Goal: Task Accomplishment & Management: Manage account settings

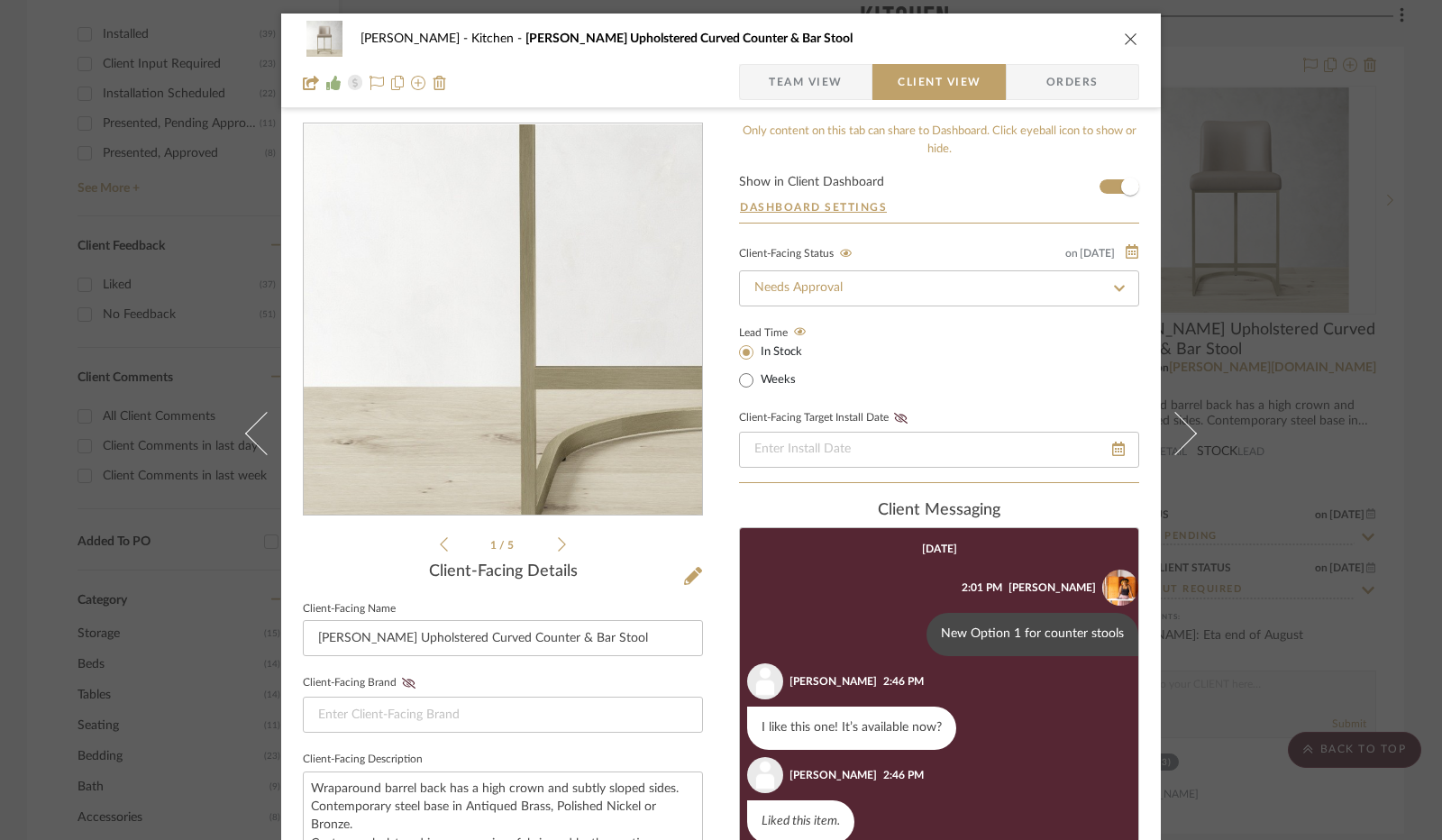
scroll to position [70, 0]
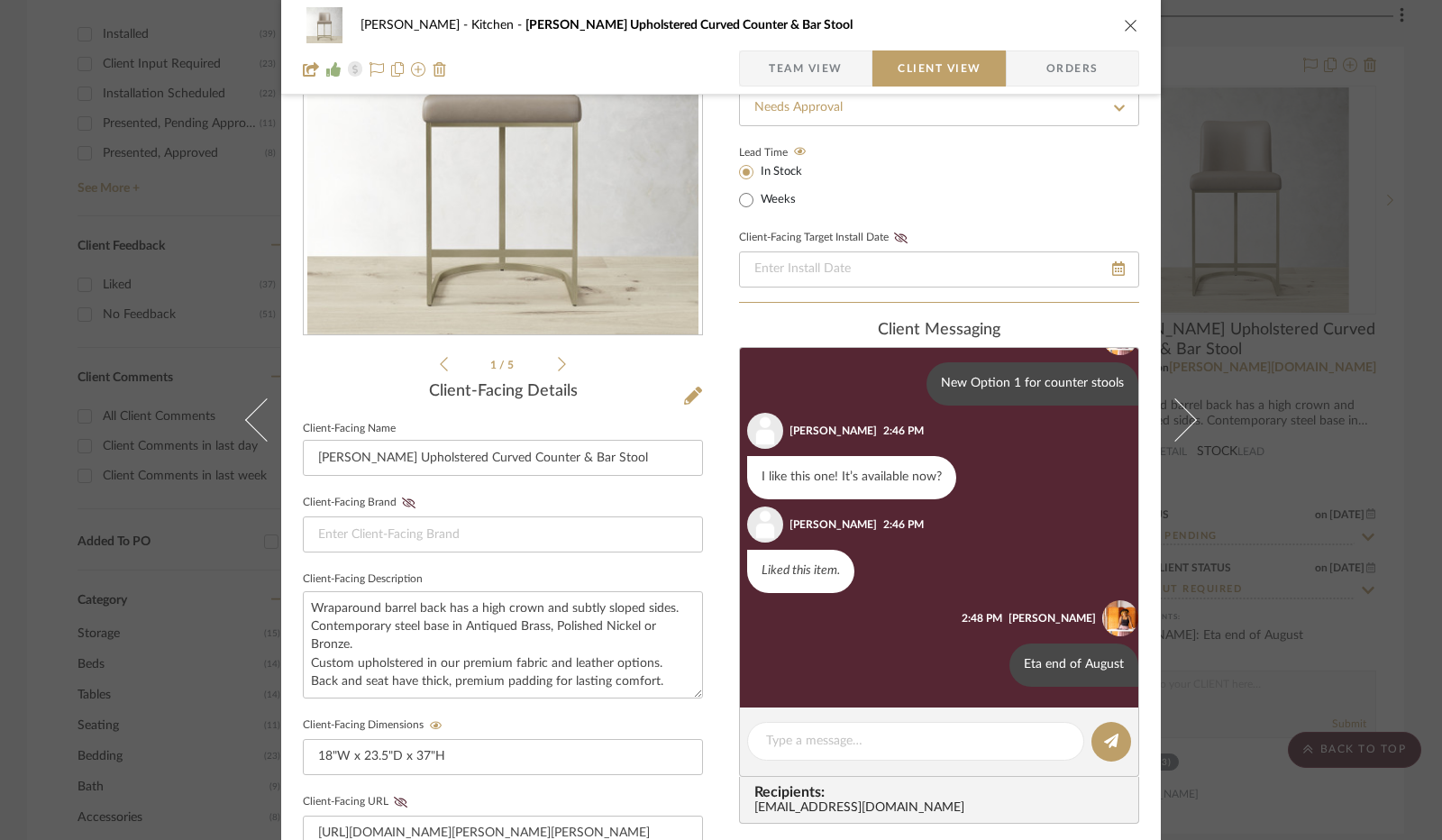
click at [1128, 24] on icon "close" at bounding box center [1131, 25] width 14 height 14
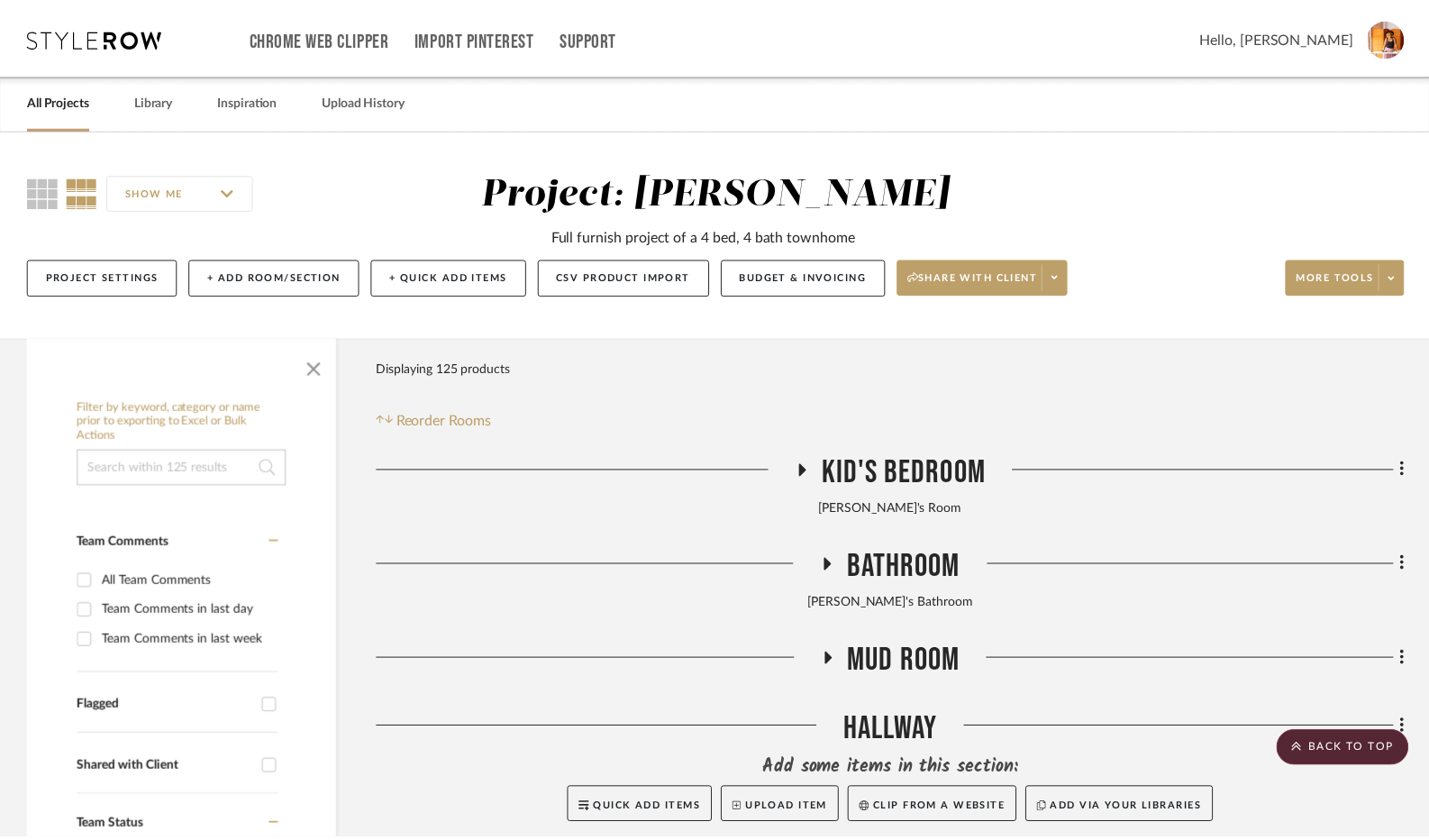
scroll to position [1081, 0]
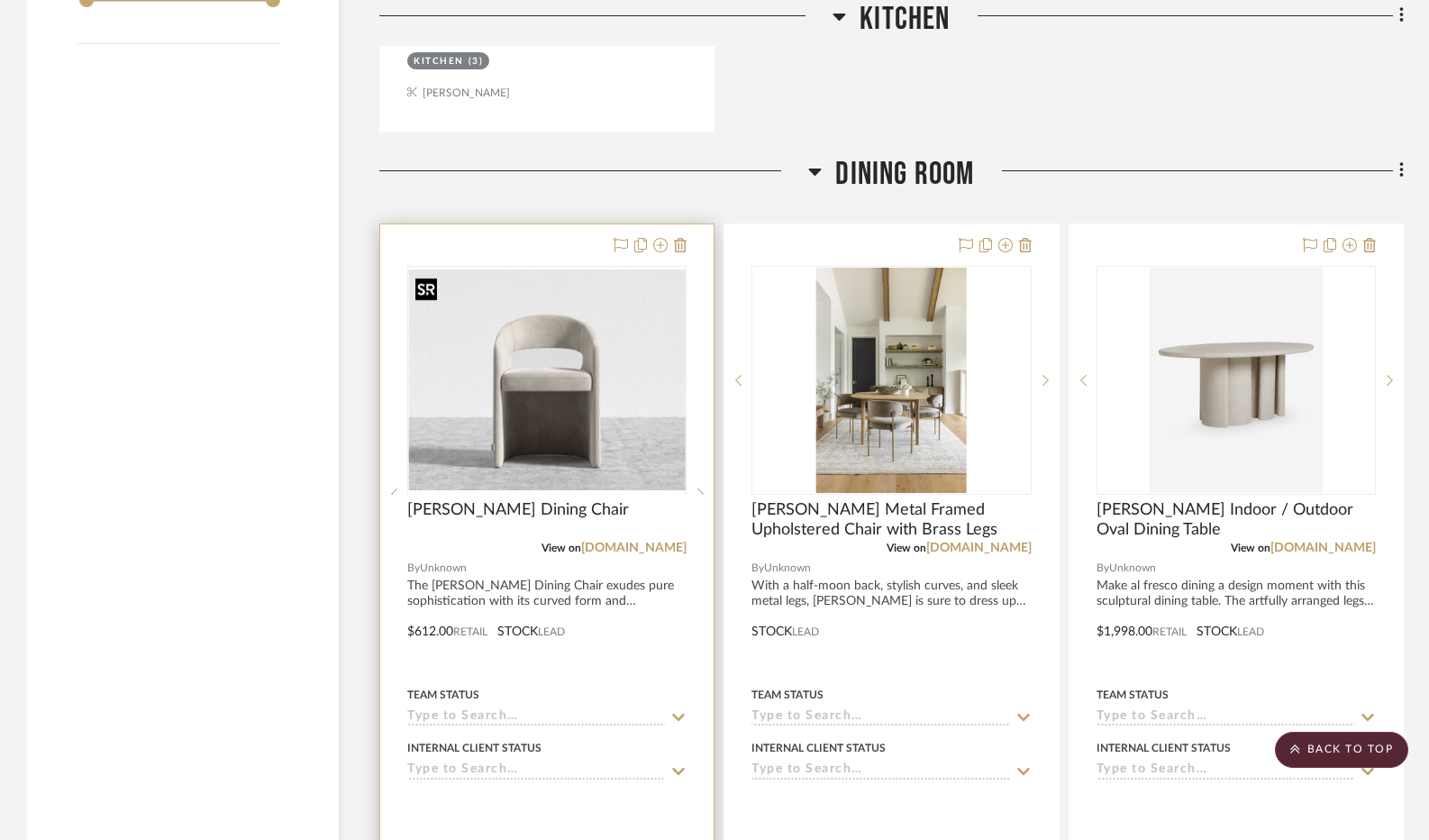
scroll to position [2613, 0]
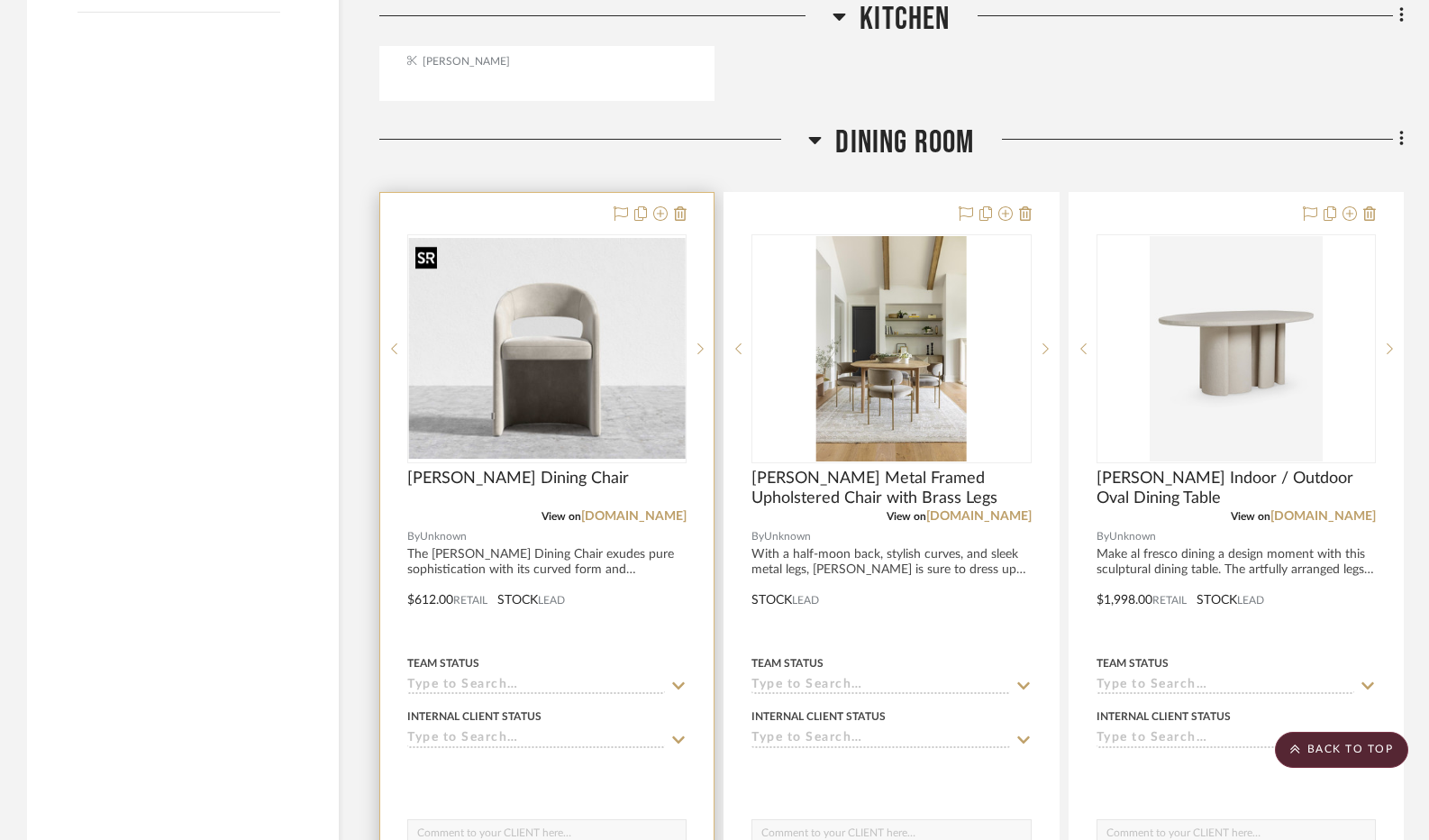
click at [556, 418] on img "0" at bounding box center [546, 348] width 276 height 220
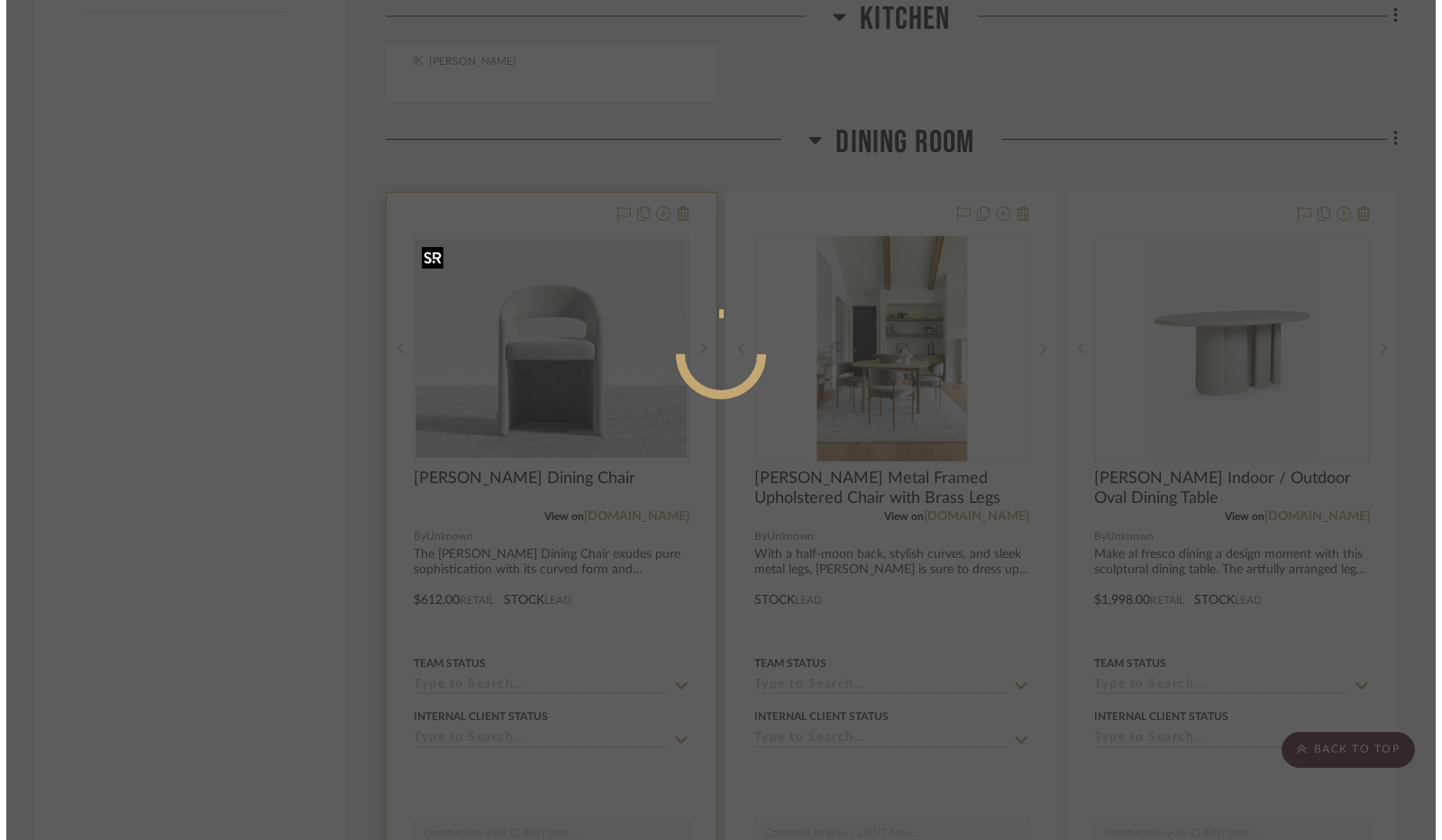
scroll to position [0, 0]
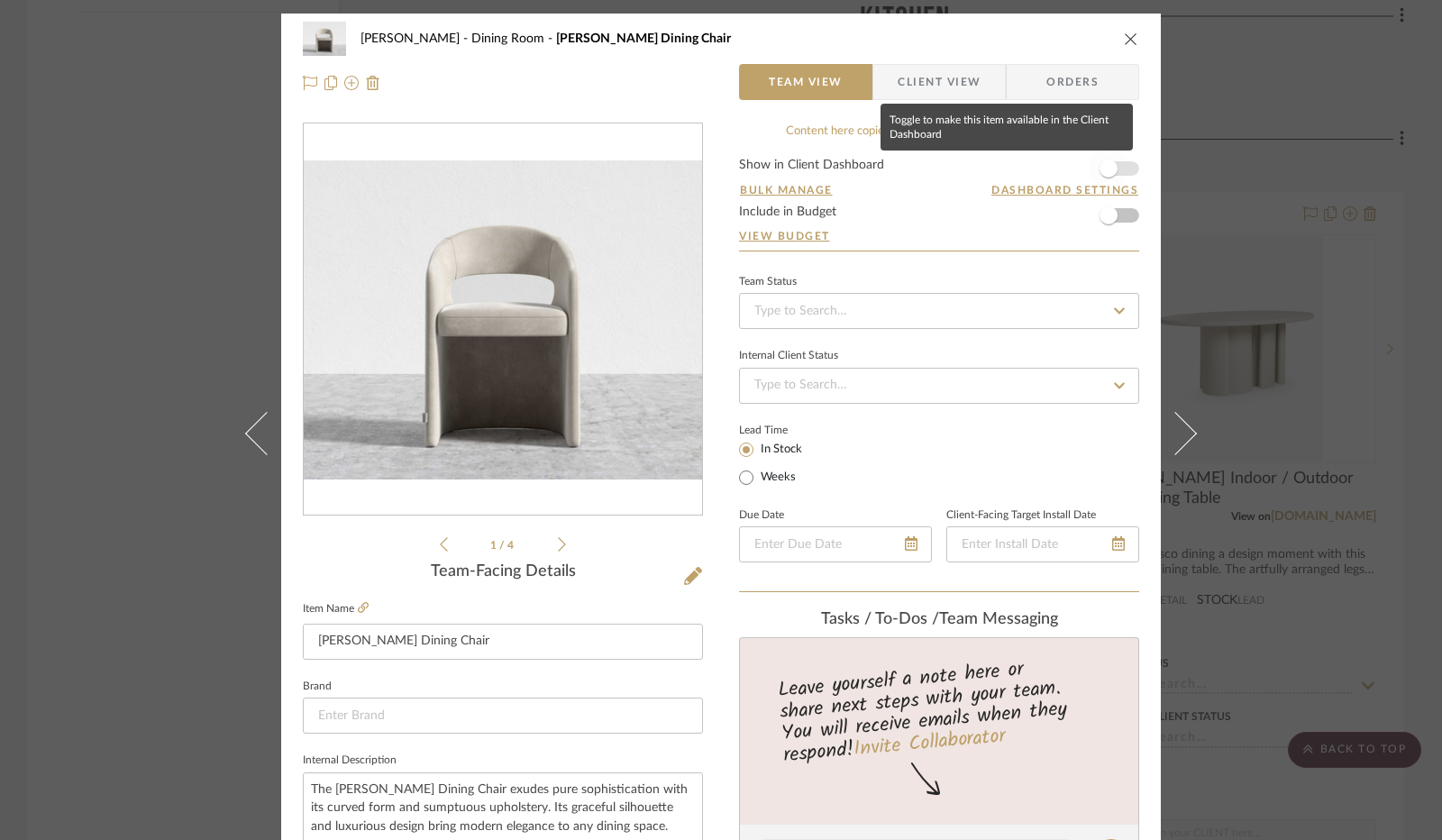
click at [1100, 171] on span "button" at bounding box center [1109, 169] width 18 height 18
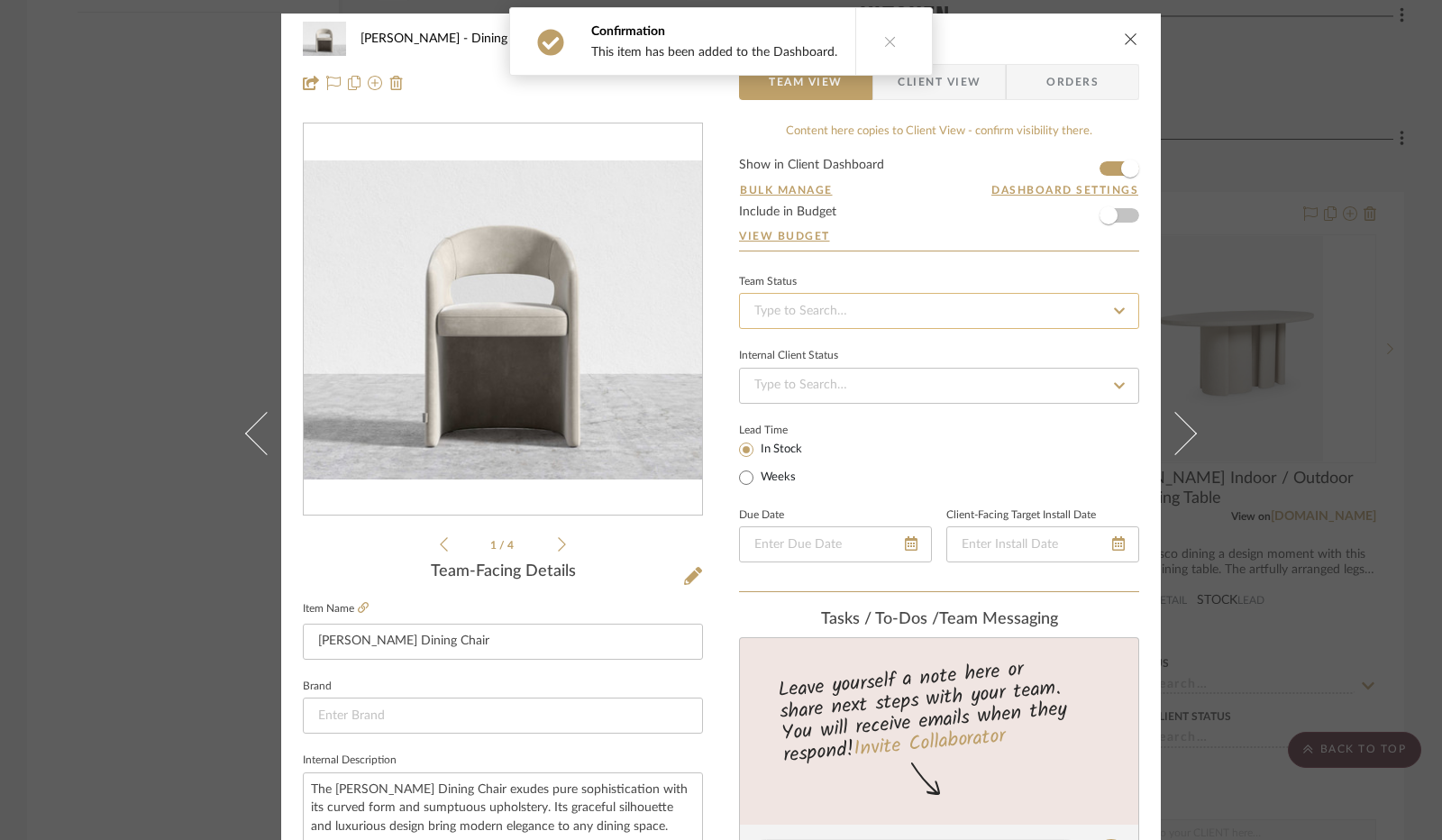
click at [819, 302] on input at bounding box center [939, 311] width 400 height 36
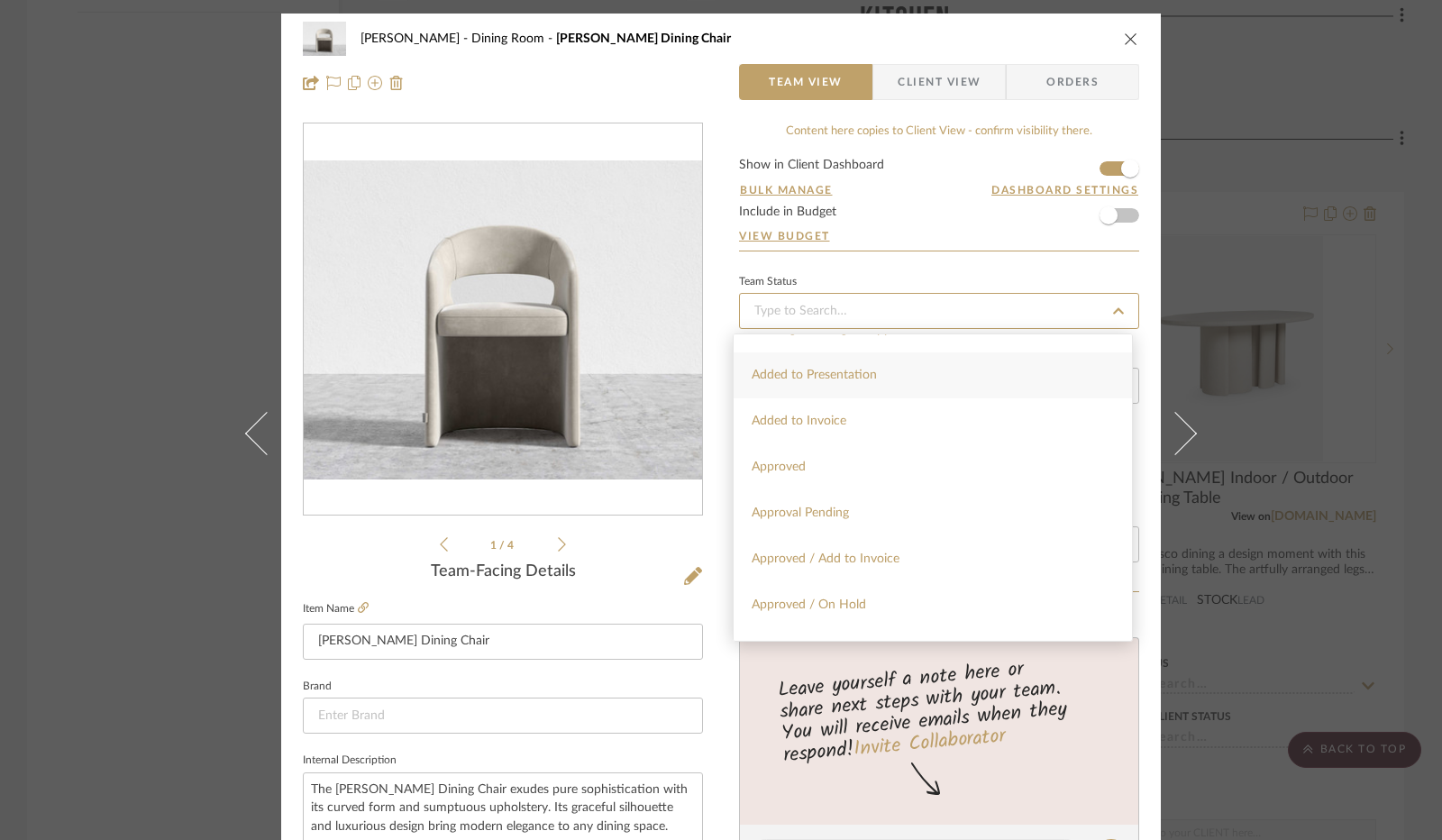
scroll to position [811, 0]
click at [837, 520] on div "Approval Pending" at bounding box center [932, 511] width 398 height 46
type input "[DATE]"
type input "Approval Pending"
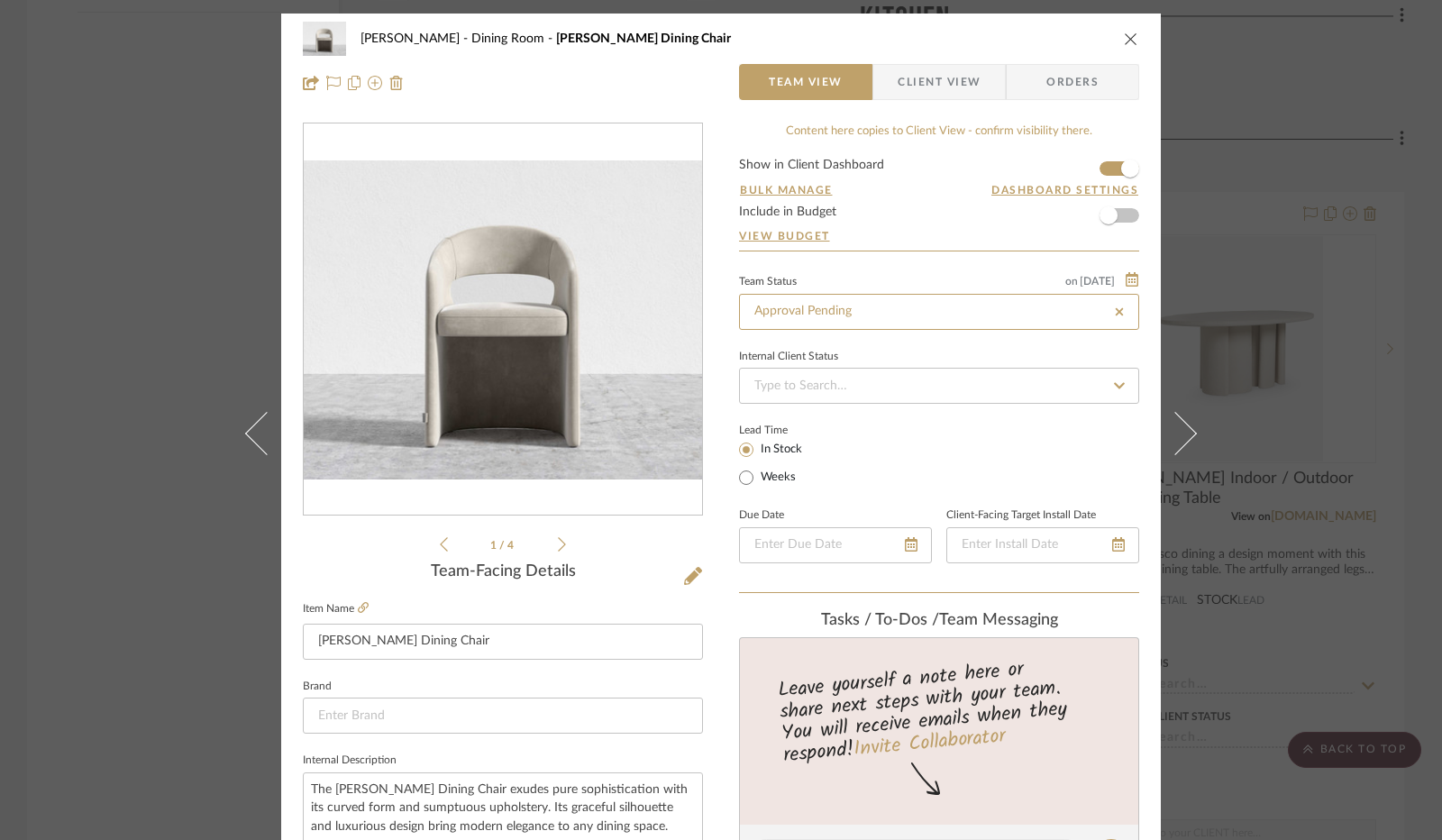
type input "[DATE]"
type input "Approval Pending"
click at [885, 388] on input at bounding box center [939, 386] width 400 height 36
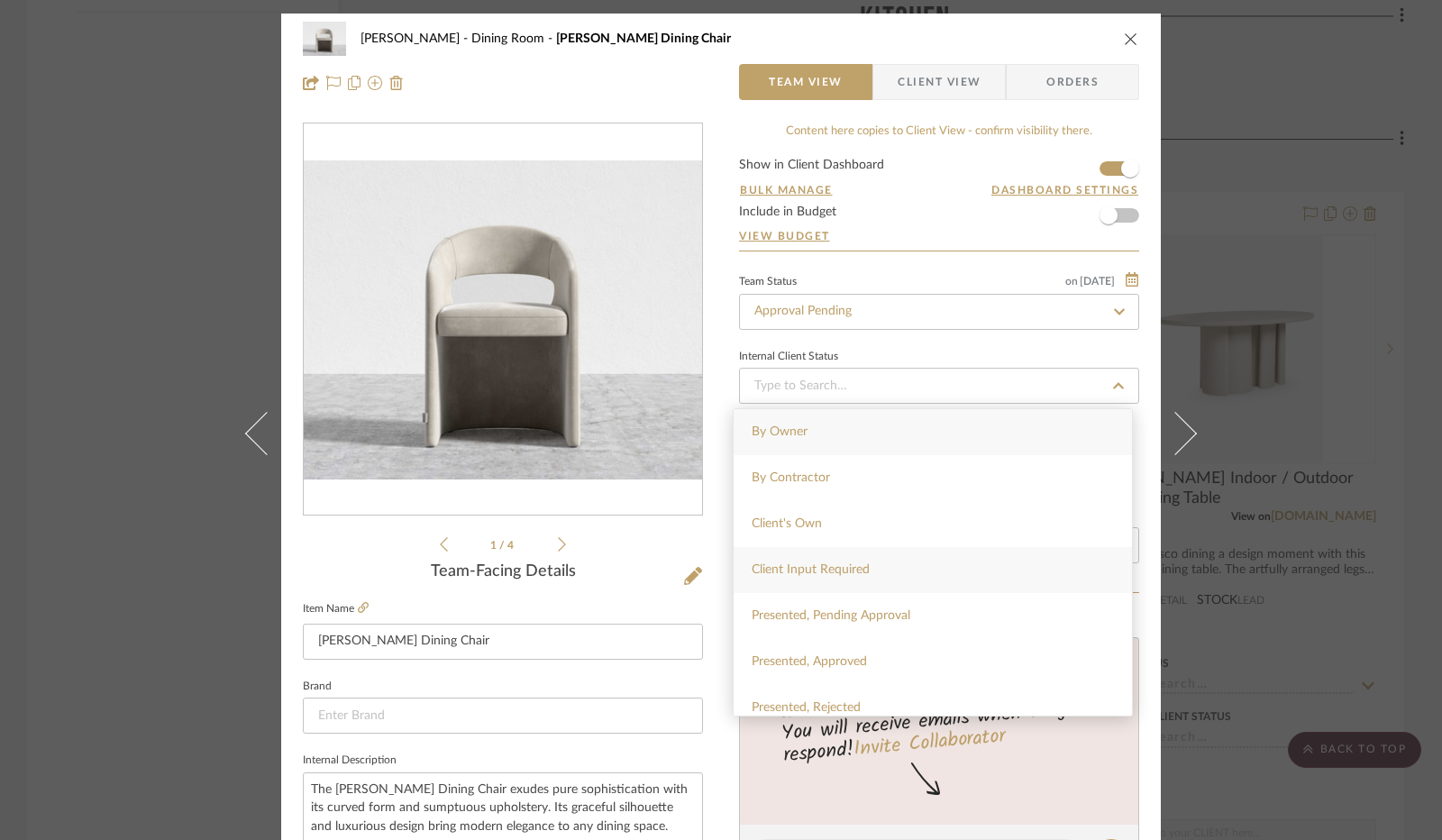
click at [857, 574] on span "Client Input Required" at bounding box center [810, 570] width 118 height 13
type input "[DATE]"
type input "Client Input Required"
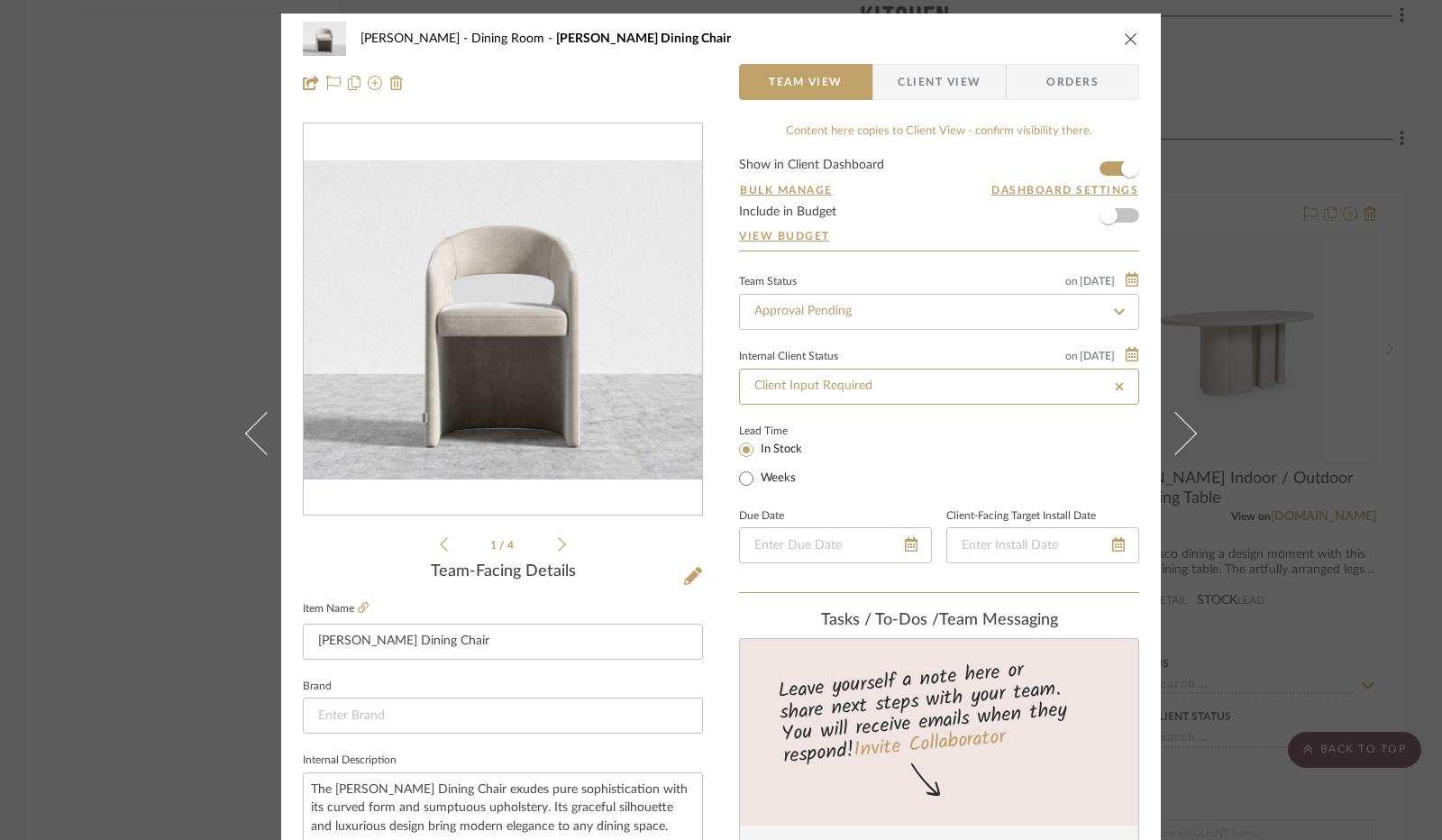
type input "[DATE]"
type input "Client Input Required"
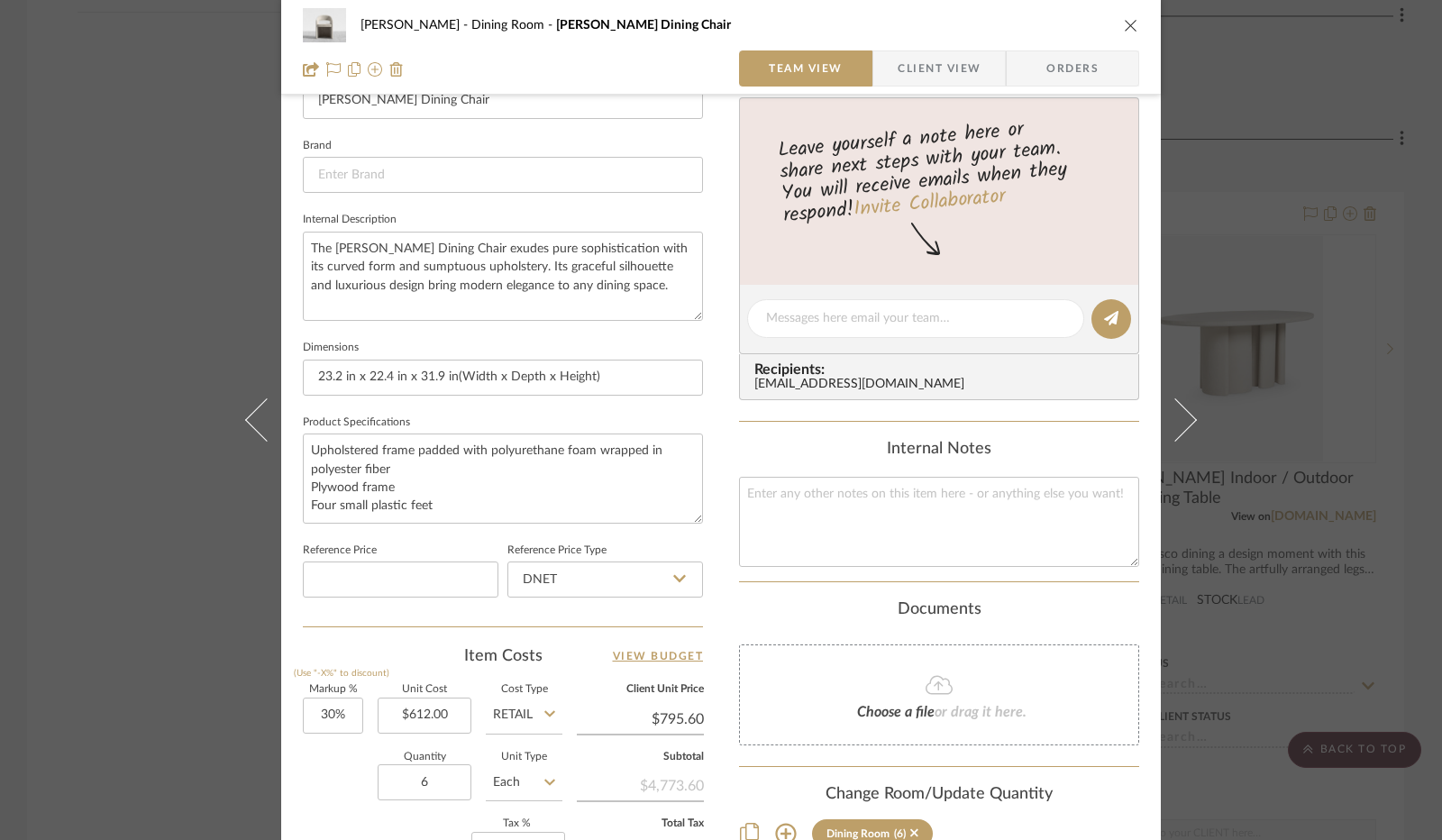
scroll to position [630, 0]
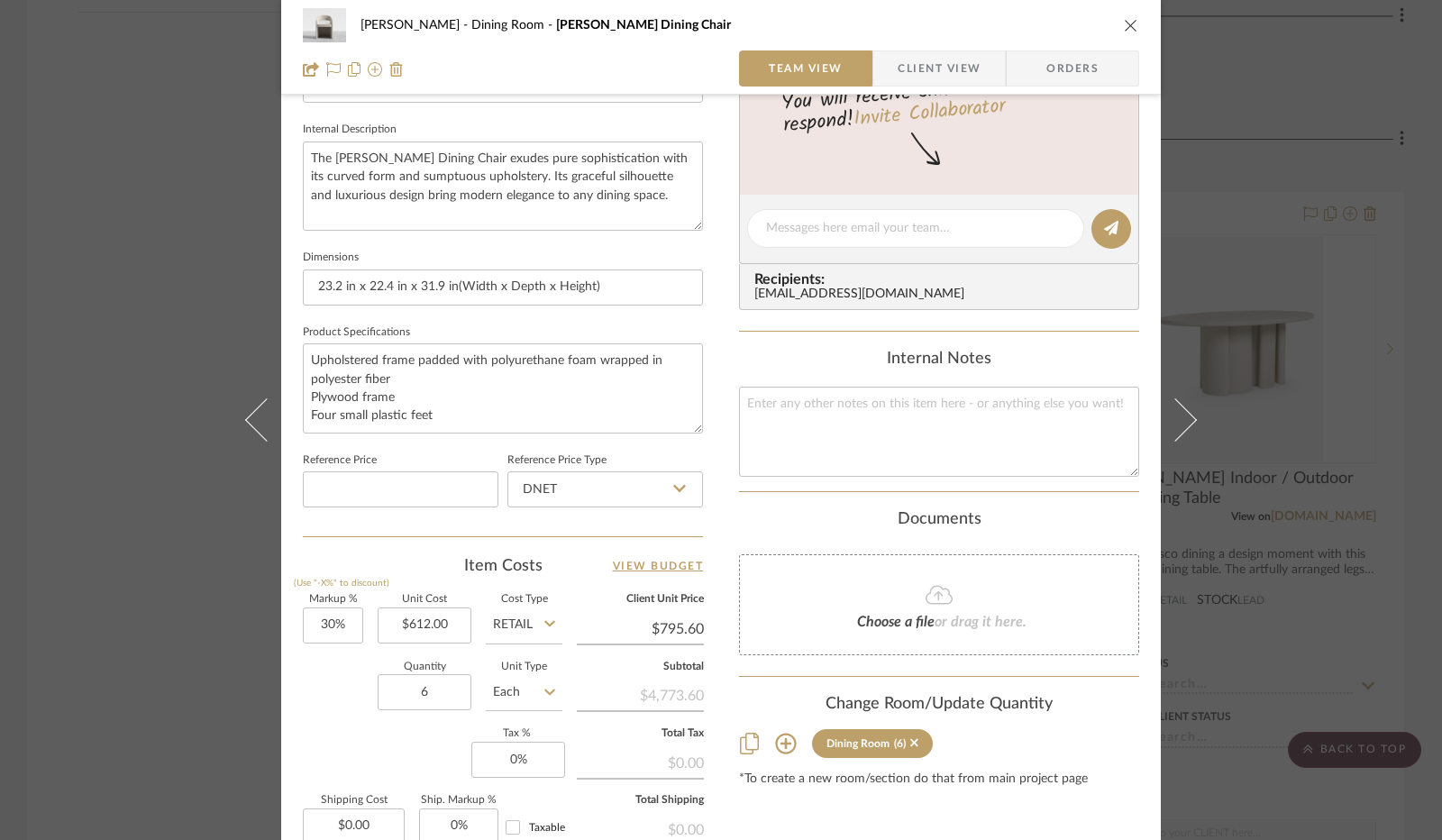
click at [675, 490] on icon at bounding box center [679, 489] width 13 height 14
click at [576, 567] on div "Retail" at bounding box center [613, 579] width 222 height 46
type input "Retail"
click at [316, 624] on input "30" at bounding box center [332, 625] width 61 height 36
type input "0%"
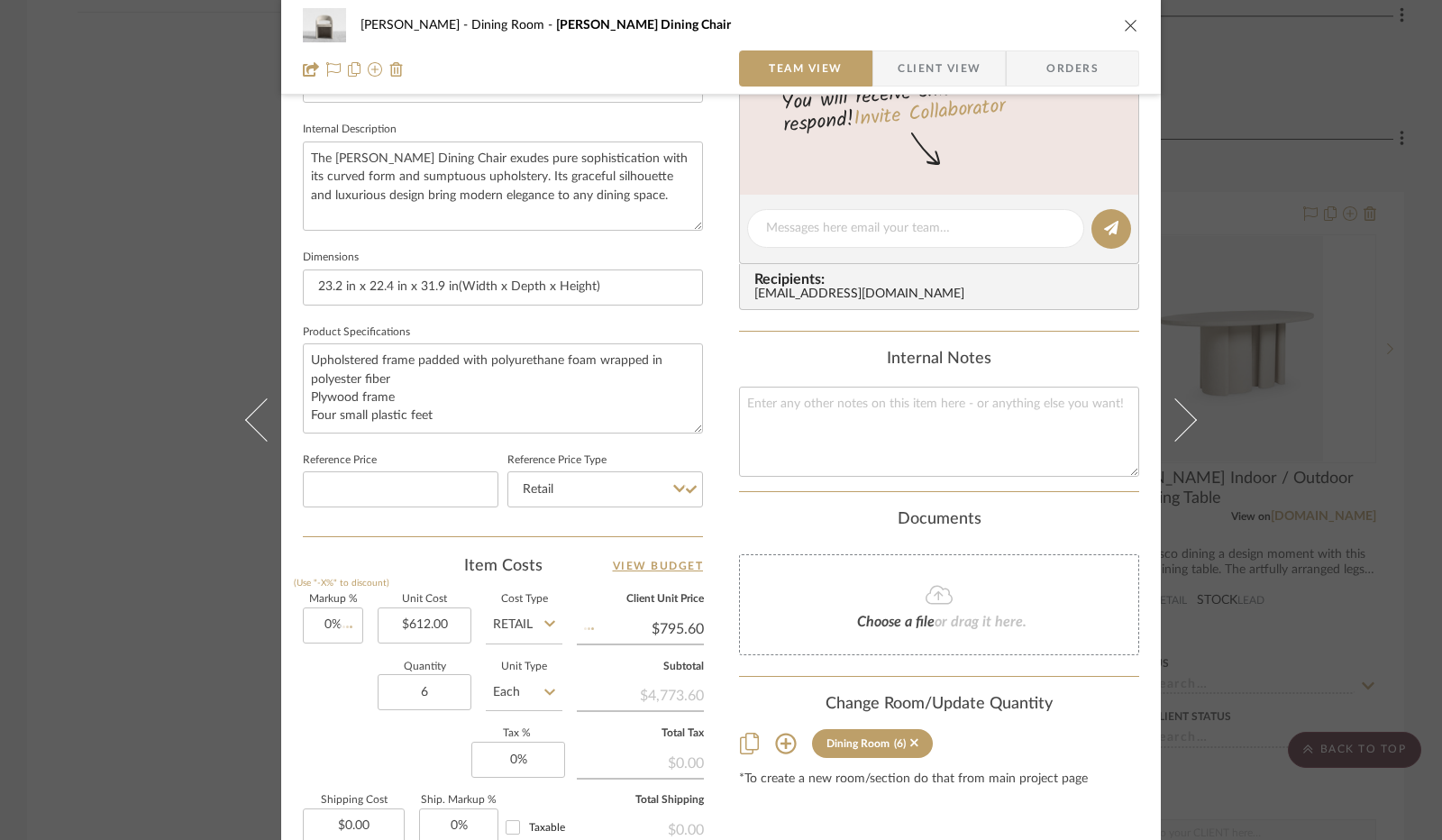
click at [325, 667] on div "Quantity 6 Unit Type Each" at bounding box center [432, 694] width 259 height 64
type input "$612.00"
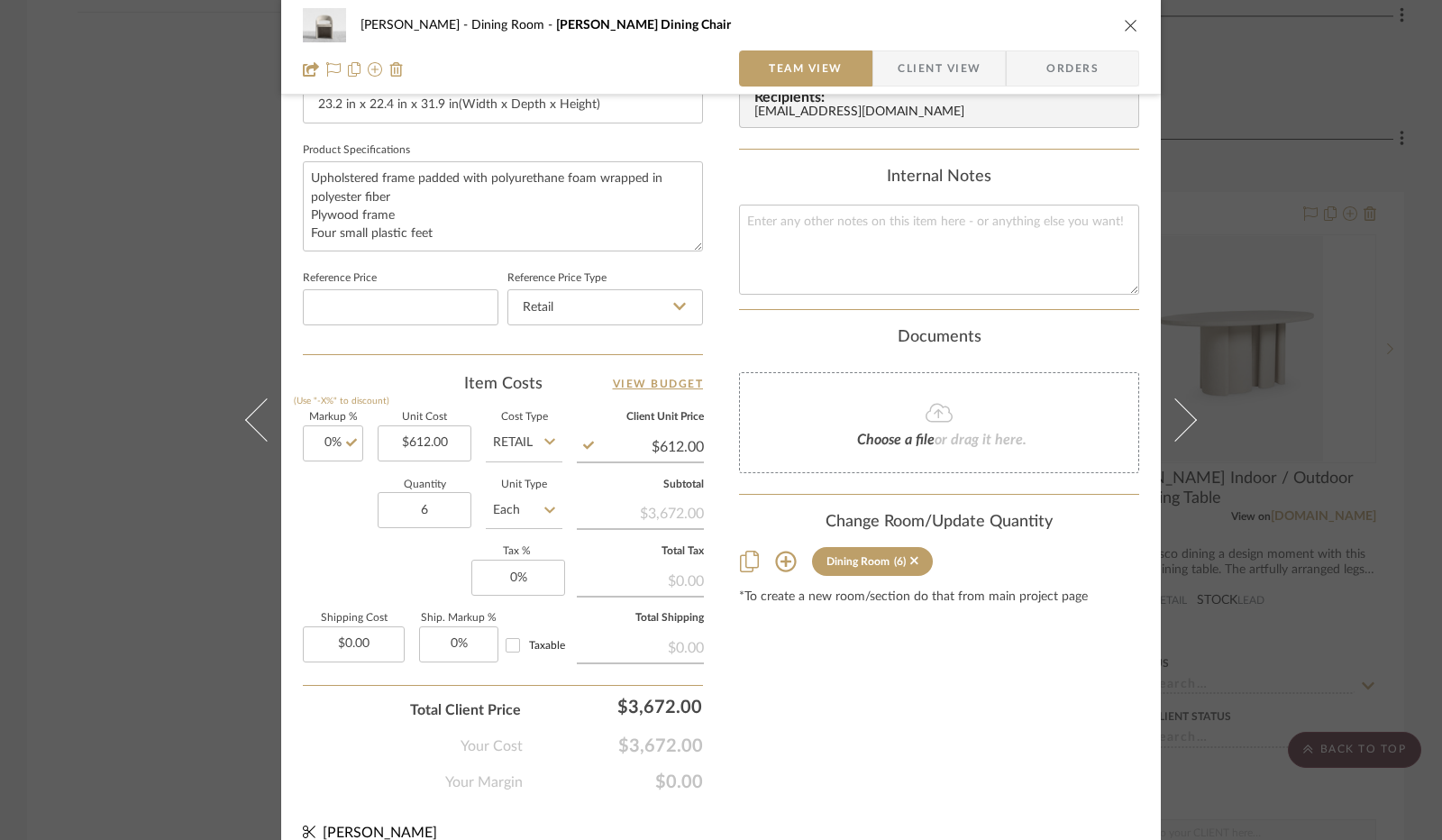
scroll to position [835, 0]
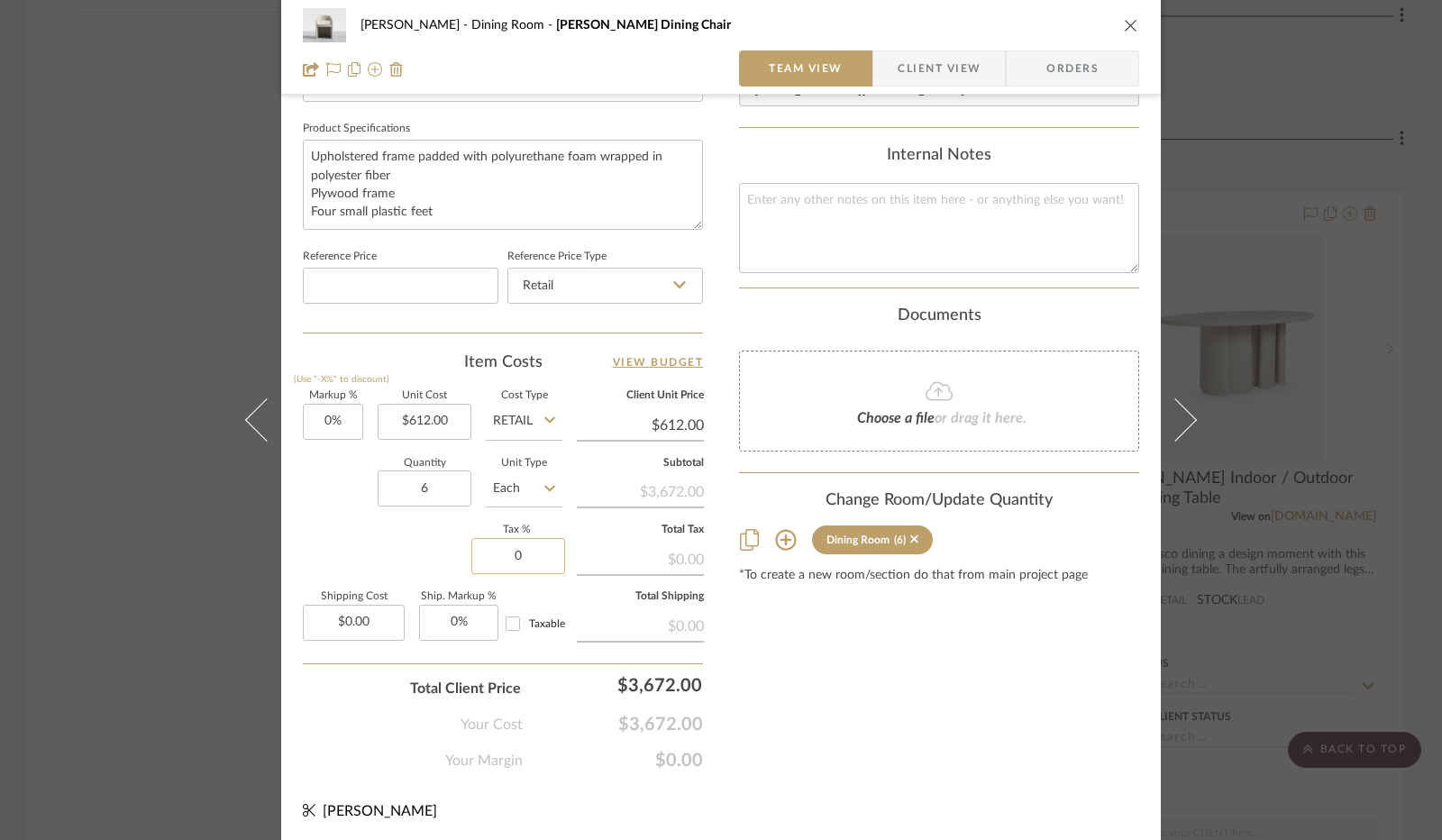
click at [505, 551] on input "0" at bounding box center [519, 556] width 94 height 36
type input "8.25%"
click at [427, 544] on div "Markup % (Use "-X%" to discount) 0% Unit Cost $612.00 Cost Type Retail Client U…" at bounding box center [502, 522] width 400 height 263
click at [960, 81] on span "Client View" at bounding box center [940, 69] width 83 height 36
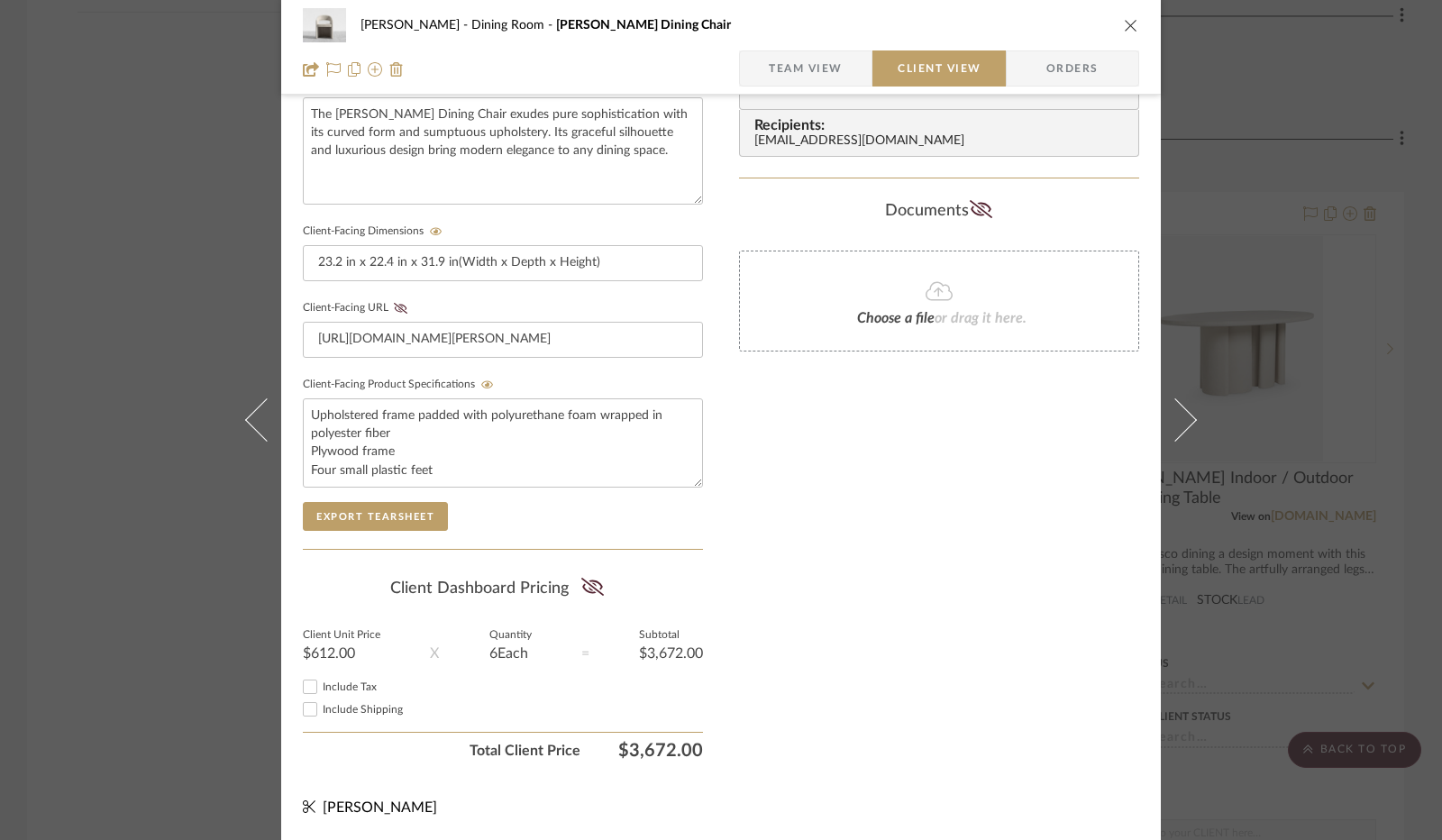
scroll to position [667, 0]
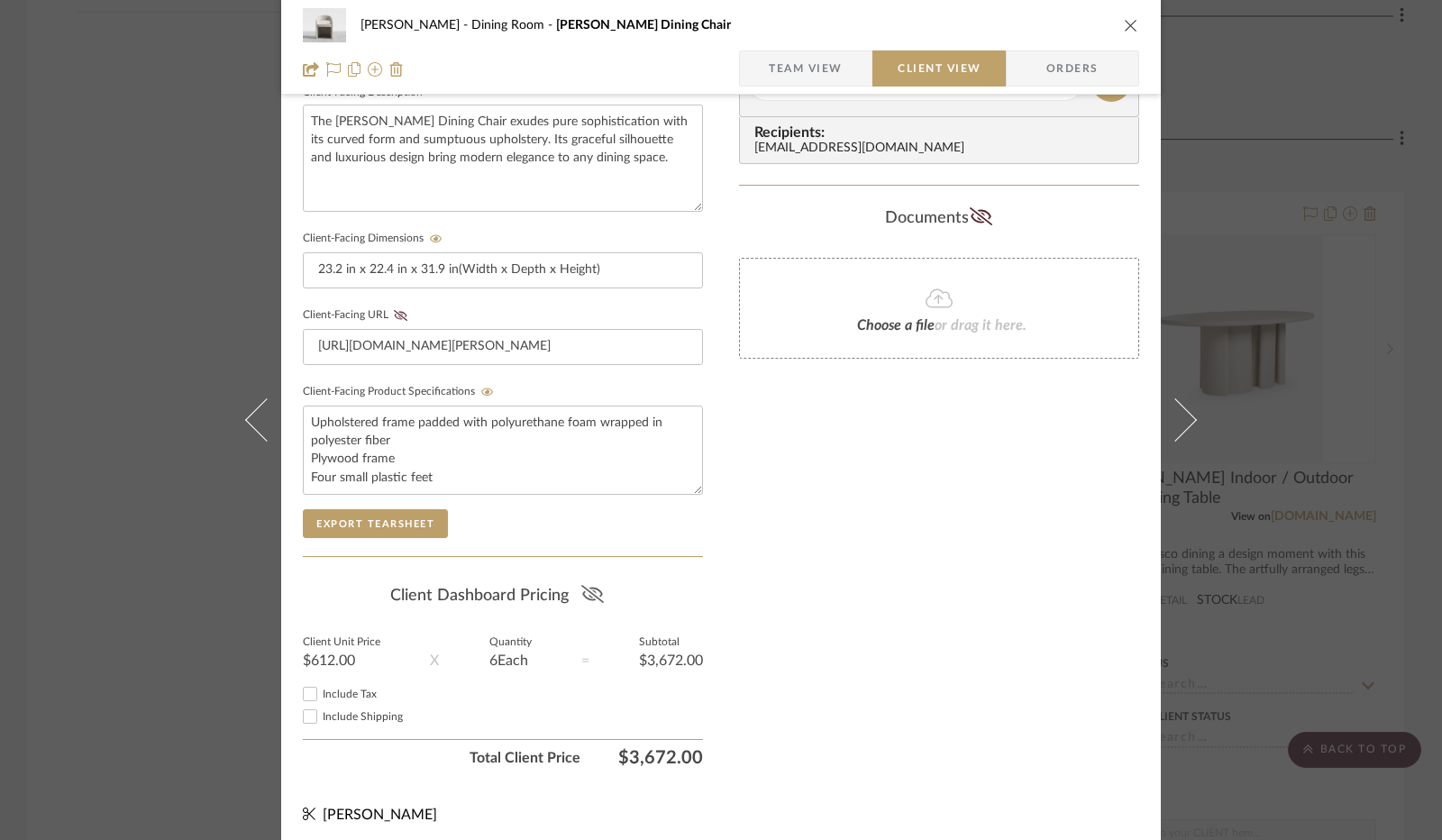
click at [581, 584] on icon at bounding box center [592, 593] width 23 height 18
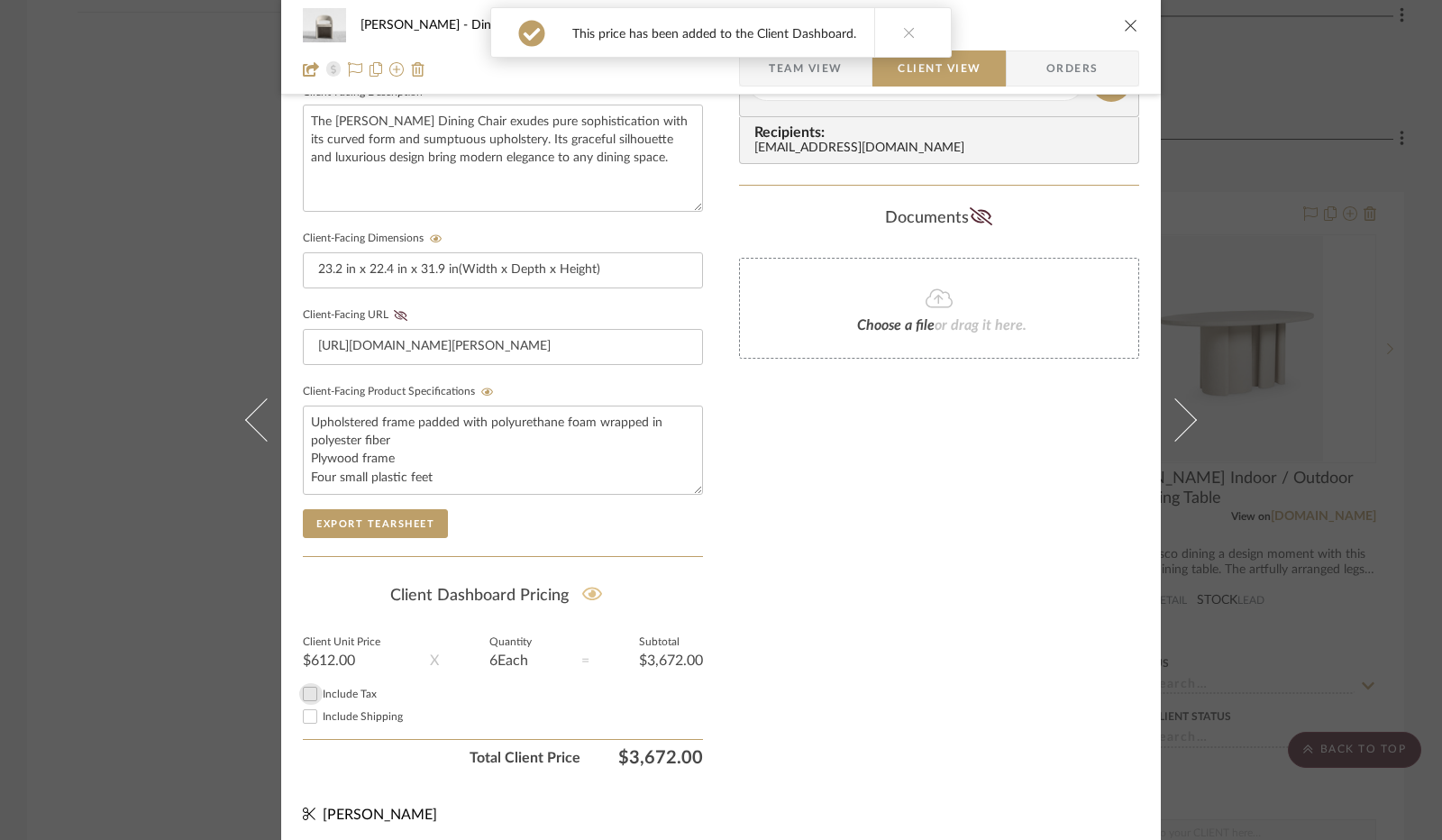
click at [314, 694] on div at bounding box center [311, 694] width 22 height 22
checkbox input "true"
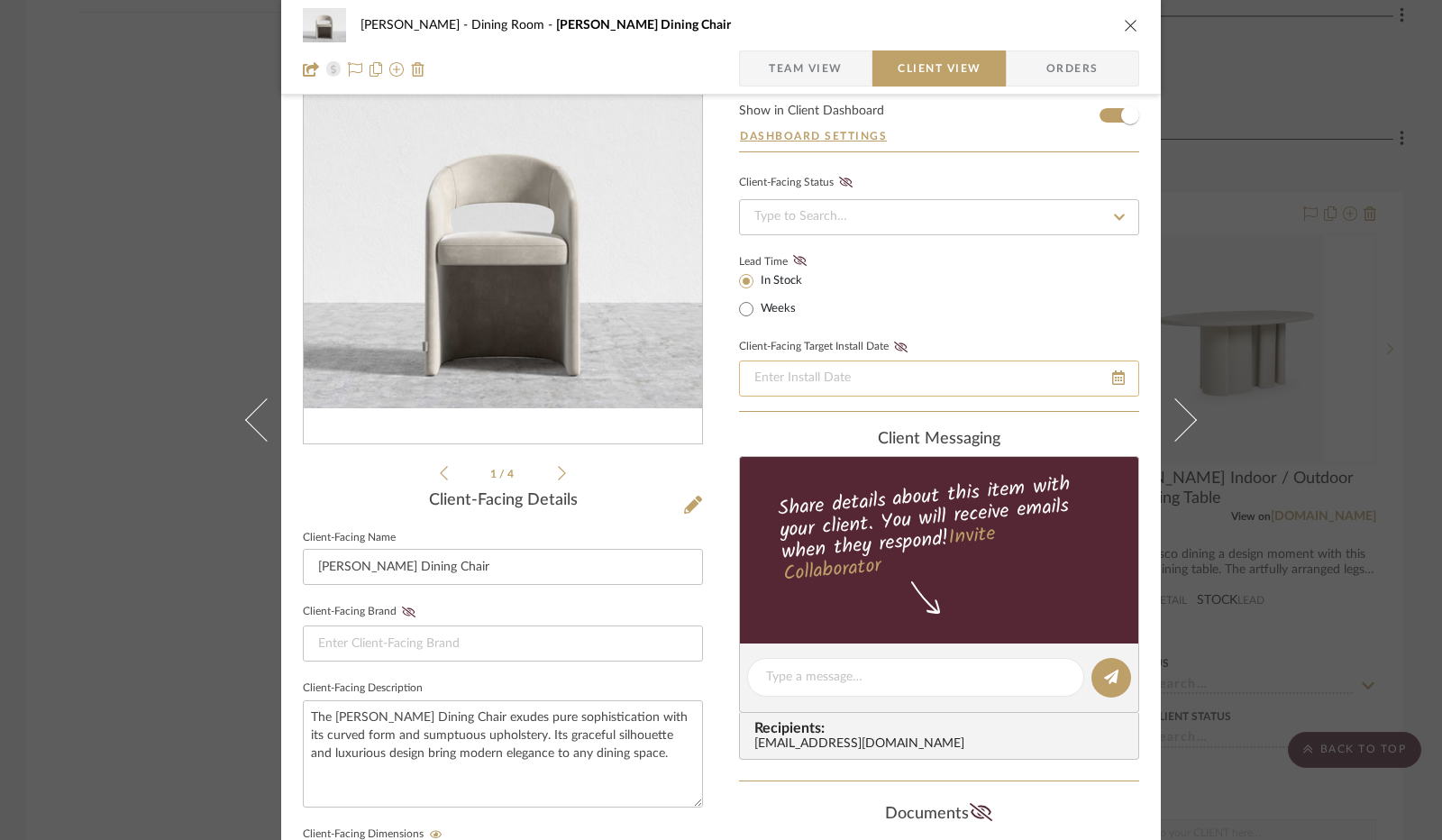
scroll to position [0, 0]
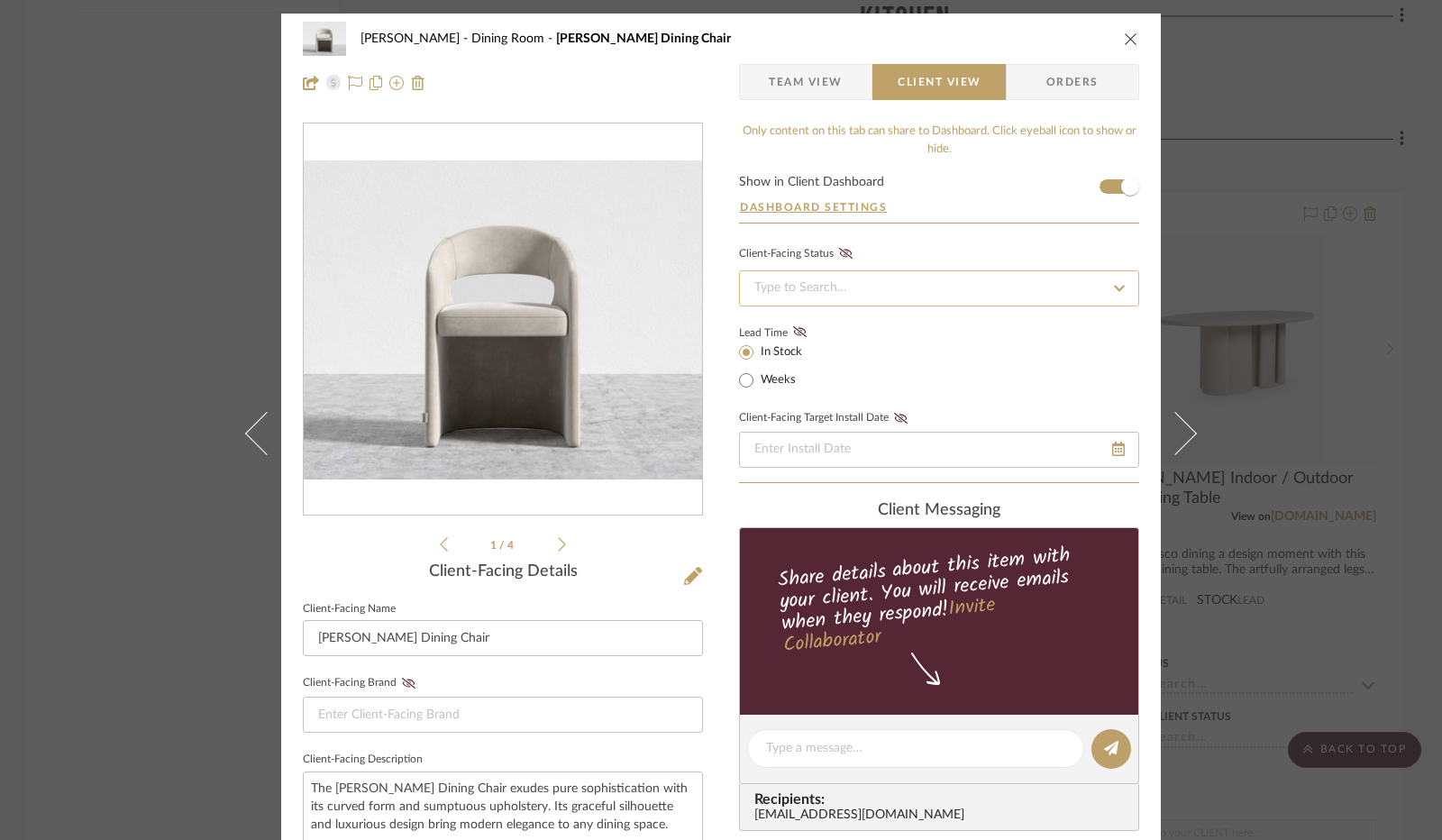
click at [876, 276] on input at bounding box center [939, 288] width 400 height 36
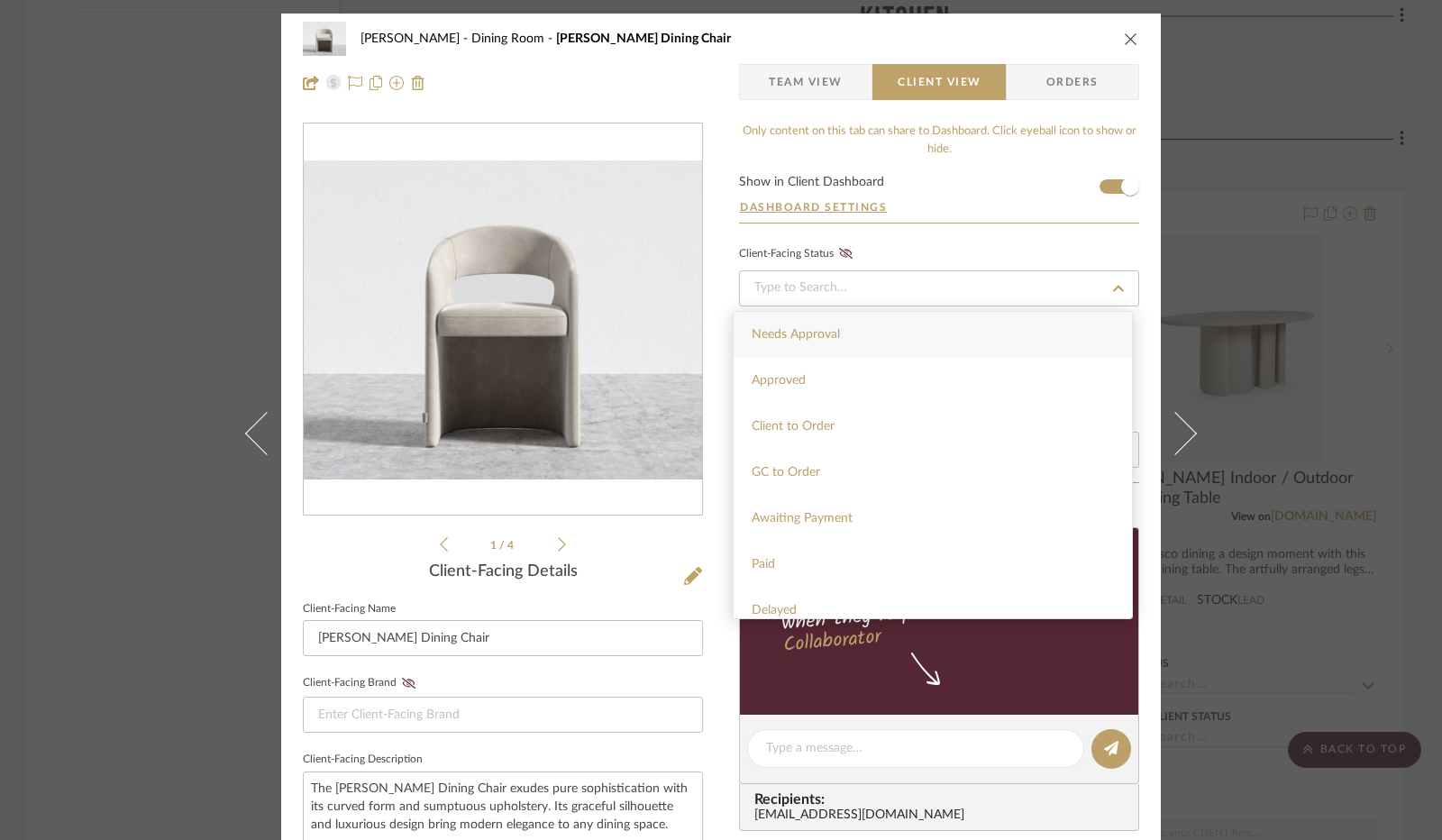
click at [875, 343] on div "Needs Approval" at bounding box center [932, 334] width 398 height 46
type input "[DATE]"
type input "Needs Approval"
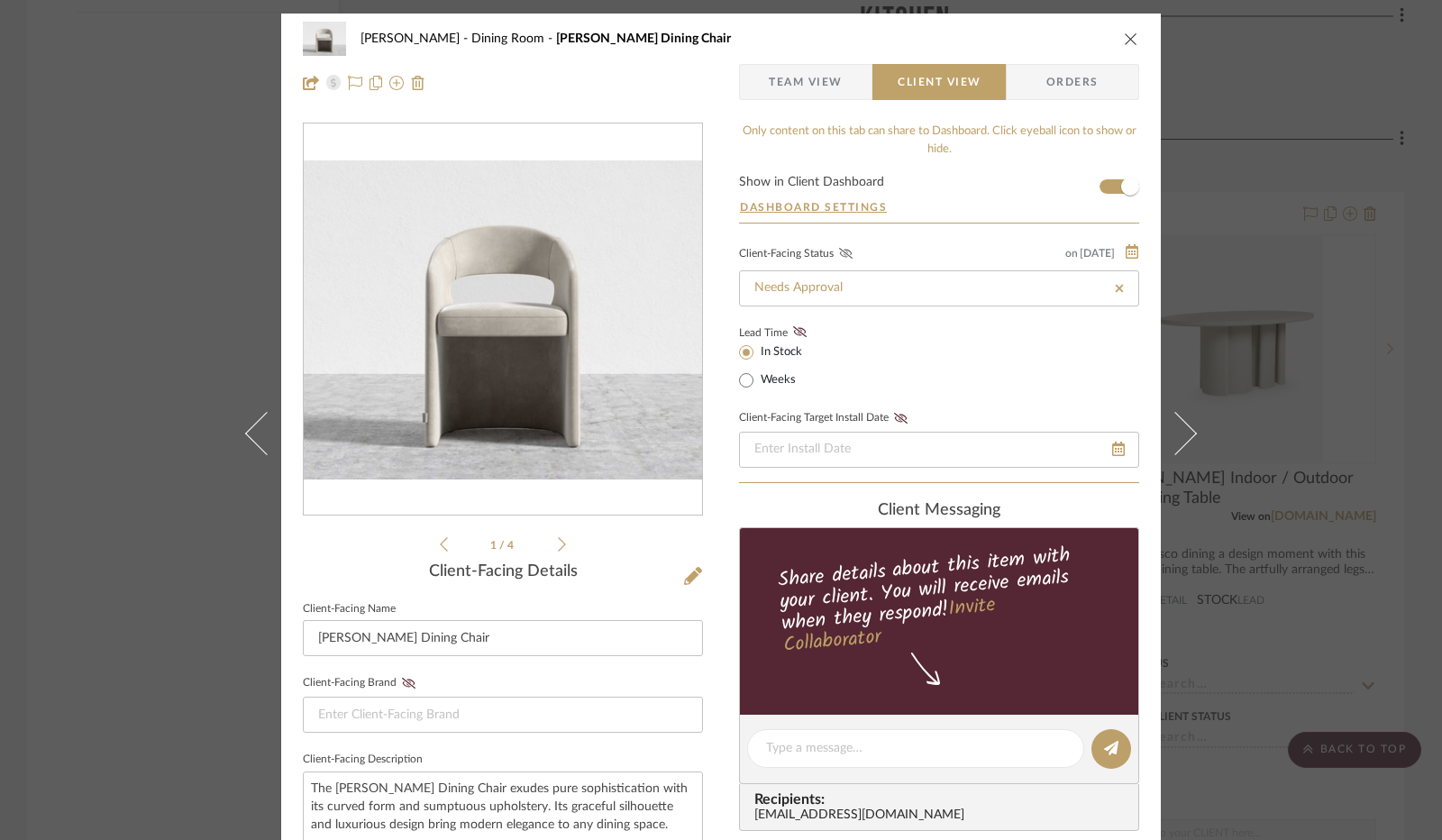
click at [839, 247] on icon at bounding box center [846, 253] width 14 height 11
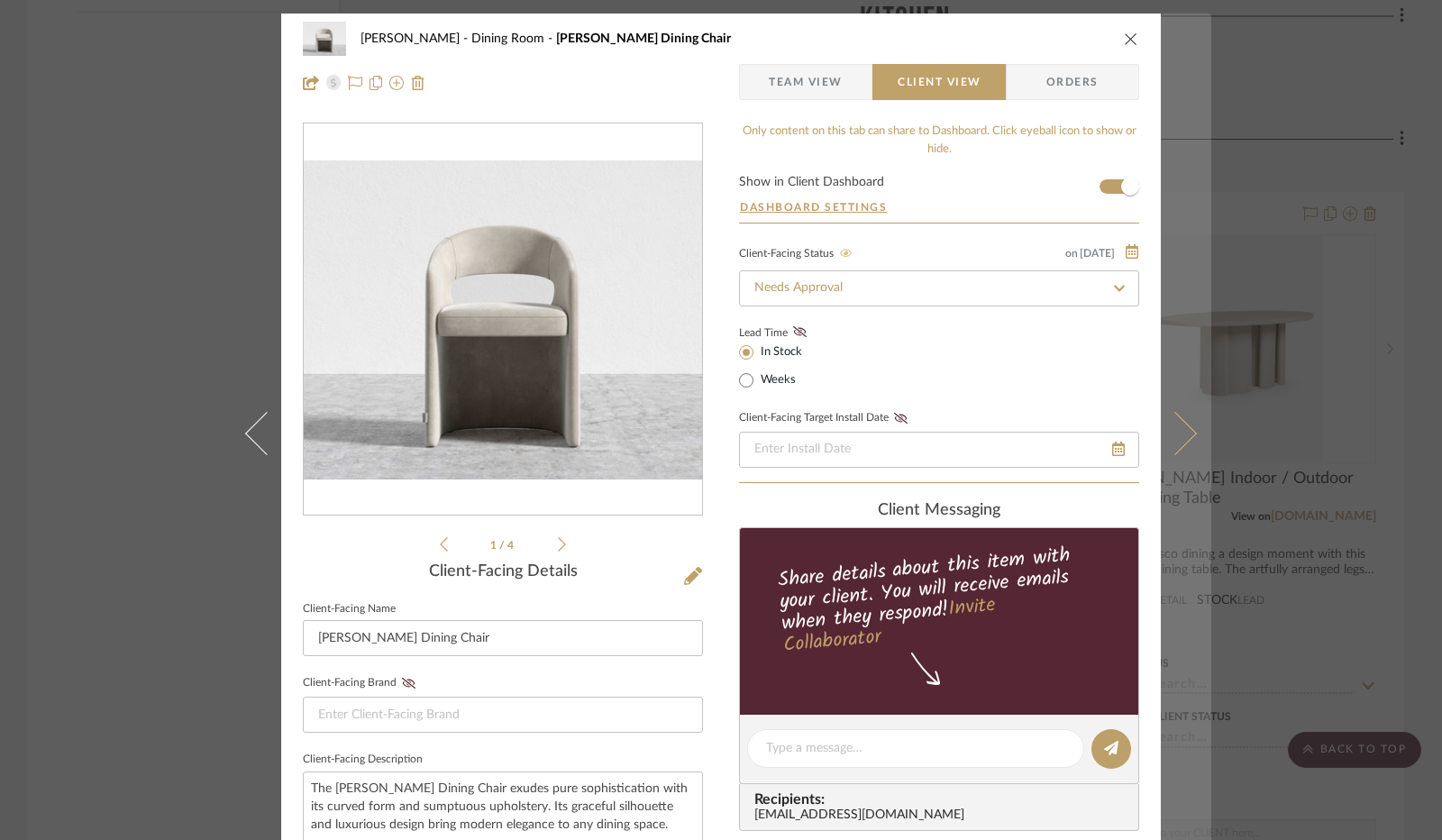
click at [1175, 443] on icon at bounding box center [1175, 434] width 43 height 43
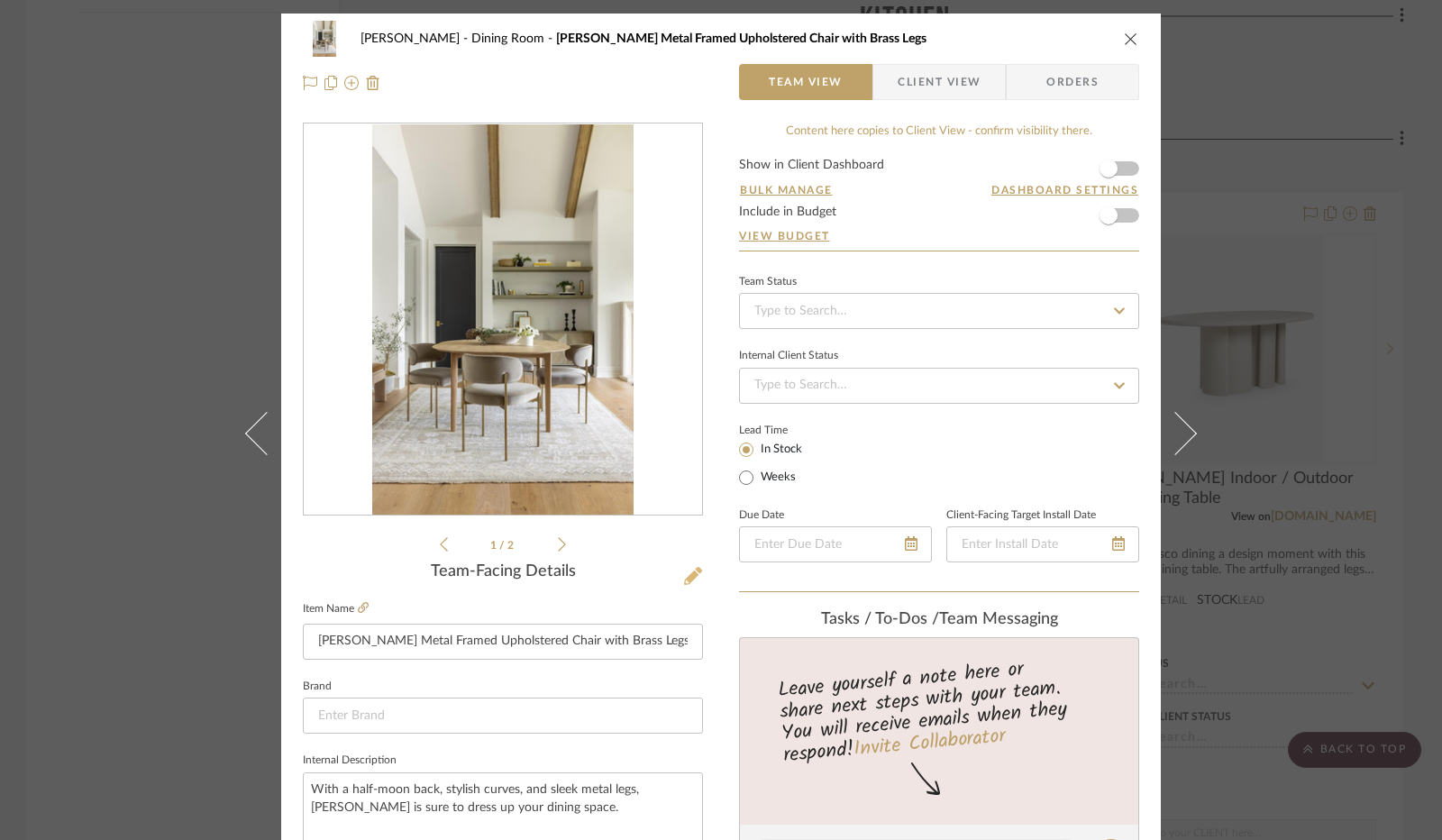
click at [694, 567] on icon at bounding box center [693, 576] width 18 height 18
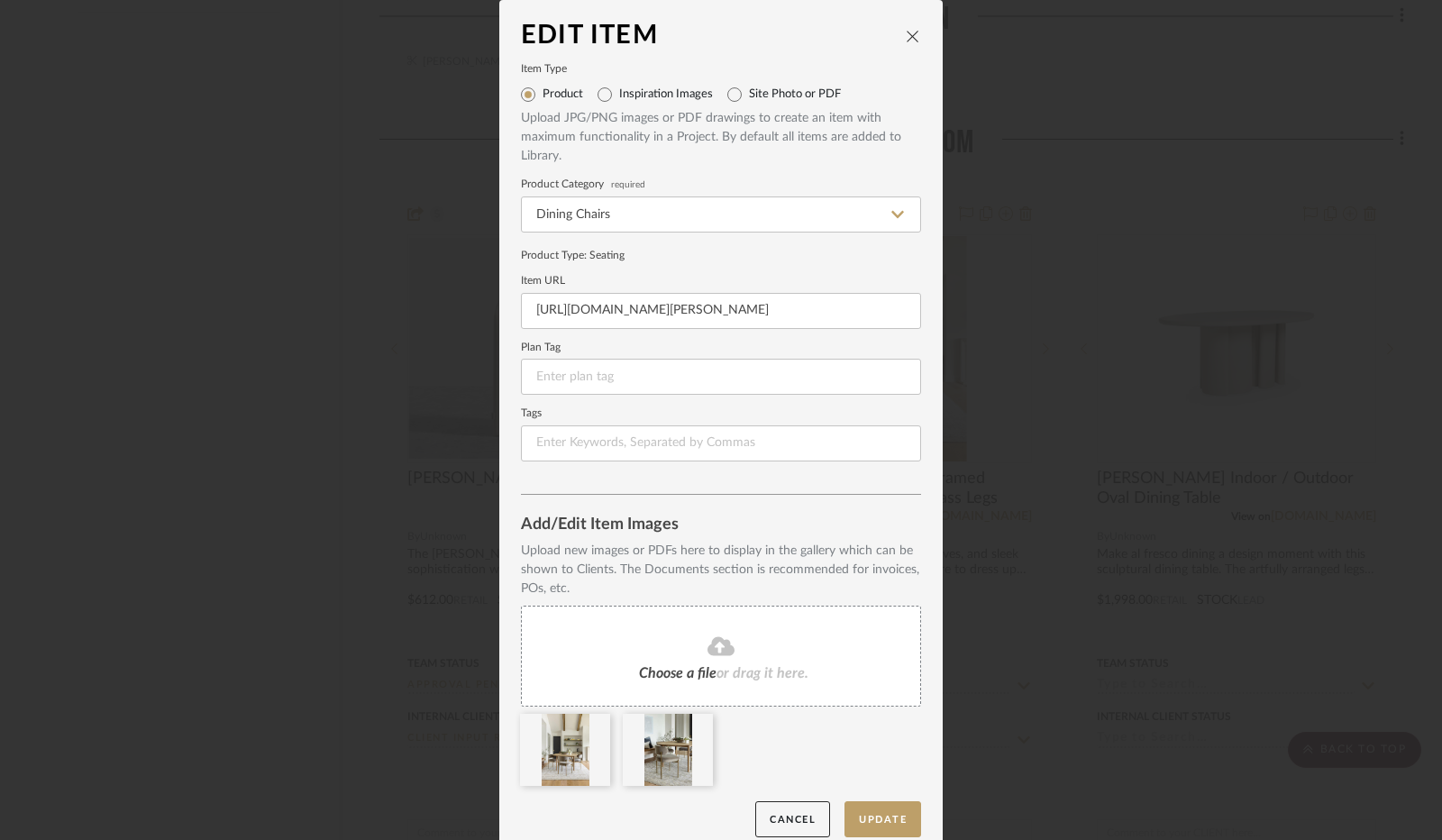
scroll to position [18, 0]
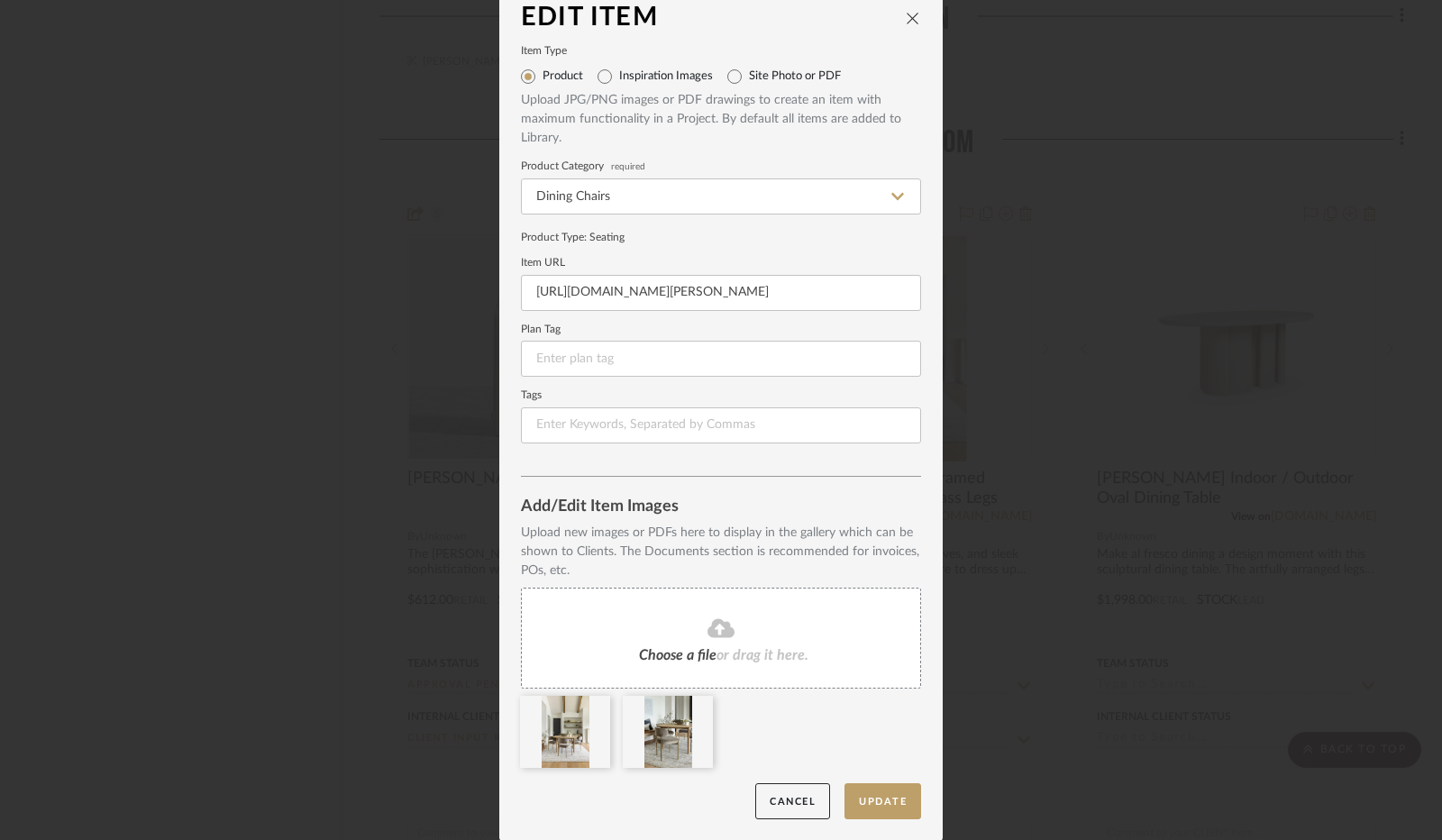
click at [723, 635] on icon at bounding box center [721, 627] width 27 height 19
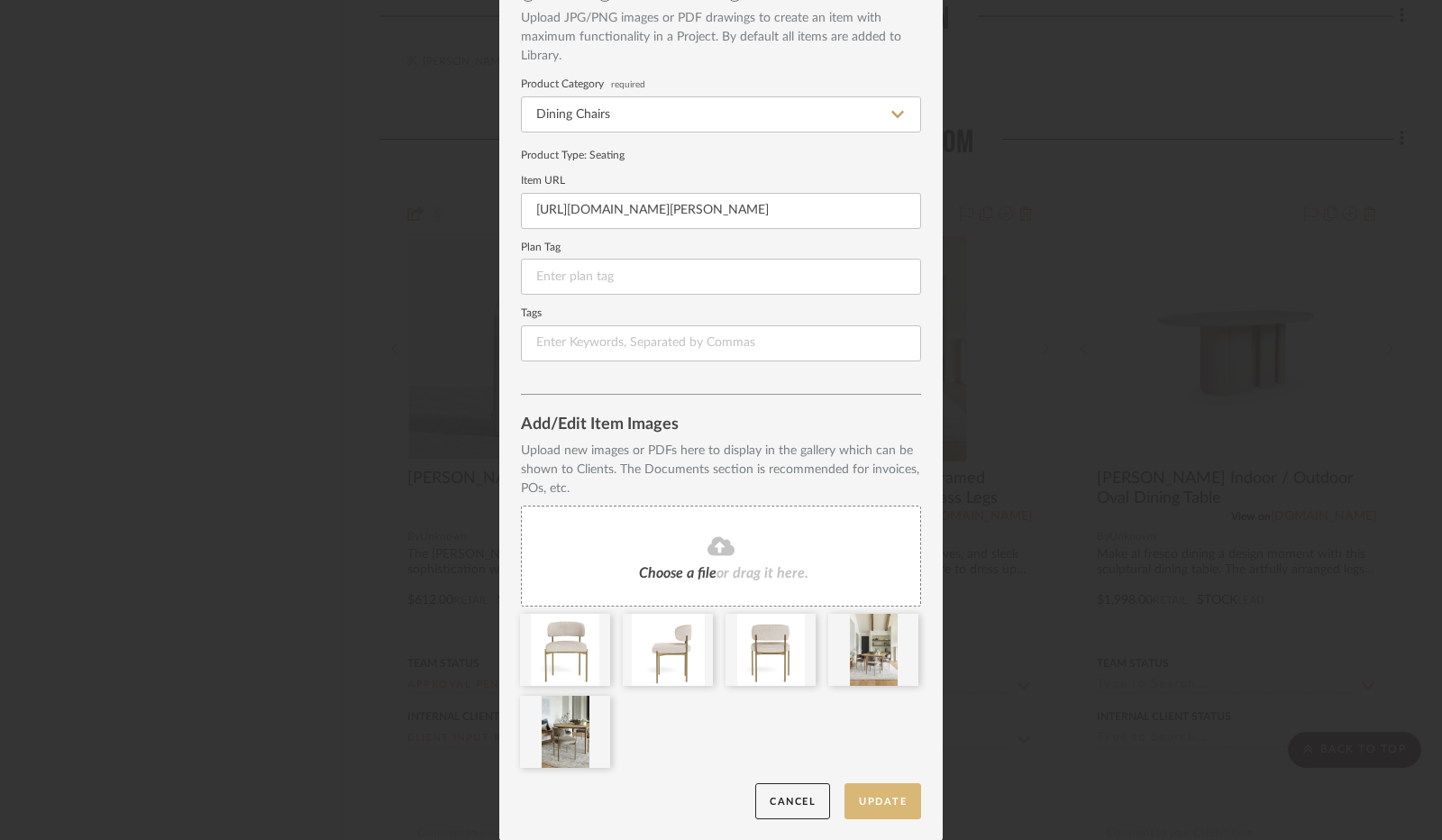
click at [869, 803] on button "Update" at bounding box center [883, 801] width 77 height 37
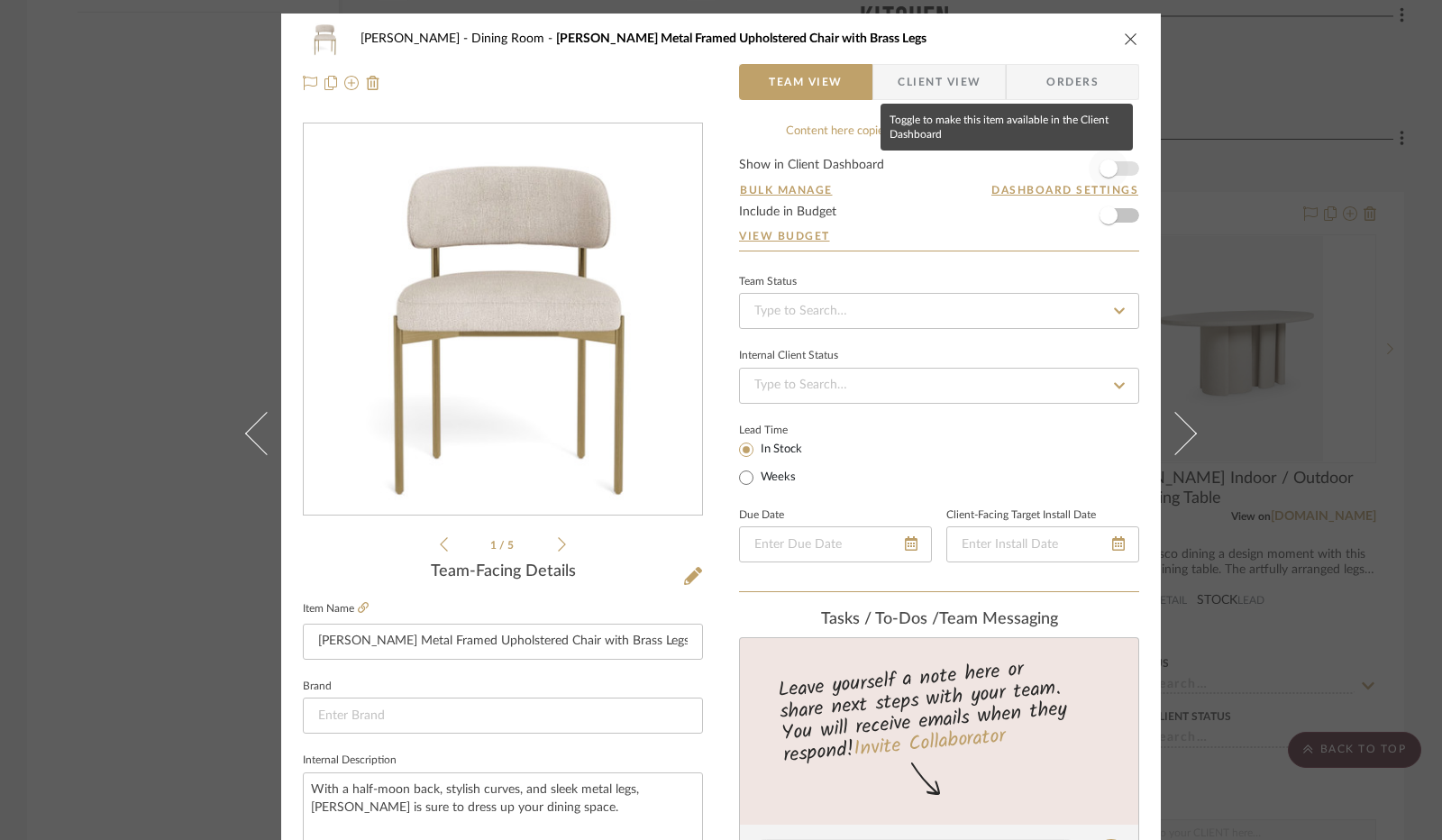
click at [1100, 169] on span "button" at bounding box center [1109, 169] width 18 height 18
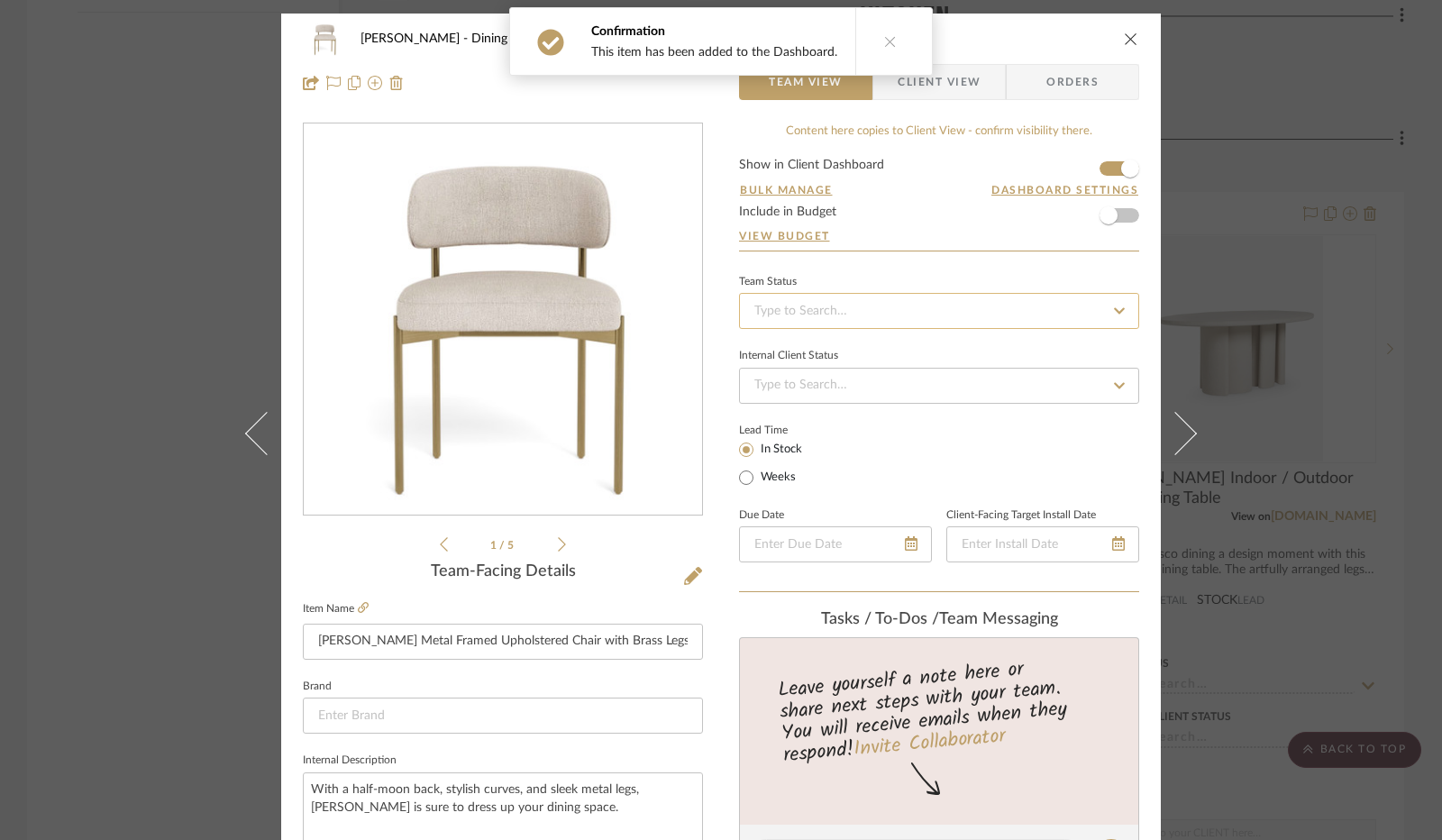
click at [814, 313] on input at bounding box center [939, 311] width 400 height 36
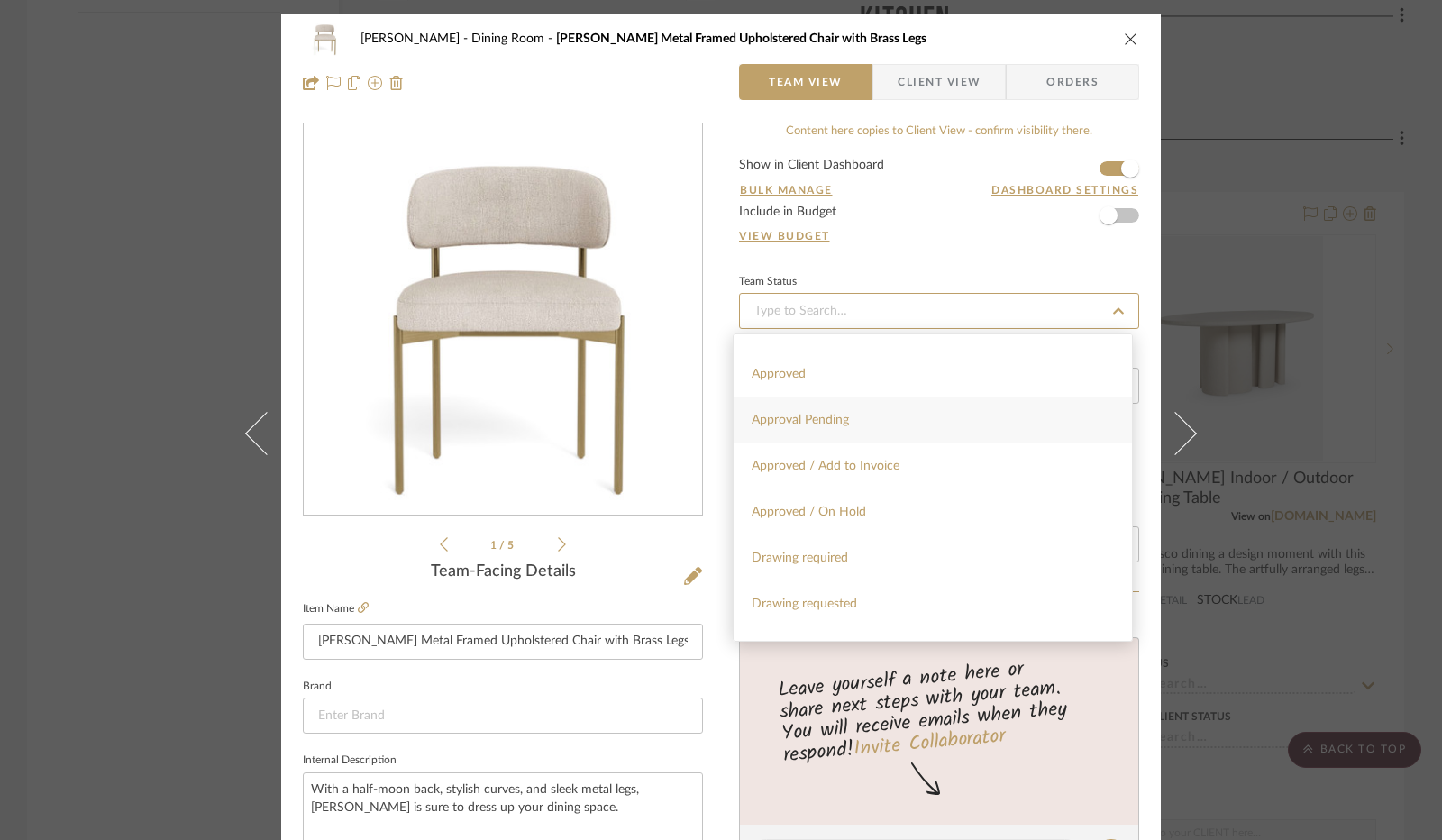
scroll to position [901, 0]
click at [857, 417] on div "Approval Pending" at bounding box center [932, 421] width 398 height 46
type input "[DATE]"
type input "Approval Pending"
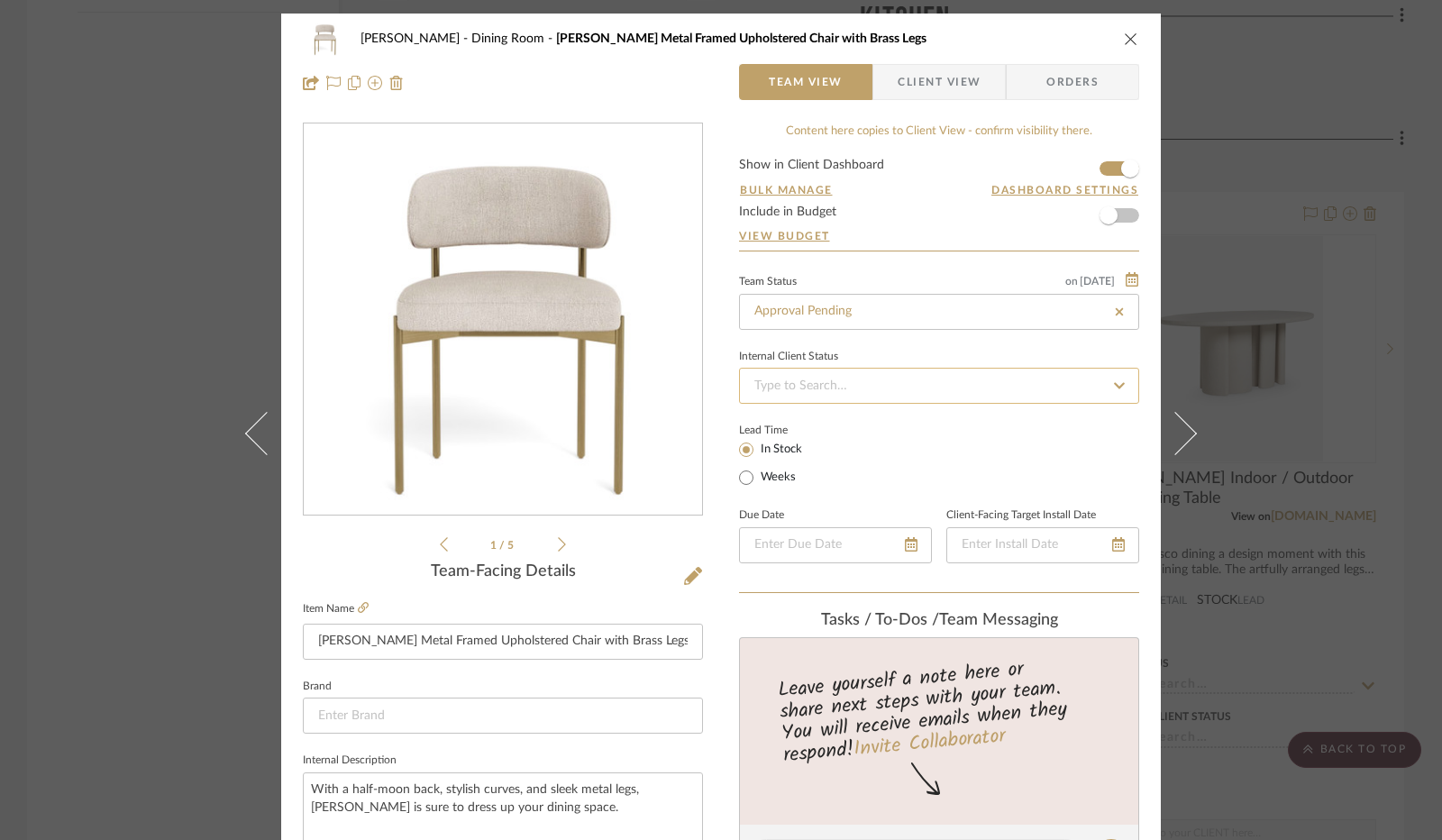
click at [891, 377] on input at bounding box center [939, 386] width 400 height 36
type input "[DATE]"
type input "Approval Pending"
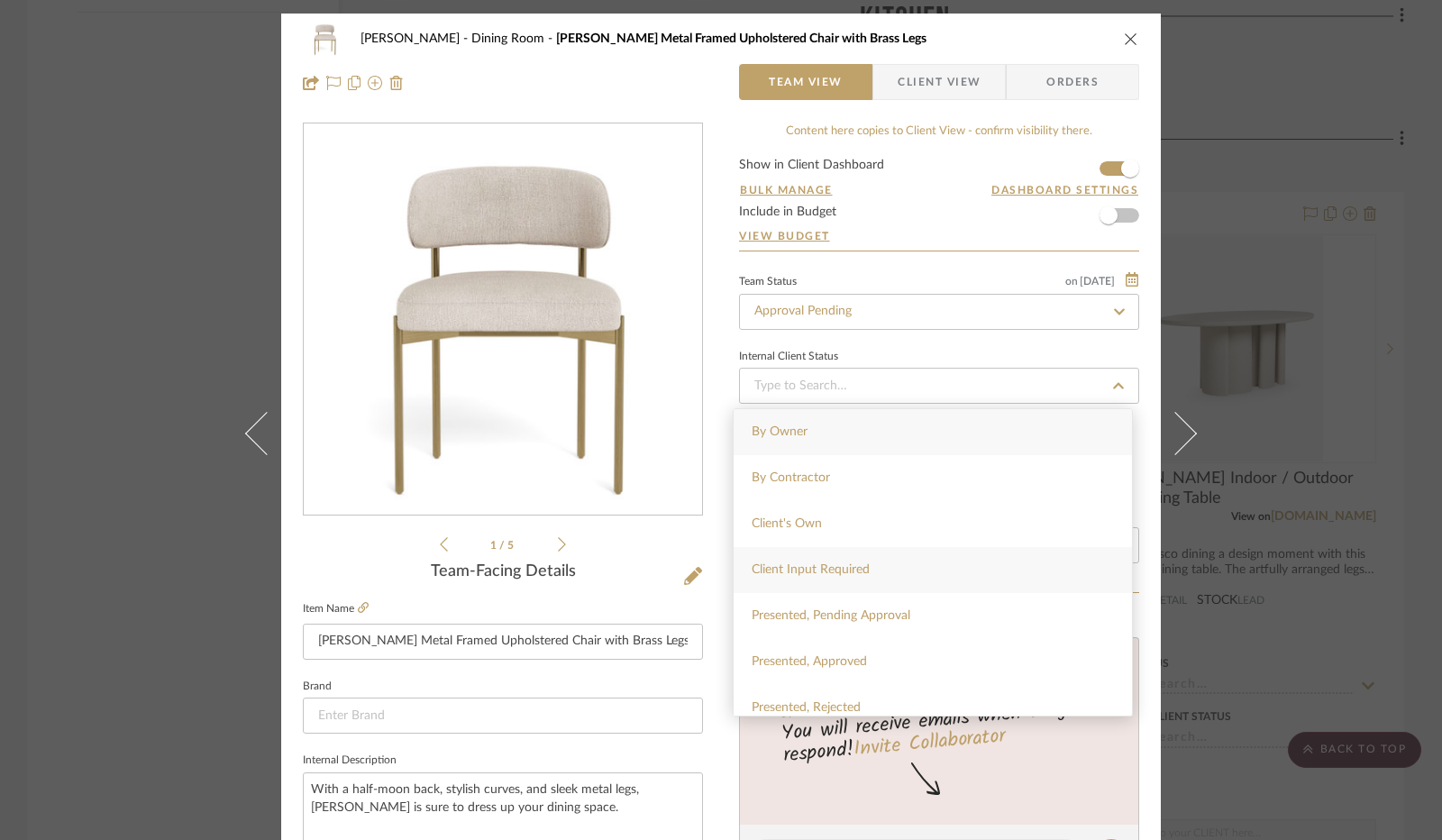
click at [902, 570] on div "Client Input Required" at bounding box center [932, 570] width 398 height 46
type input "[DATE]"
type input "Client Input Required"
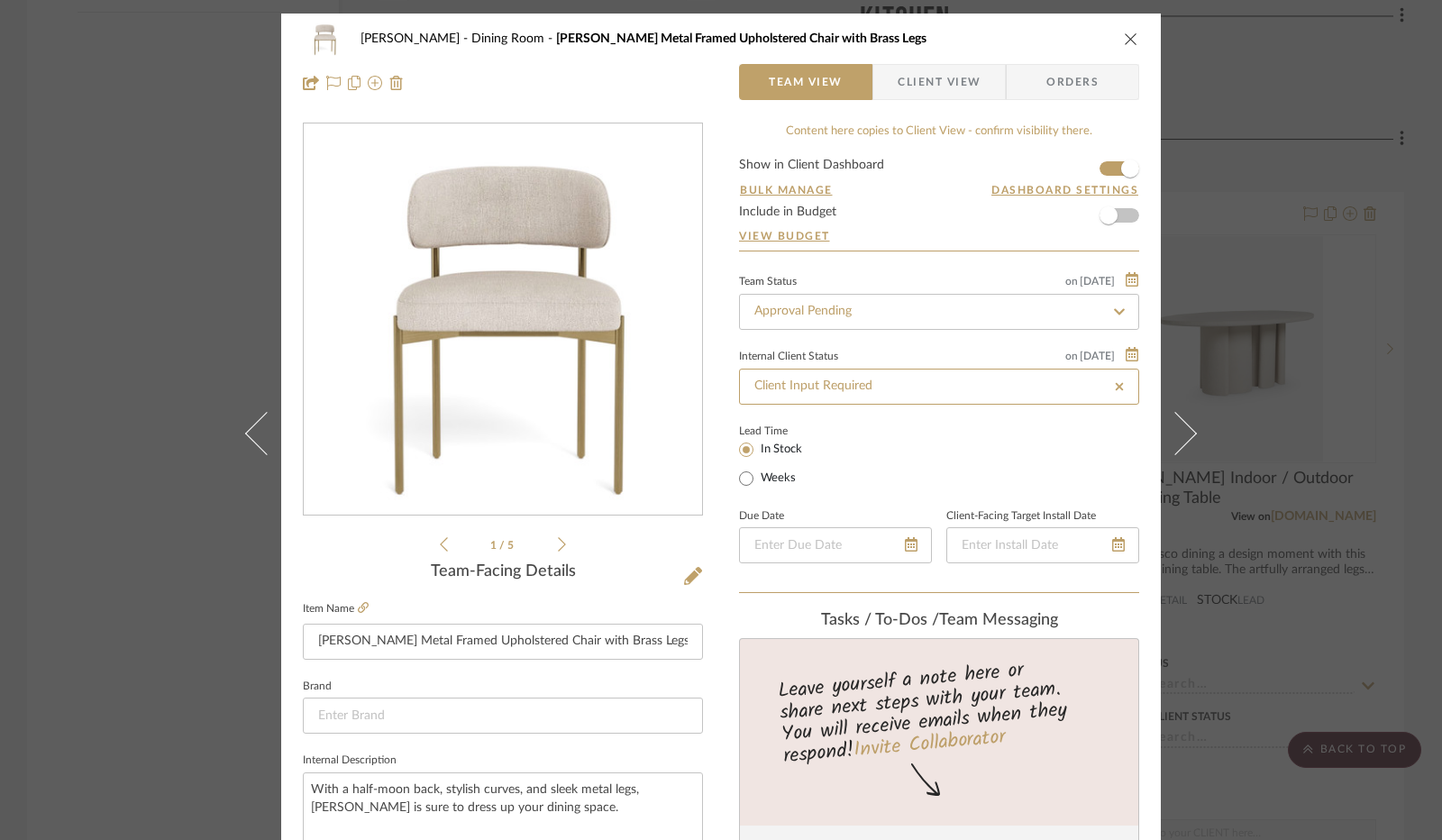
type input "[DATE]"
type input "Client Input Required"
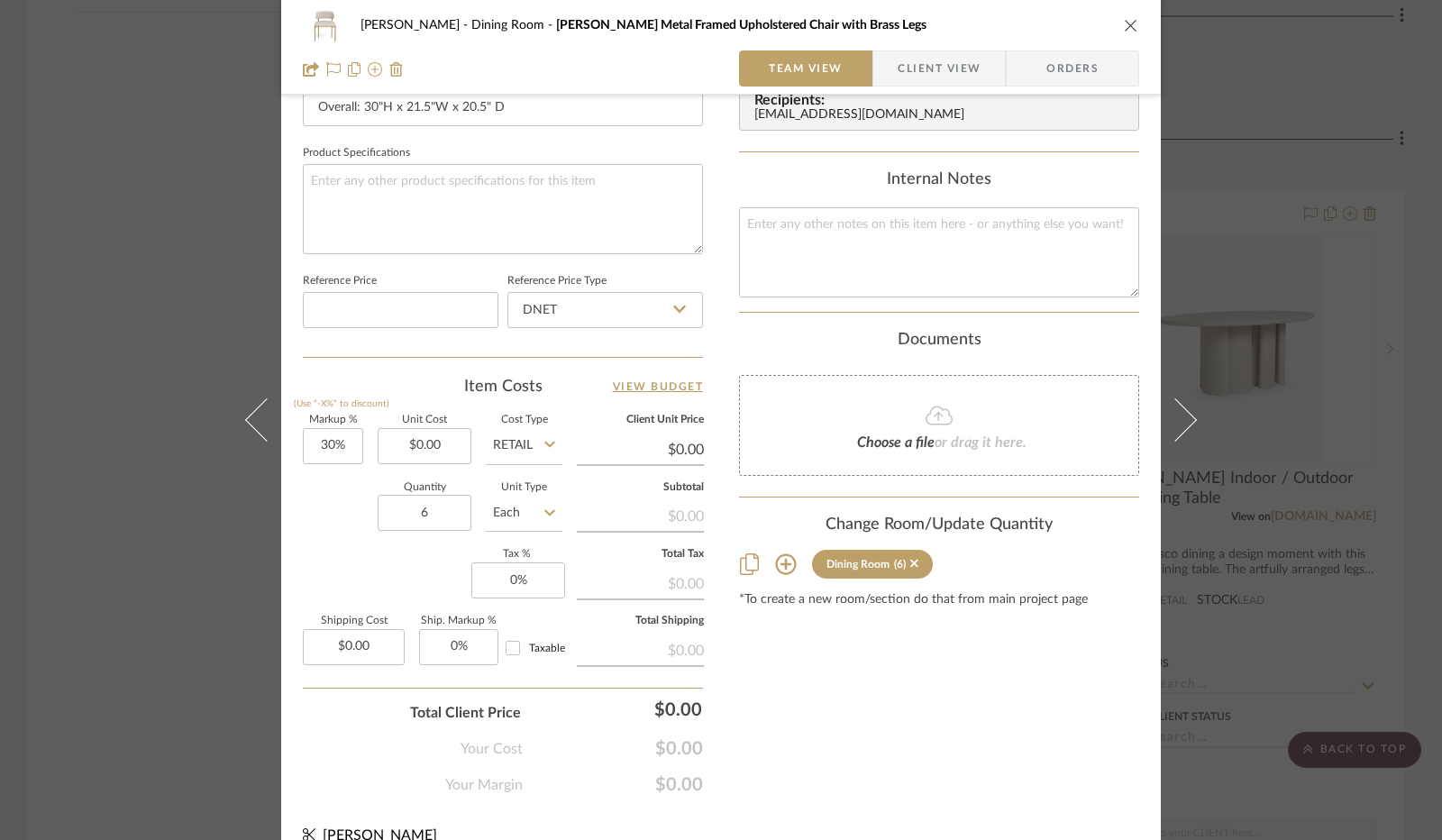
scroll to position [811, 0]
click at [673, 302] on icon at bounding box center [679, 308] width 13 height 14
click at [643, 397] on div "Retail" at bounding box center [613, 398] width 222 height 46
type input "Retail"
click at [314, 444] on input "30" at bounding box center [332, 445] width 61 height 36
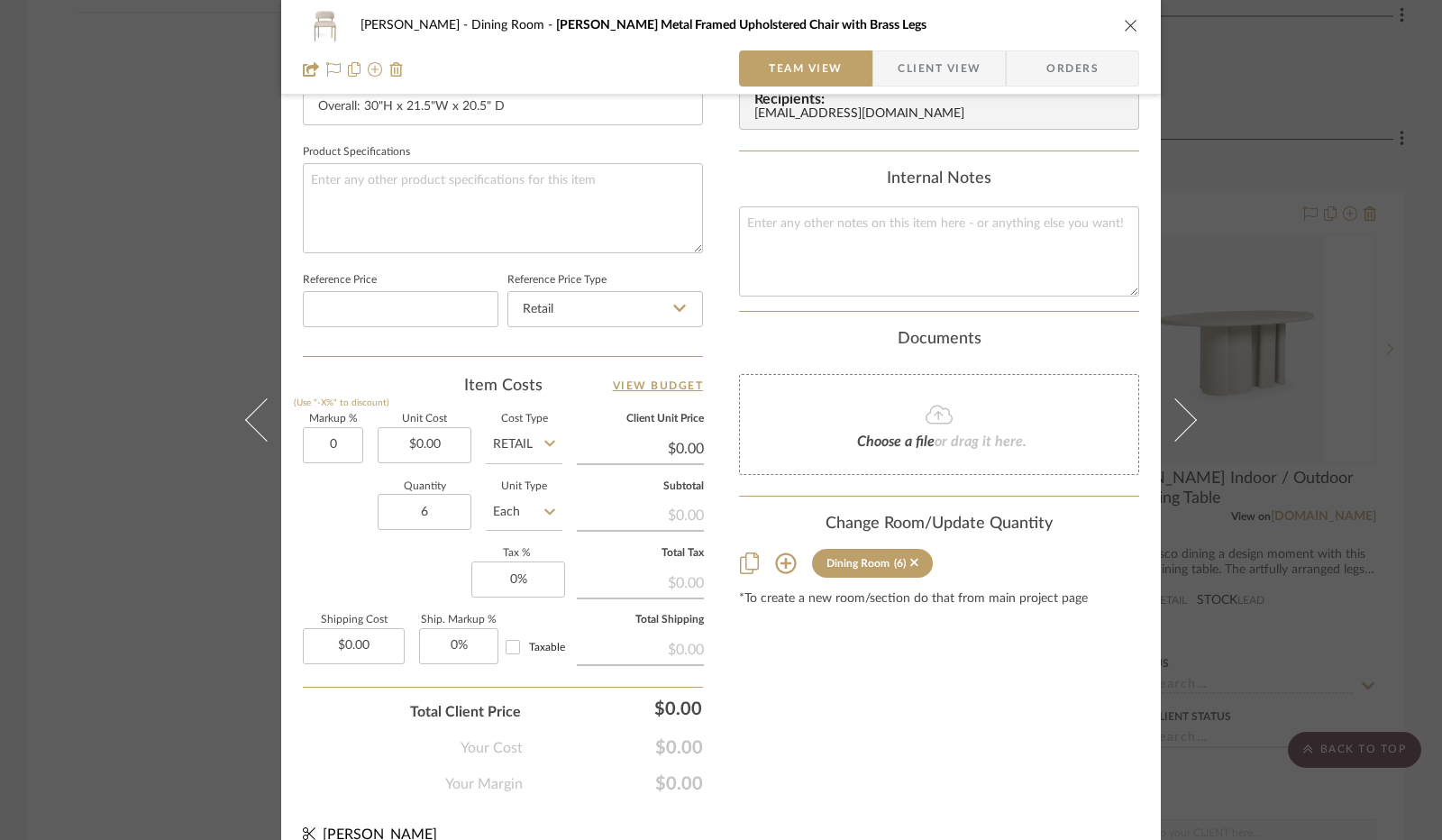
type input "0%"
click at [328, 511] on div "Quantity 6 Unit Type Each" at bounding box center [432, 514] width 259 height 64
click at [520, 576] on input "0" at bounding box center [519, 580] width 94 height 36
type input "8.25%"
click at [435, 576] on div "Markup % (Use "-X%" to discount) 0% Unit Cost $0.00 Cost Type Retail Client Uni…" at bounding box center [502, 546] width 400 height 263
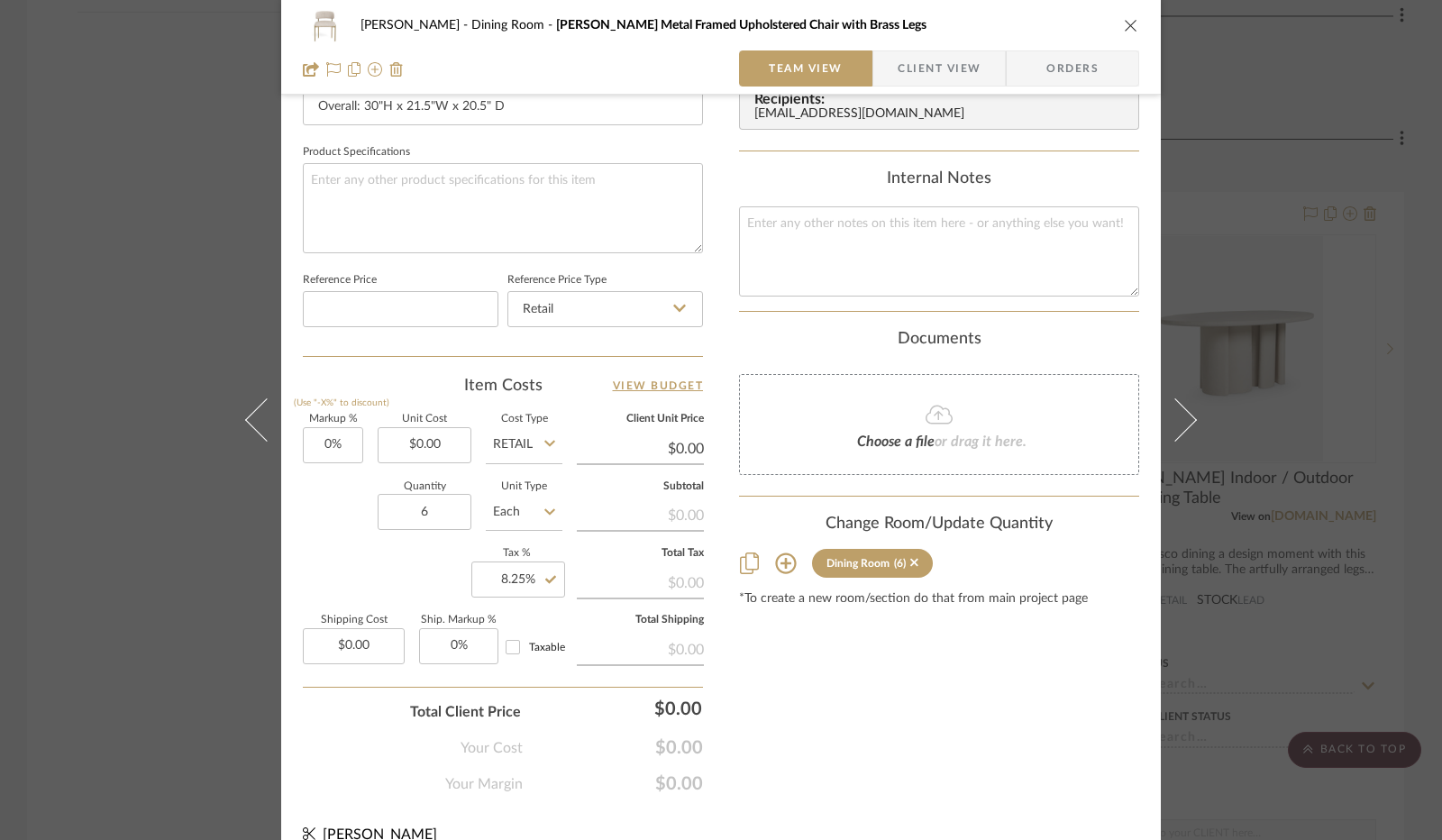
scroll to position [835, 0]
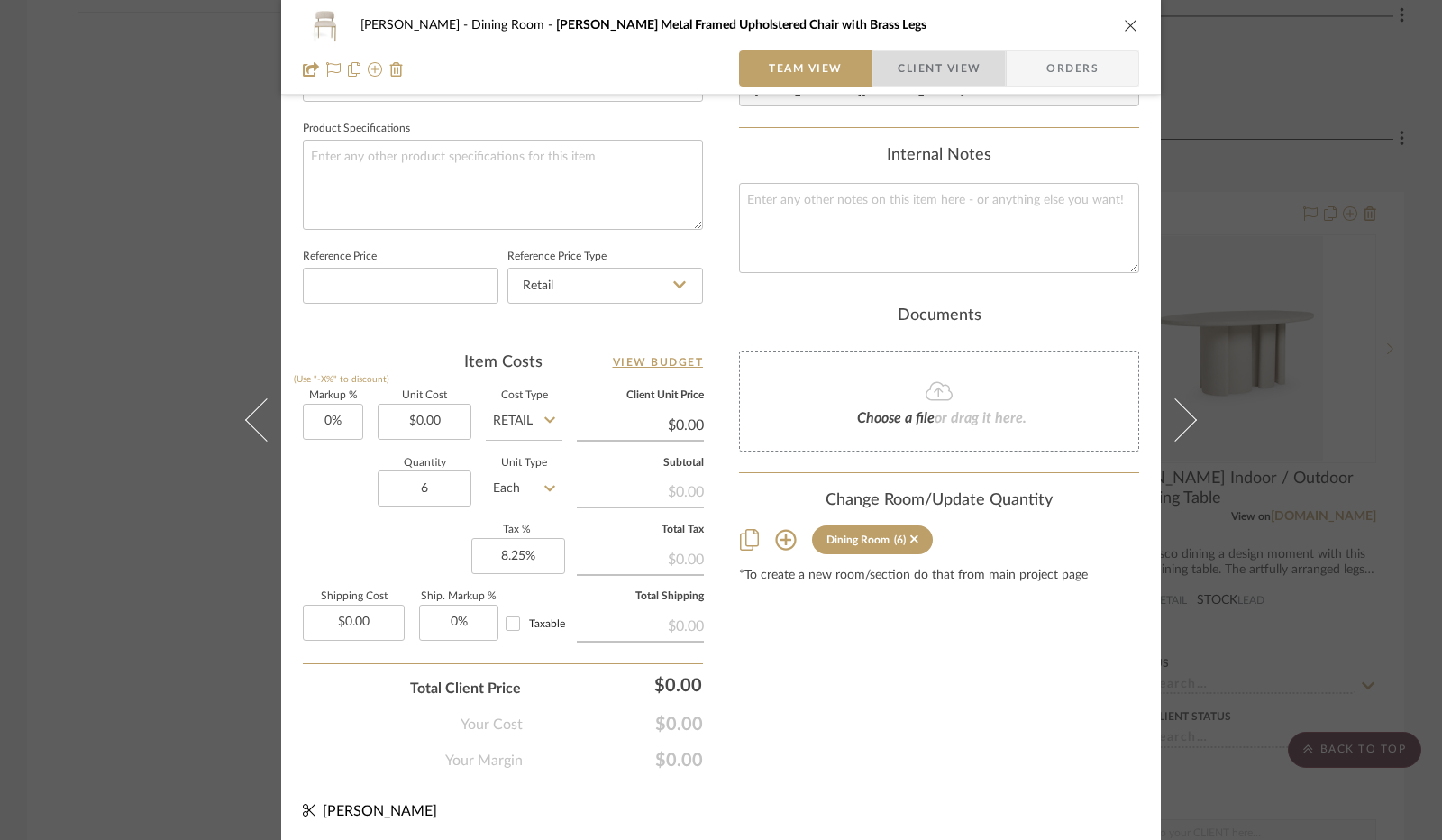
click at [918, 71] on span "Client View" at bounding box center [940, 69] width 83 height 36
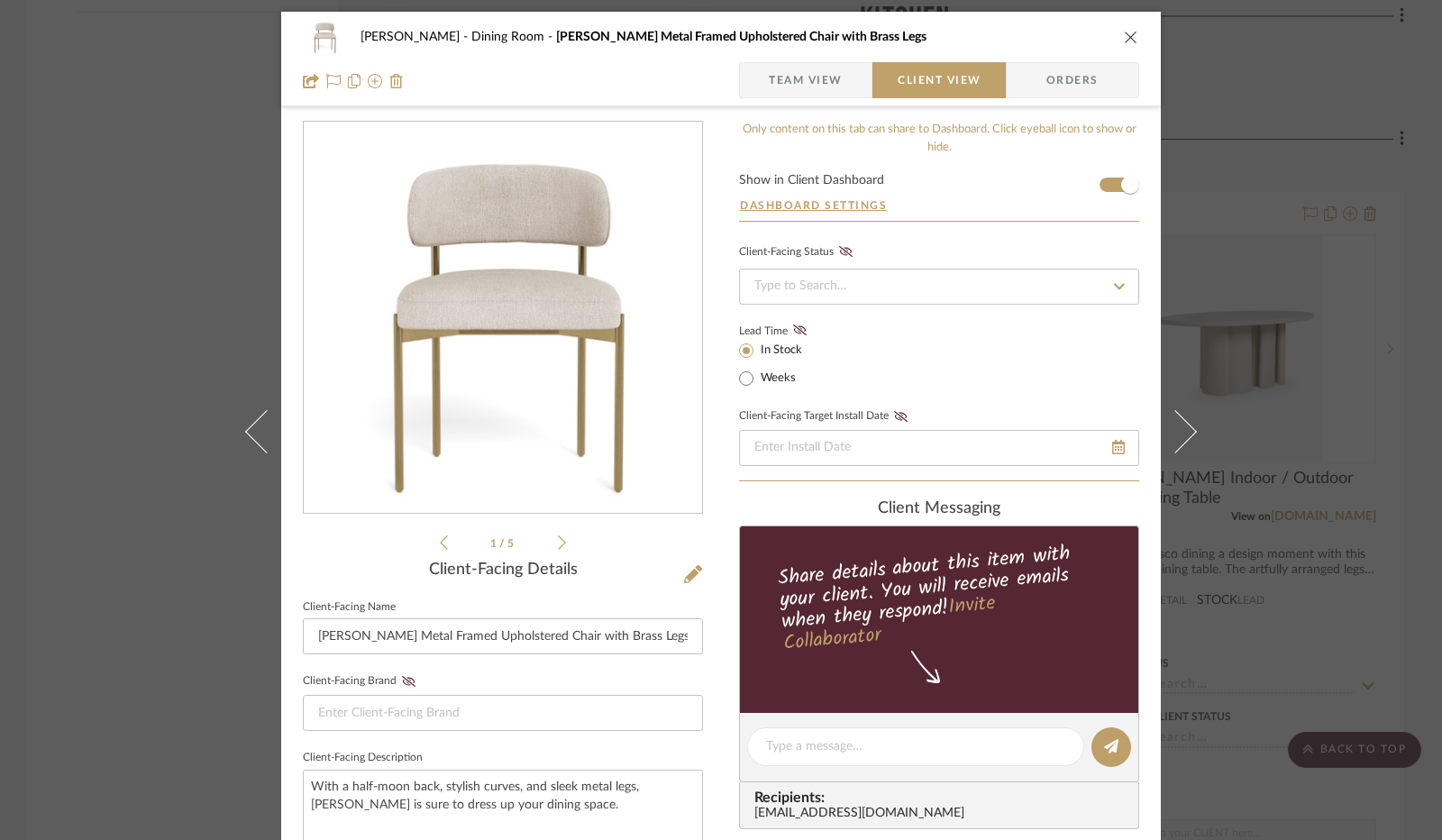
scroll to position [0, 0]
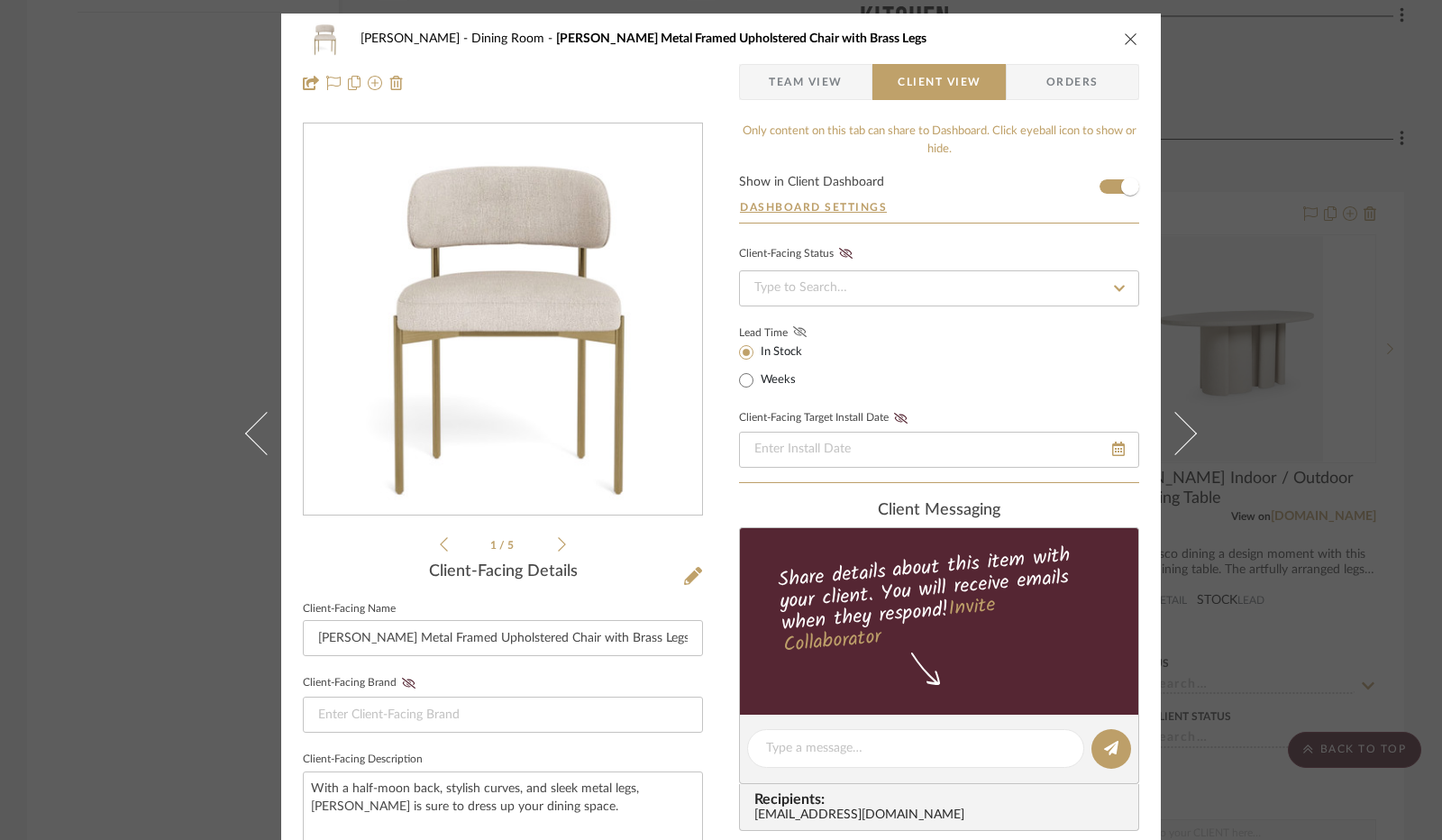
click at [793, 332] on icon at bounding box center [800, 331] width 14 height 11
click at [817, 280] on input at bounding box center [939, 288] width 400 height 36
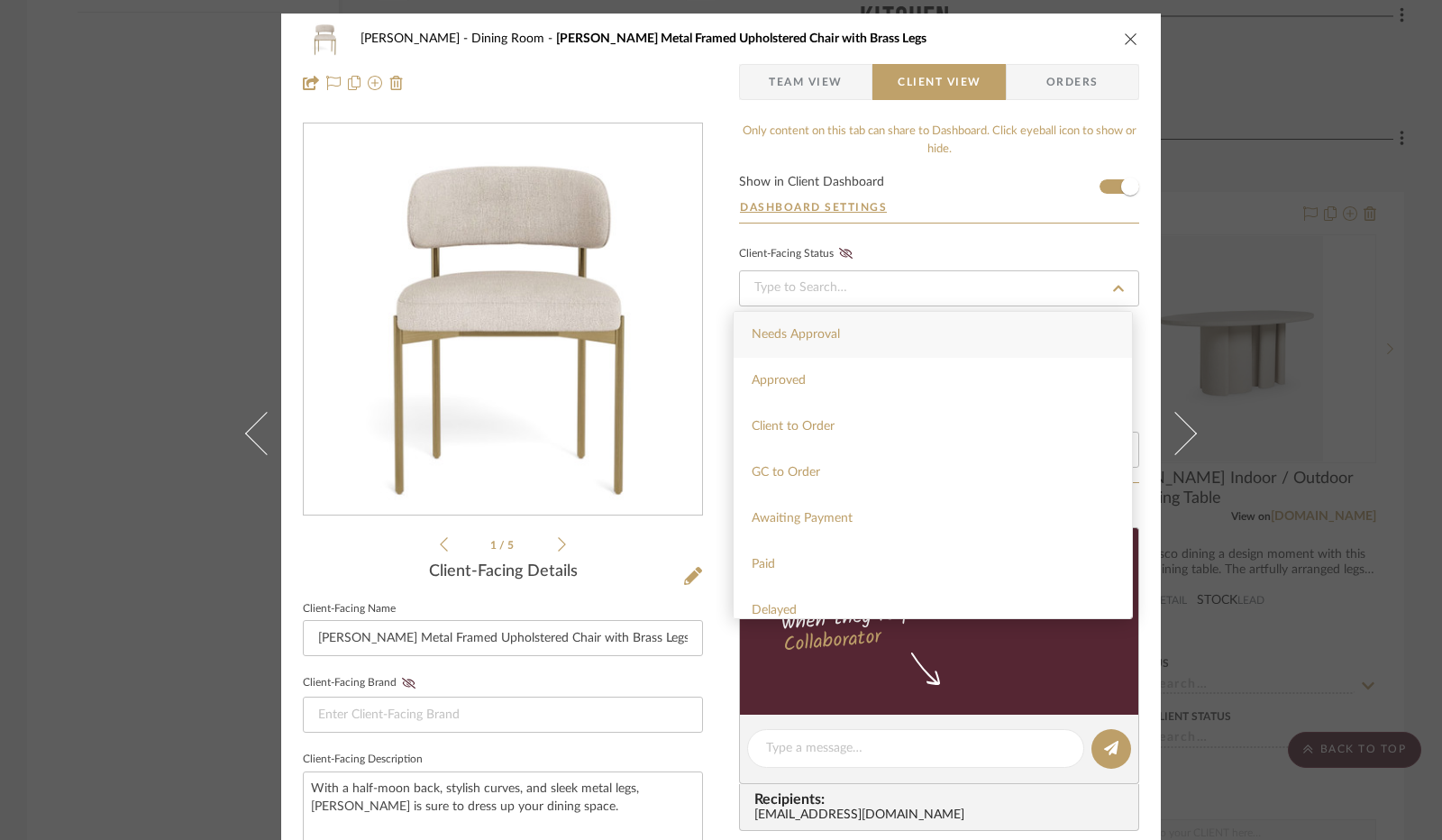
drag, startPoint x: 833, startPoint y: 341, endPoint x: 834, endPoint y: 307, distance: 34.0
click at [833, 341] on div "Needs Approval" at bounding box center [932, 334] width 398 height 46
type input "[DATE]"
type input "Needs Approval"
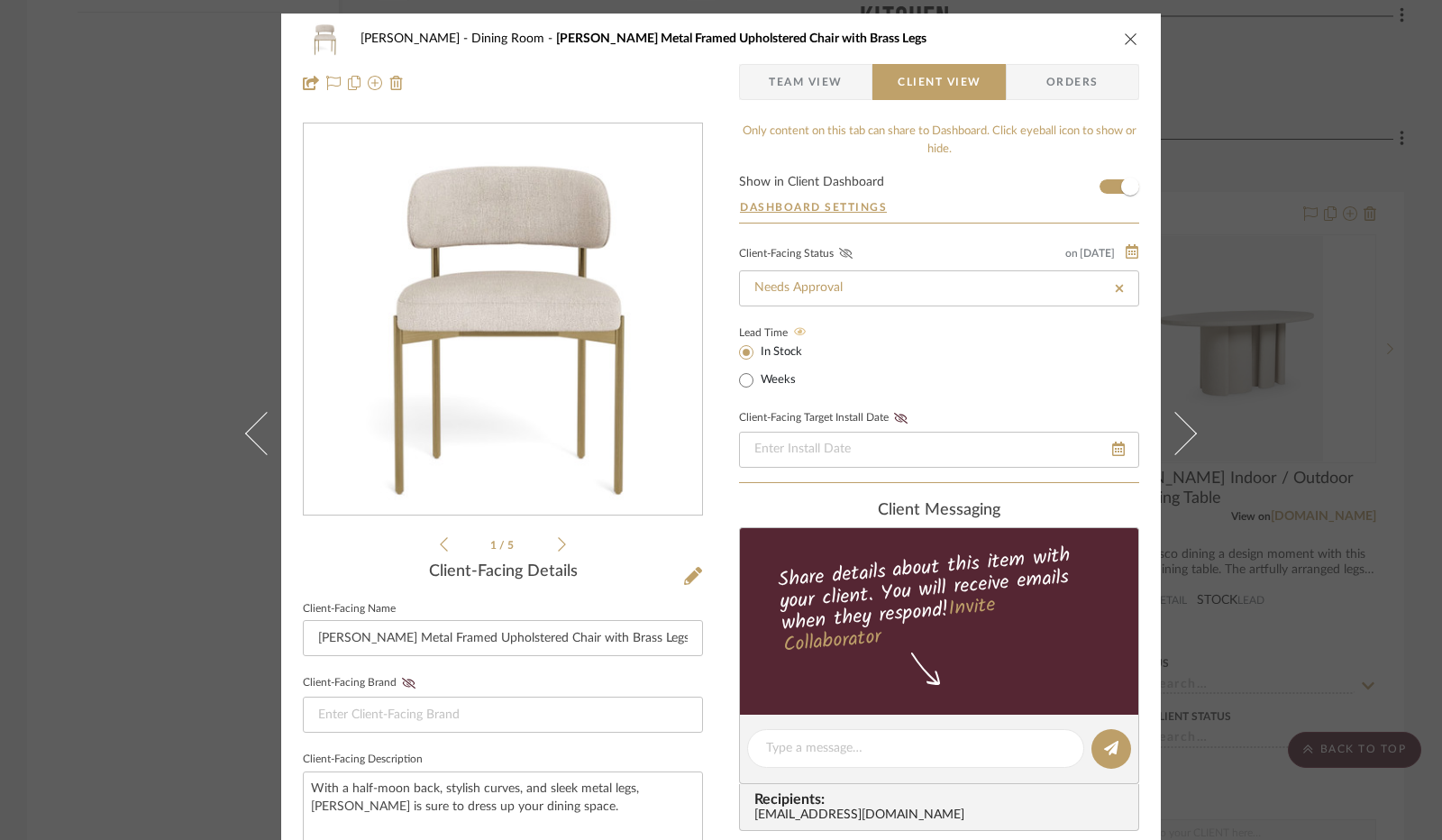
click at [839, 252] on icon at bounding box center [846, 253] width 14 height 11
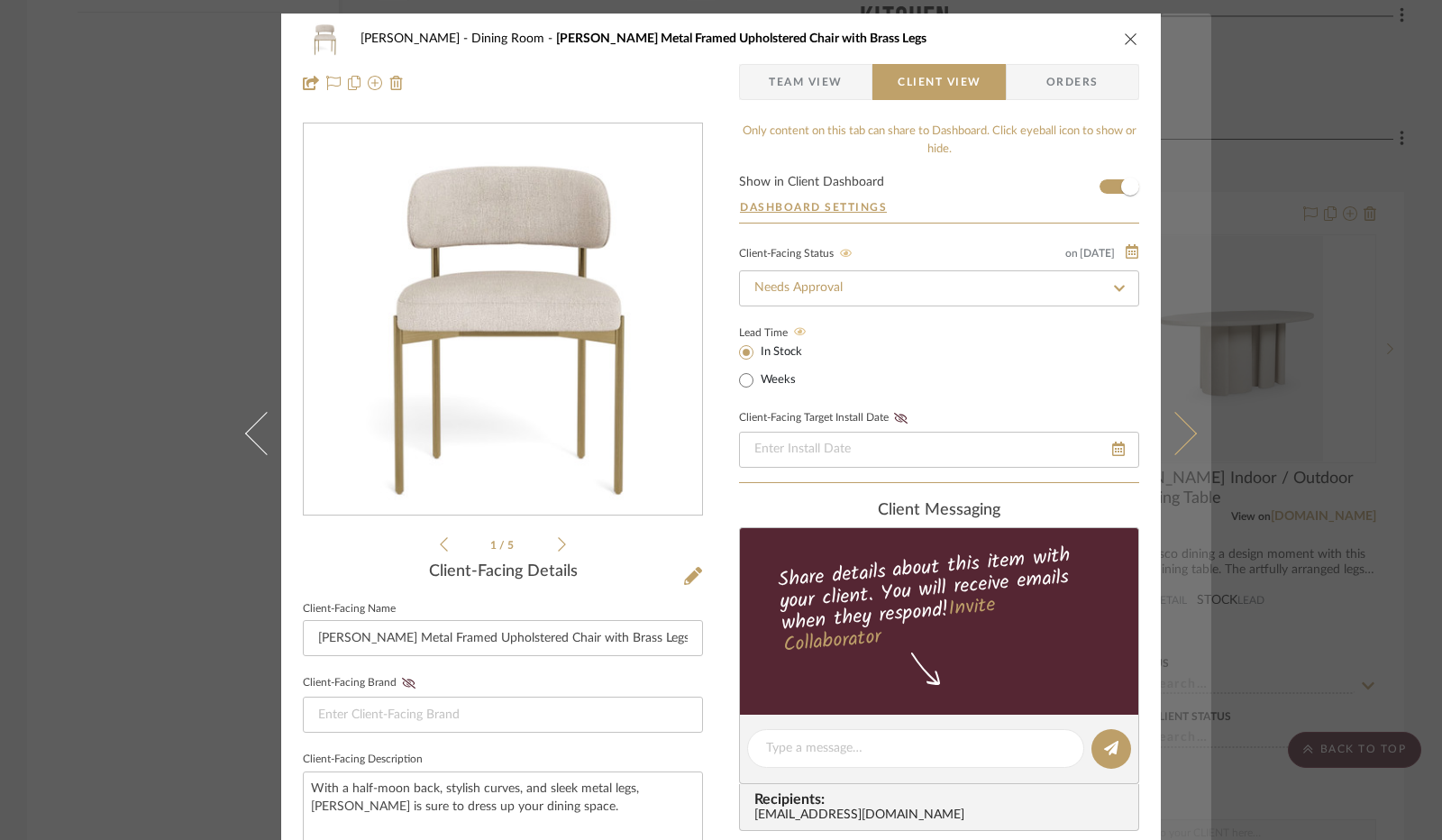
click at [1177, 453] on button at bounding box center [1186, 434] width 51 height 840
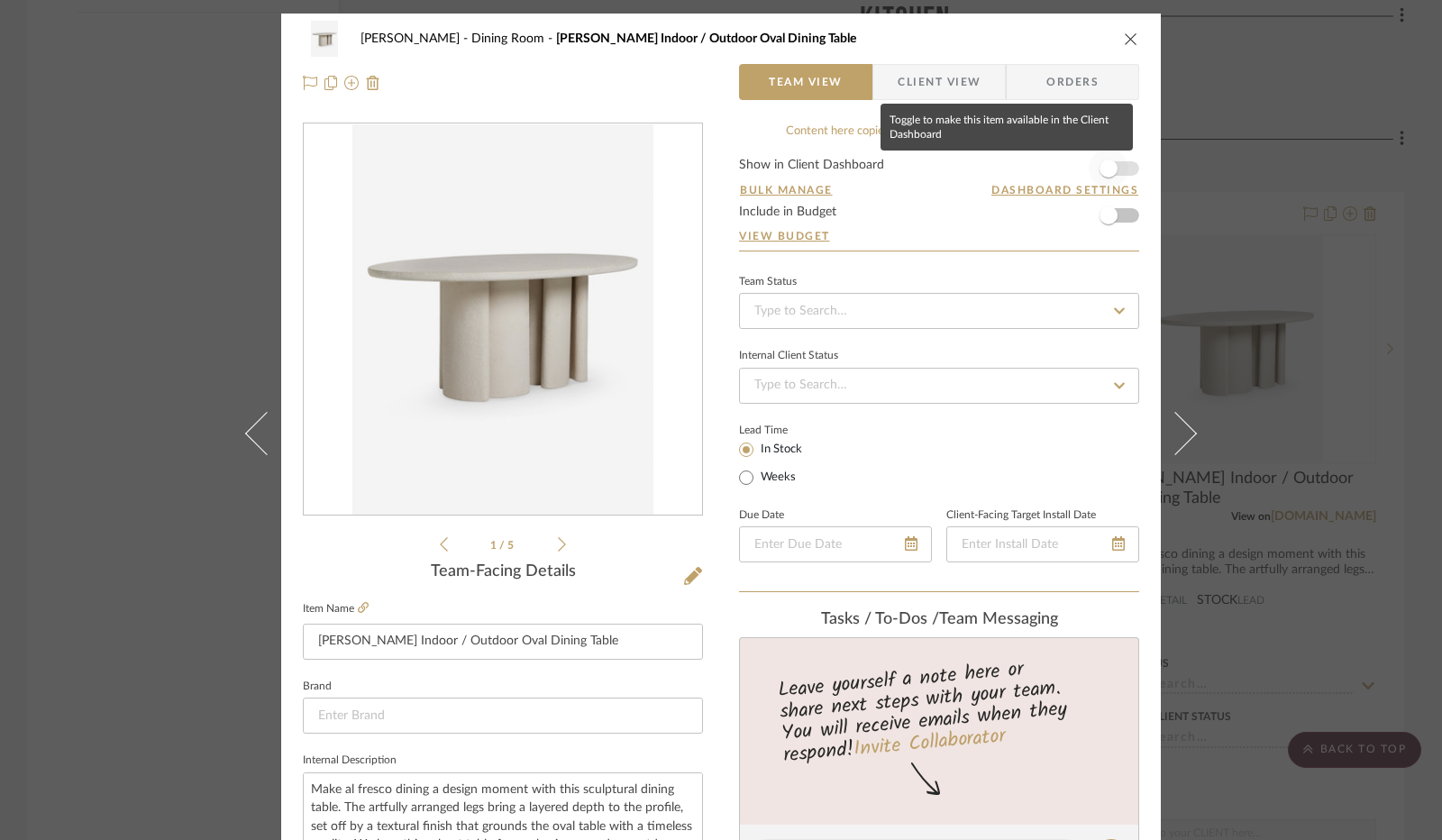
click at [1112, 169] on span "button" at bounding box center [1109, 169] width 40 height 40
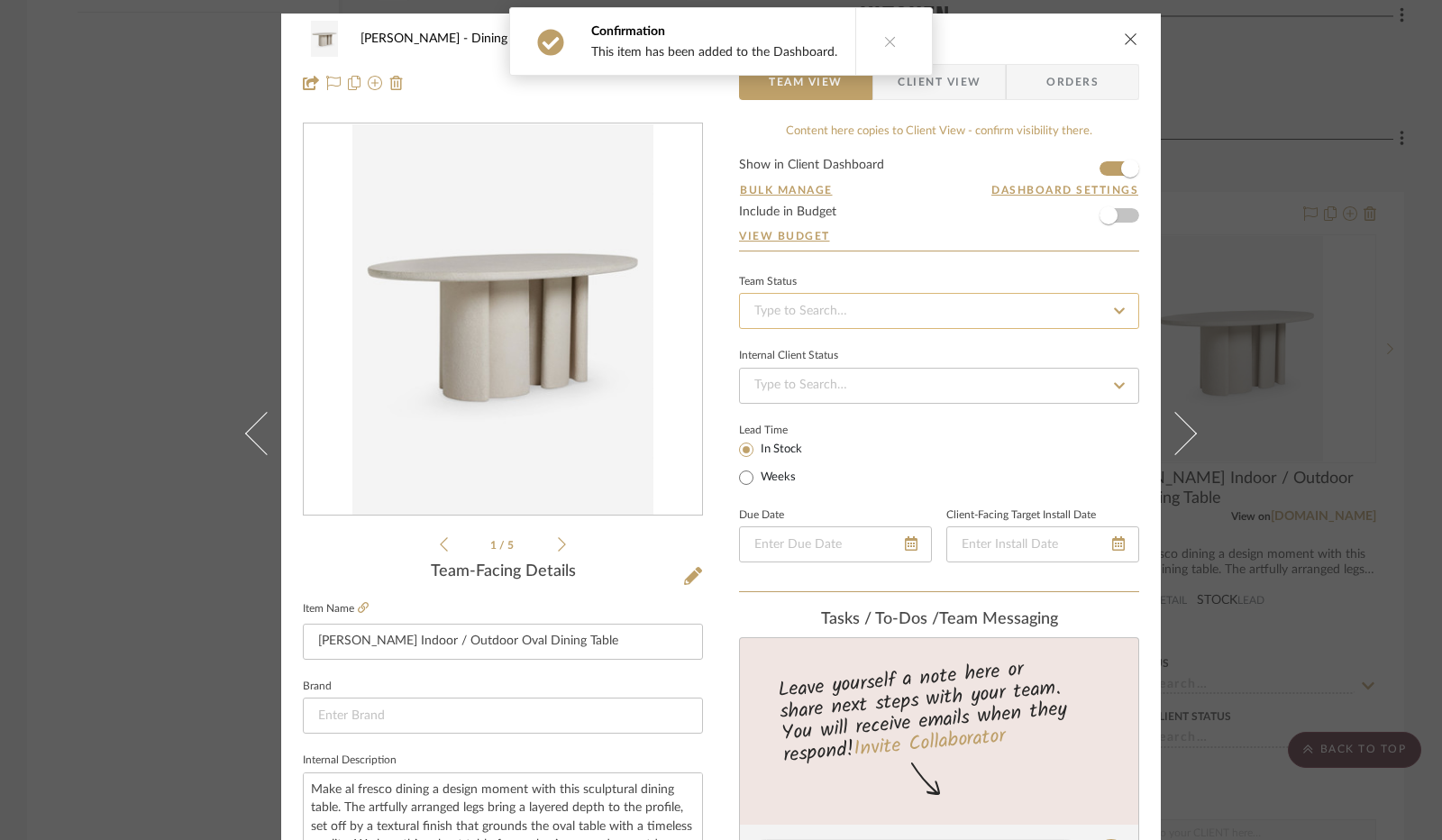
click at [784, 312] on input at bounding box center [939, 311] width 400 height 36
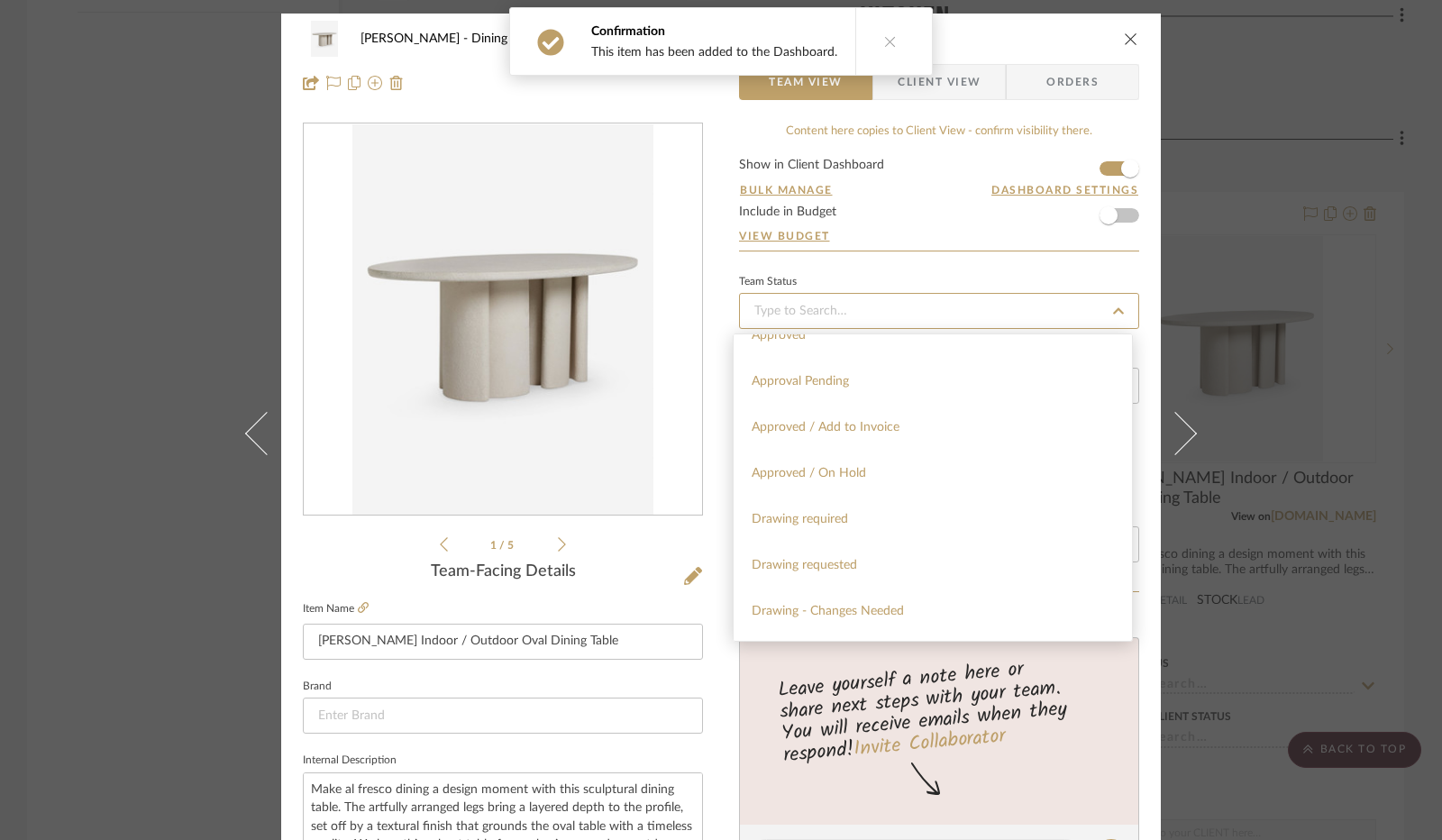
scroll to position [901, 0]
click at [799, 415] on span "Approval Pending" at bounding box center [801, 421] width 98 height 13
type input "[DATE]"
type input "Approval Pending"
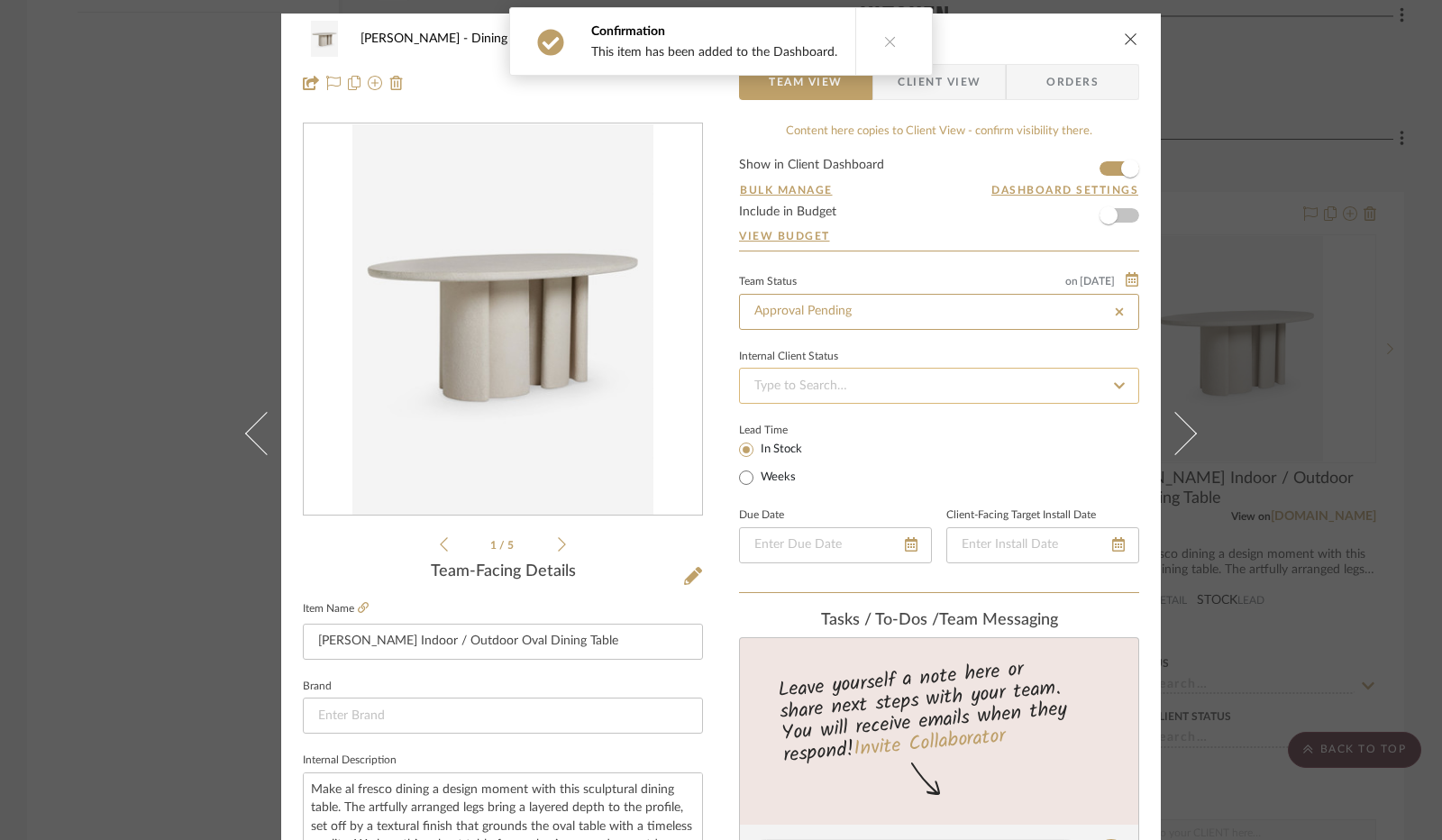
type input "[DATE]"
type input "Approval Pending"
click at [829, 385] on input at bounding box center [939, 386] width 400 height 36
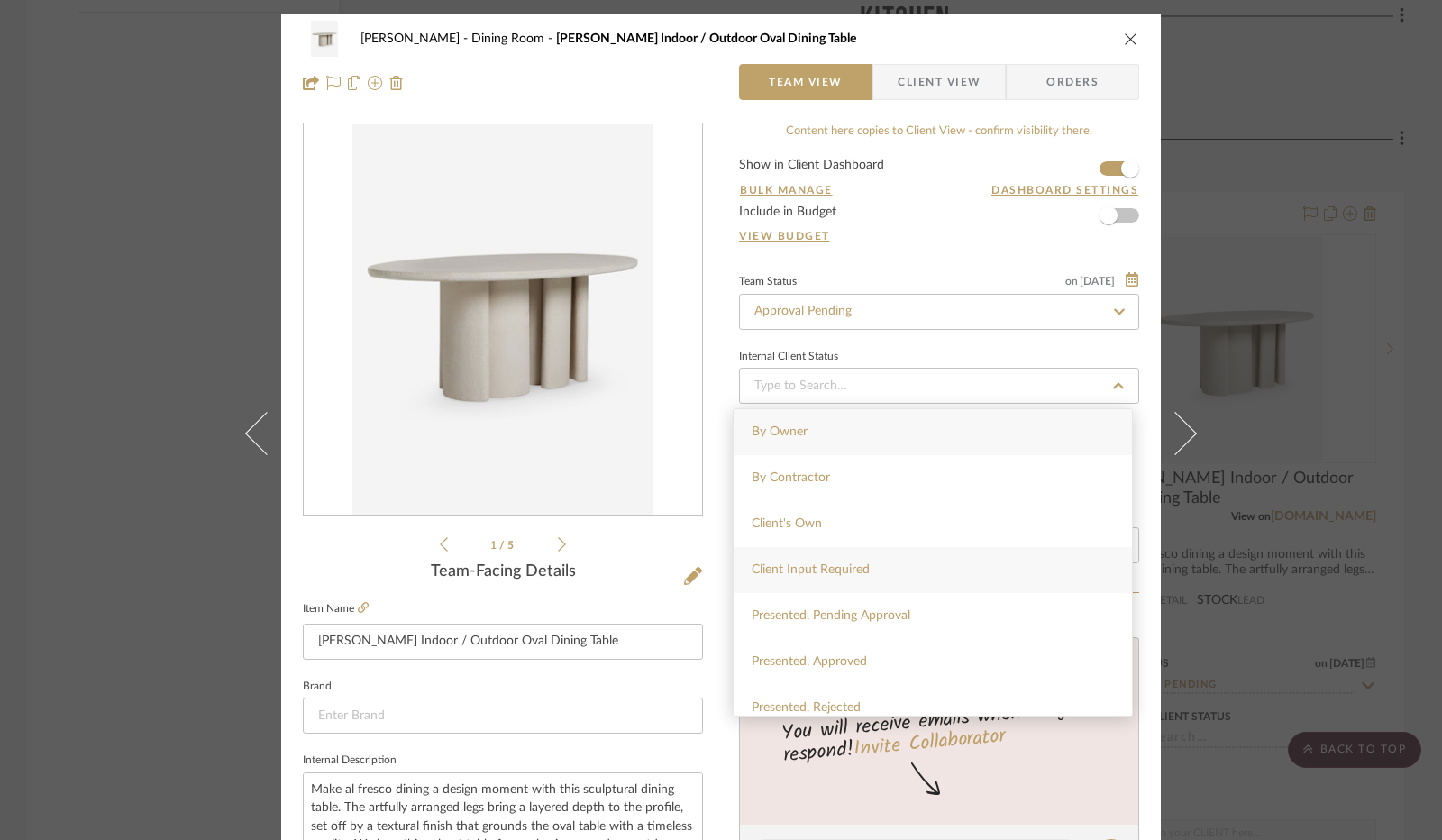
click at [810, 584] on div "Client Input Required" at bounding box center [932, 570] width 398 height 46
type input "[DATE]"
type input "Client Input Required"
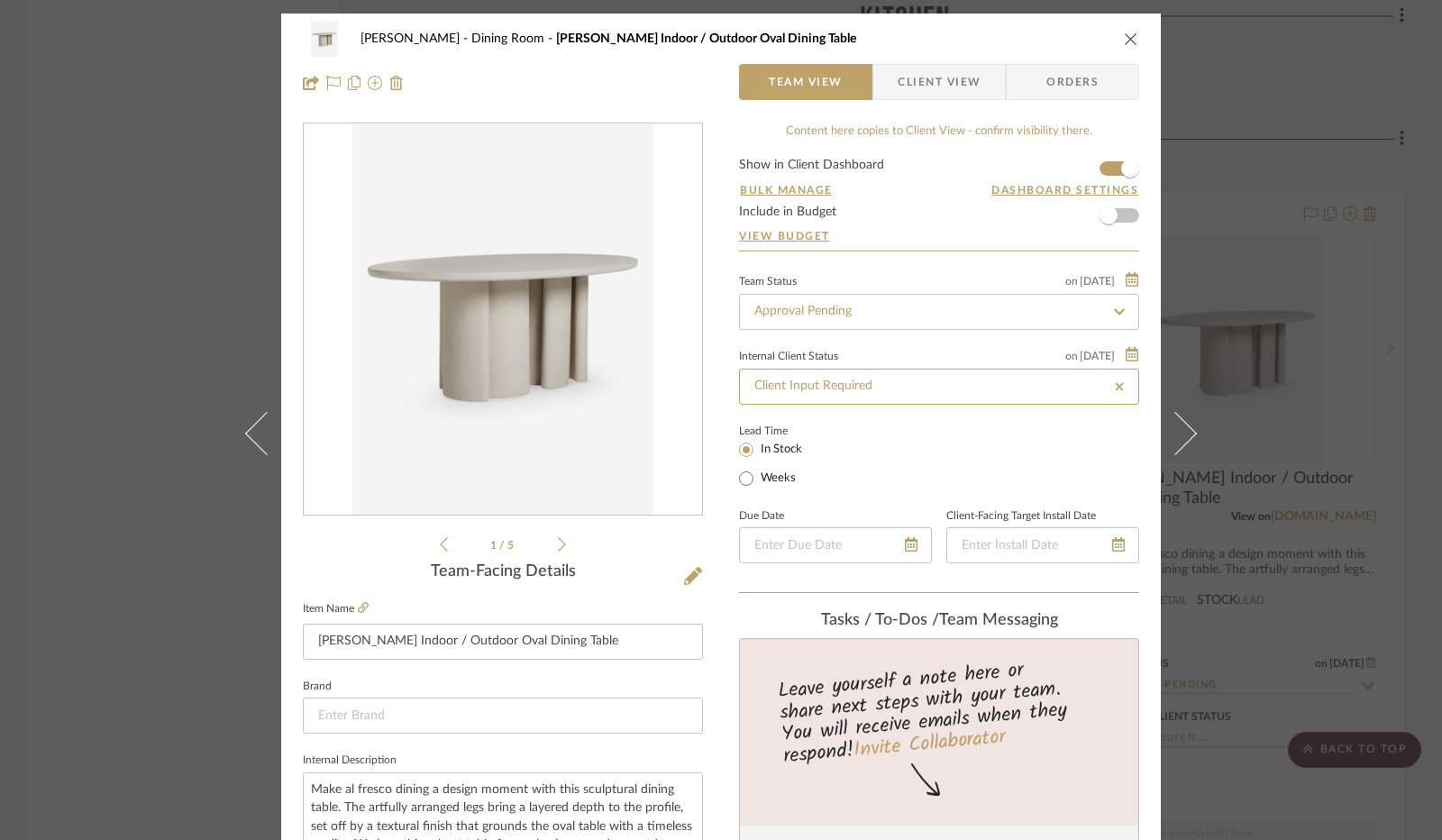
type input "[DATE]"
type input "Client Input Required"
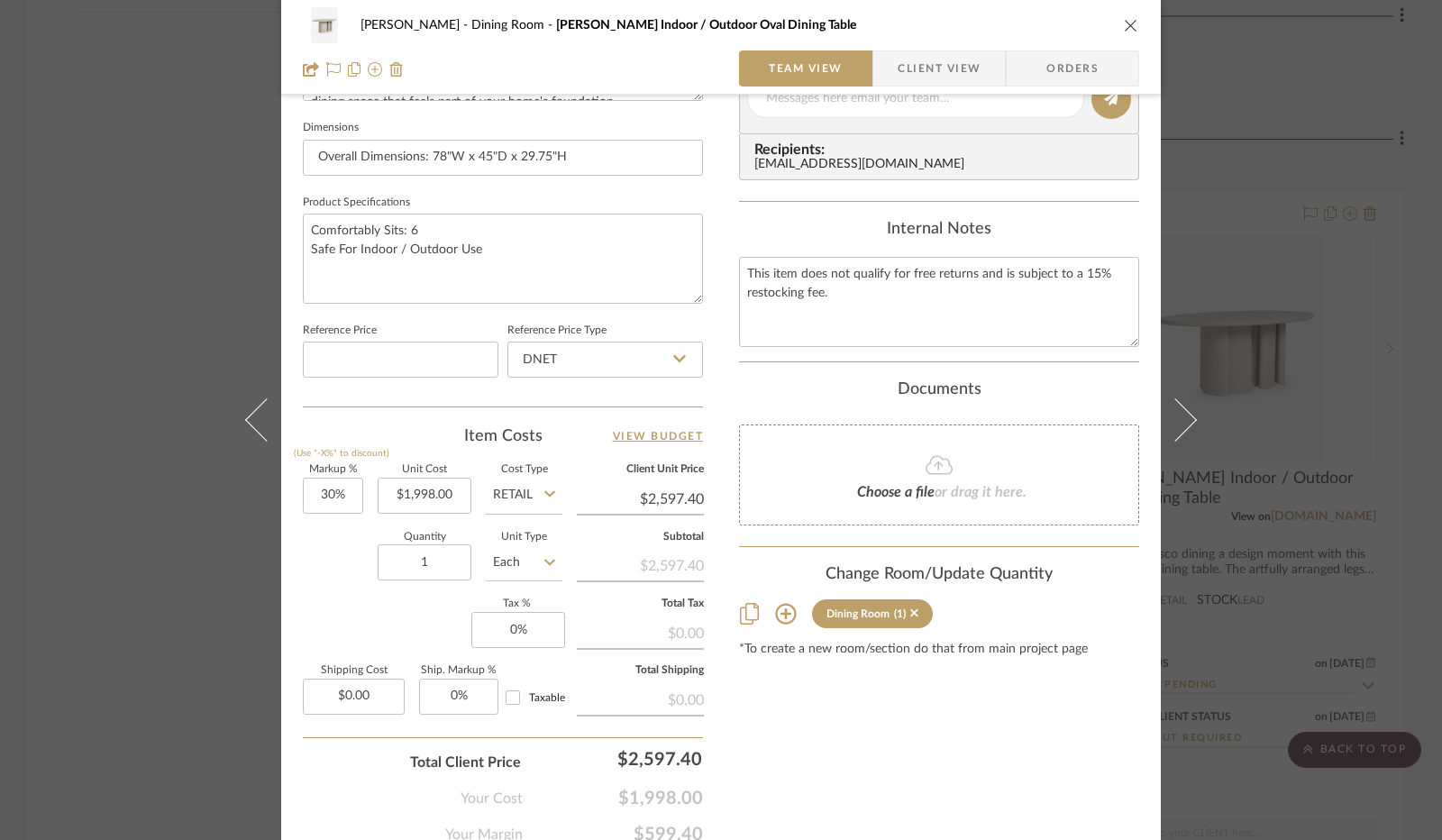
scroll to position [811, 0]
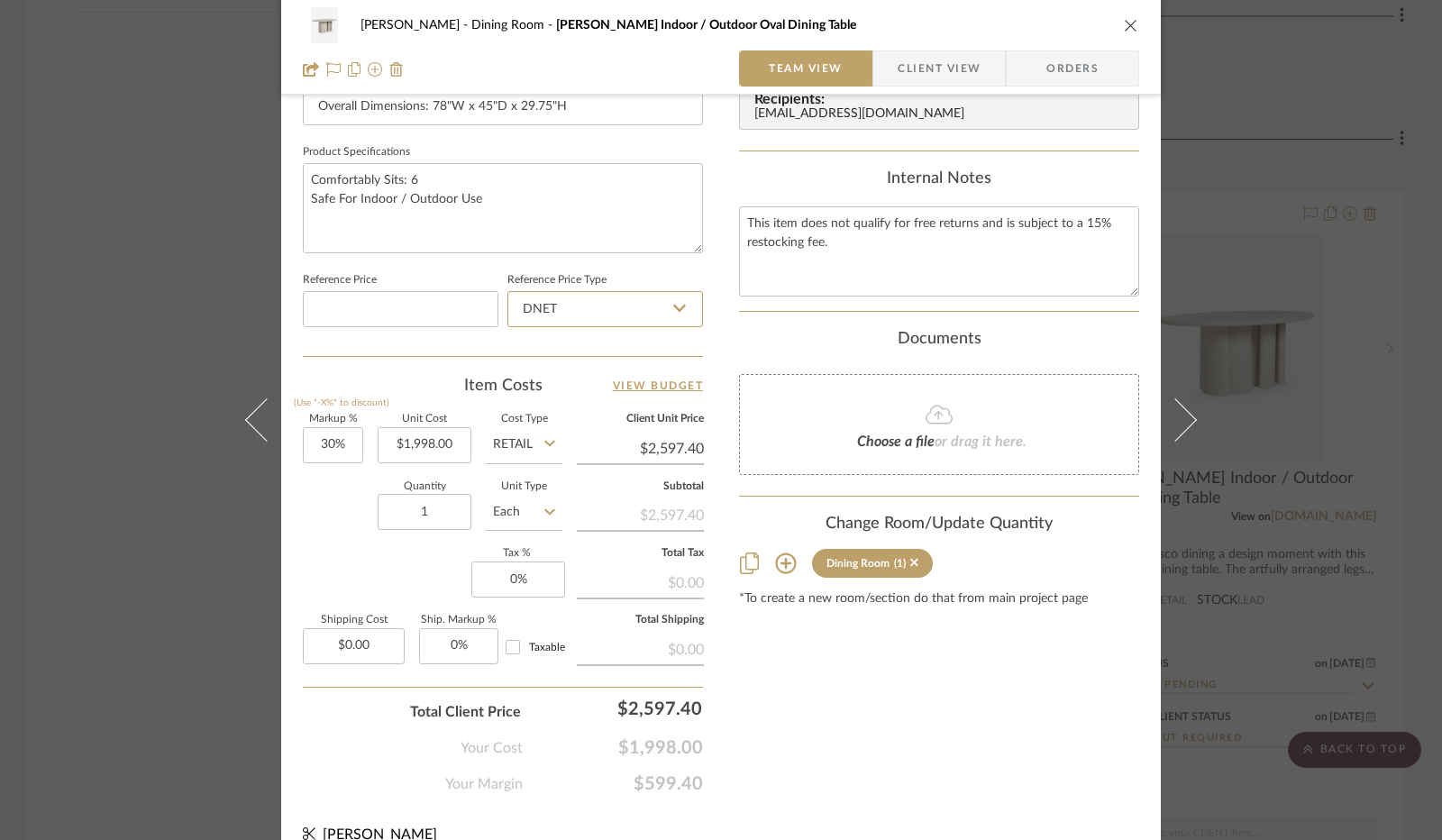
click at [679, 304] on sr-typeahead "DNET" at bounding box center [605, 308] width 195 height 14
click at [620, 294] on input "DNET" at bounding box center [605, 309] width 195 height 36
click at [577, 396] on div "Retail" at bounding box center [613, 398] width 222 height 46
type input "Retail"
click at [318, 452] on input "30" at bounding box center [332, 445] width 61 height 36
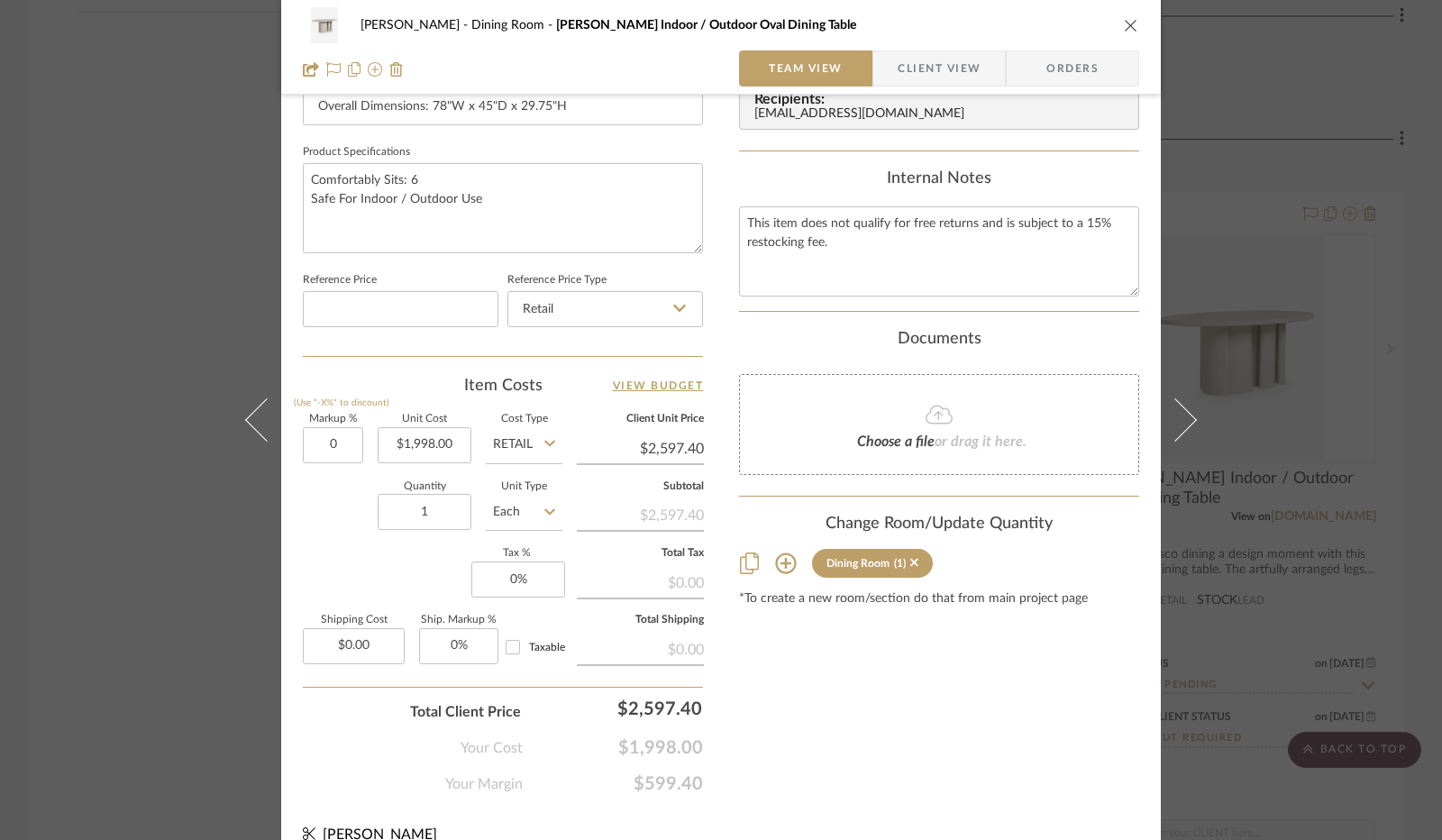
type input "0%"
click at [379, 532] on sr-form-field "Quantity 1" at bounding box center [425, 514] width 94 height 64
type input "$1,998.00"
click at [505, 563] on input "0" at bounding box center [519, 580] width 94 height 36
type input "8.25%"
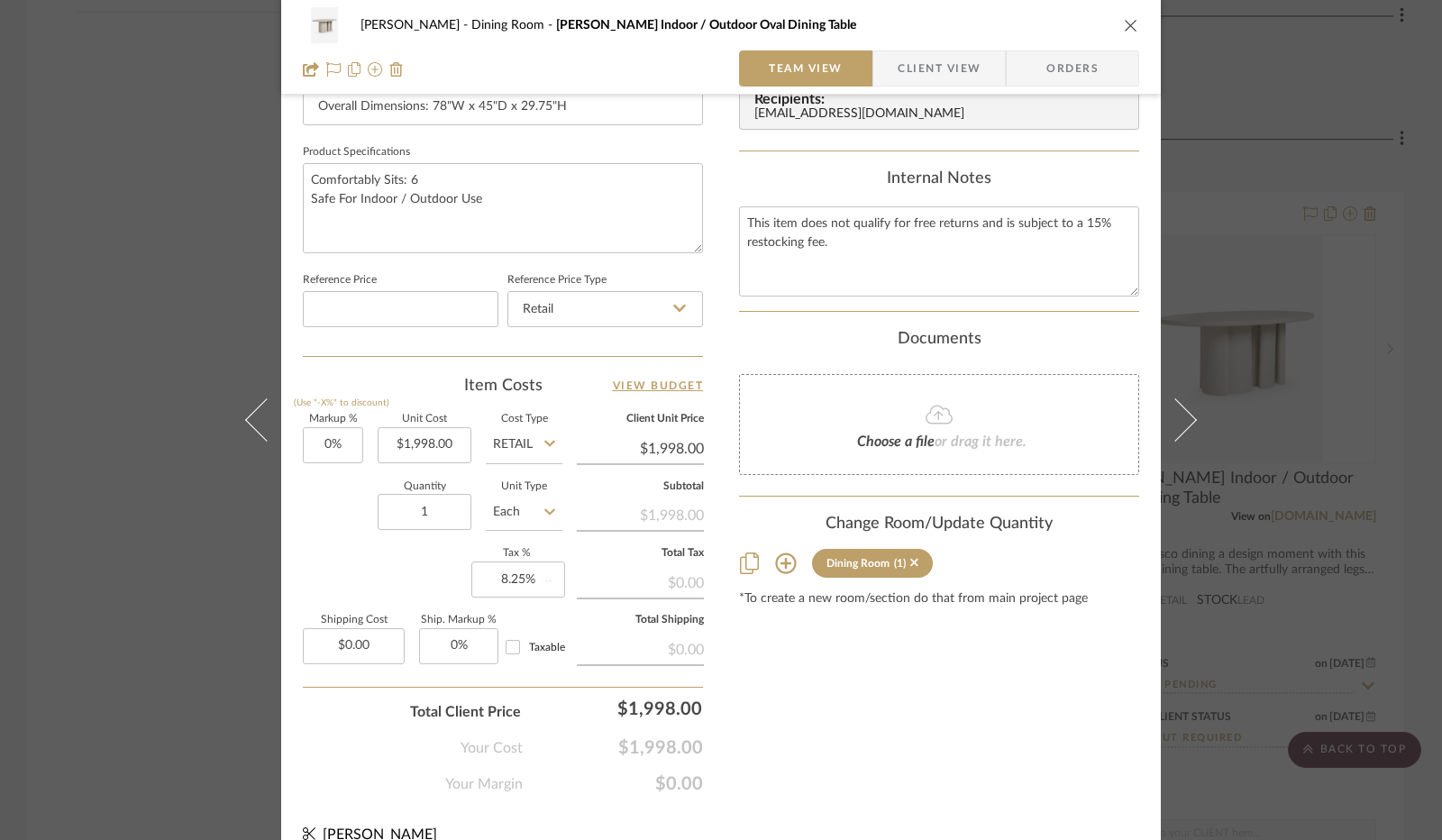
click at [435, 567] on div "Markup % (Use "-X%" to discount) 0% Unit Cost $1,998.00 Cost Type Retail Client…" at bounding box center [502, 546] width 400 height 263
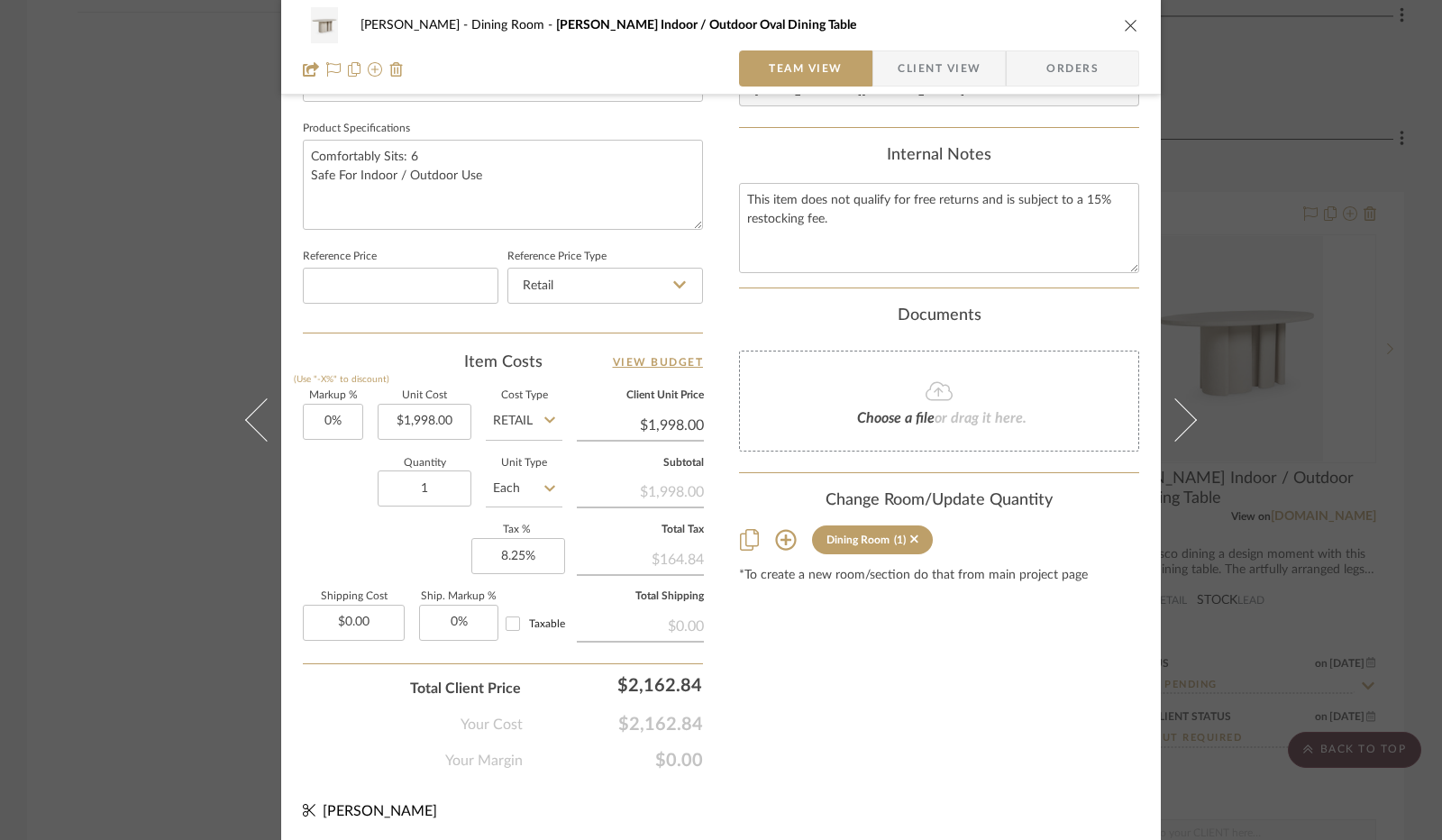
click at [898, 64] on span "Client View" at bounding box center [940, 69] width 83 height 36
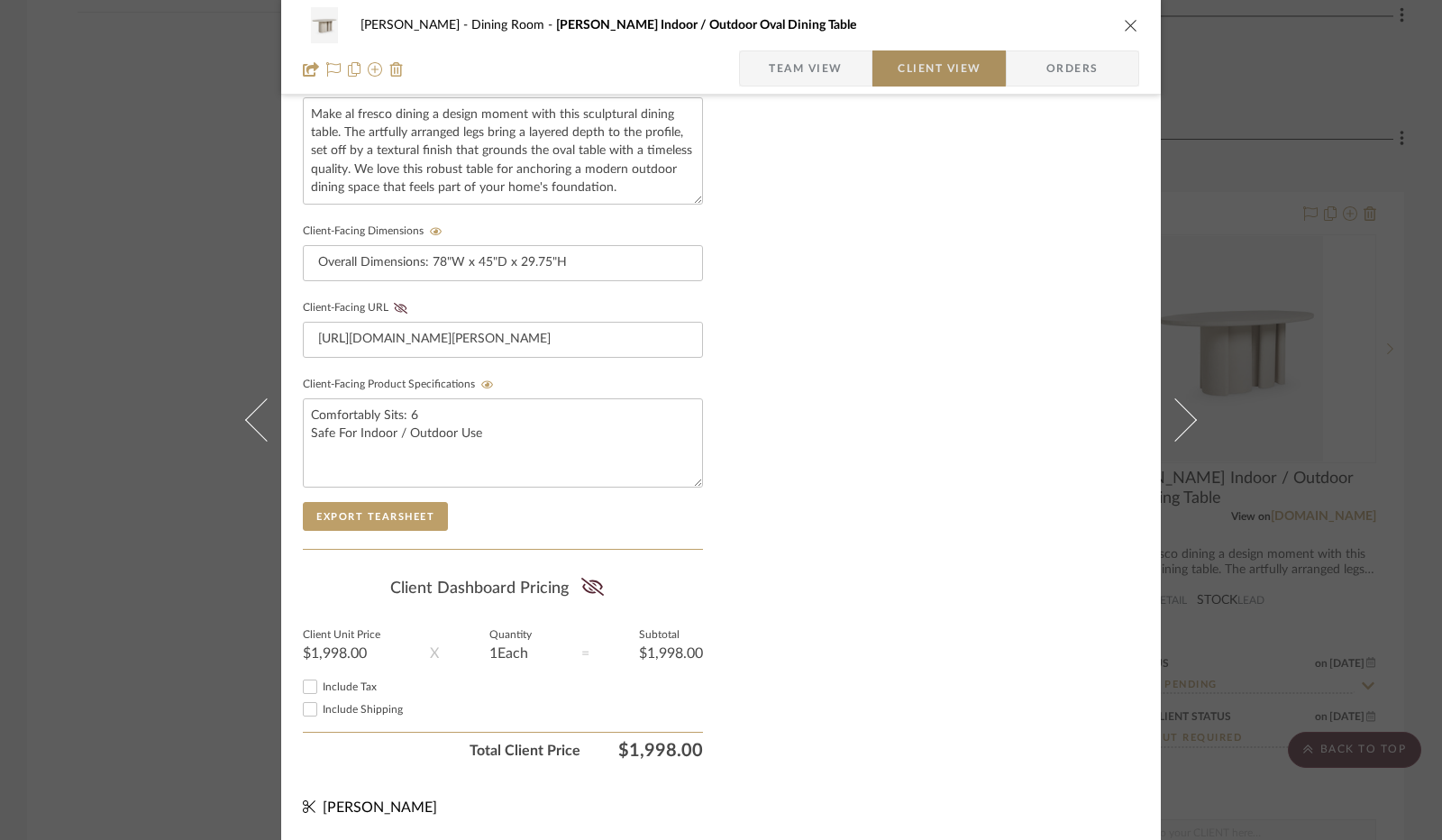
scroll to position [667, 0]
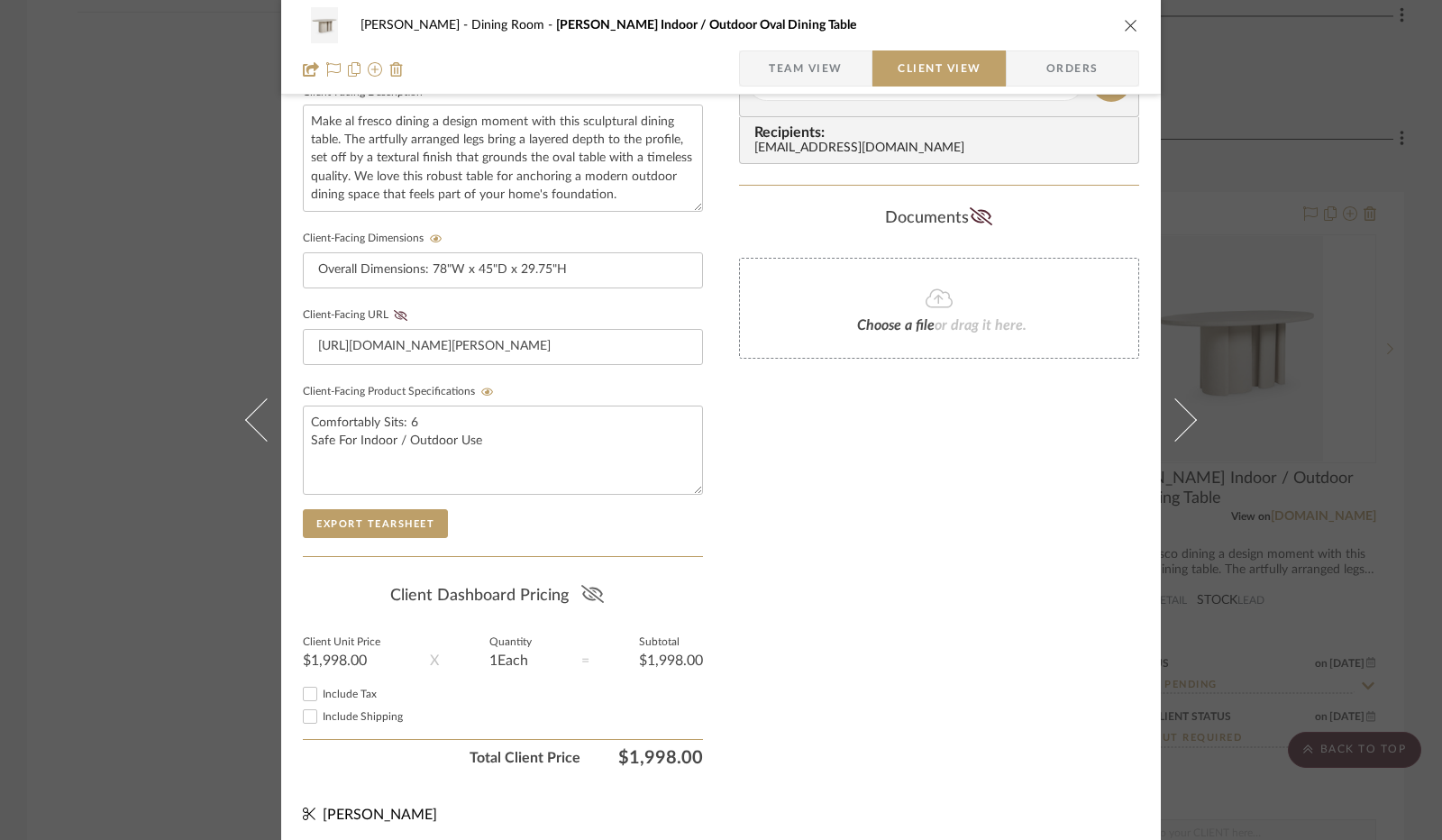
click at [595, 592] on icon at bounding box center [592, 593] width 23 height 18
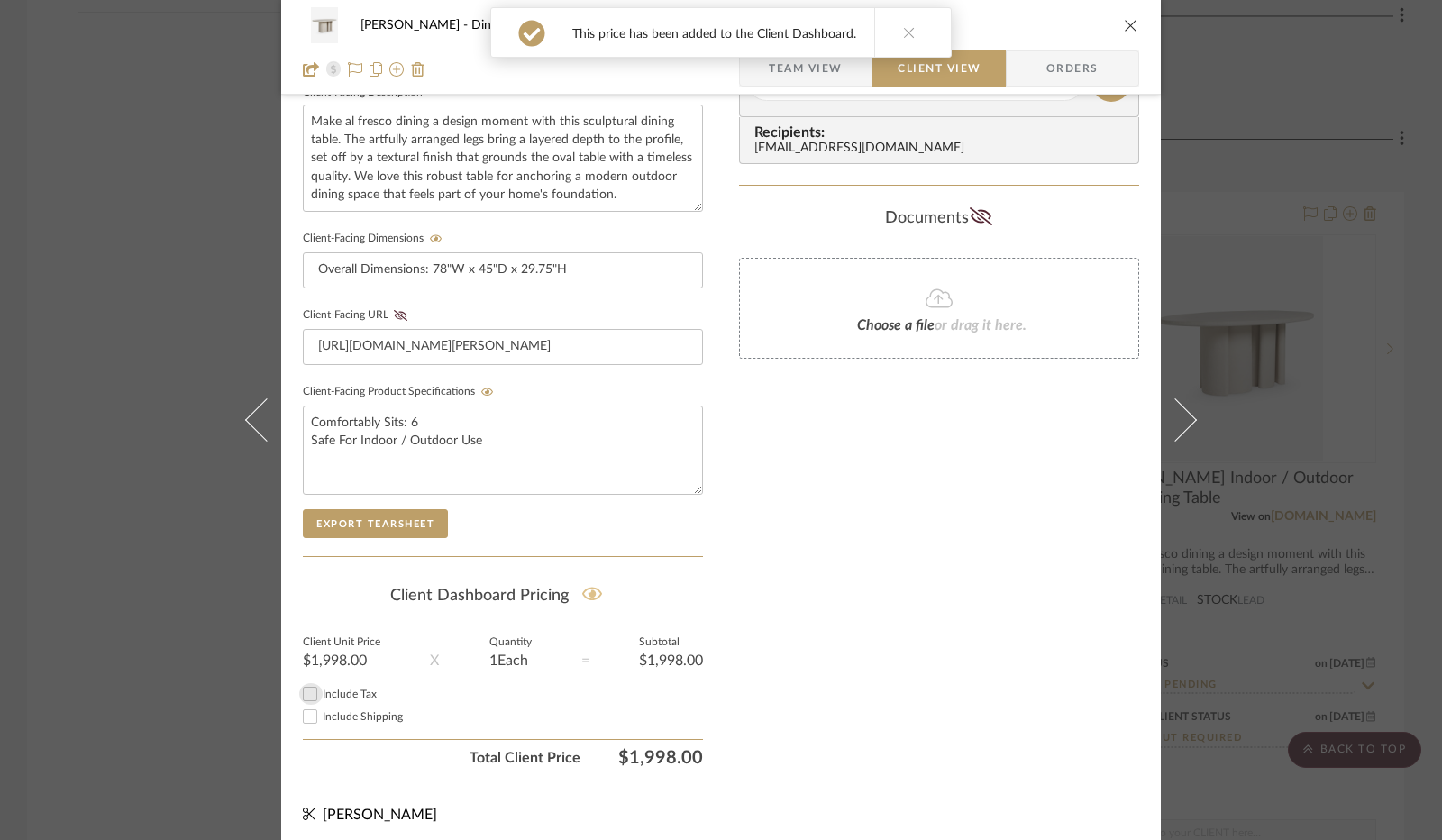
click at [304, 692] on input "Include Tax" at bounding box center [310, 694] width 22 height 22
checkbox input "true"
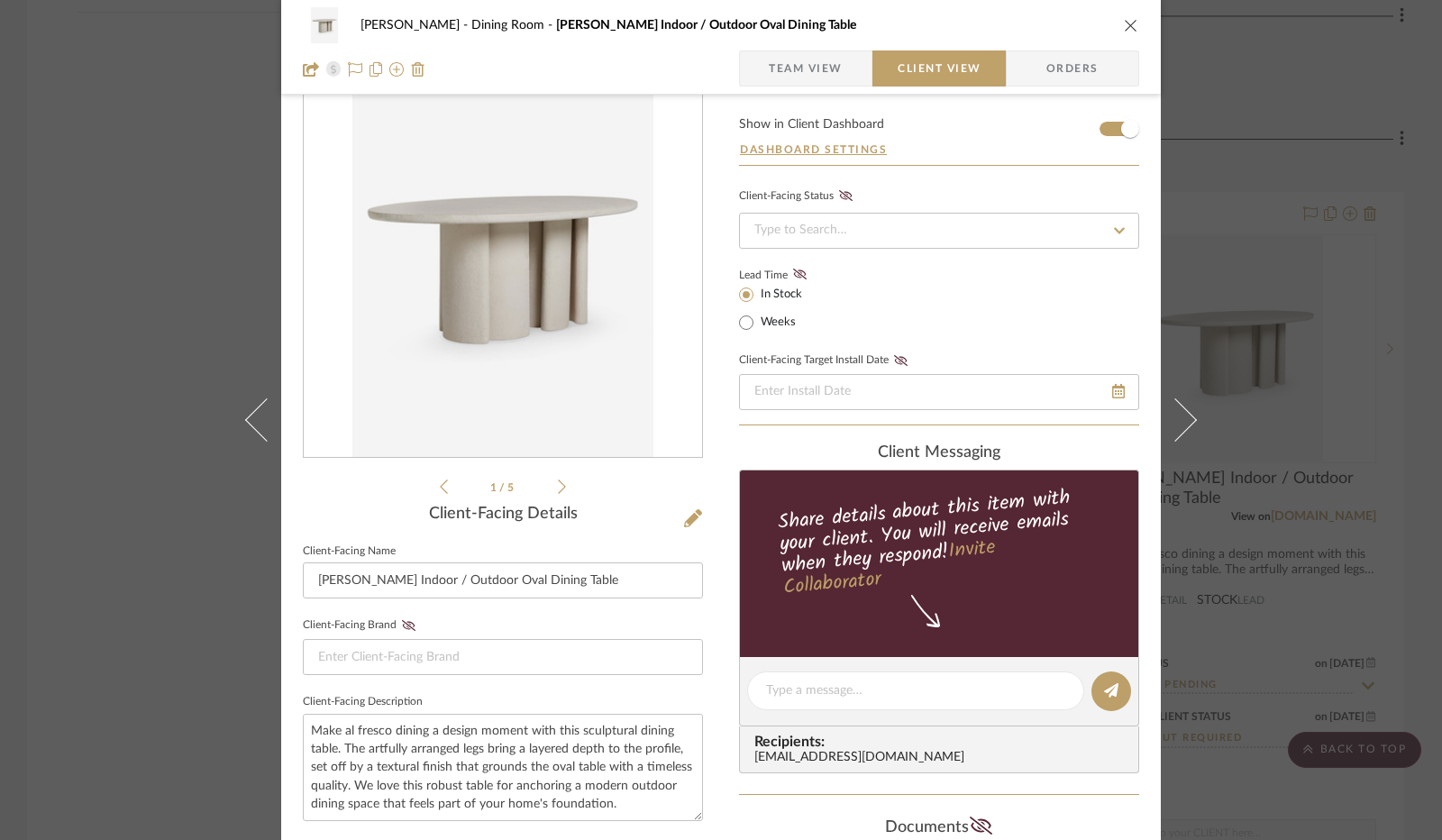
scroll to position [0, 0]
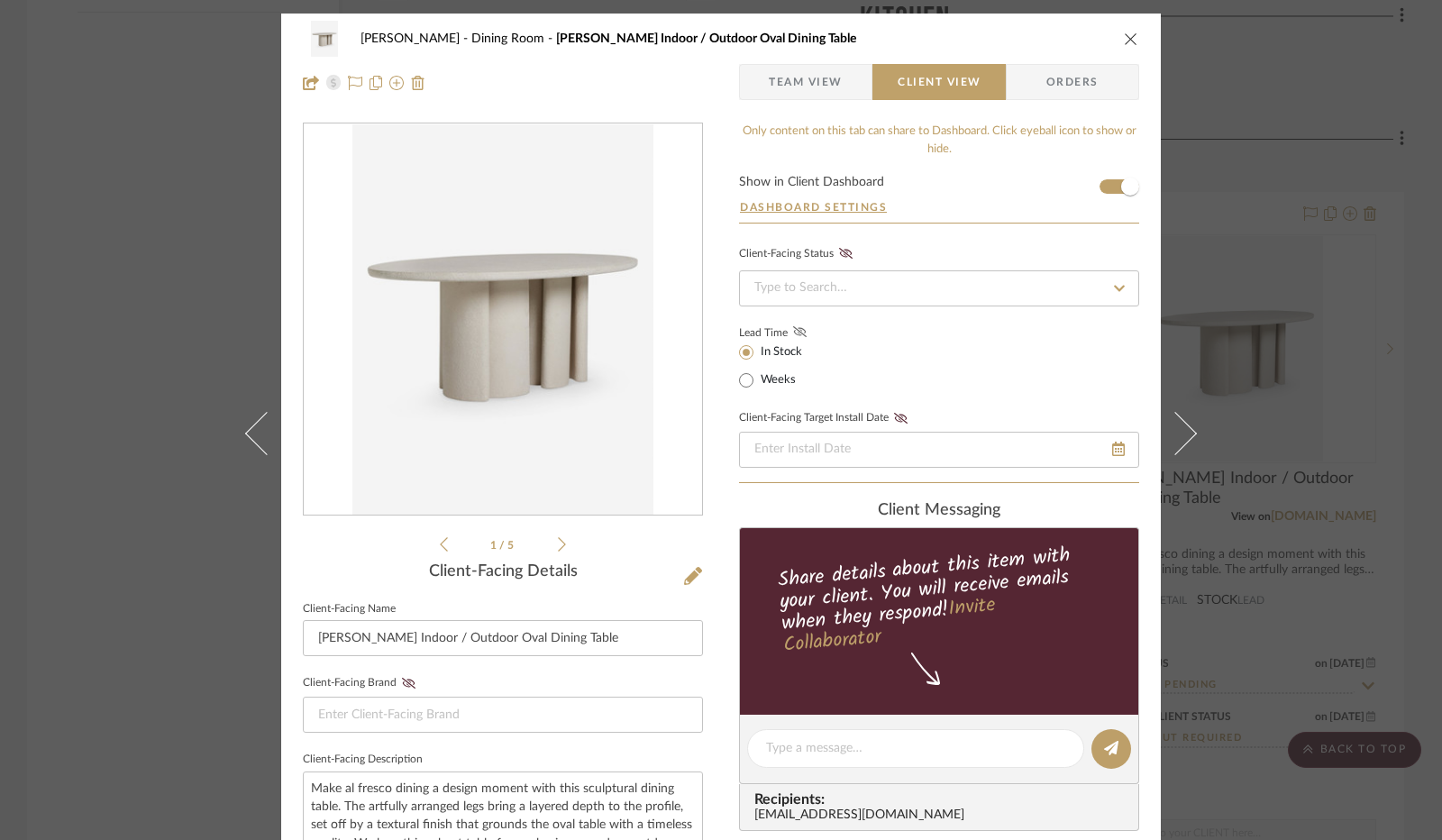
click at [803, 334] on fa-icon at bounding box center [800, 332] width 23 height 16
click at [856, 276] on input at bounding box center [939, 288] width 400 height 36
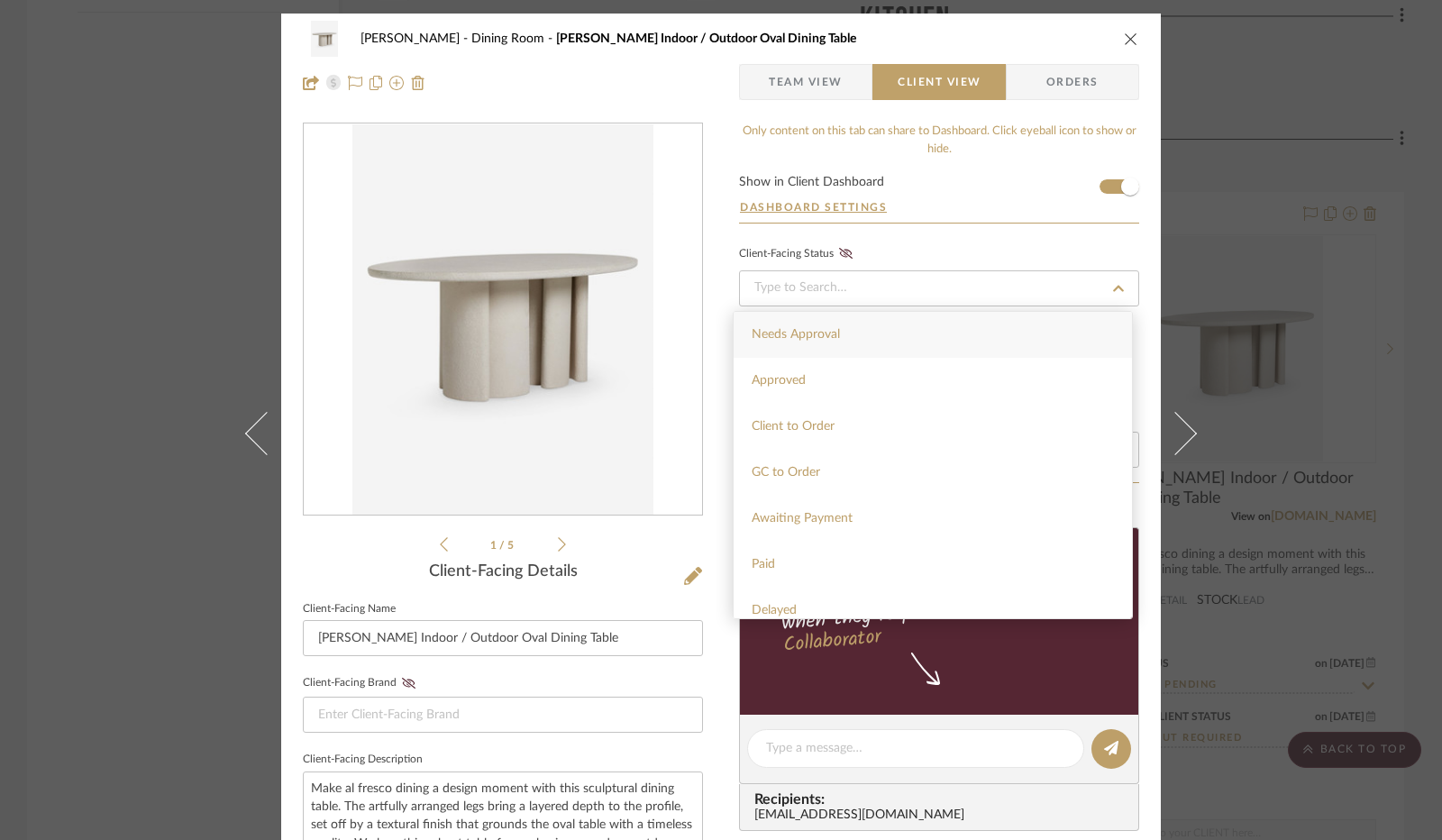
click at [864, 337] on div "Needs Approval" at bounding box center [932, 334] width 398 height 46
type input "[DATE]"
type input "Needs Approval"
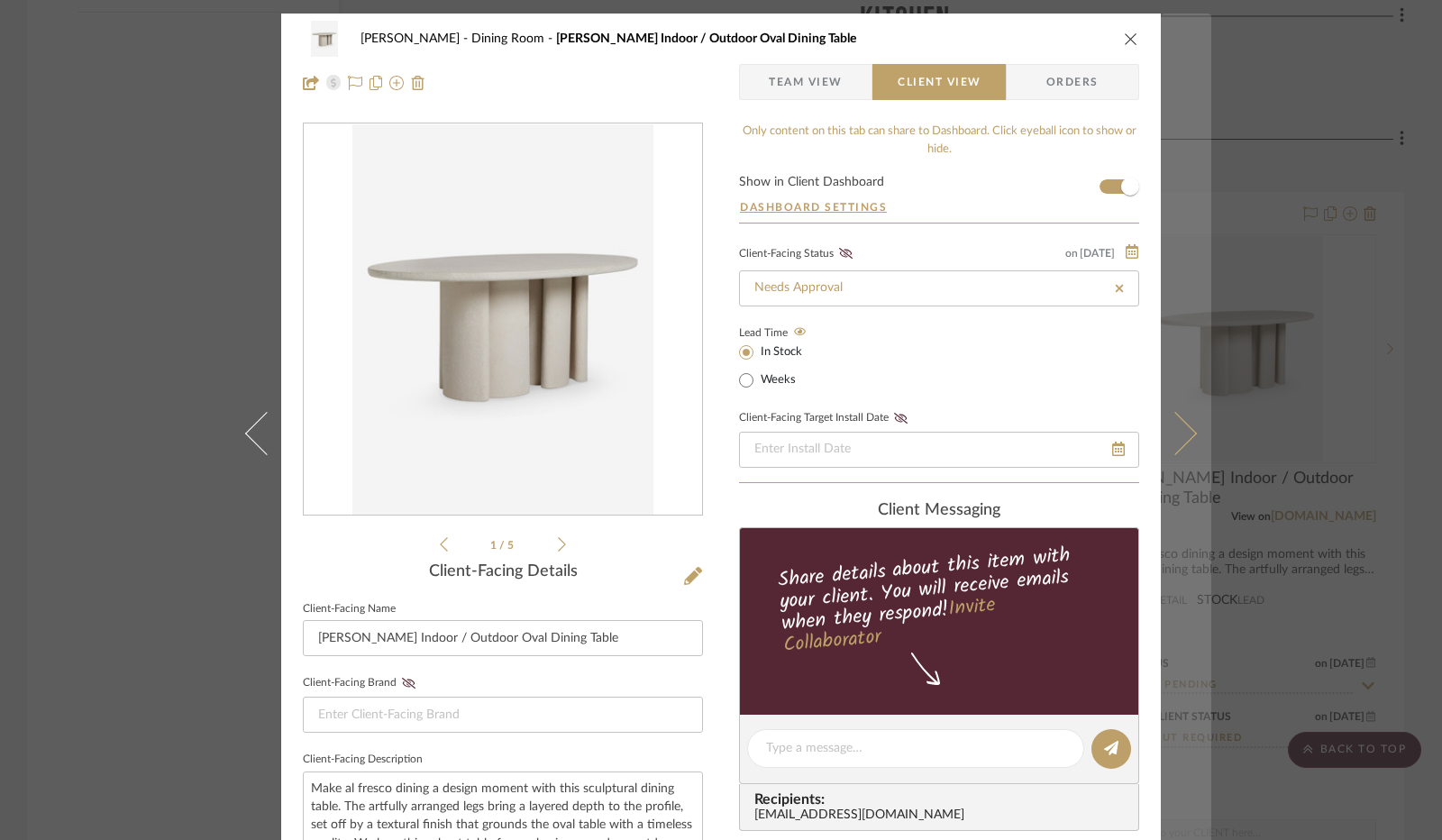
click at [1175, 435] on icon at bounding box center [1175, 434] width 43 height 43
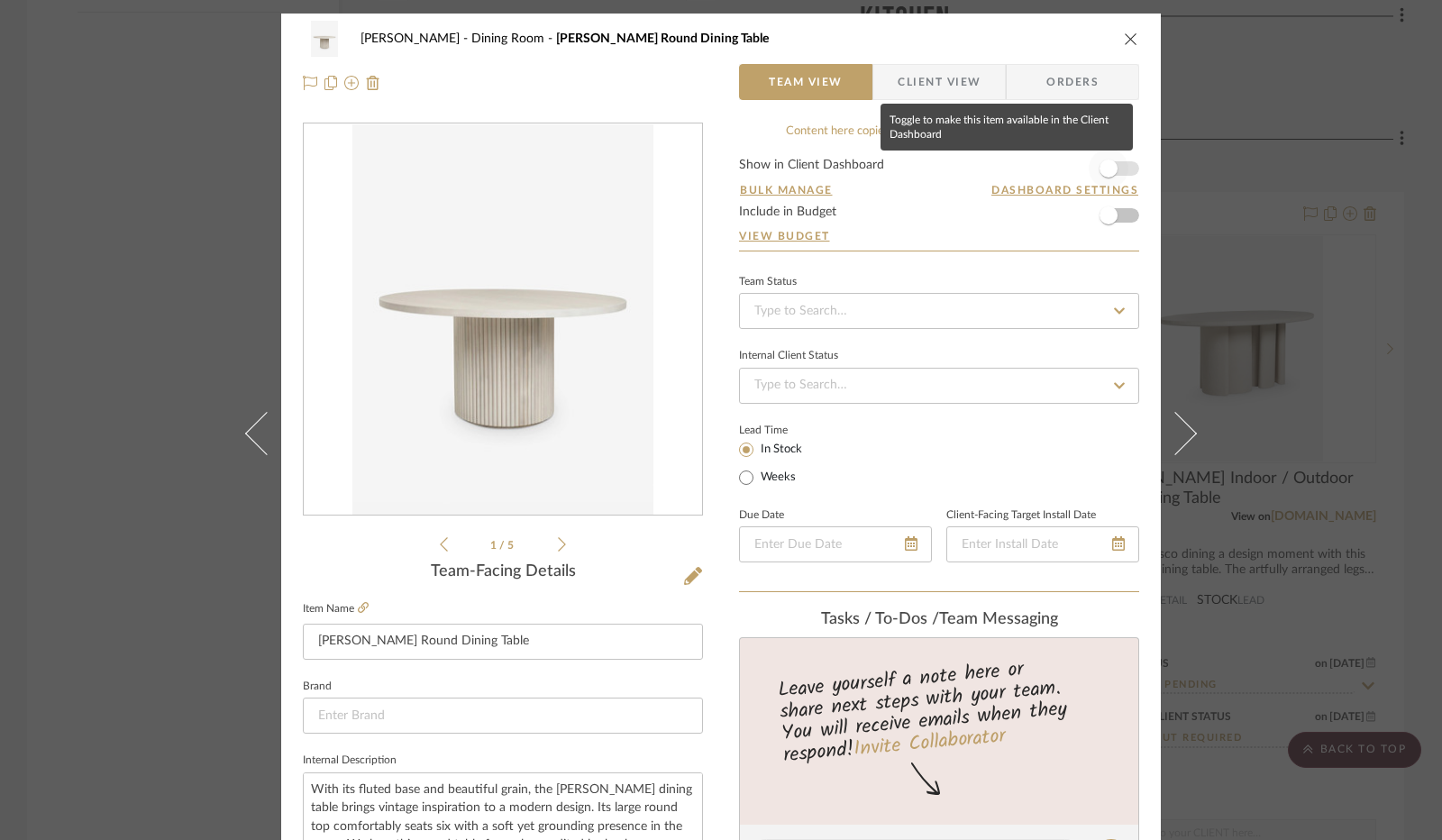
click at [1107, 167] on span "button" at bounding box center [1109, 169] width 18 height 18
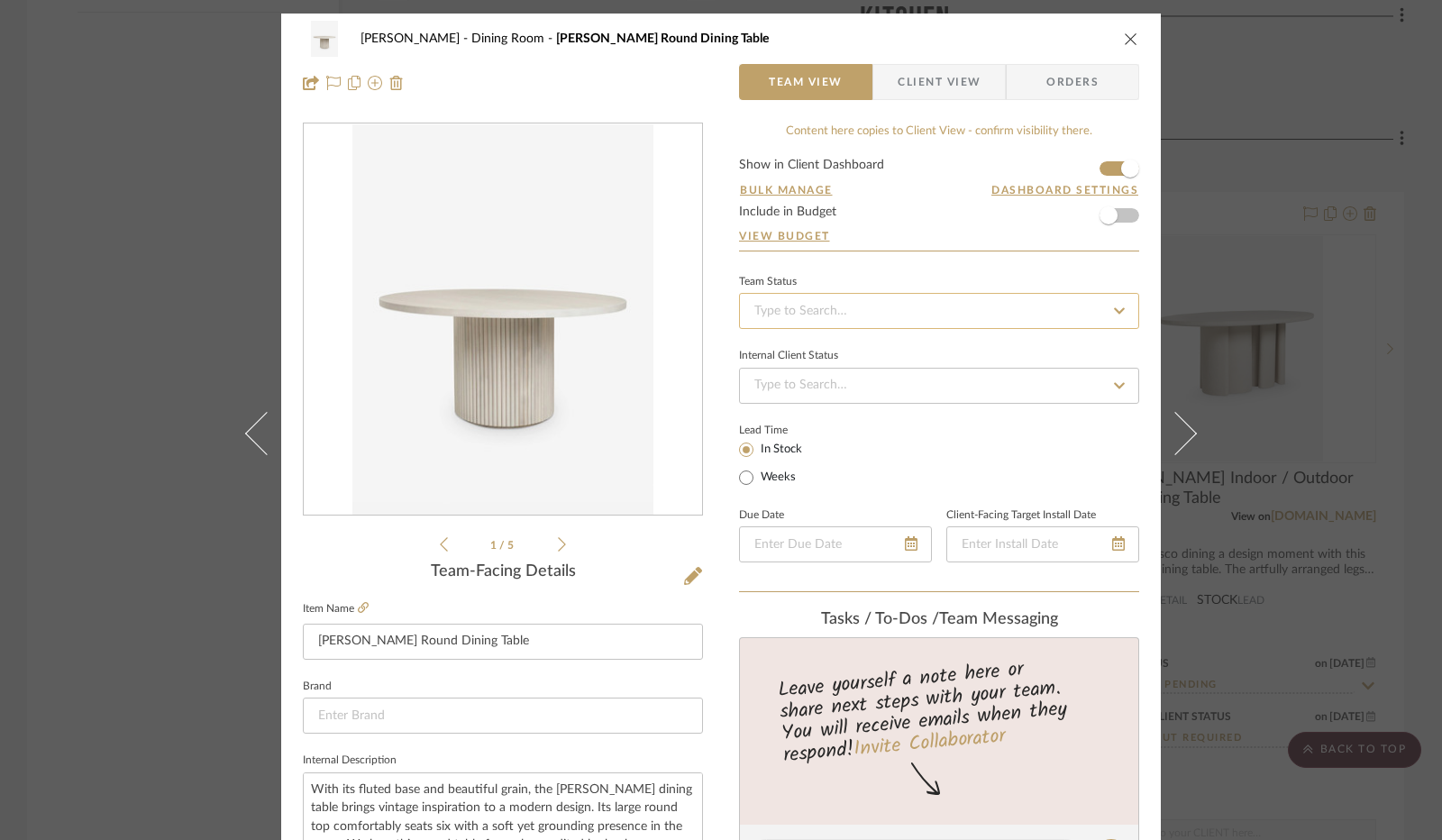
click at [900, 311] on input at bounding box center [939, 311] width 400 height 36
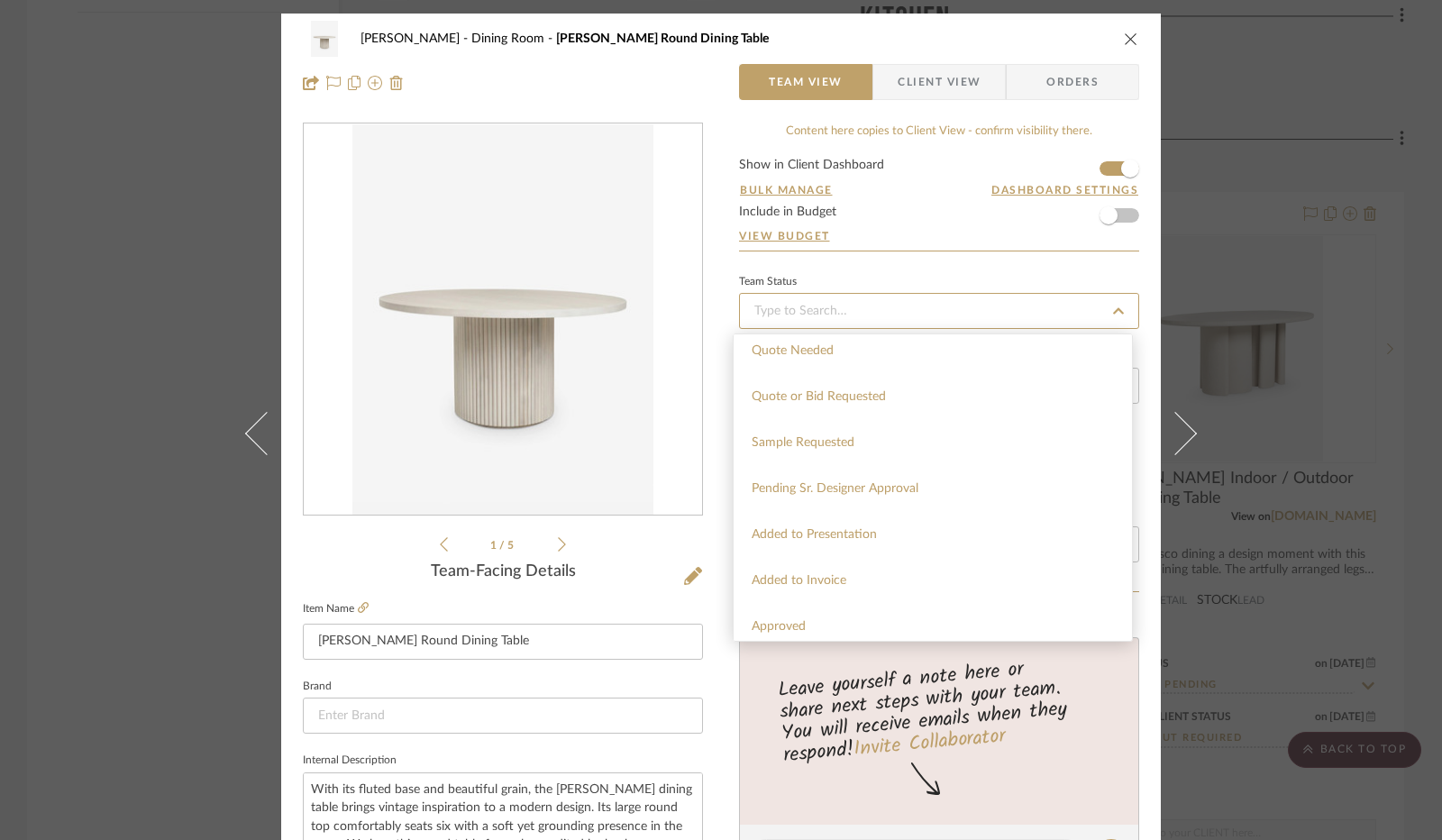
scroll to position [901, 0]
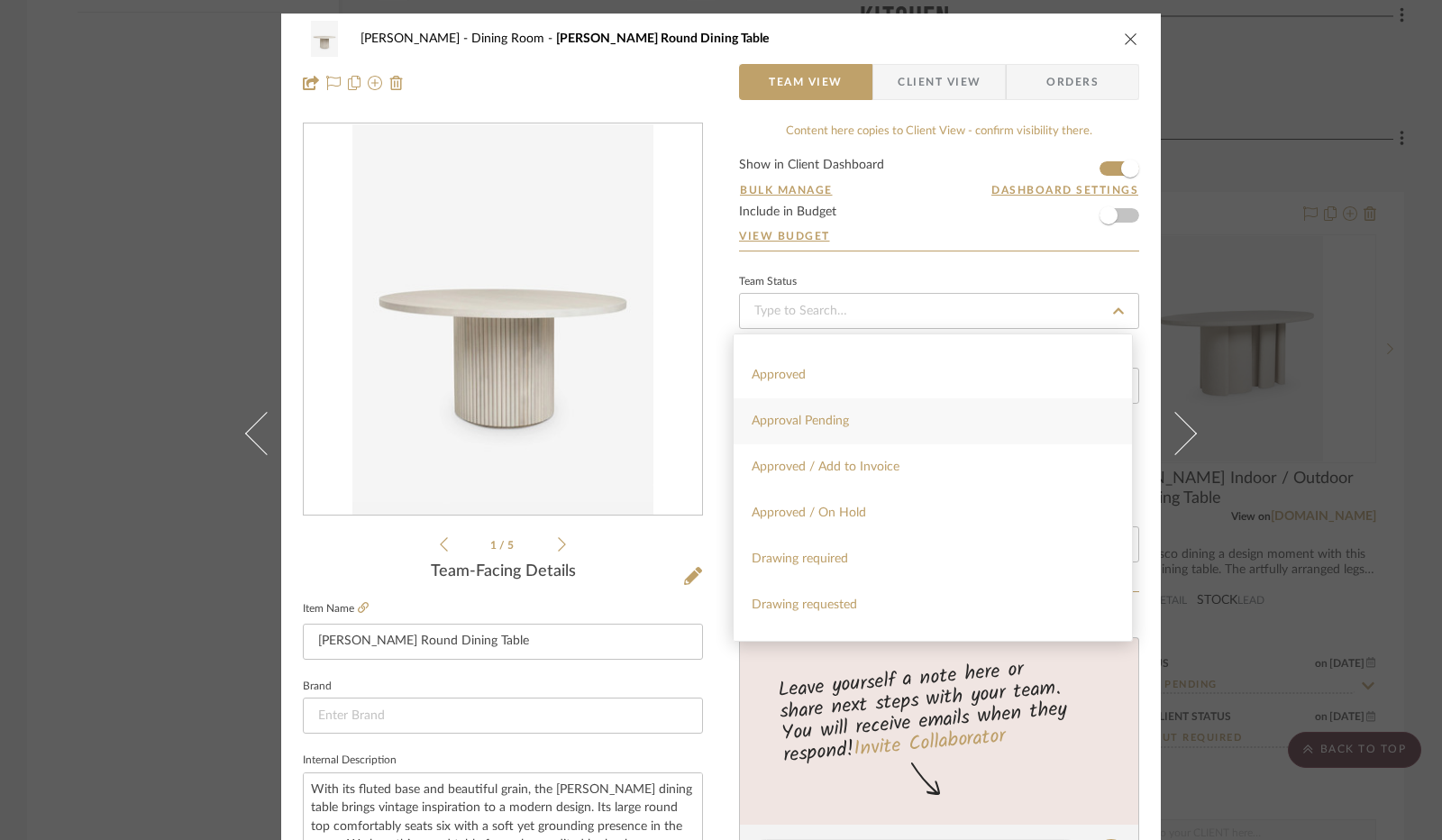
click at [887, 423] on div "Approval Pending" at bounding box center [932, 421] width 398 height 46
type input "[DATE]"
type input "Approval Pending"
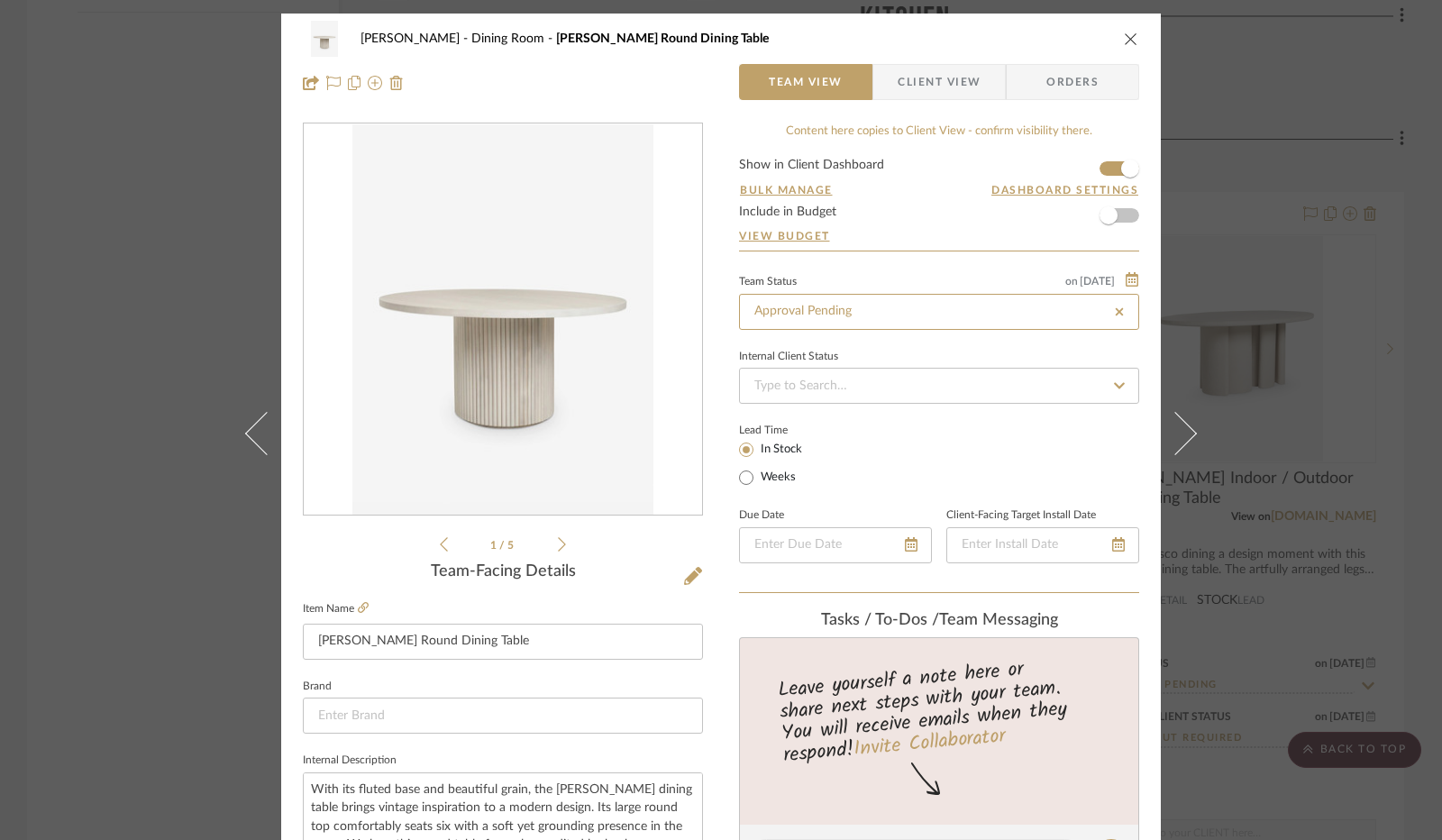
type input "[DATE]"
type input "Approval Pending"
click at [884, 375] on input at bounding box center [939, 386] width 400 height 36
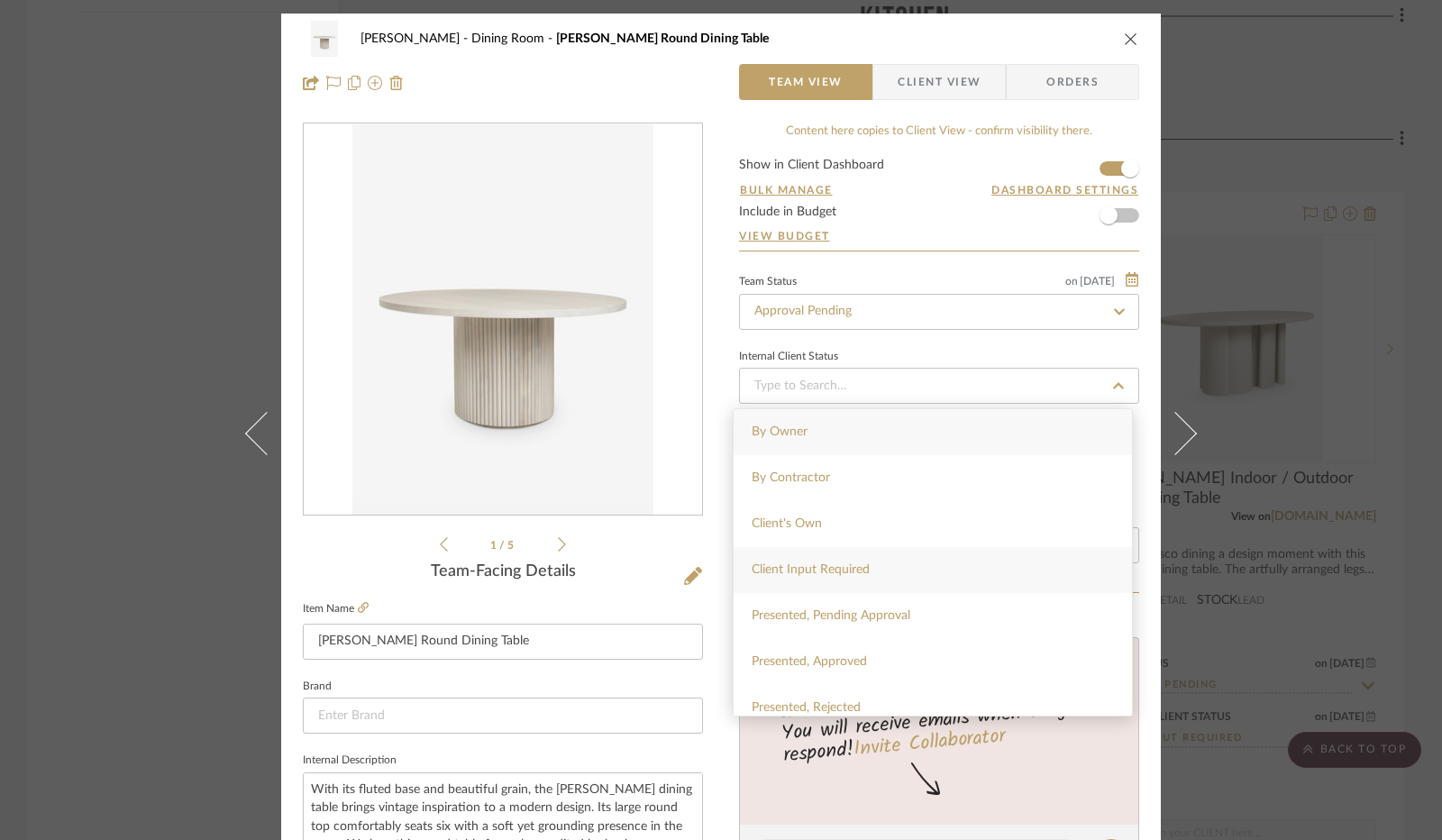
click at [848, 570] on span "Client Input Required" at bounding box center [810, 570] width 118 height 13
type input "[DATE]"
type input "Client Input Required"
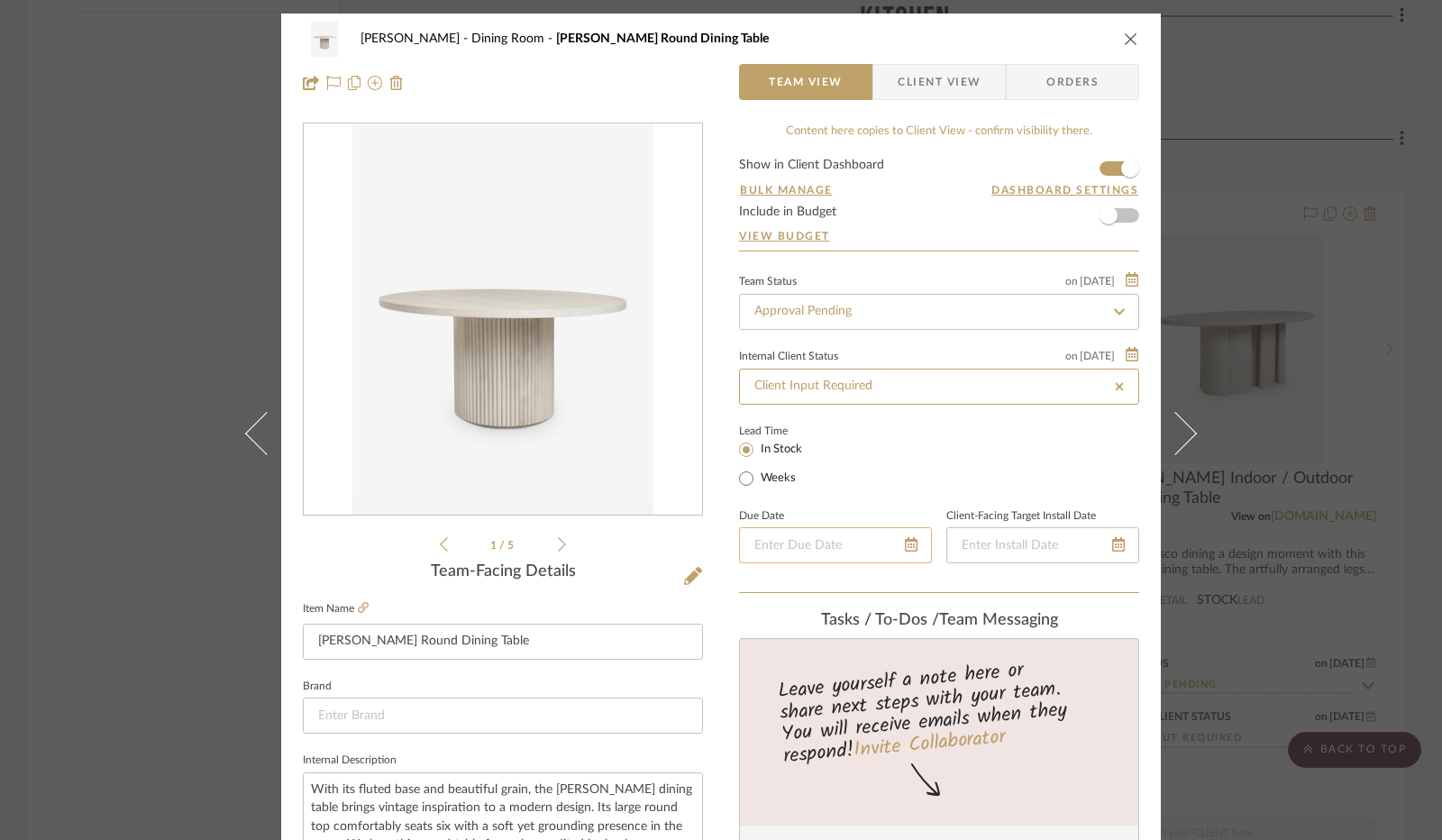
type input "[DATE]"
type input "Client Input Required"
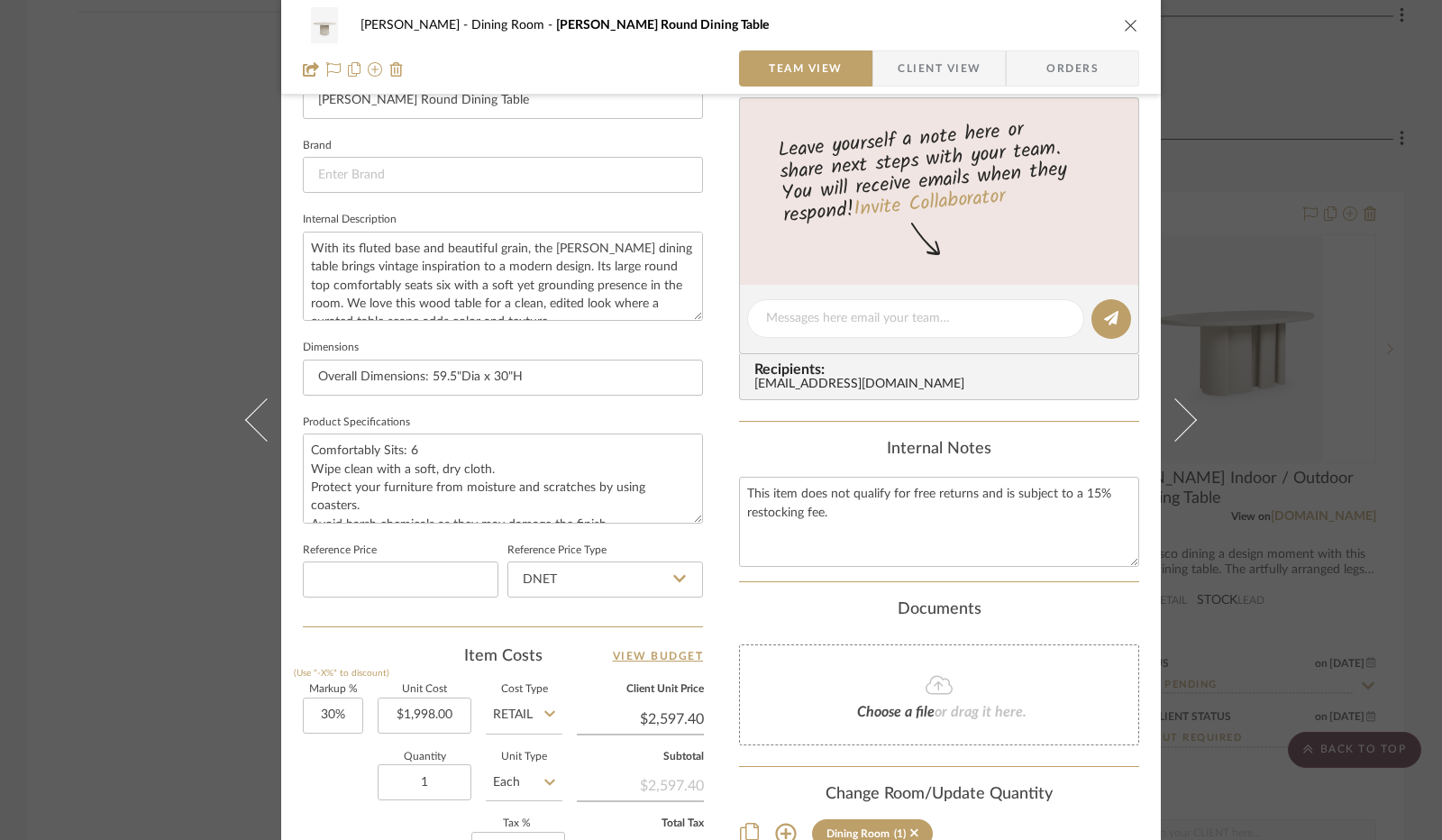
scroll to position [630, 0]
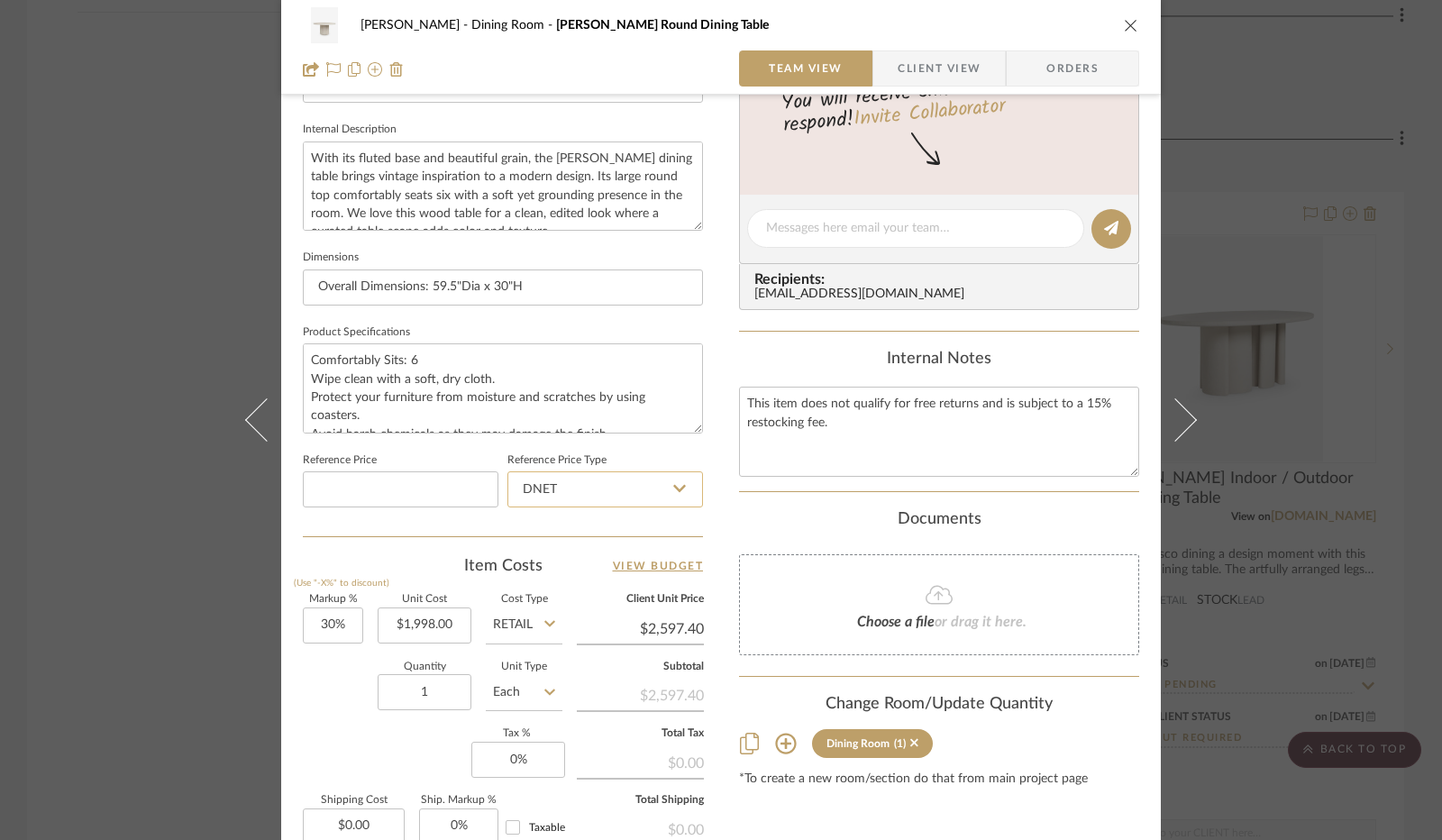
click at [651, 471] on input "DNET" at bounding box center [605, 490] width 195 height 36
click at [567, 574] on div "Retail" at bounding box center [613, 579] width 222 height 46
type input "Retail"
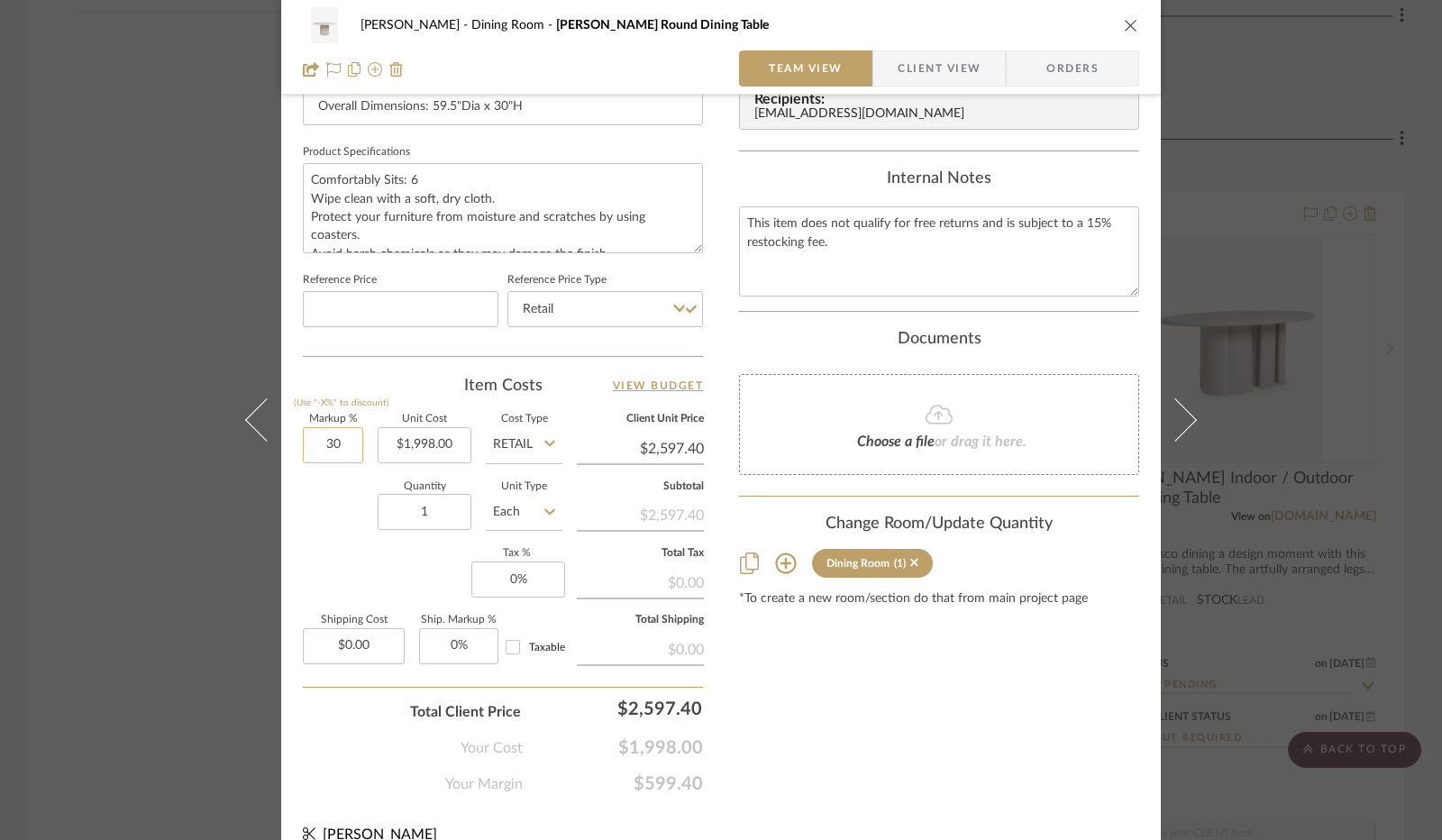
click at [307, 443] on input "30" at bounding box center [332, 445] width 61 height 36
type input "0%"
click at [319, 487] on div "Quantity 1 Unit Type Each" at bounding box center [432, 514] width 259 height 64
type input "$1,998.00"
click at [501, 574] on input "0" at bounding box center [519, 580] width 94 height 36
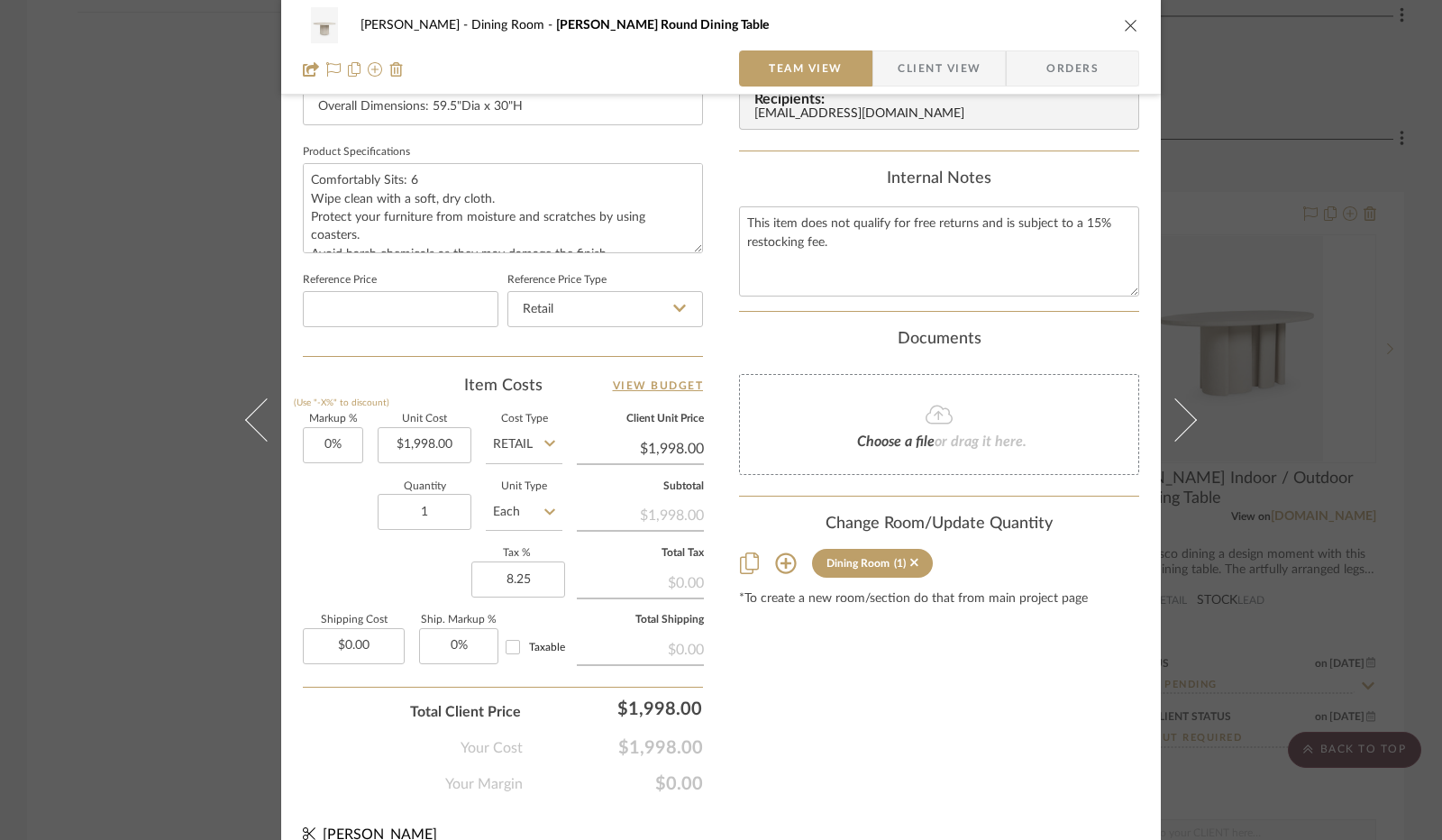
type input "8.25%"
click at [415, 570] on div "Markup % (Use "-X%" to discount) 0% Unit Cost $1,998.00 Cost Type Retail Client…" at bounding box center [502, 546] width 400 height 263
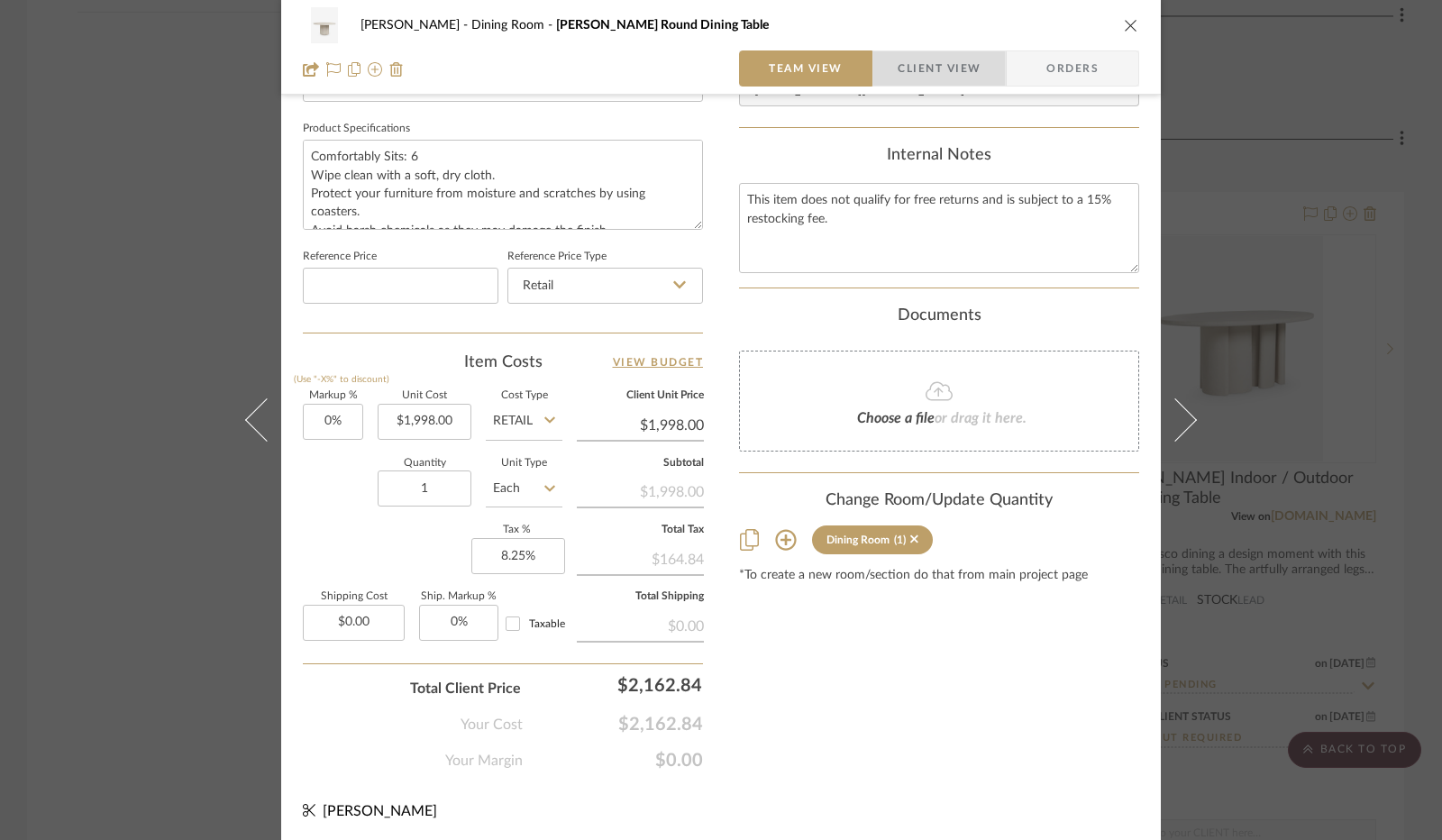
click at [898, 81] on span "Client View" at bounding box center [940, 69] width 83 height 36
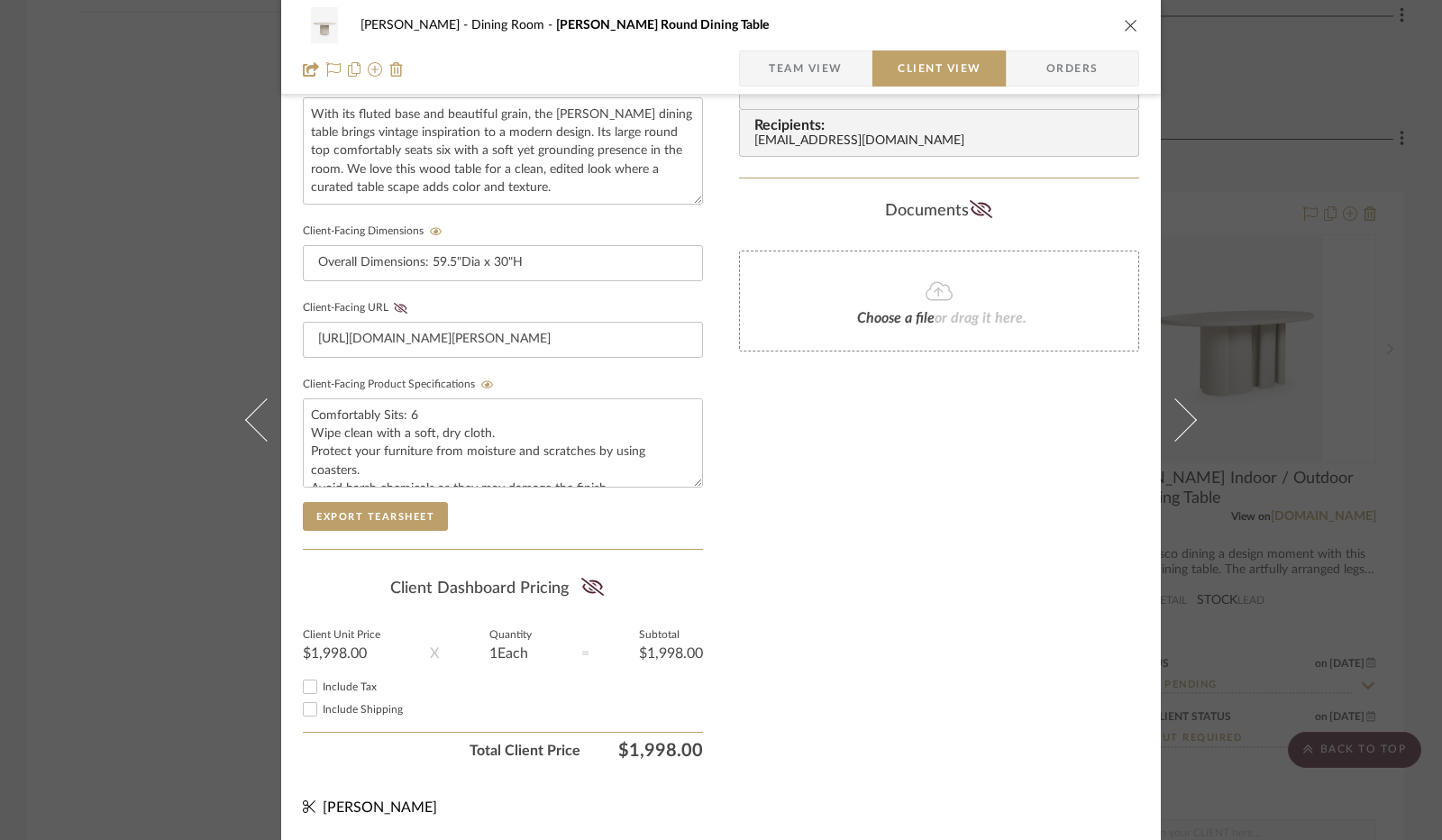
scroll to position [667, 0]
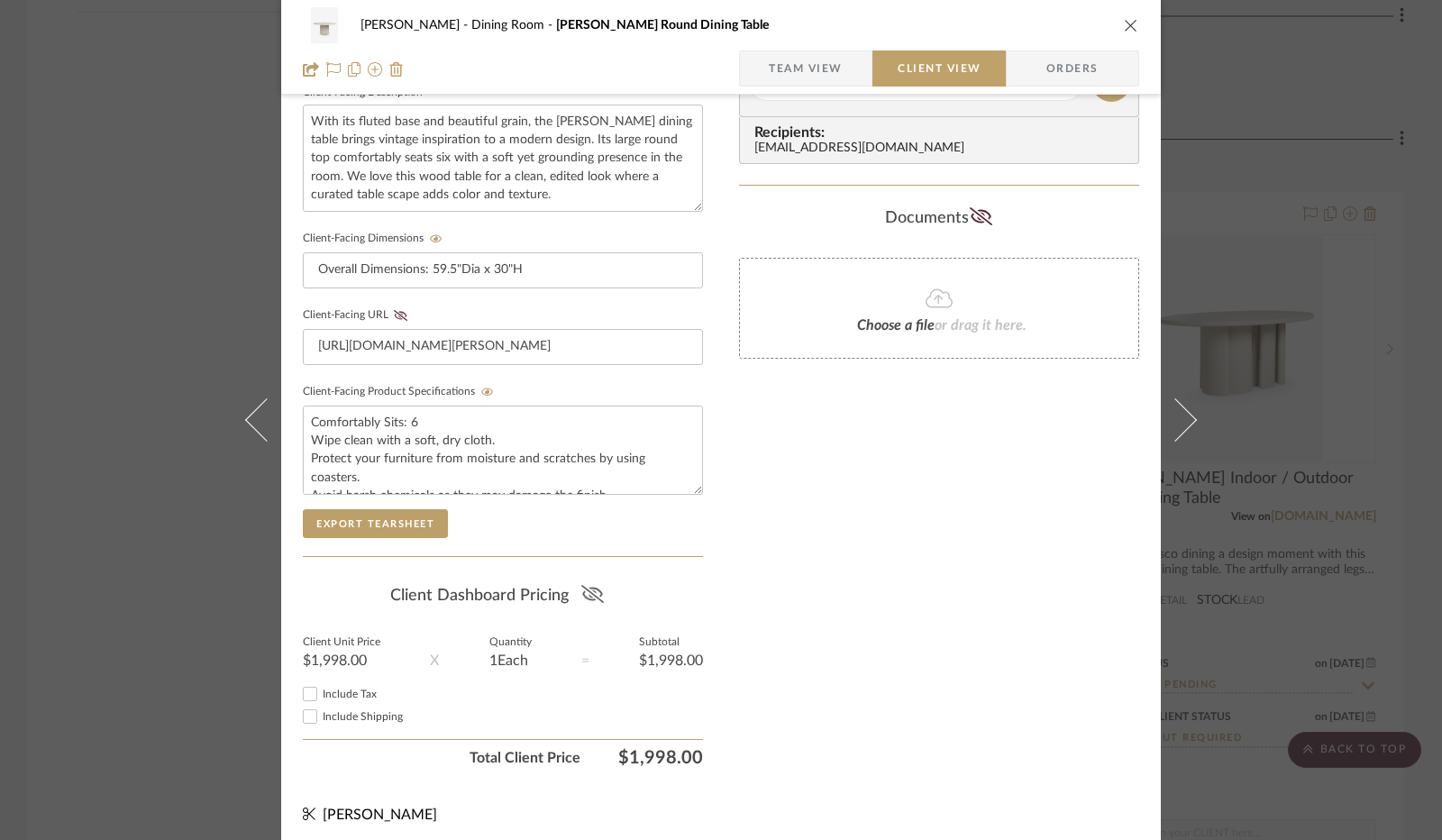
click at [593, 584] on icon at bounding box center [592, 593] width 23 height 18
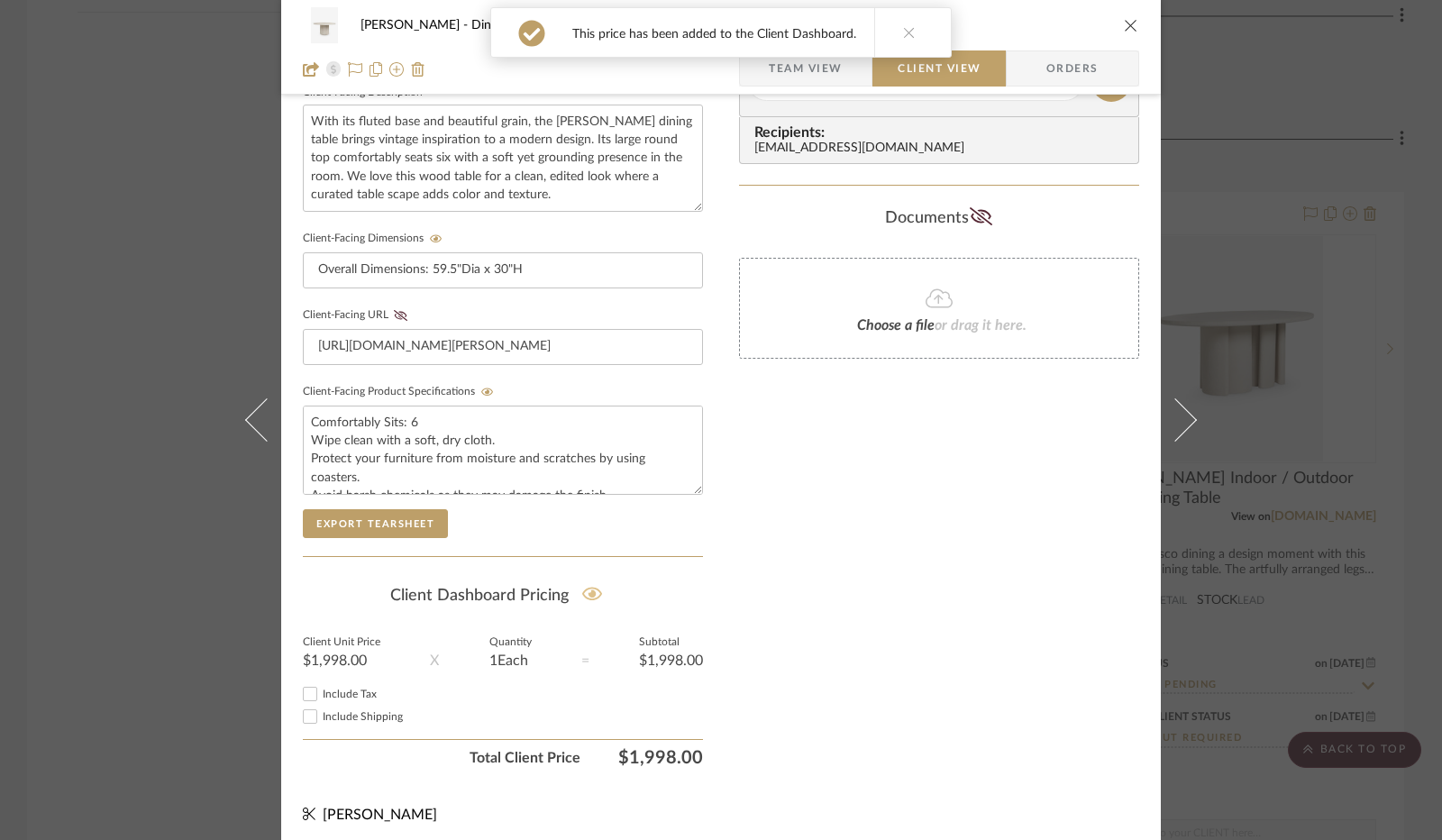
click at [303, 687] on input "Include Tax" at bounding box center [310, 694] width 22 height 22
checkbox input "true"
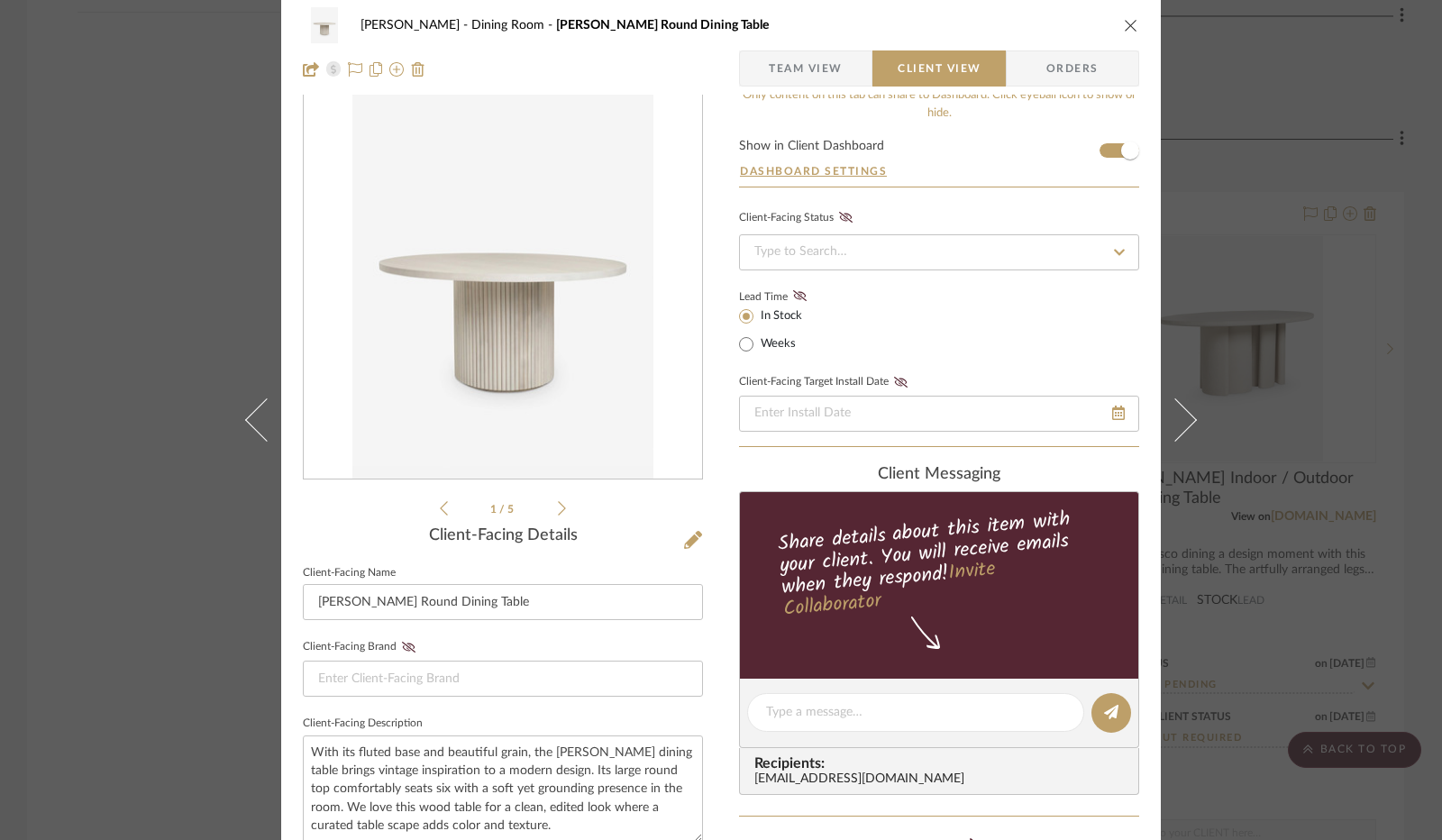
scroll to position [0, 0]
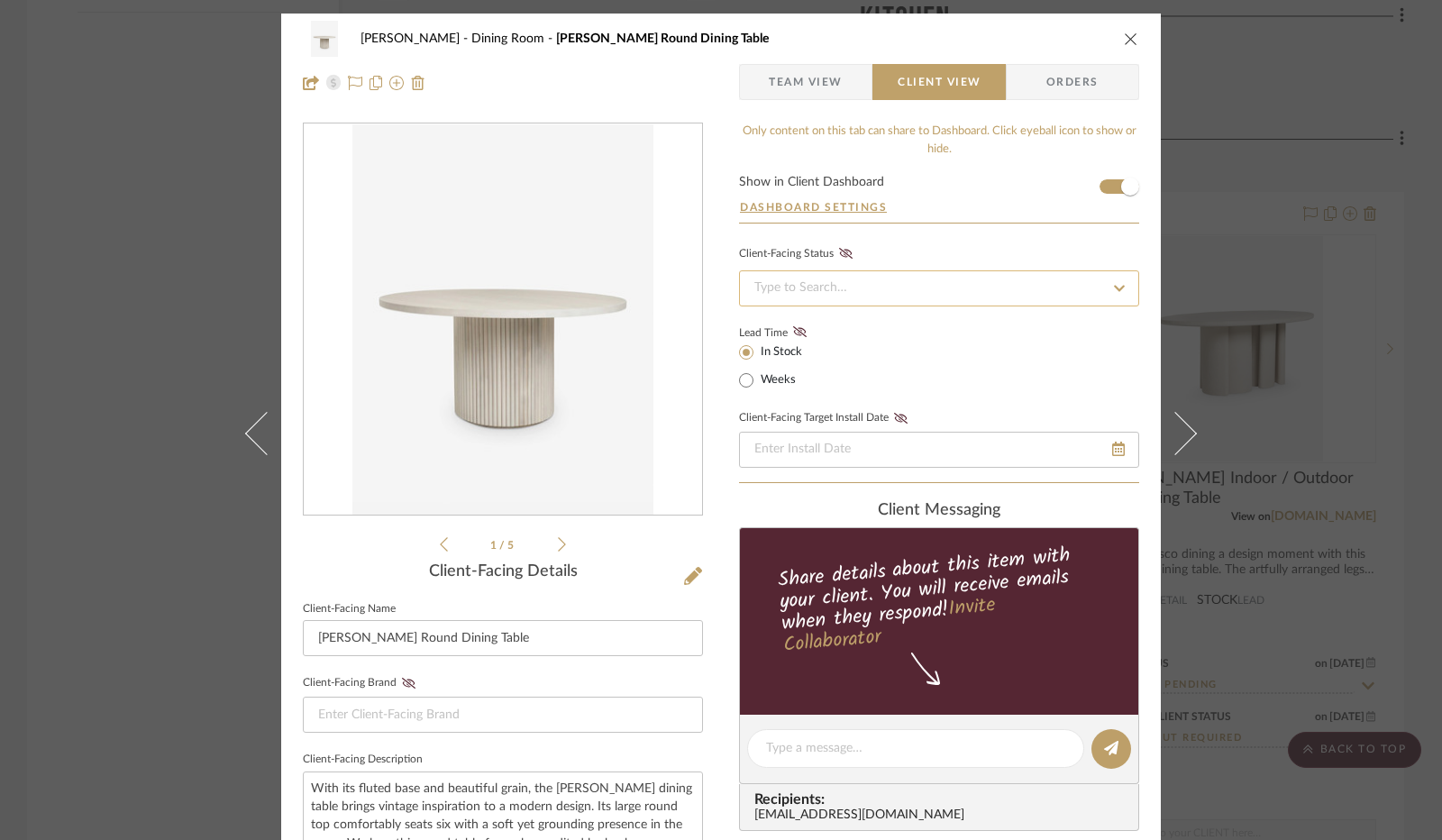
click at [833, 298] on input at bounding box center [939, 288] width 400 height 36
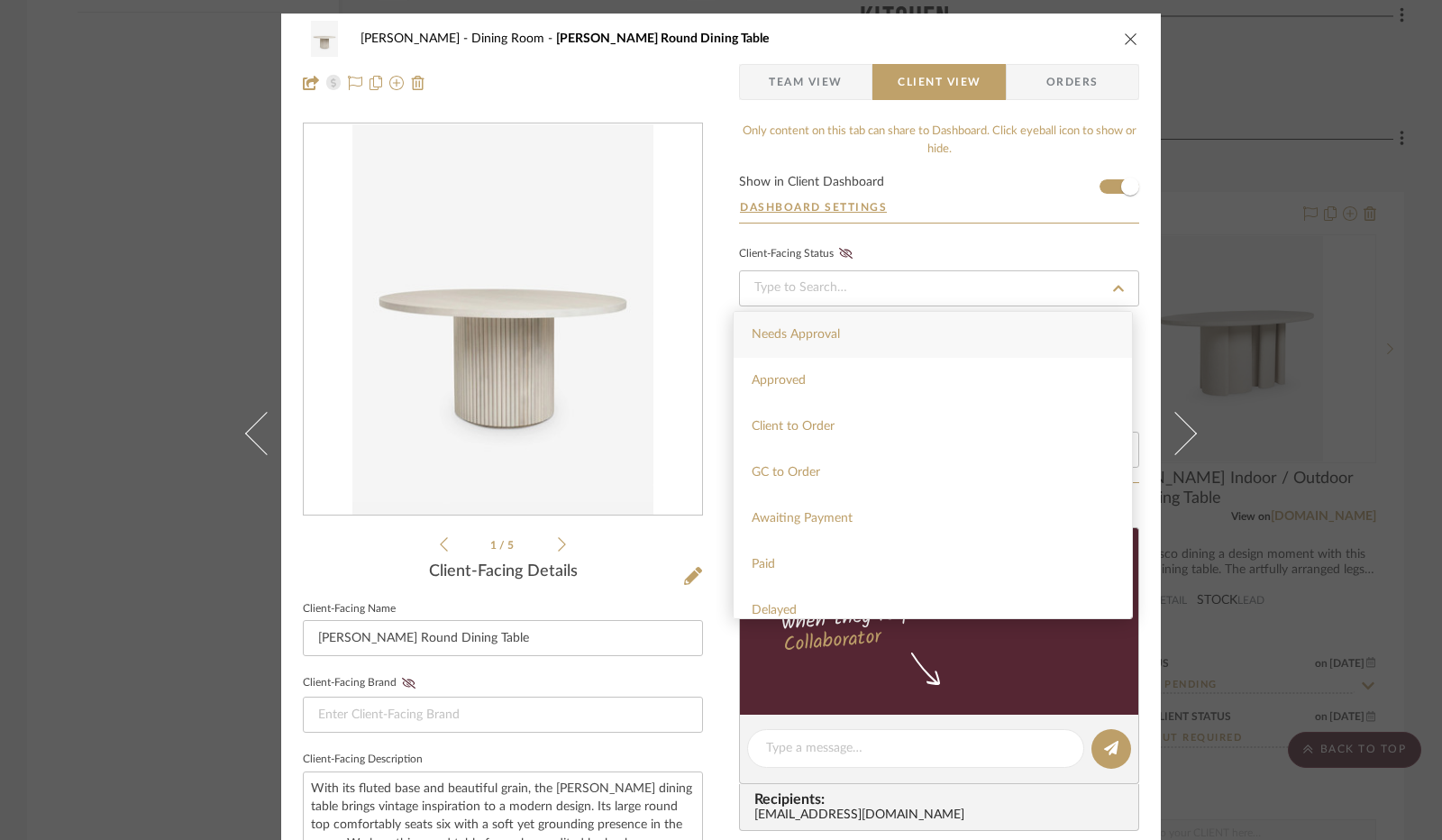
click at [830, 351] on div "Needs Approval" at bounding box center [932, 334] width 398 height 46
type input "[DATE]"
type input "Needs Approval"
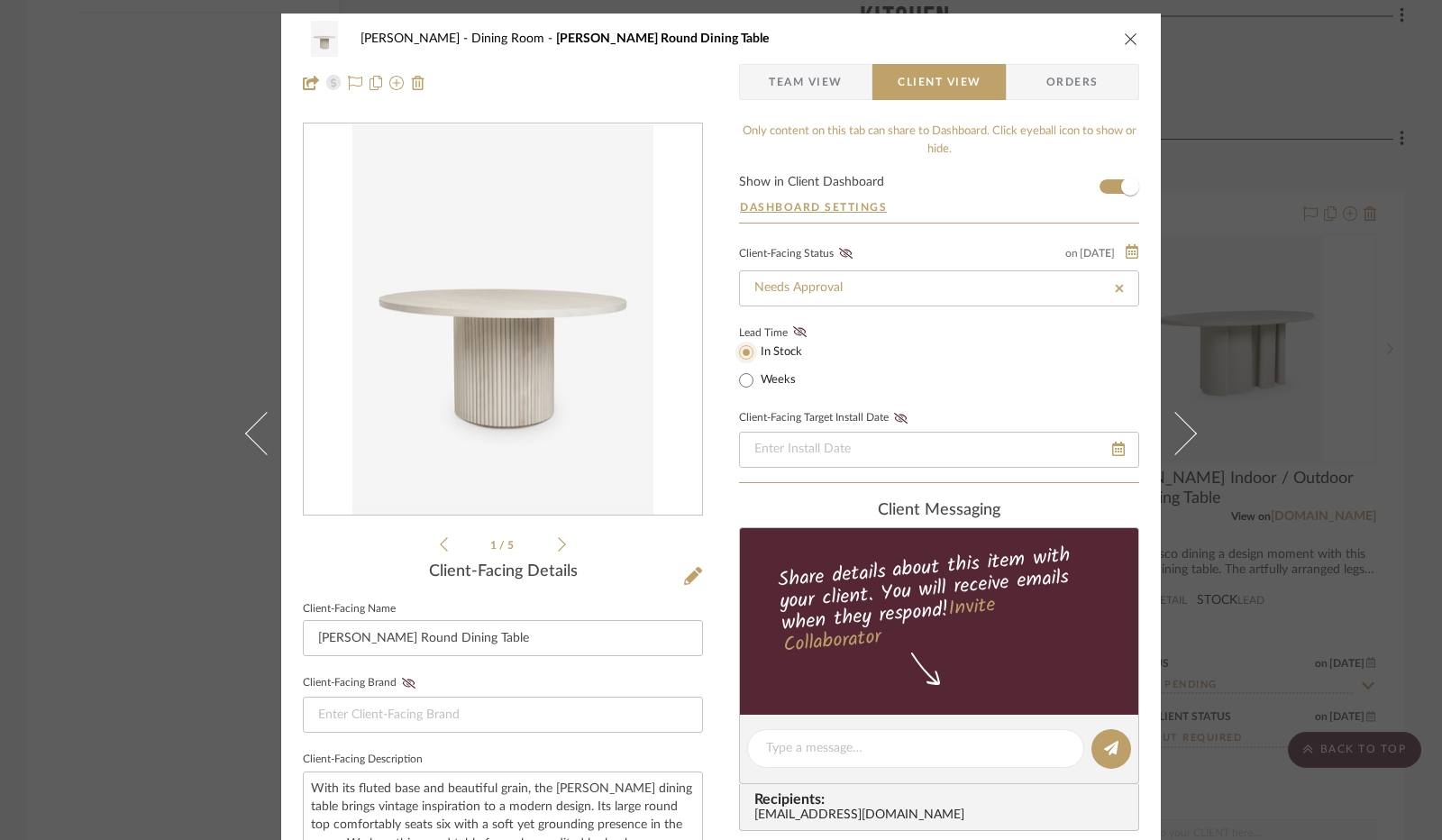
click at [745, 350] on input "In Stock" at bounding box center [746, 352] width 22 height 22
click at [793, 327] on icon at bounding box center [800, 331] width 14 height 11
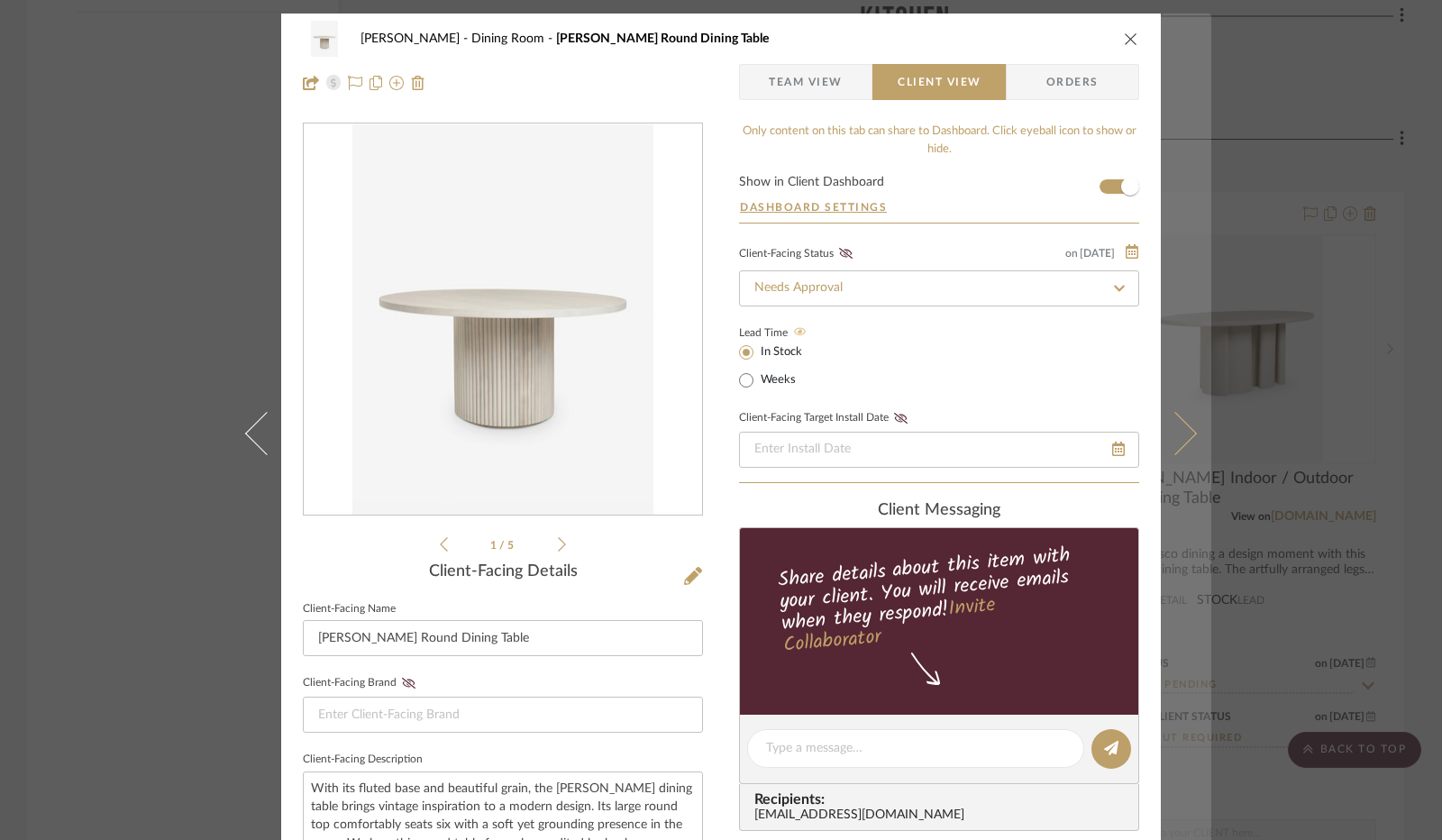
click at [1191, 446] on button at bounding box center [1186, 434] width 51 height 840
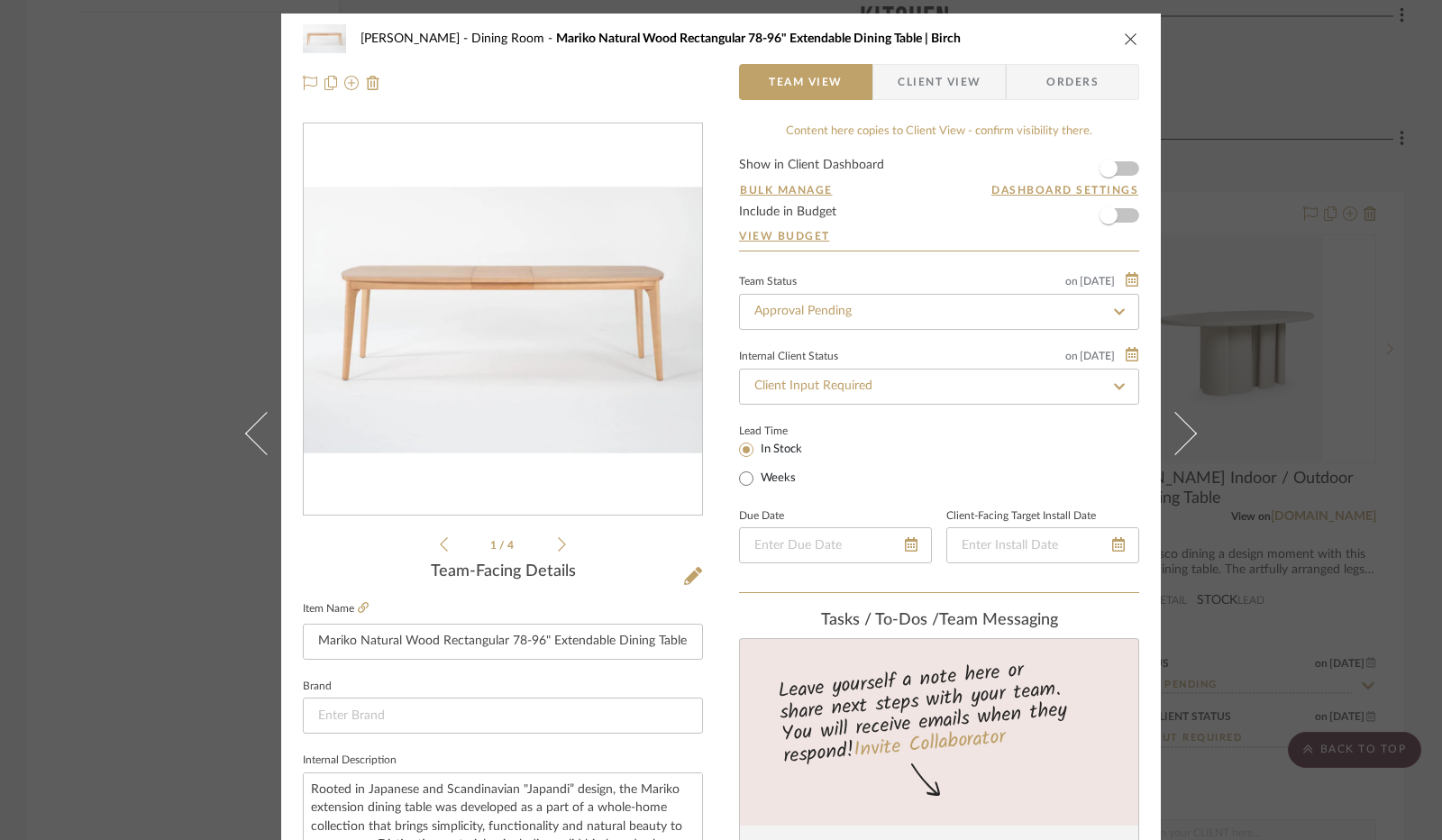
click at [1114, 51] on div "[PERSON_NAME] Dining Room Mariko Natural Wood Rectangular 78-96" Extendable Din…" at bounding box center [721, 39] width 837 height 36
click at [1128, 33] on icon "close" at bounding box center [1131, 39] width 14 height 14
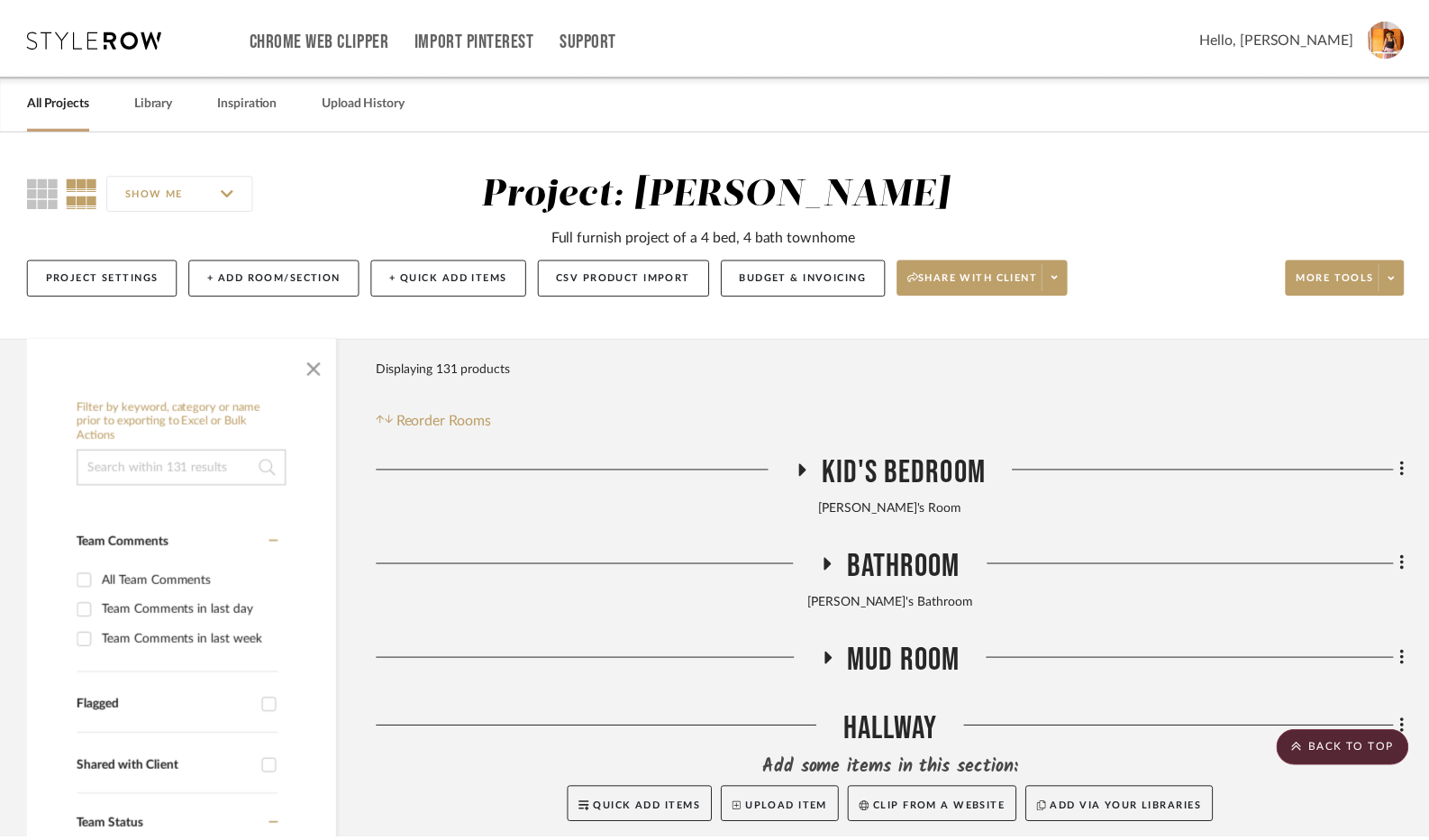
scroll to position [2613, 0]
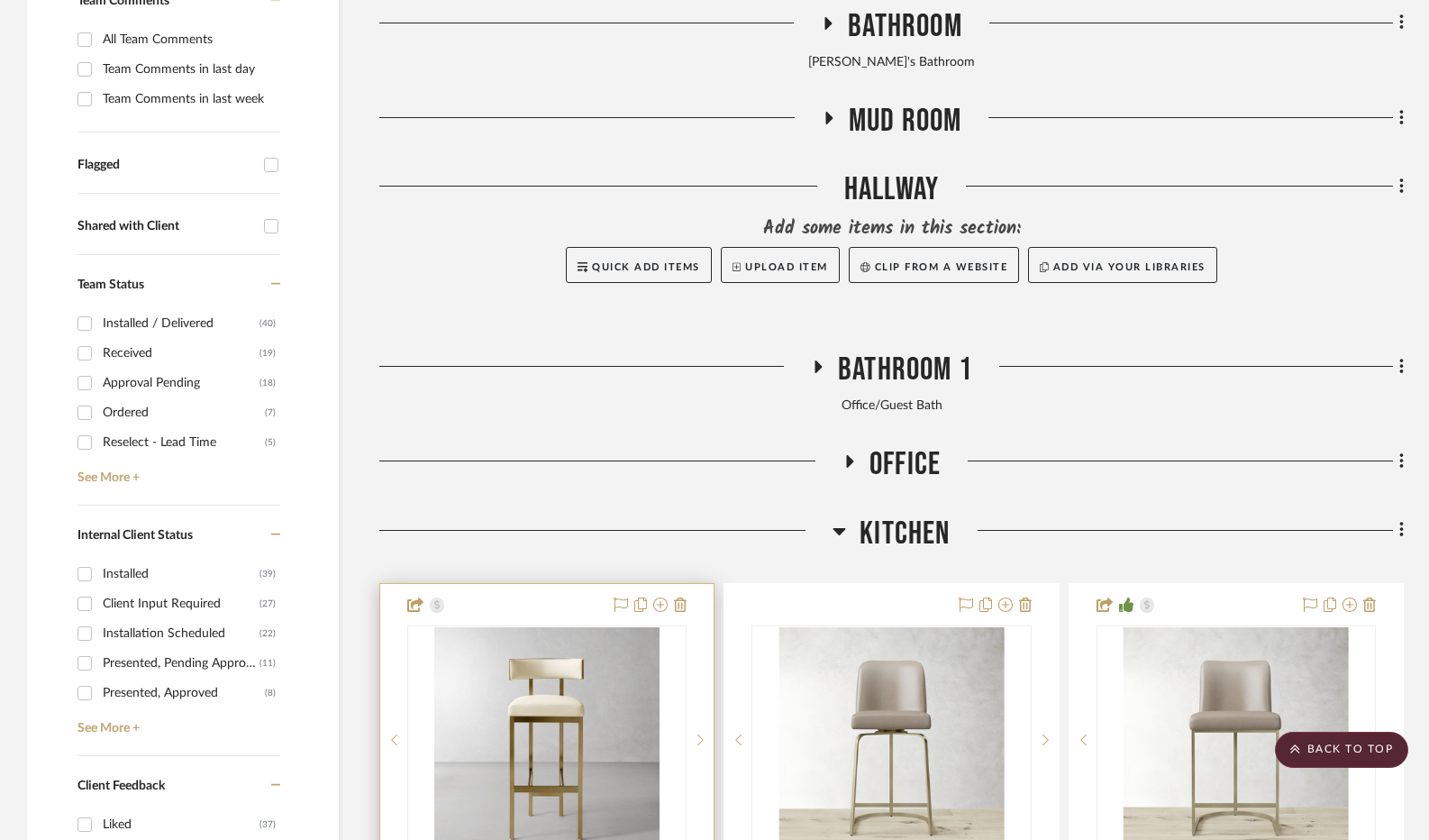
scroll to position [541, 0]
click at [853, 466] on icon at bounding box center [849, 462] width 22 height 14
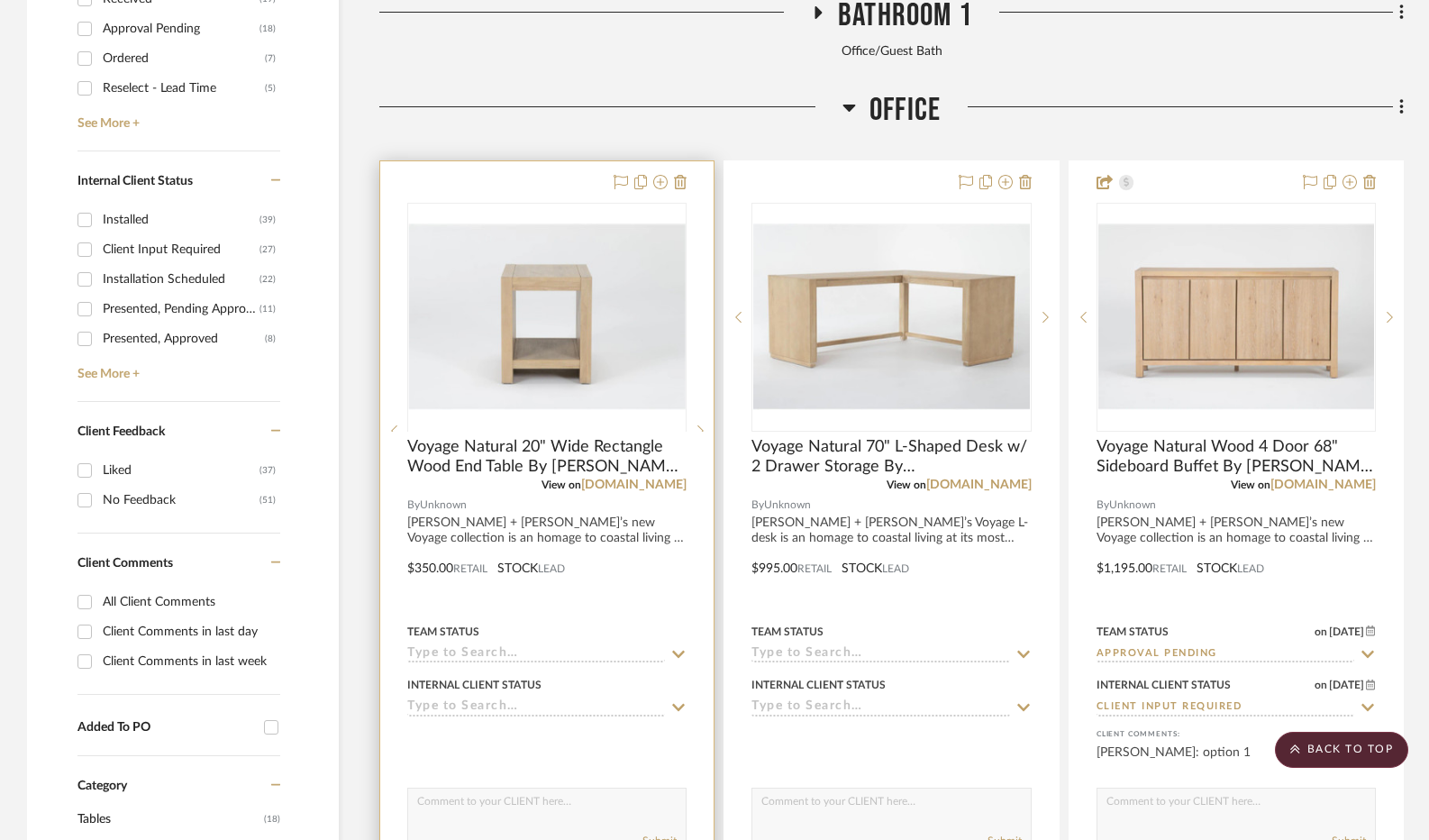
scroll to position [991, 0]
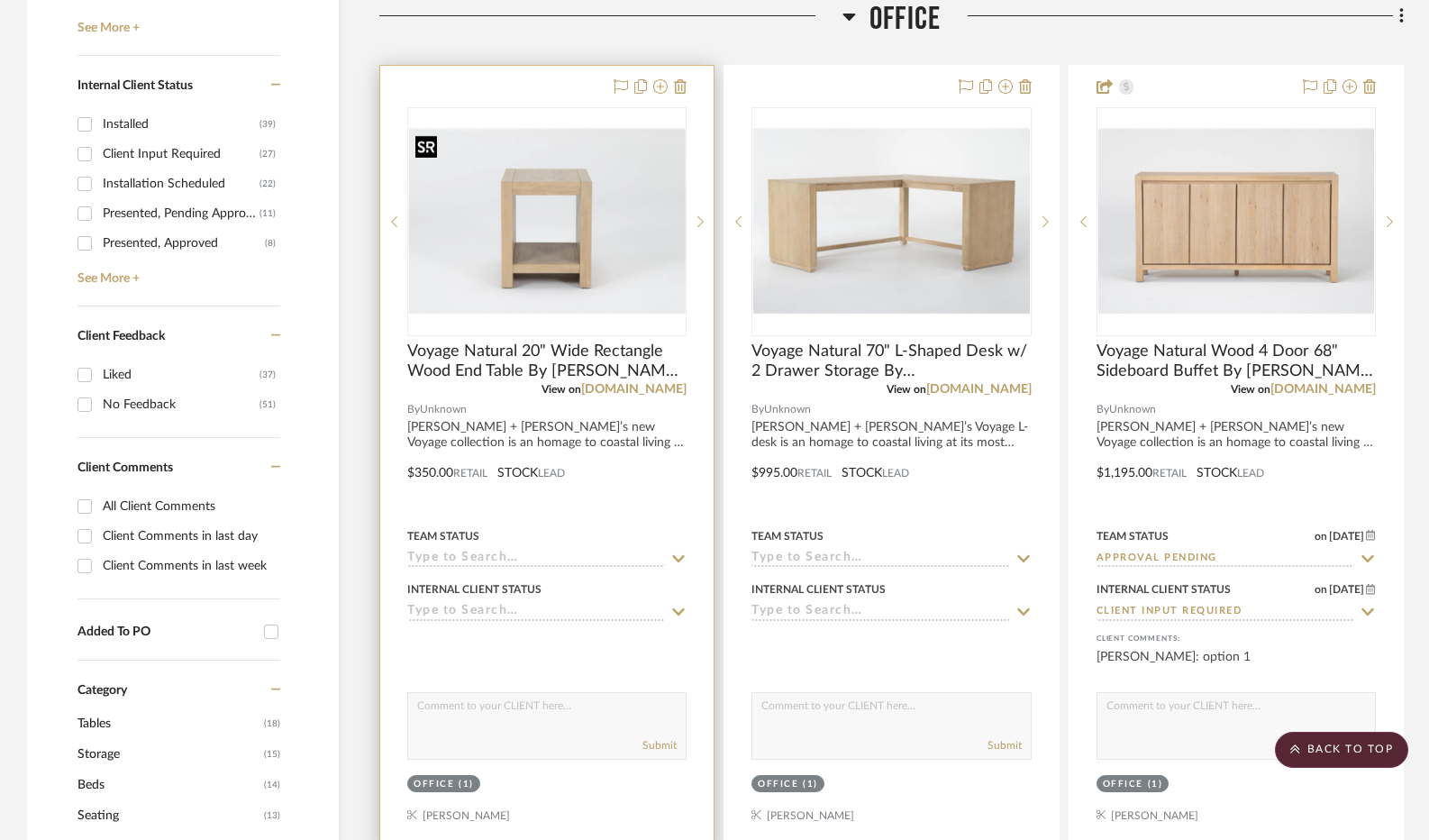
click at [586, 236] on img "0" at bounding box center [546, 221] width 276 height 187
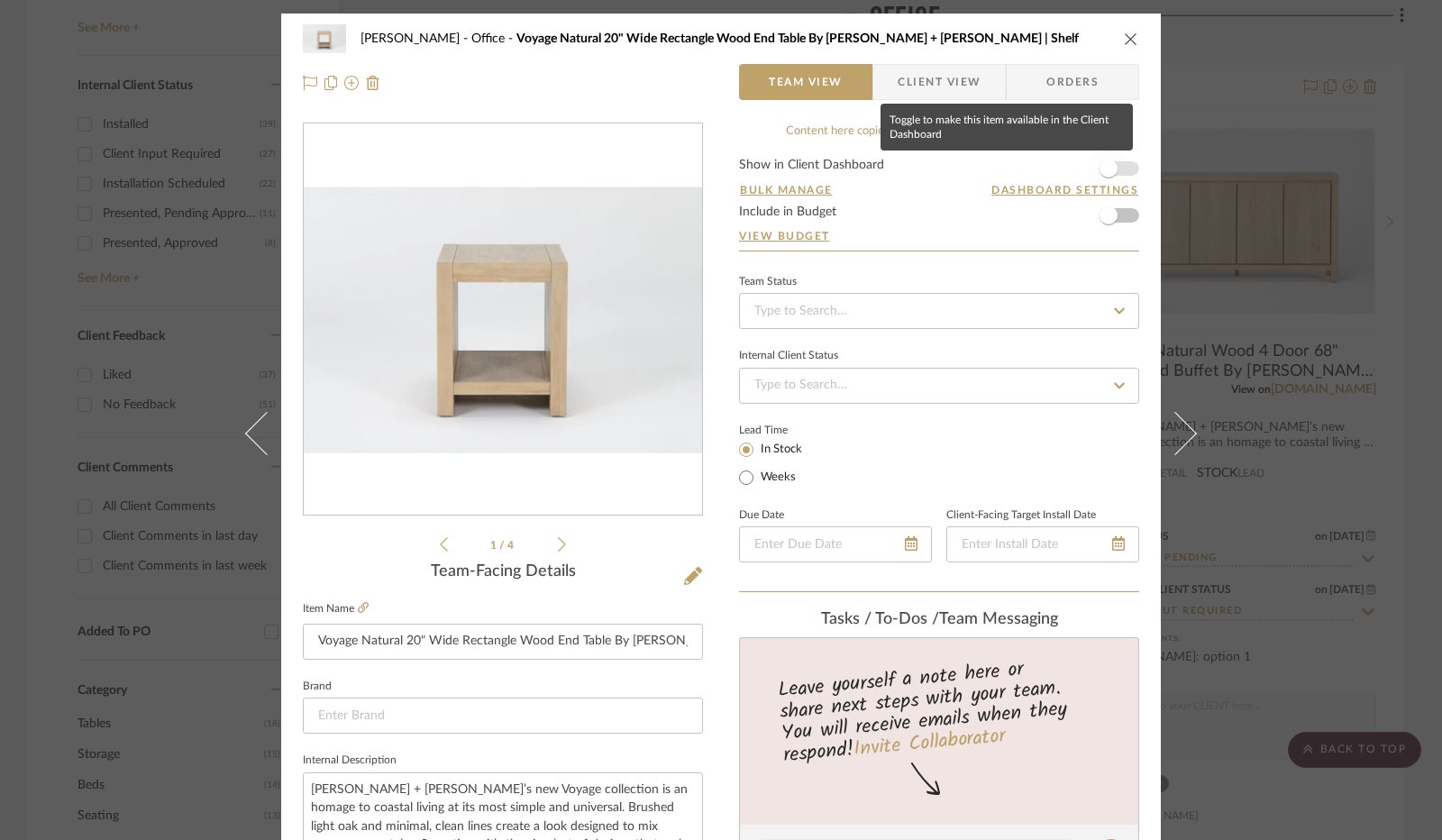
click at [1110, 169] on span "button" at bounding box center [1109, 169] width 18 height 18
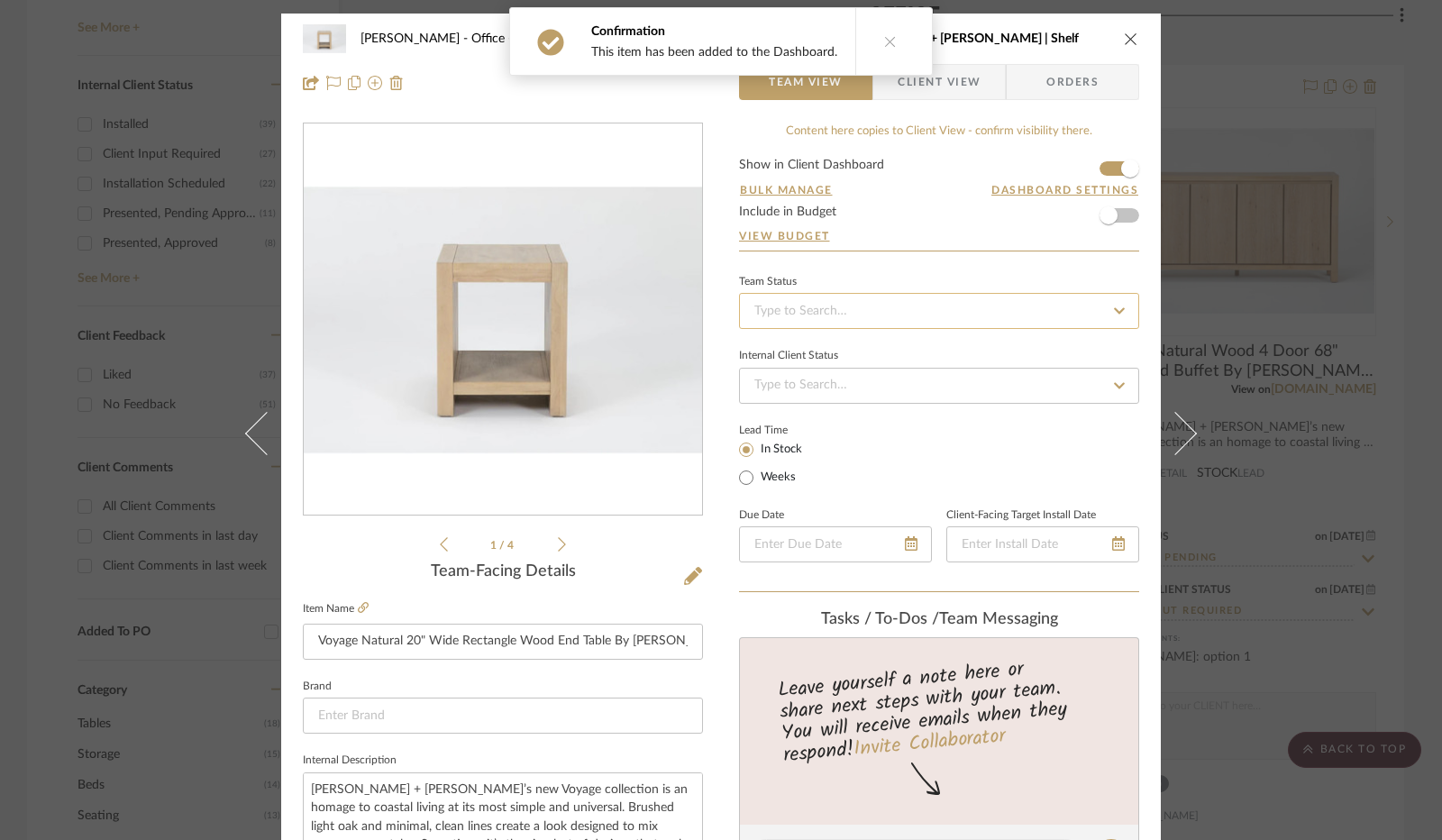
click at [786, 313] on input at bounding box center [939, 311] width 400 height 36
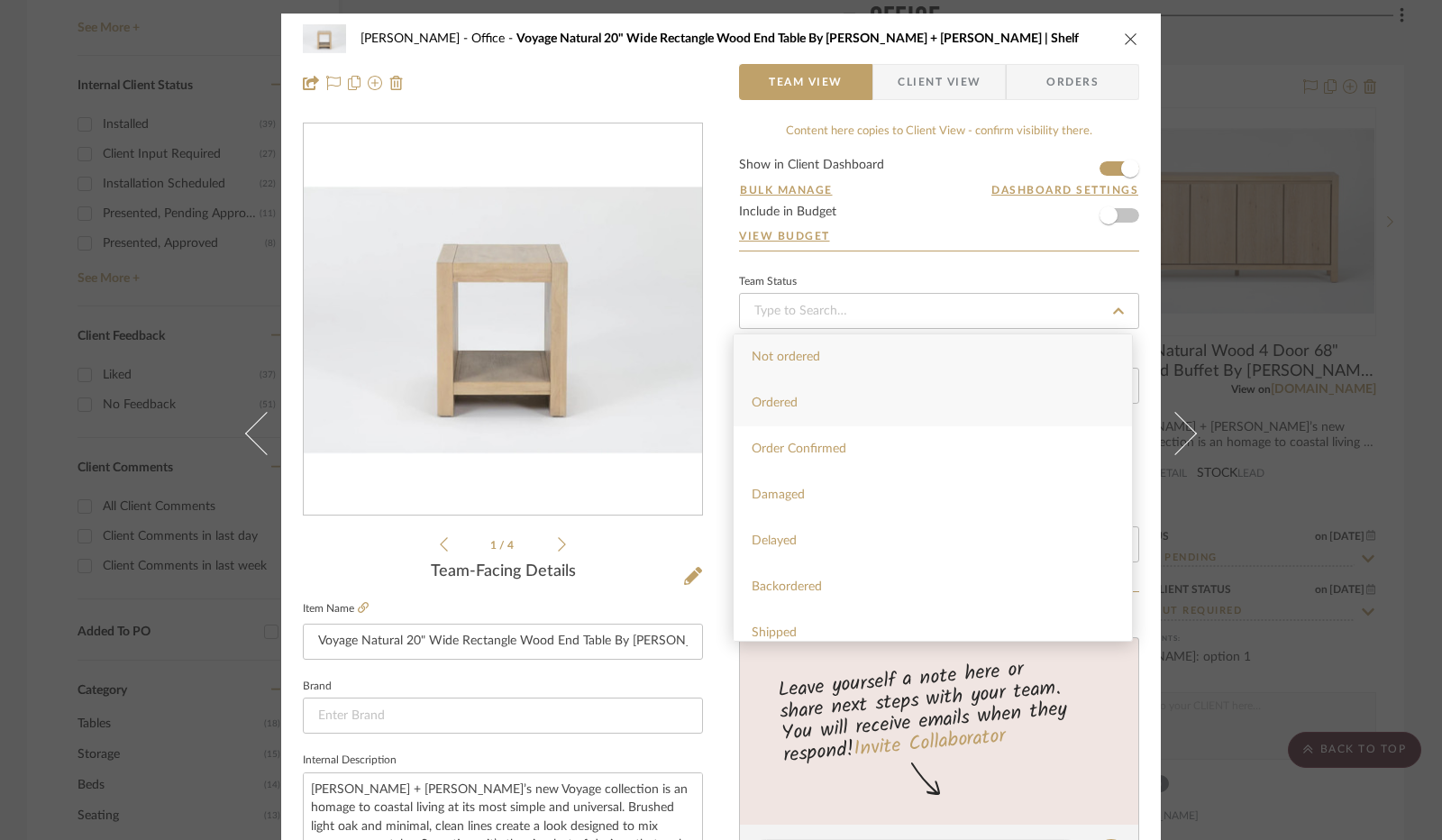
click at [840, 392] on div "Ordered" at bounding box center [932, 403] width 398 height 46
type input "[DATE]"
type input "Ordered"
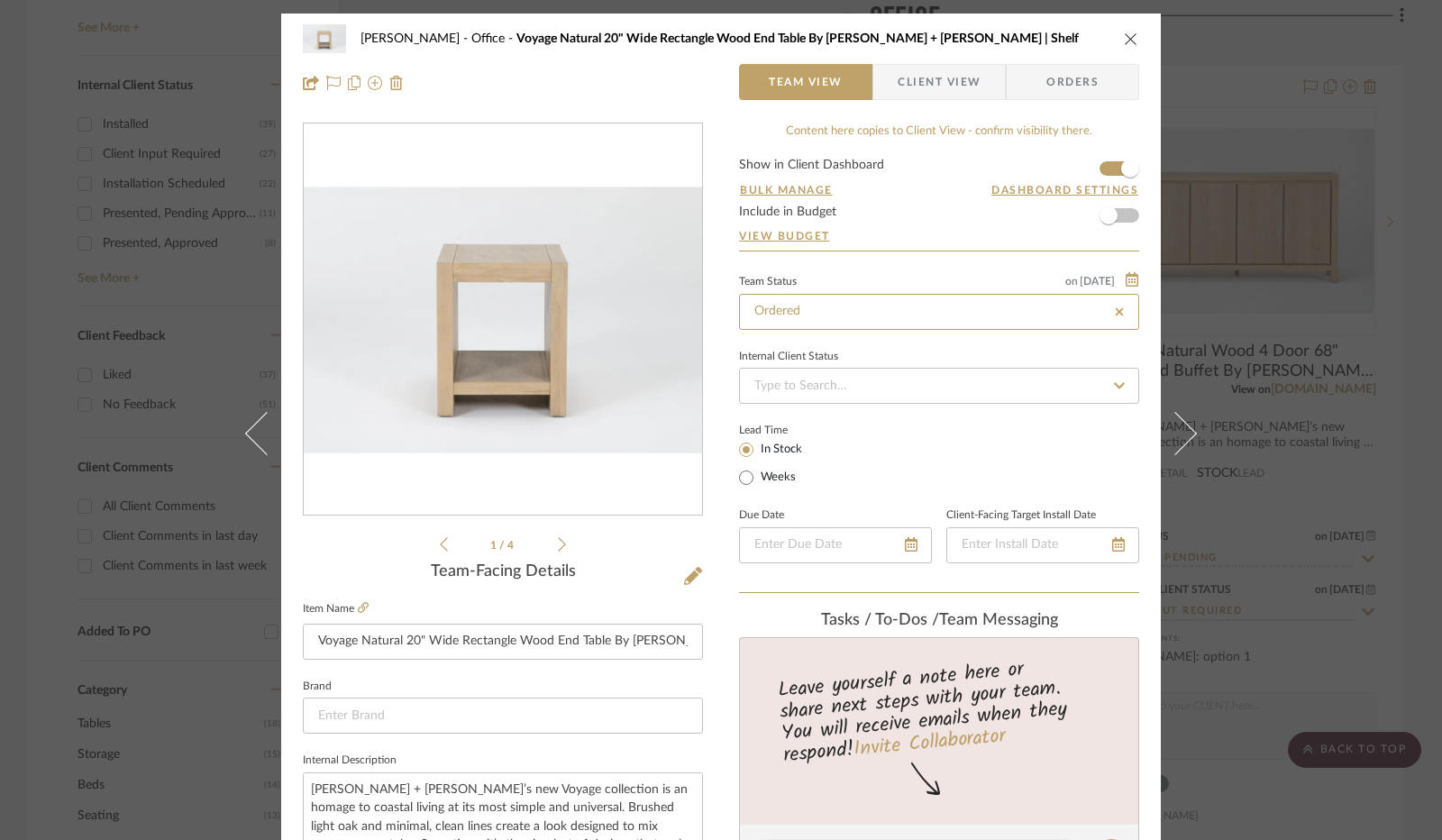
type input "[DATE]"
type input "Ordered"
click at [838, 387] on input at bounding box center [939, 386] width 400 height 36
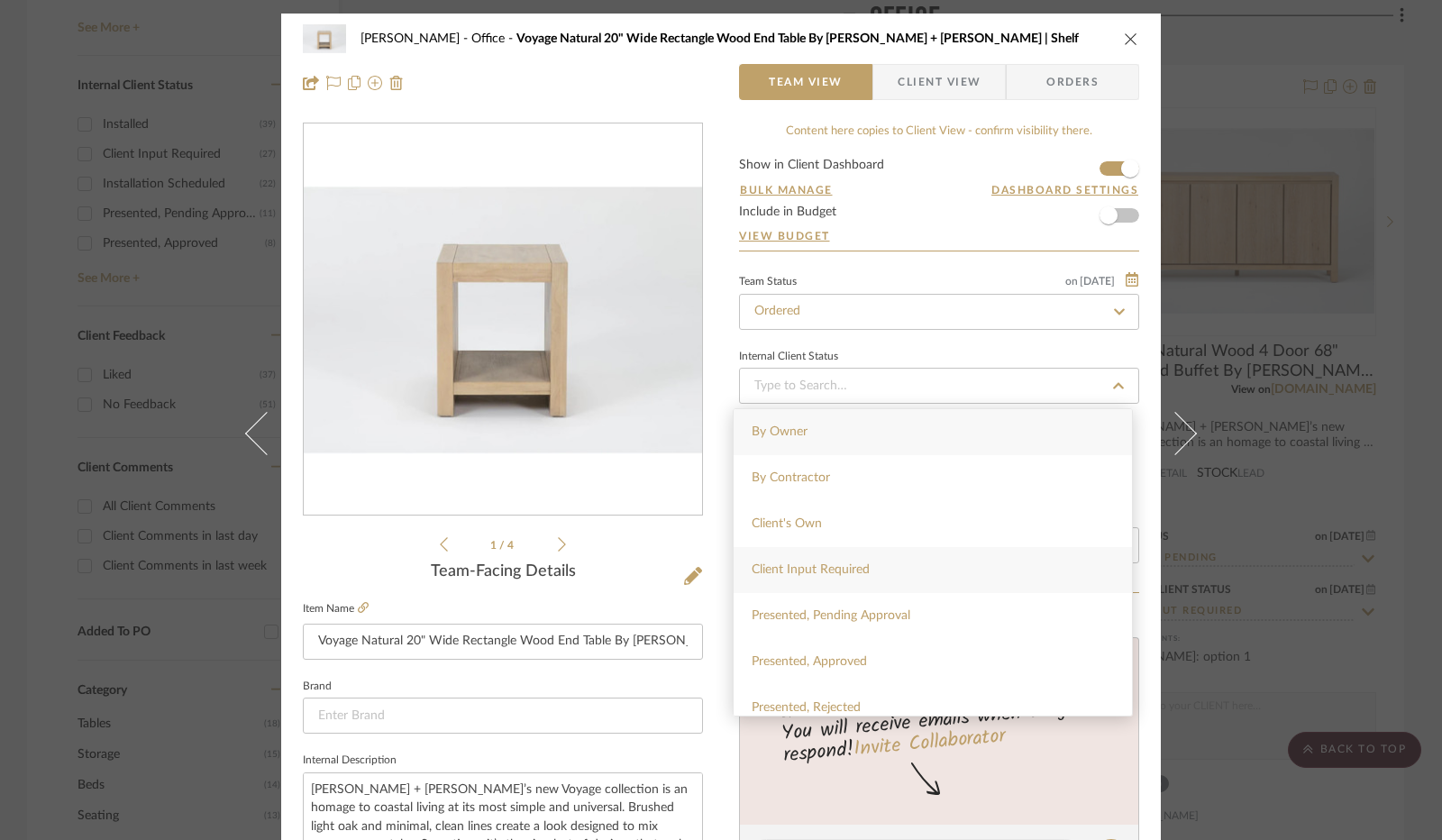
click at [876, 568] on div "Client Input Required" at bounding box center [932, 570] width 398 height 46
type input "[DATE]"
type input "Client Input Required"
type input "[DATE]"
type input "Client Input Required"
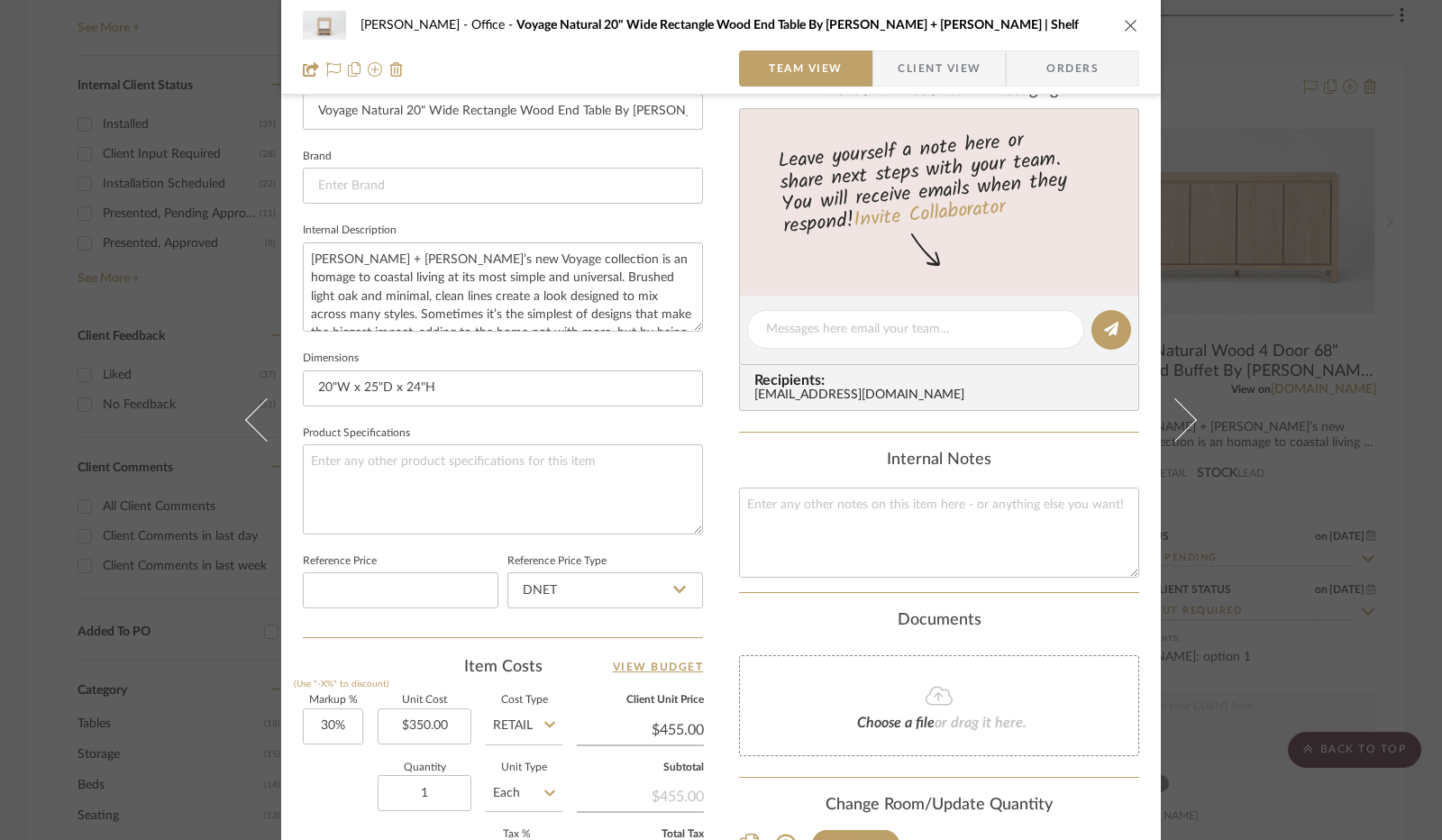
scroll to position [630, 0]
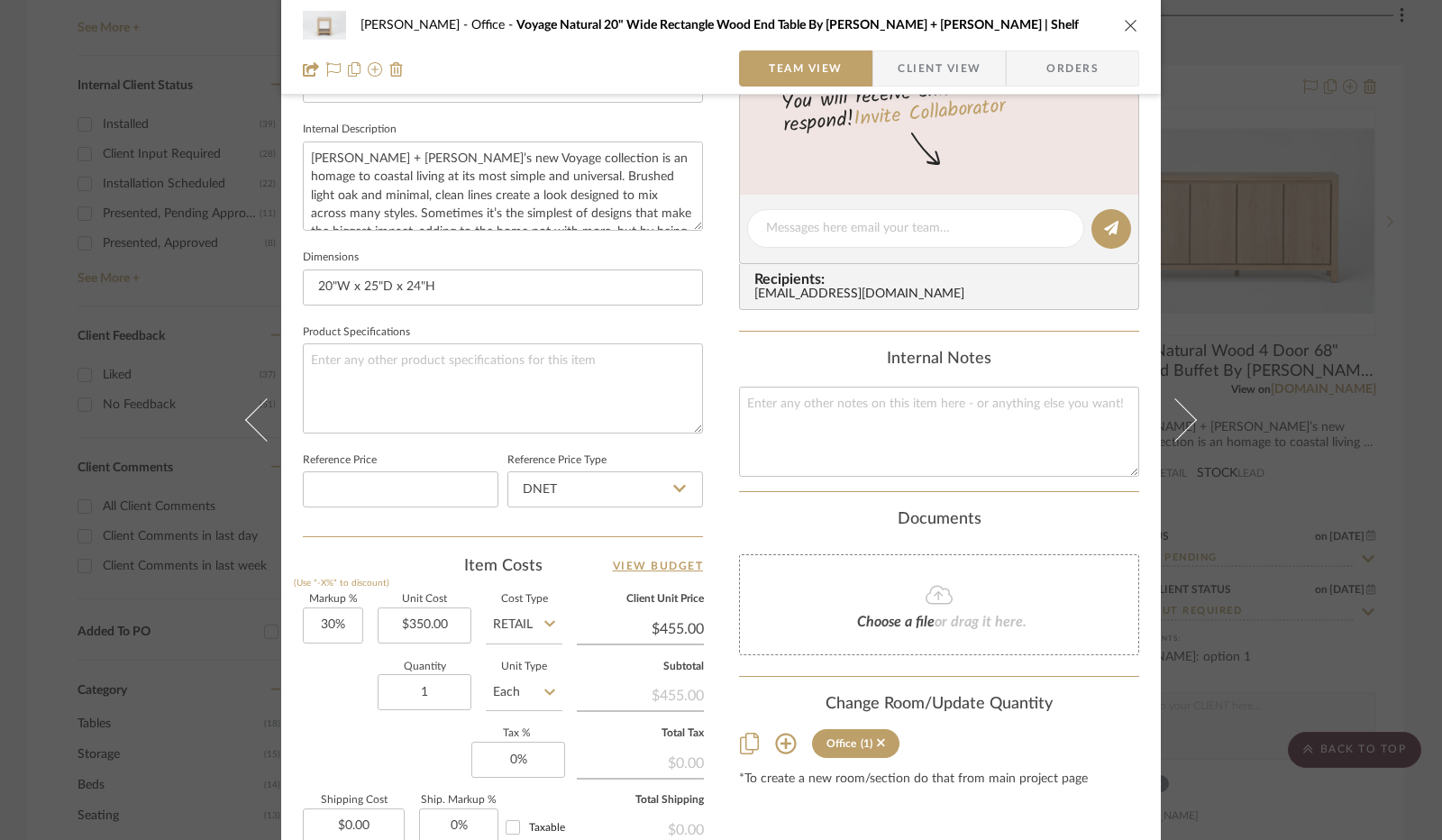
click at [677, 482] on icon at bounding box center [679, 489] width 13 height 14
click at [578, 572] on div "Retail" at bounding box center [613, 579] width 222 height 46
type input "Retail"
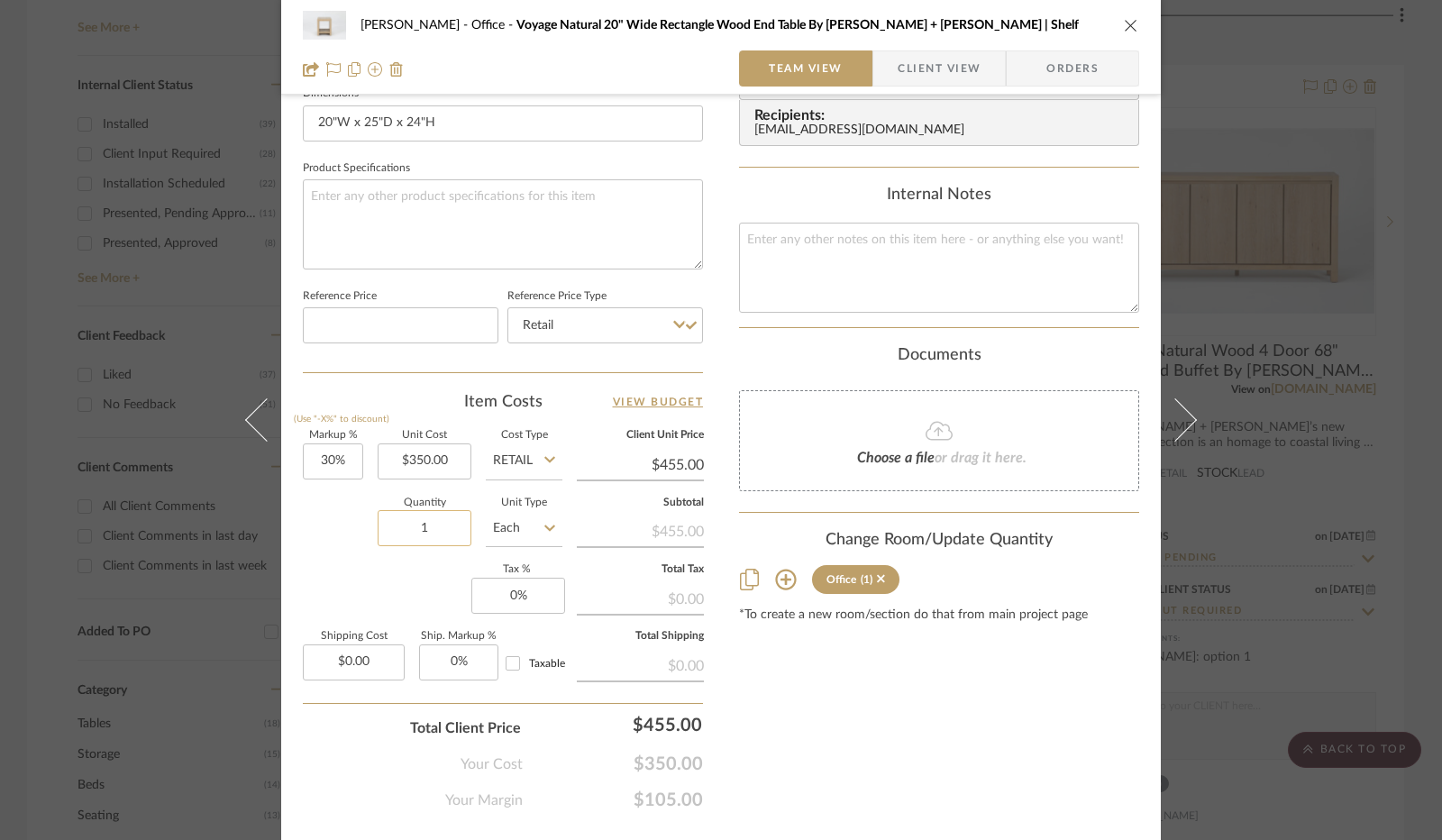
scroll to position [835, 0]
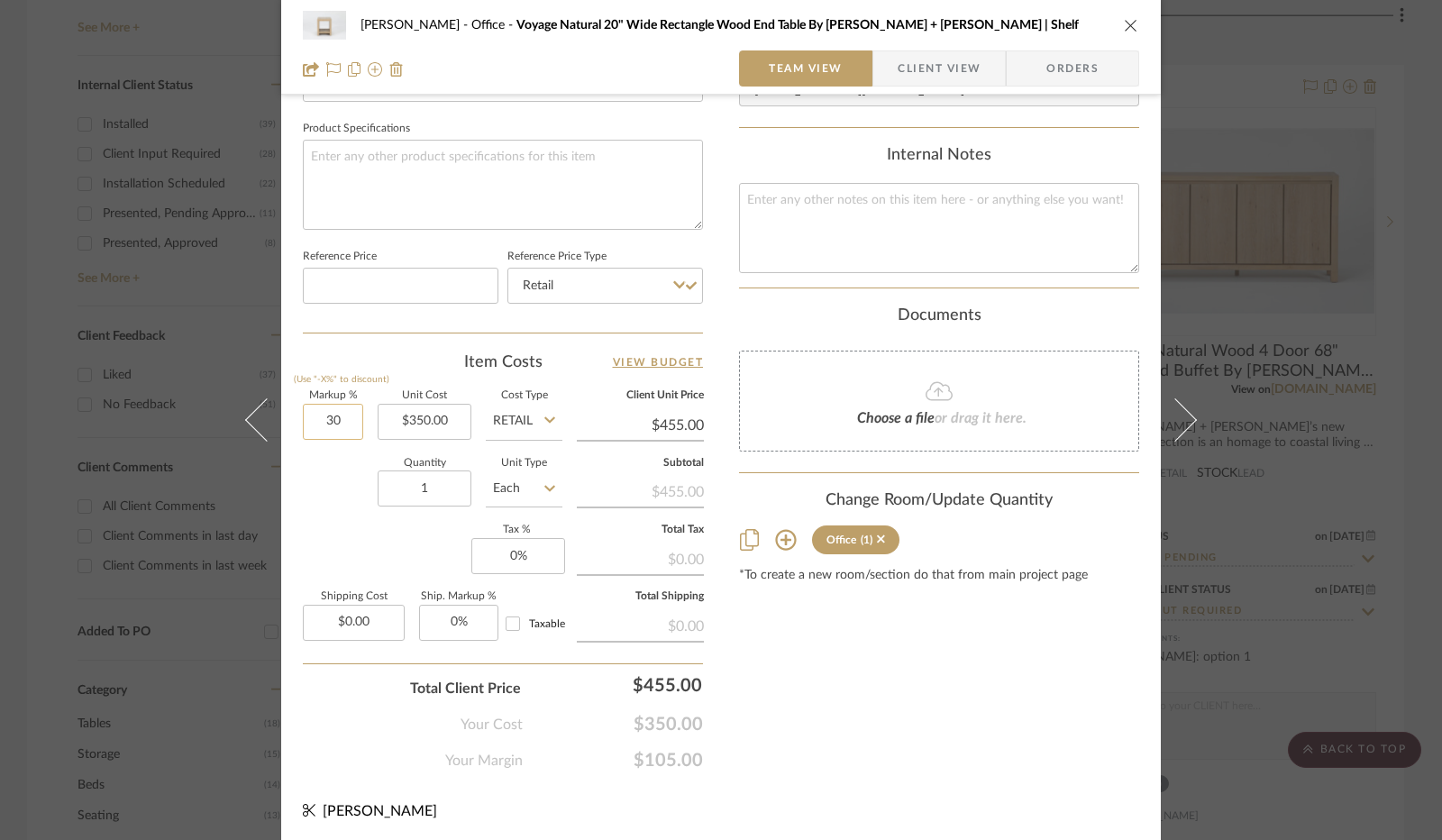
click at [332, 404] on input "30" at bounding box center [332, 422] width 61 height 36
type input "0%"
drag, startPoint x: 329, startPoint y: 462, endPoint x: 382, endPoint y: 473, distance: 54.1
click at [329, 462] on div "Quantity 1 Unit Type Each" at bounding box center [432, 490] width 259 height 64
type input "$350.00"
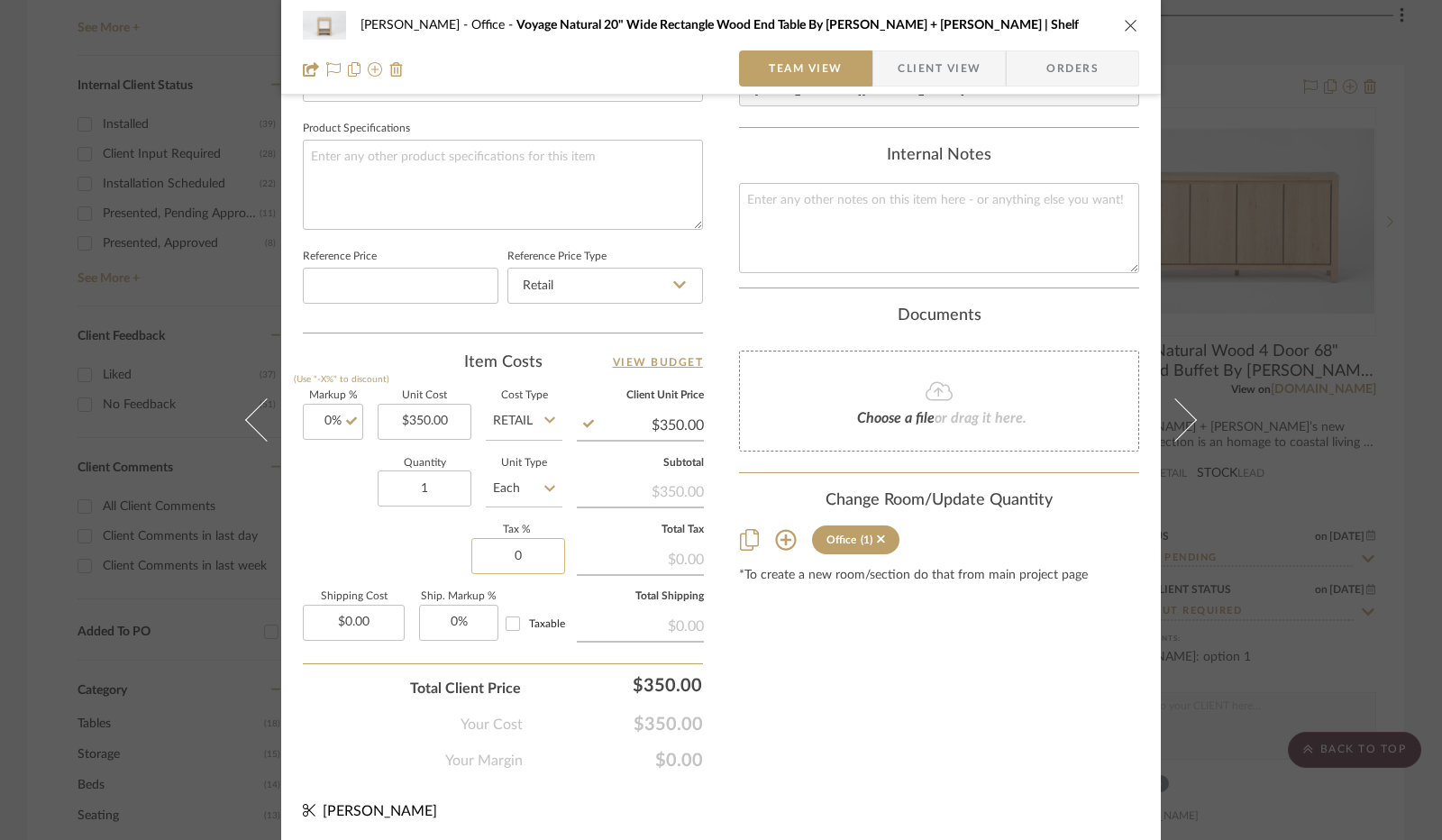
click at [520, 554] on input "0" at bounding box center [519, 556] width 94 height 36
type input "8.25%"
click at [395, 535] on div "Markup % (Use "-X%" to discount) 0% Unit Cost $350.00 Cost Type Retail Client U…" at bounding box center [502, 522] width 400 height 263
click at [933, 77] on span "Client View" at bounding box center [940, 69] width 83 height 36
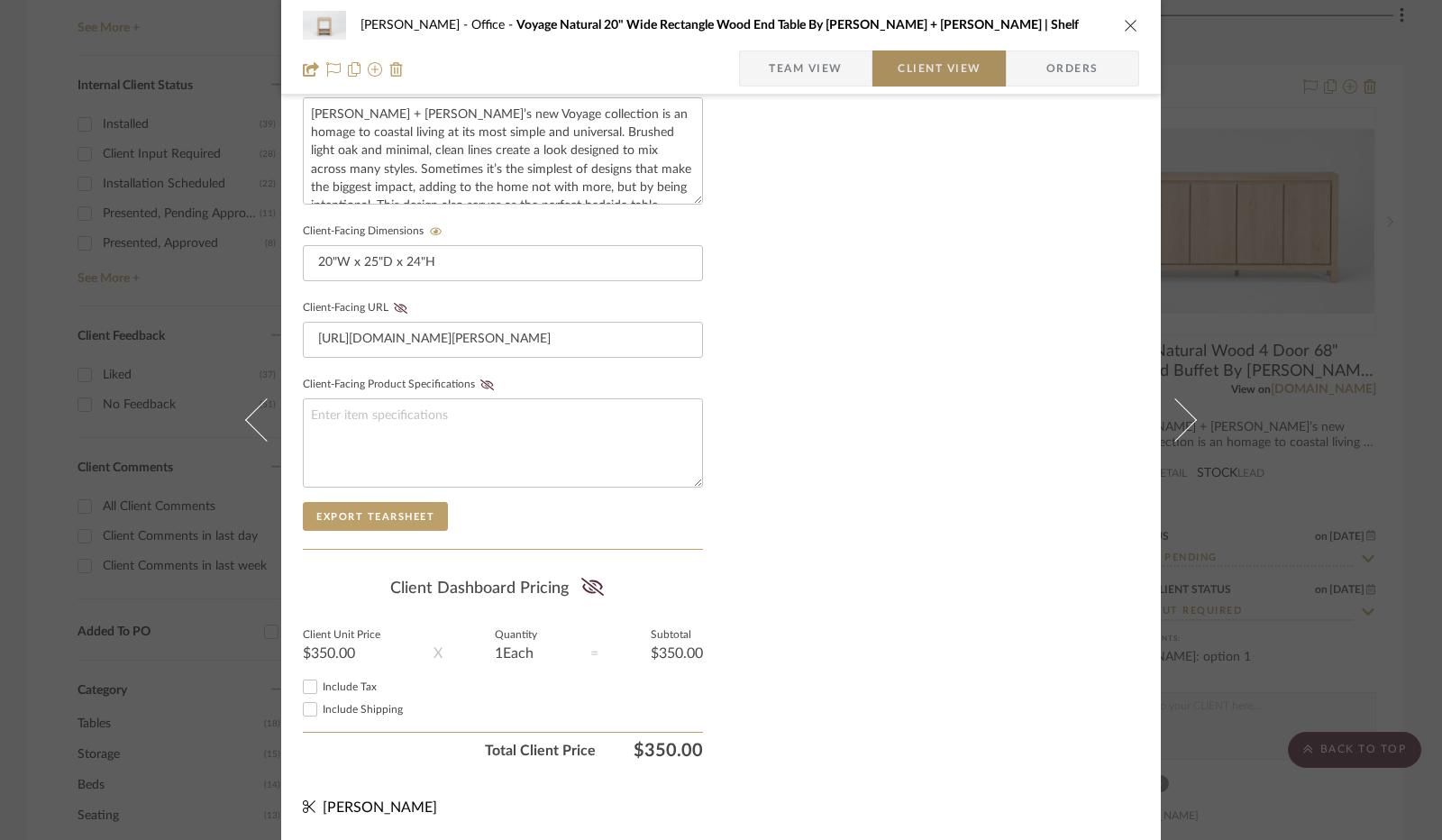
scroll to position [667, 0]
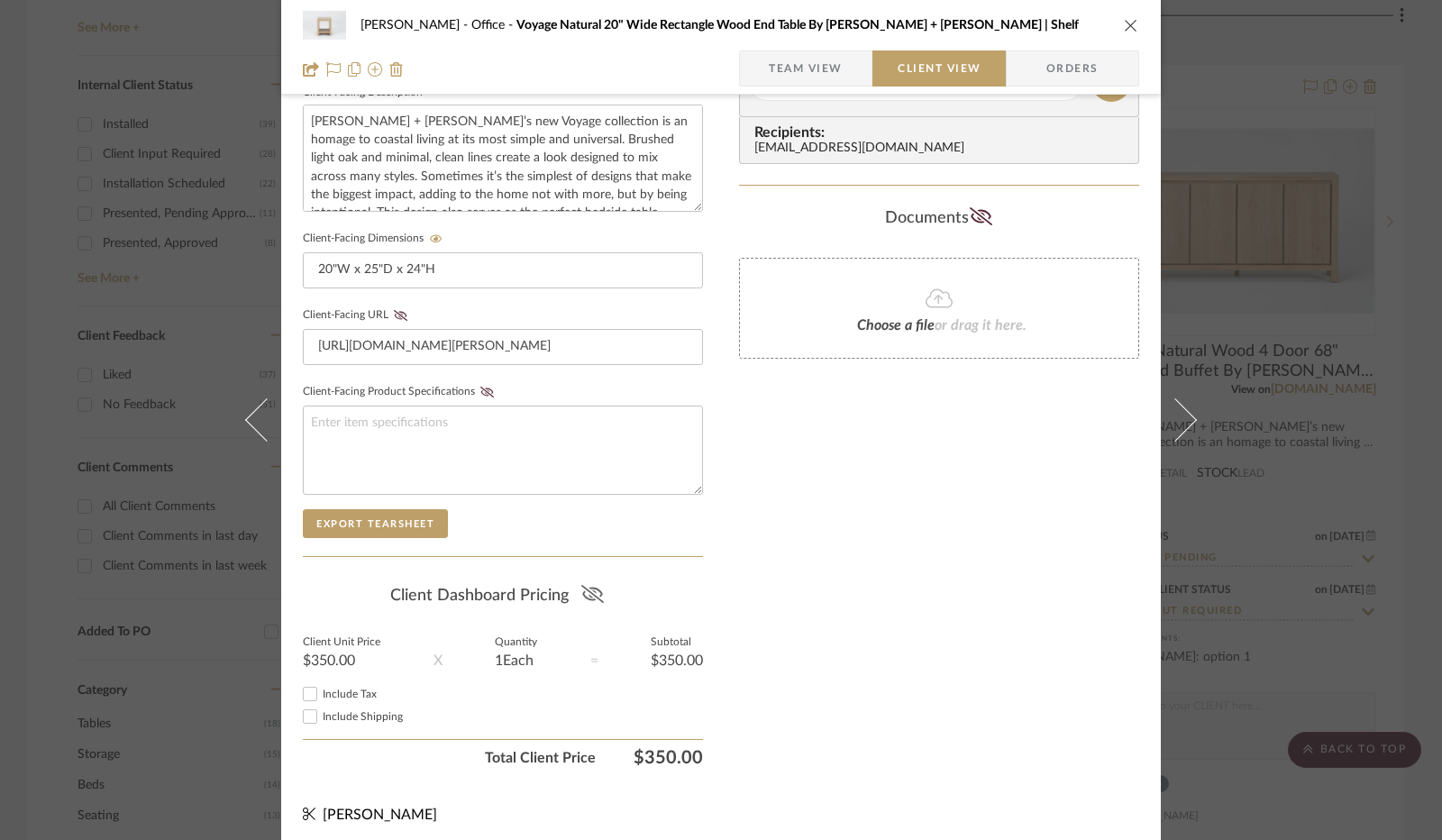
click at [586, 590] on icon at bounding box center [592, 593] width 23 height 18
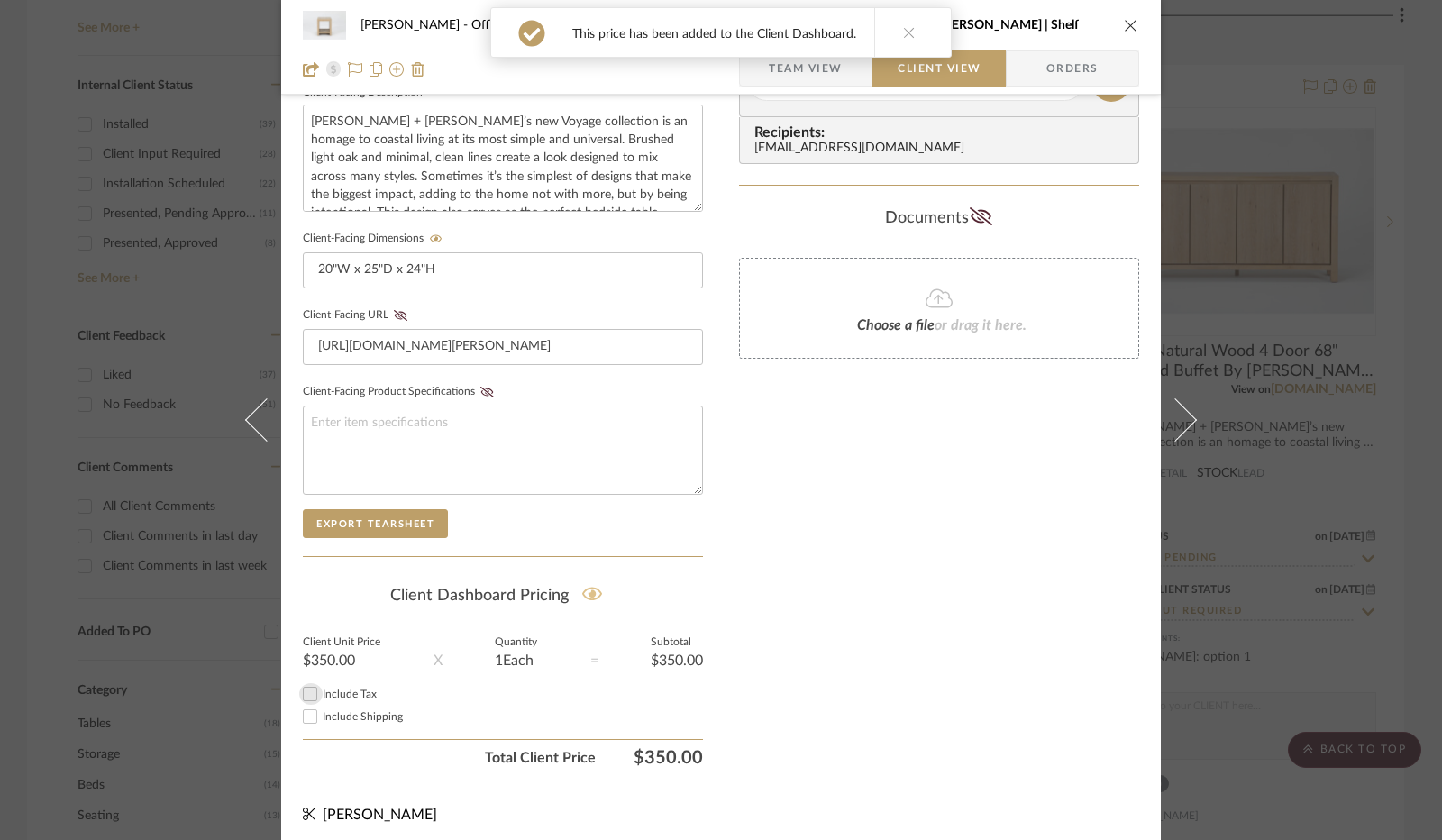
click at [303, 683] on input "Include Tax" at bounding box center [310, 694] width 22 height 22
checkbox input "true"
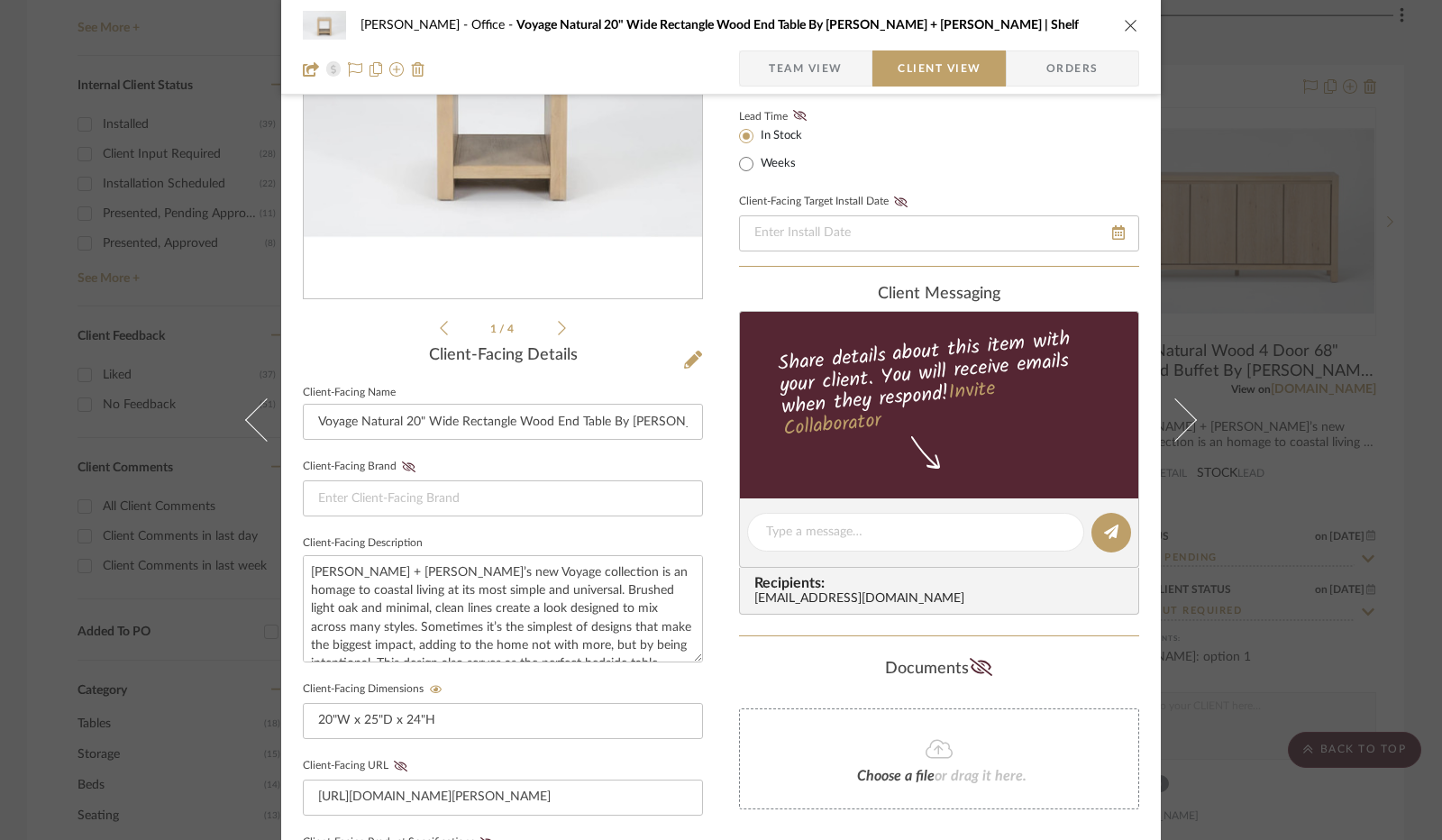
scroll to position [0, 0]
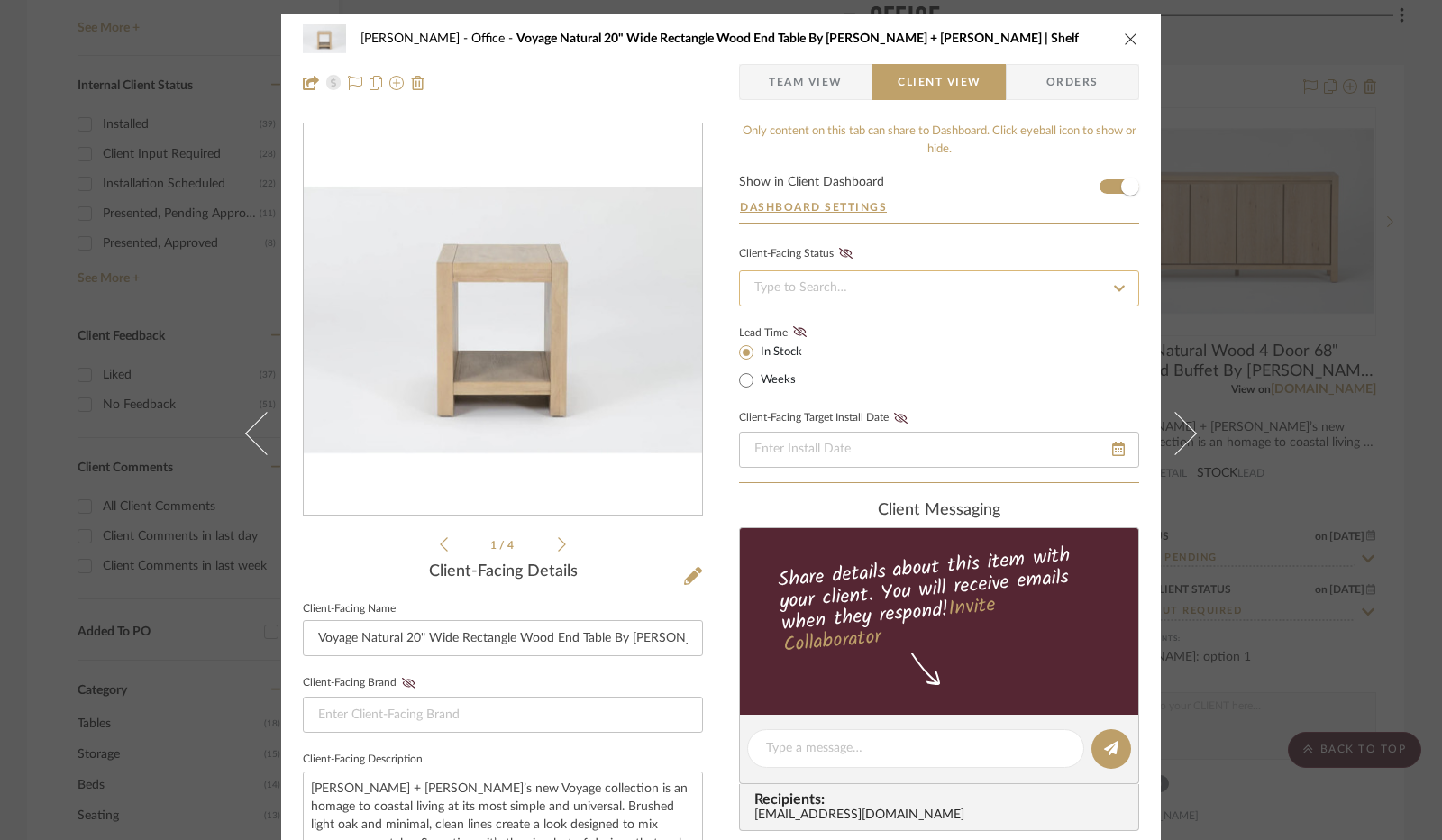
click at [845, 289] on input at bounding box center [939, 288] width 400 height 36
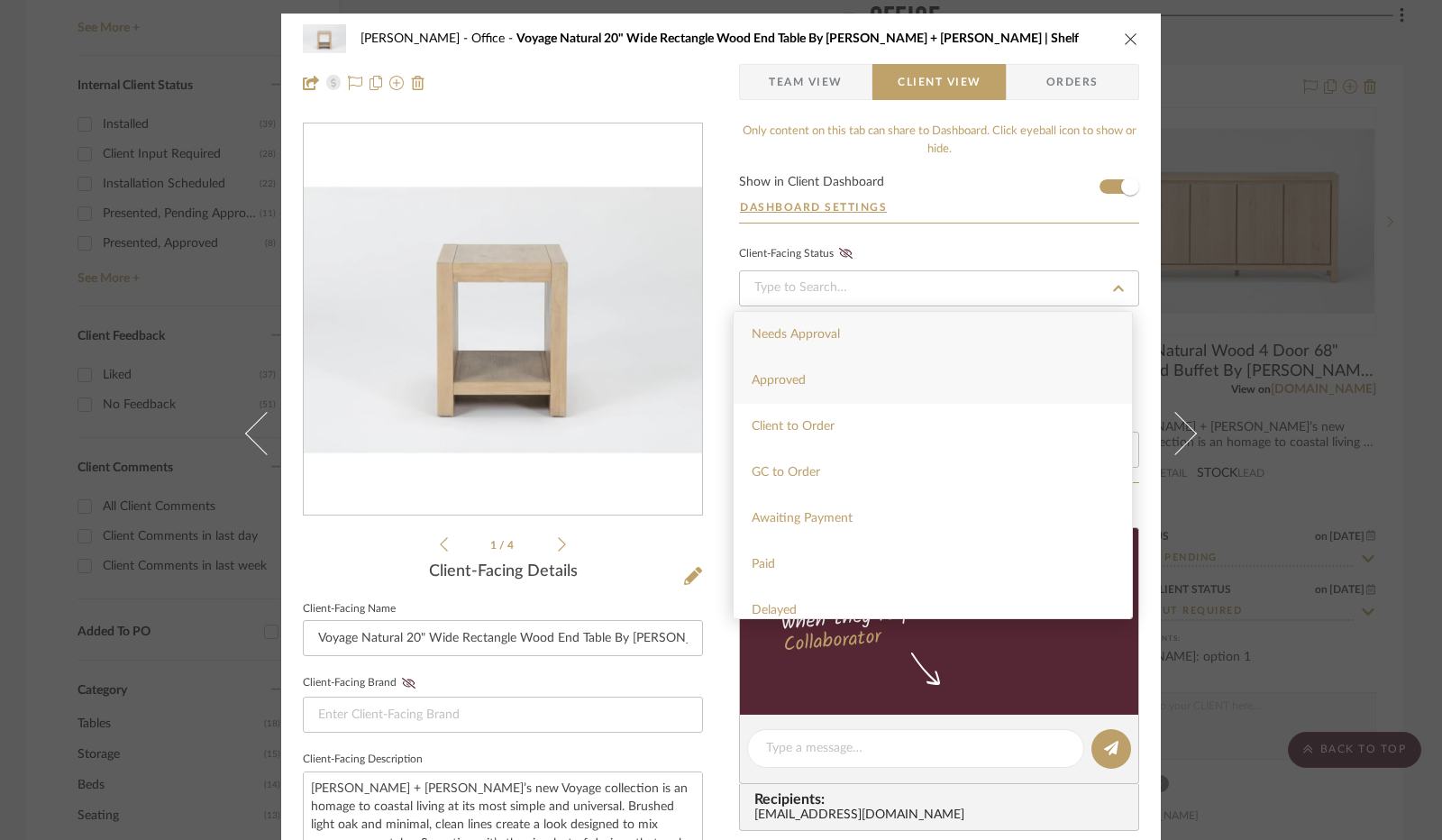
click at [839, 385] on div "Approved" at bounding box center [932, 380] width 398 height 46
type input "[DATE]"
type input "Approved"
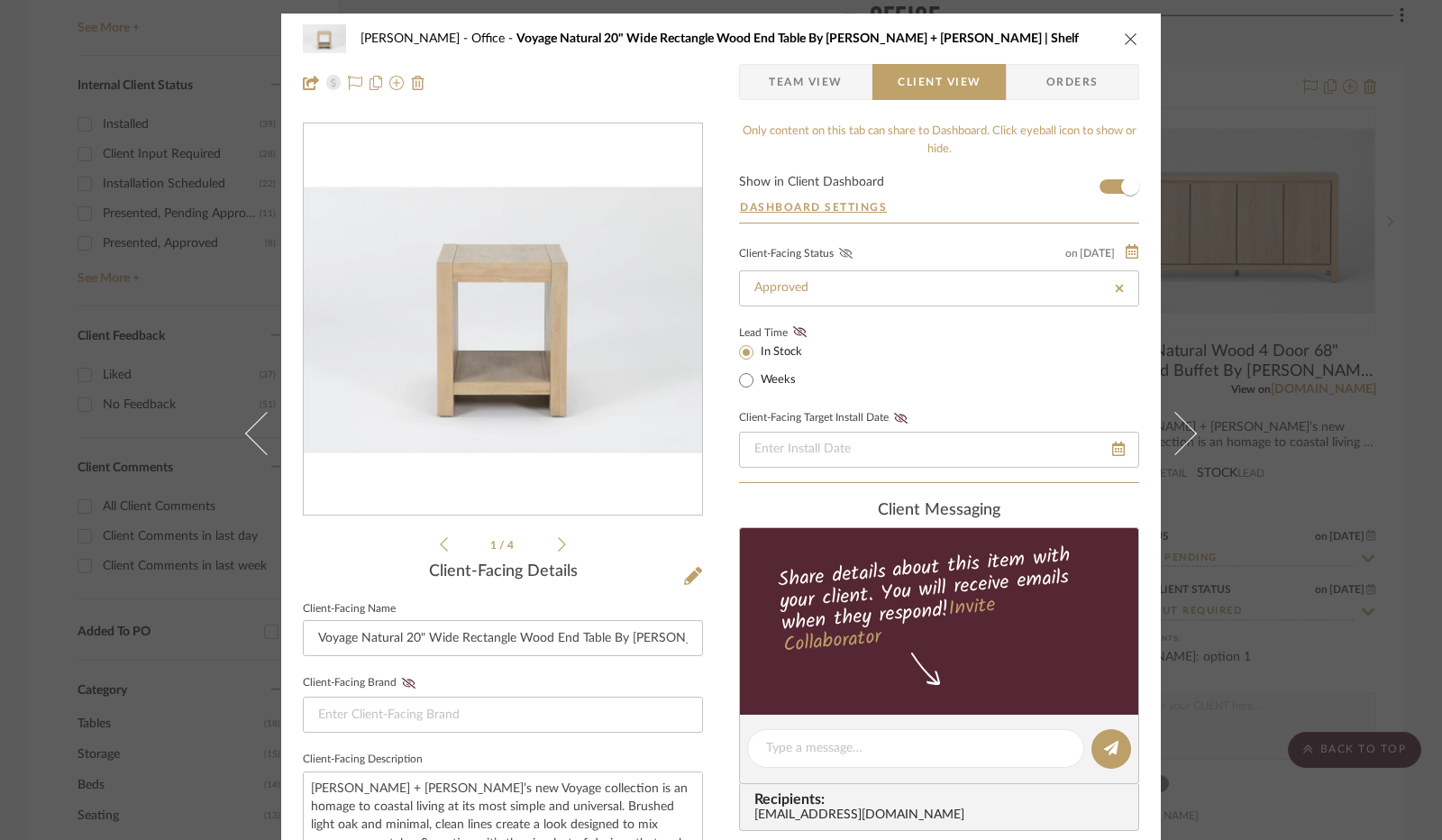
click at [841, 249] on icon at bounding box center [846, 253] width 14 height 11
click at [835, 248] on fa-icon at bounding box center [846, 254] width 23 height 16
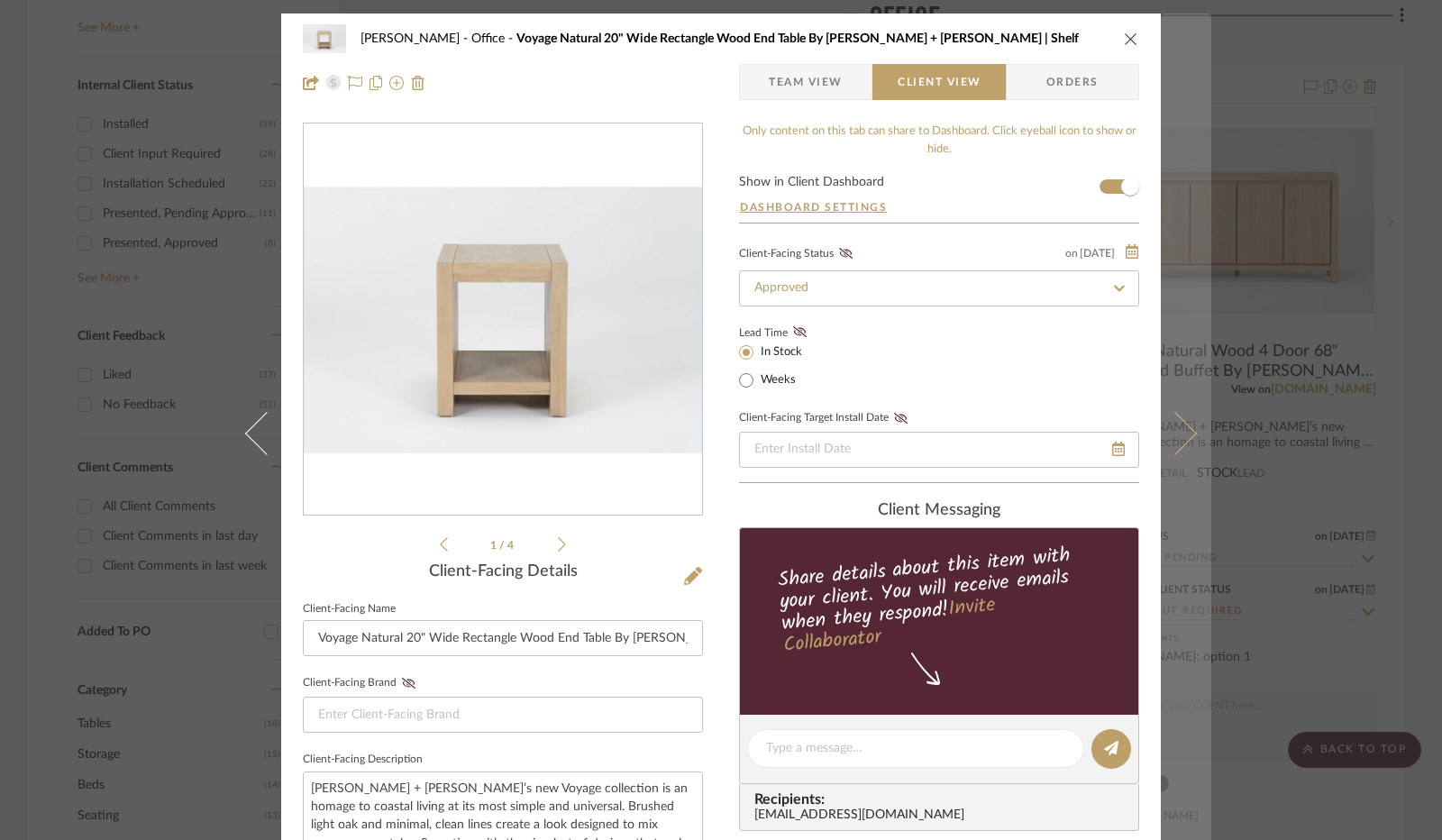
click at [1182, 426] on icon at bounding box center [1175, 434] width 43 height 43
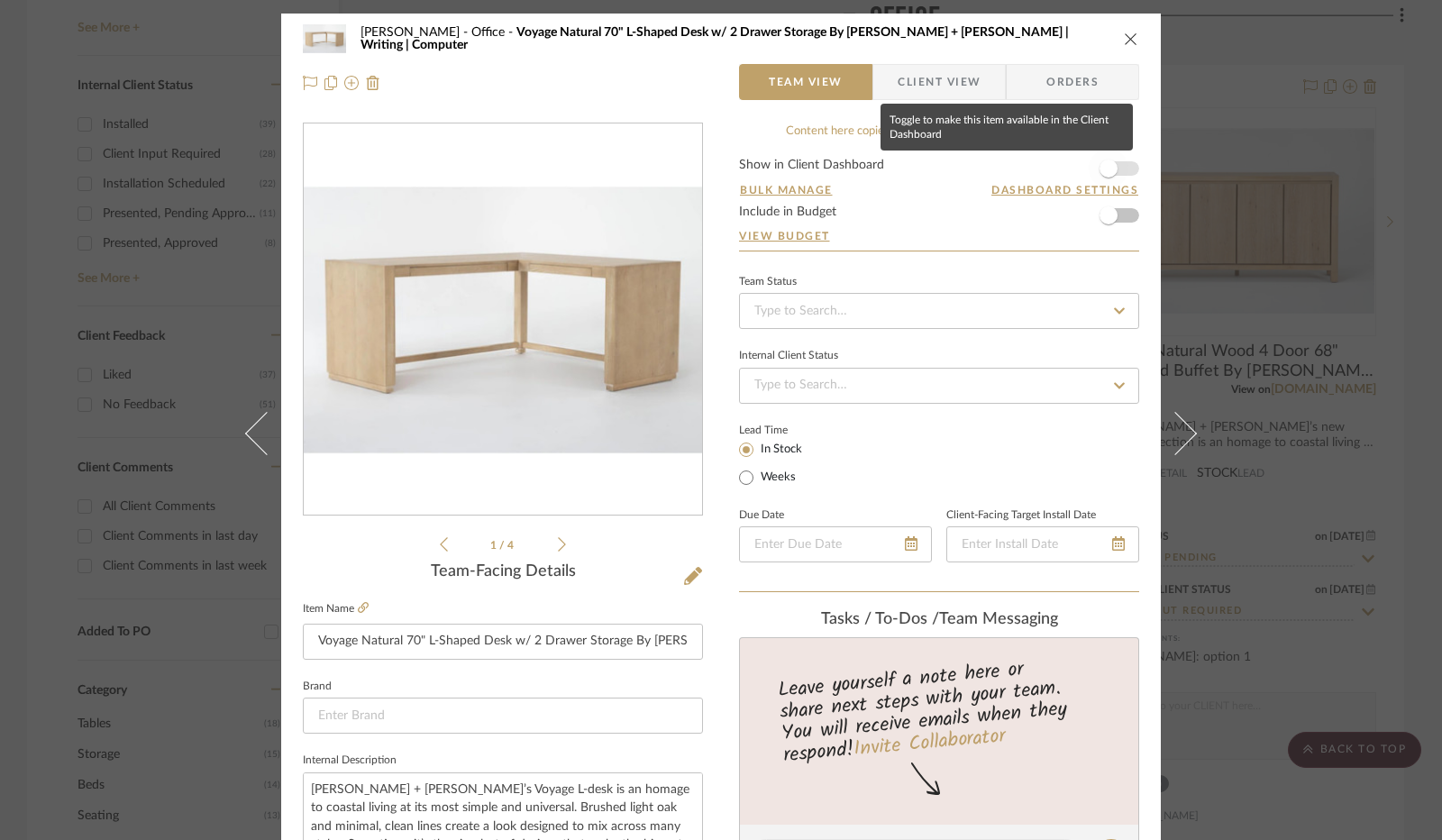
click at [1110, 174] on span "button" at bounding box center [1109, 169] width 40 height 40
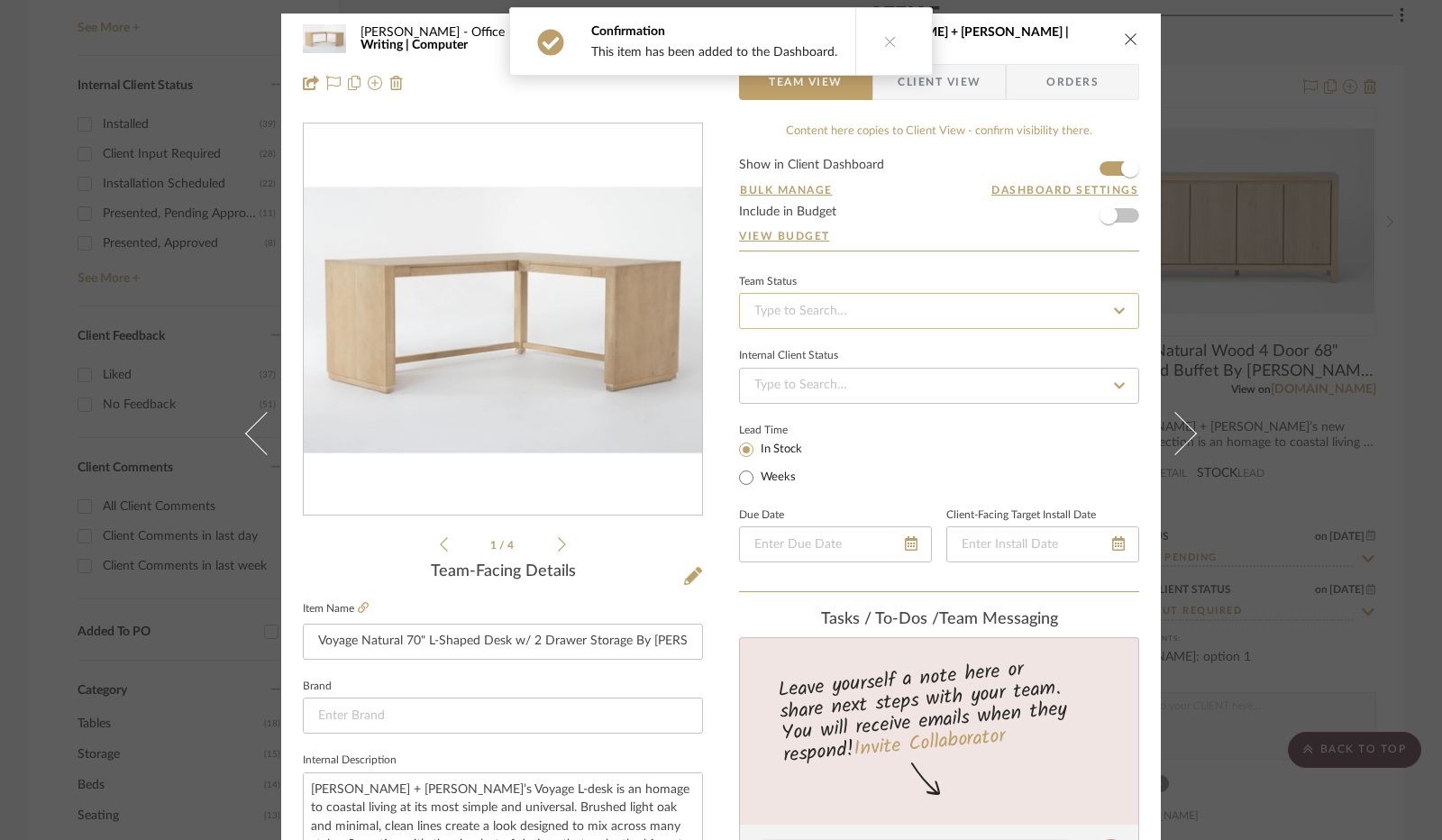
click at [778, 303] on input at bounding box center [939, 311] width 400 height 36
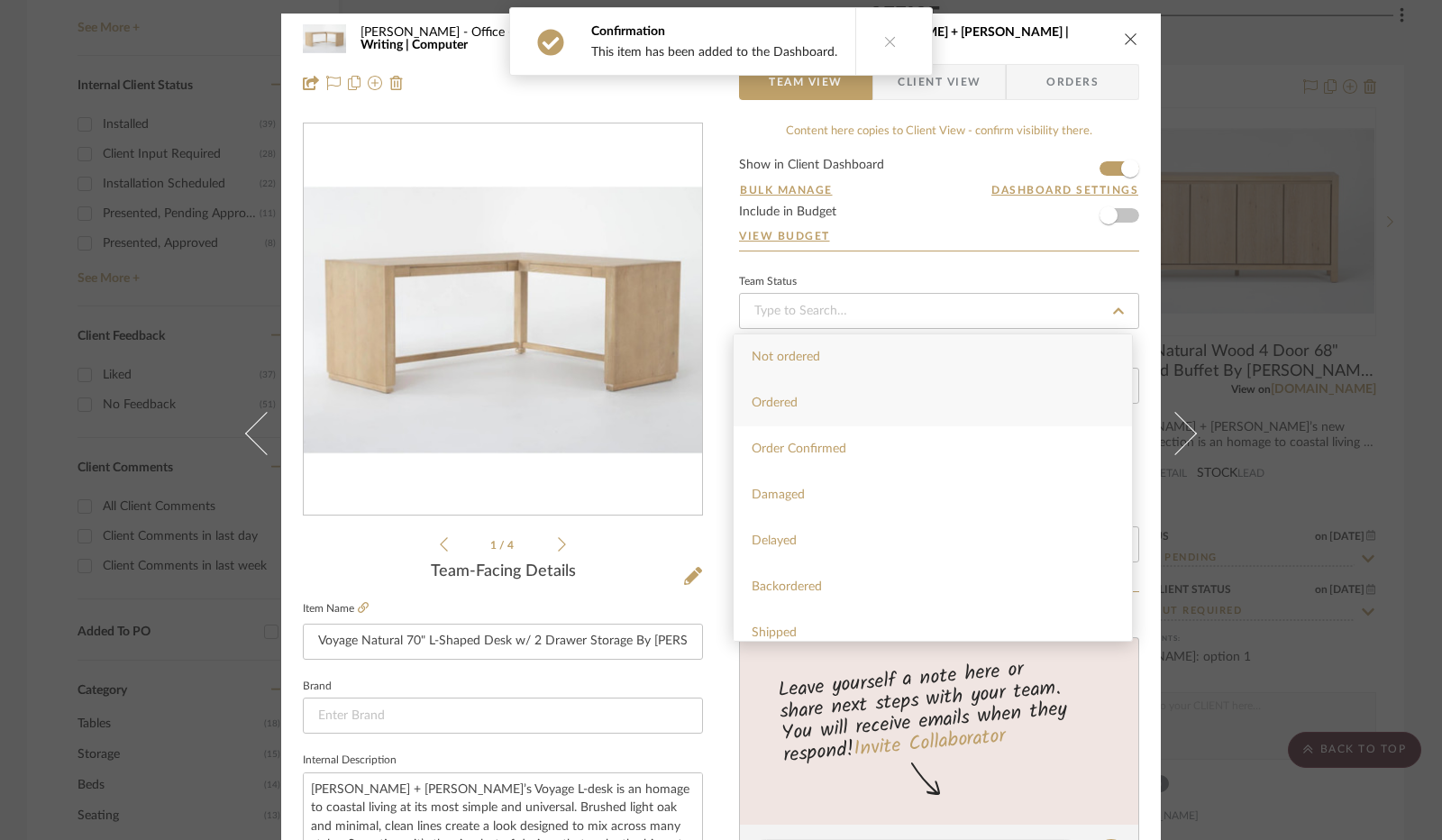
click at [829, 403] on div "Ordered" at bounding box center [932, 403] width 398 height 46
type input "[DATE]"
type input "Ordered"
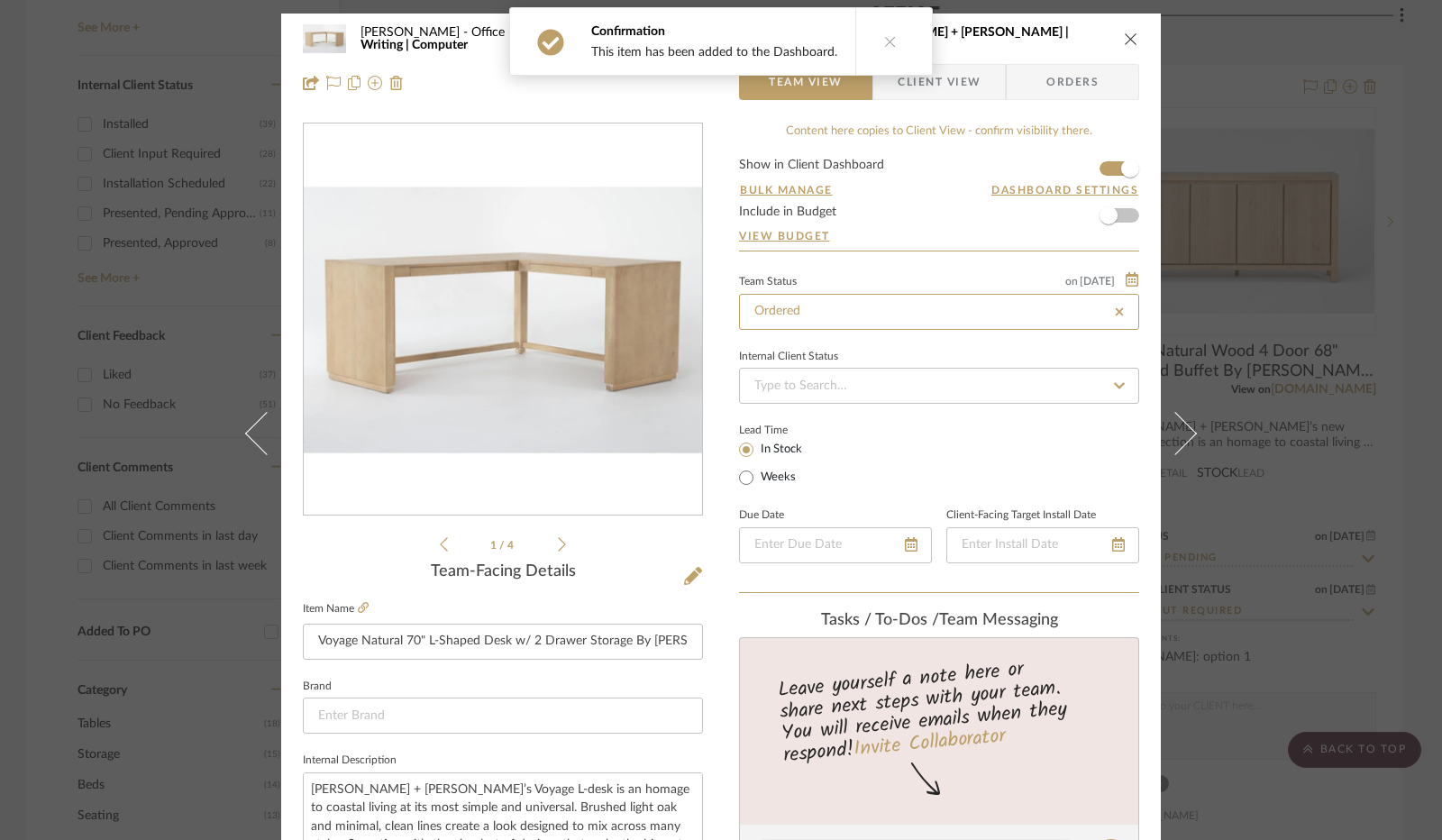
type input "[DATE]"
type input "Ordered"
click at [822, 374] on input at bounding box center [939, 386] width 400 height 36
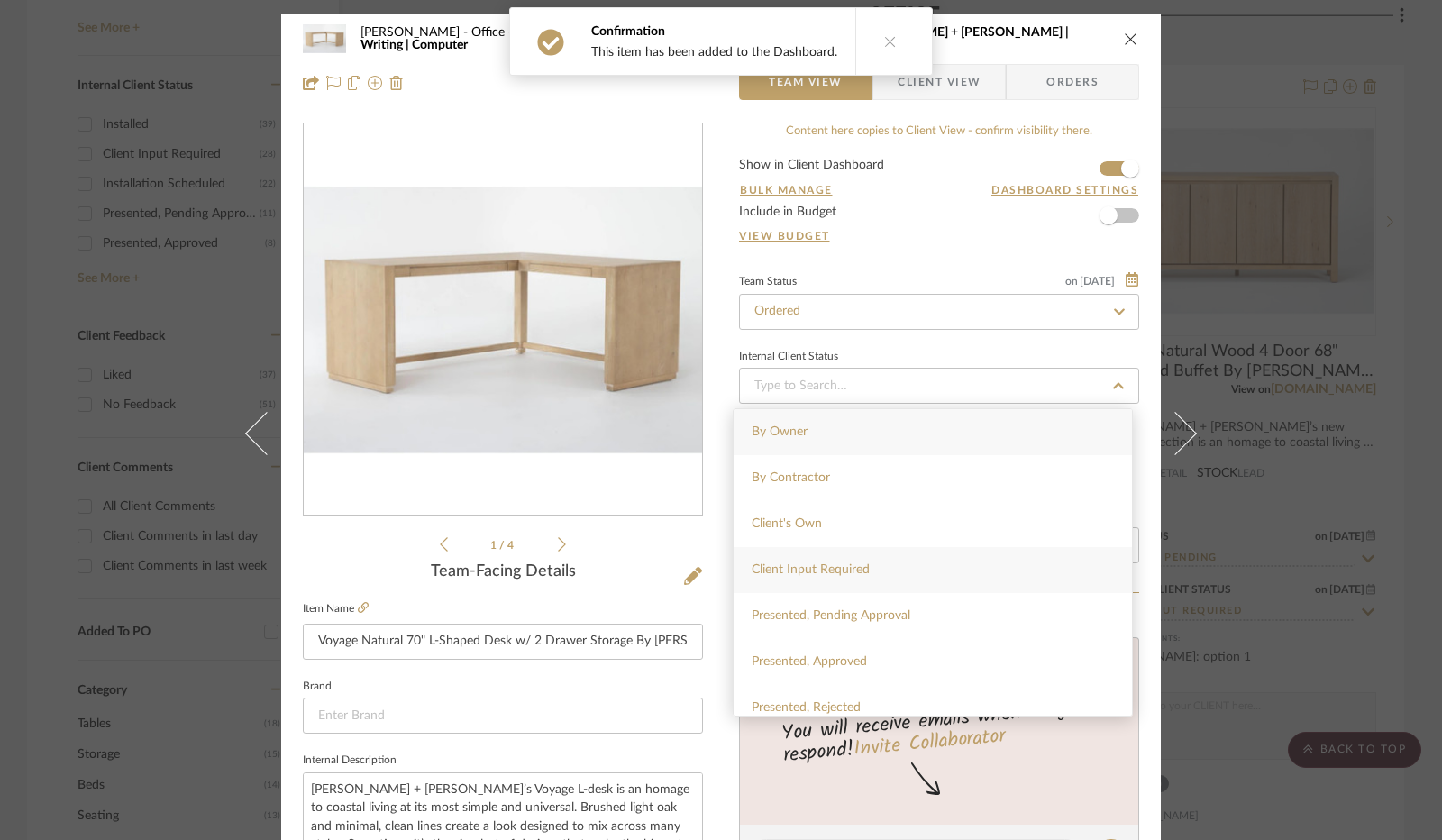
click at [829, 567] on span "Client Input Required" at bounding box center [810, 570] width 118 height 13
type input "[DATE]"
type input "Client Input Required"
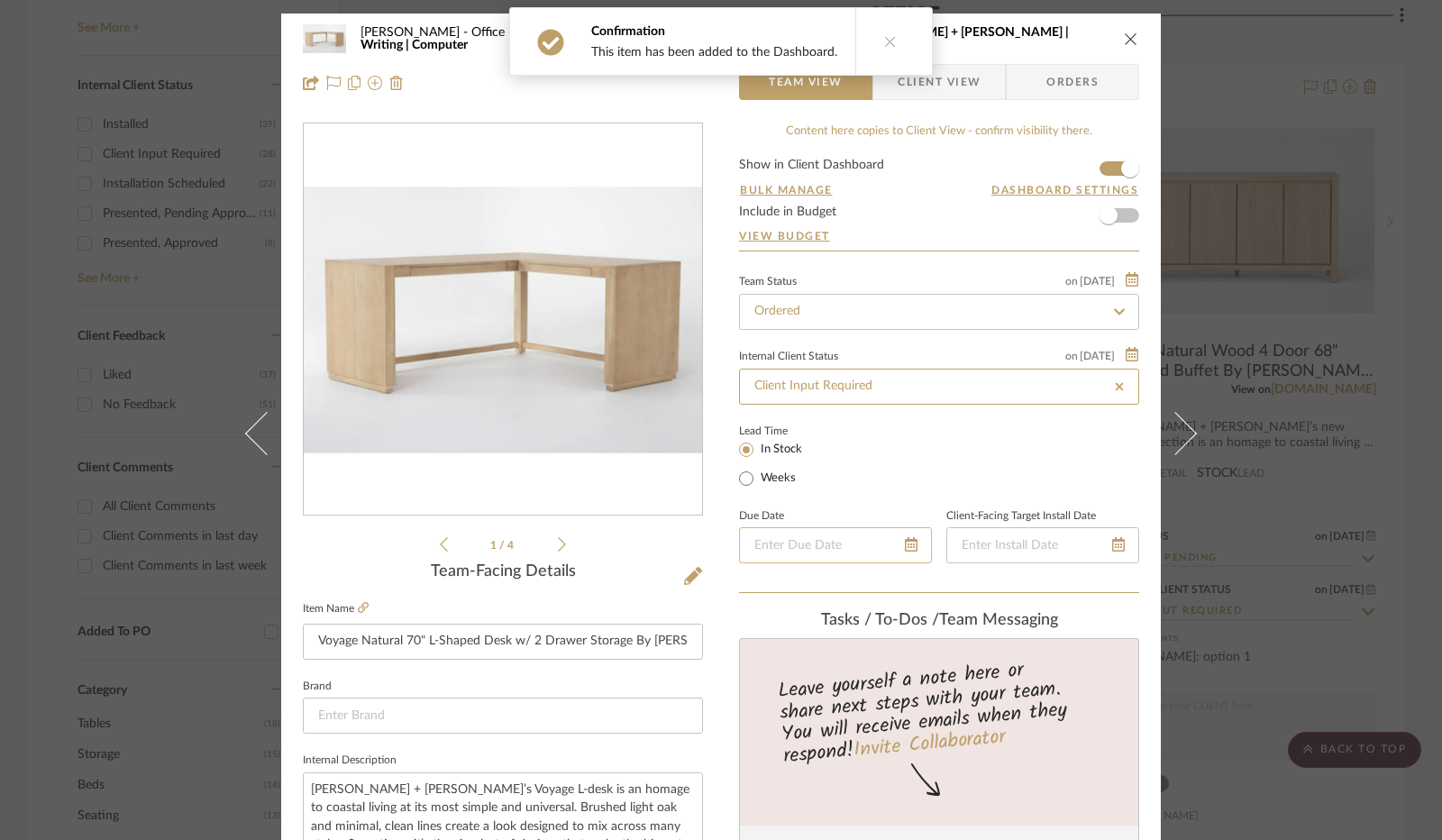
type input "[DATE]"
type input "Client Input Required"
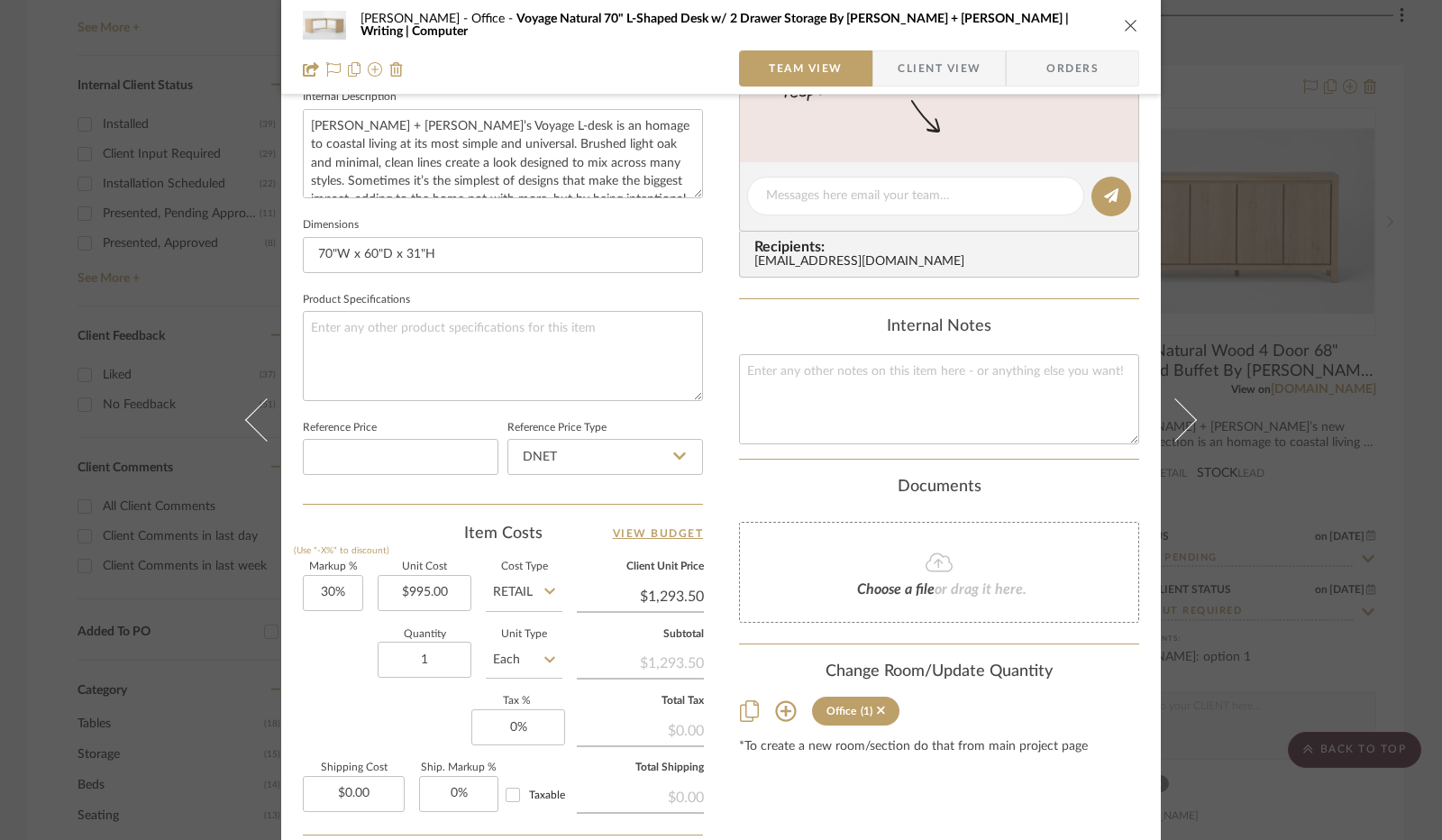
scroll to position [811, 0]
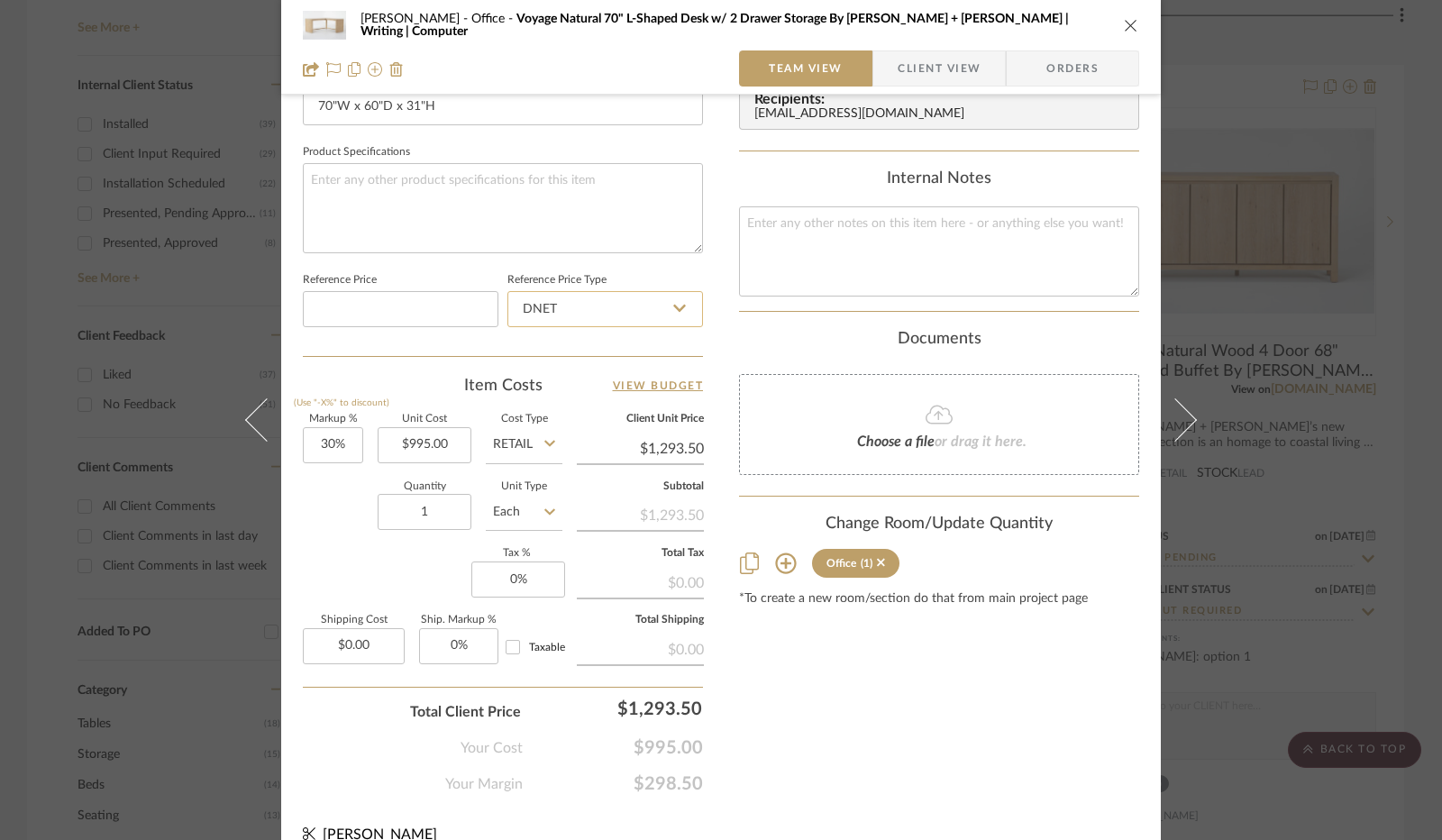
click at [559, 302] on input "DNET" at bounding box center [605, 309] width 195 height 36
click at [557, 406] on div "Retail" at bounding box center [613, 398] width 222 height 46
type input "Retail"
click at [325, 441] on input "30" at bounding box center [332, 445] width 61 height 36
type input "0%"
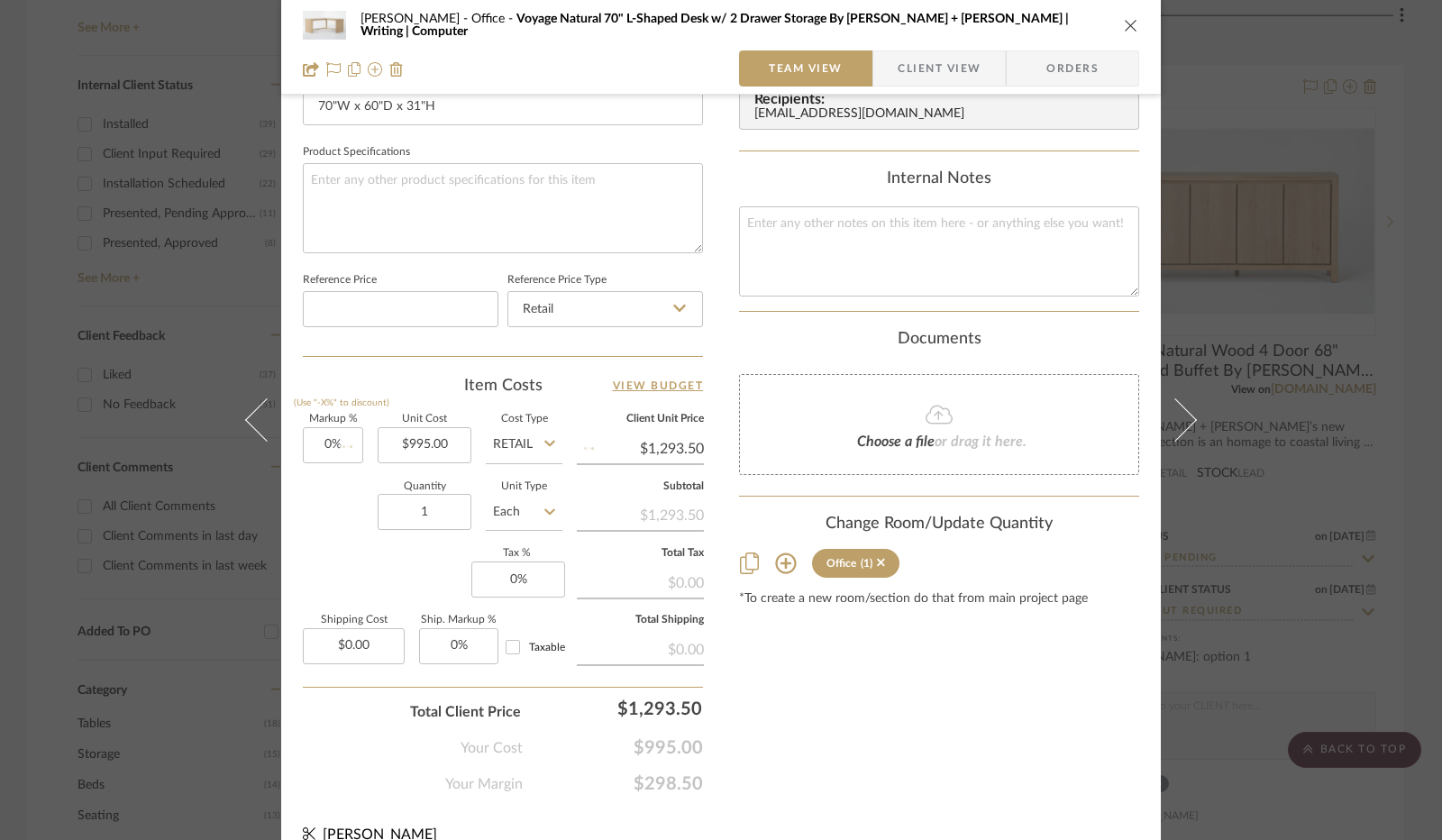
click at [316, 476] on div "Markup % (Use "-X%" to discount) 0% Unit Cost $995.00 Cost Type Retail Client U…" at bounding box center [502, 546] width 400 height 263
type input "$995.00"
click at [509, 575] on input "0" at bounding box center [519, 580] width 94 height 36
type input "8.25%"
click at [441, 557] on div "Markup % (Use "-X%" to discount) 0% Unit Cost $995.00 Cost Type Retail Client U…" at bounding box center [502, 546] width 400 height 263
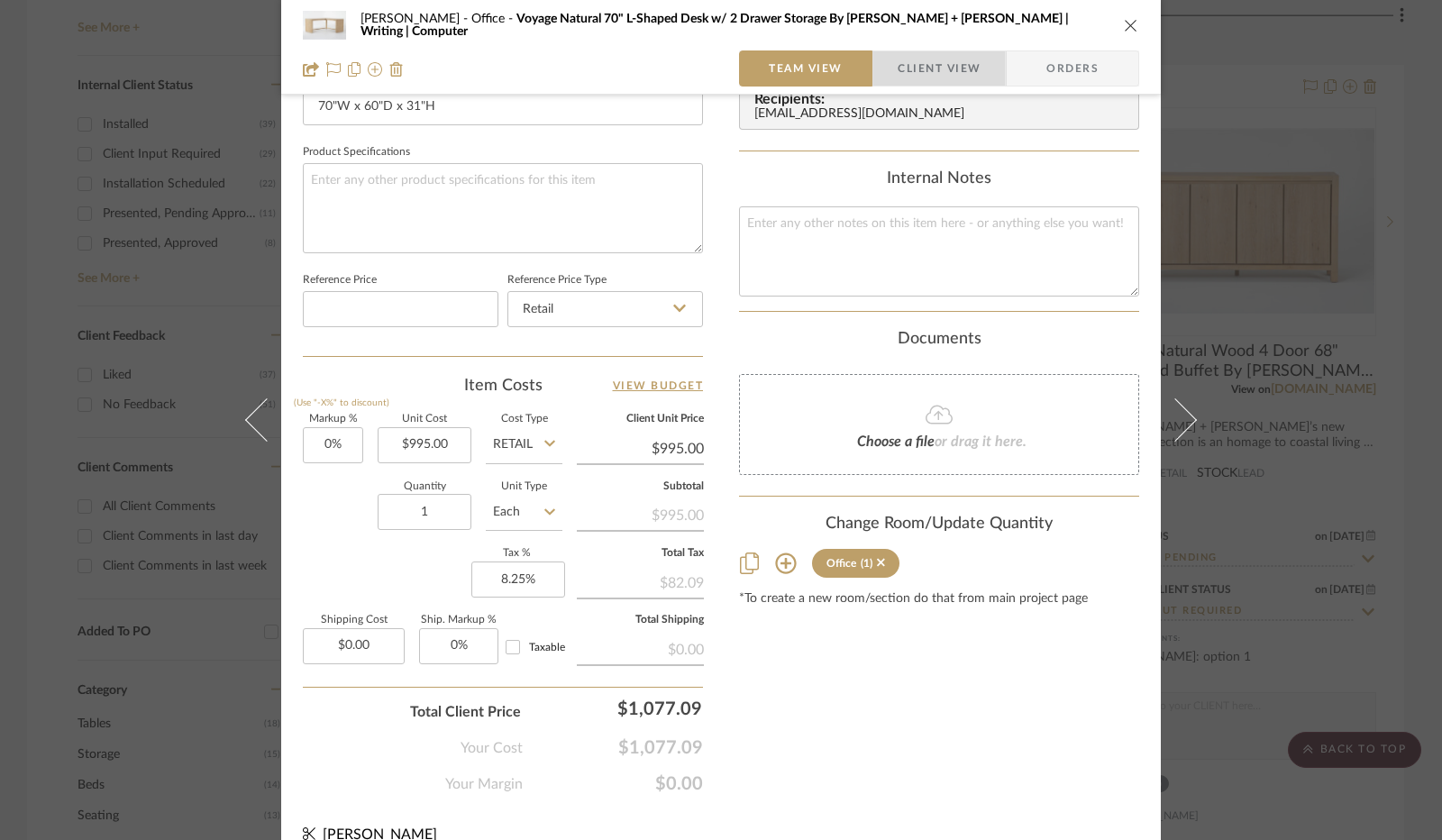
click at [911, 84] on span "Client View" at bounding box center [940, 69] width 83 height 36
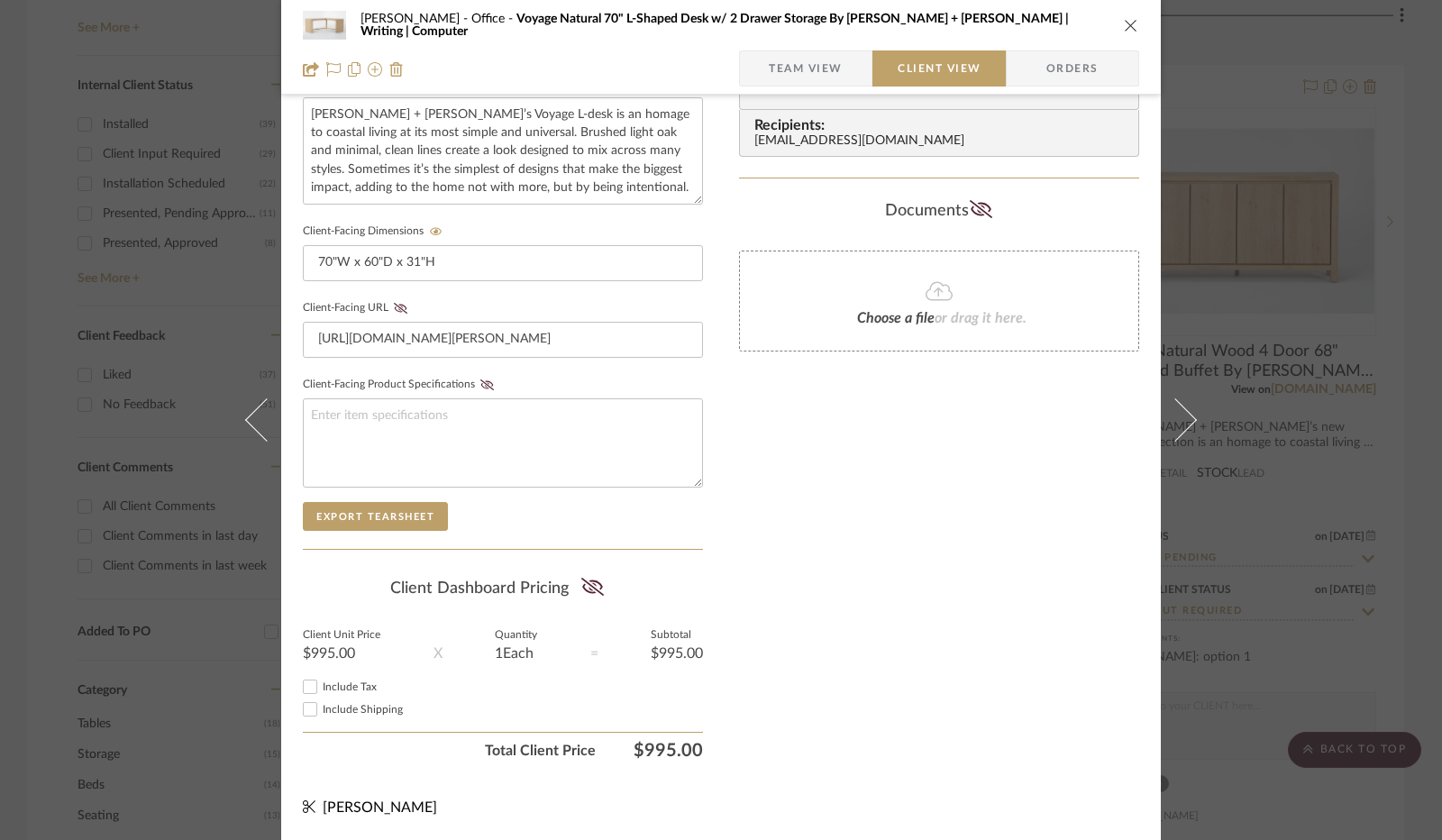
scroll to position [667, 0]
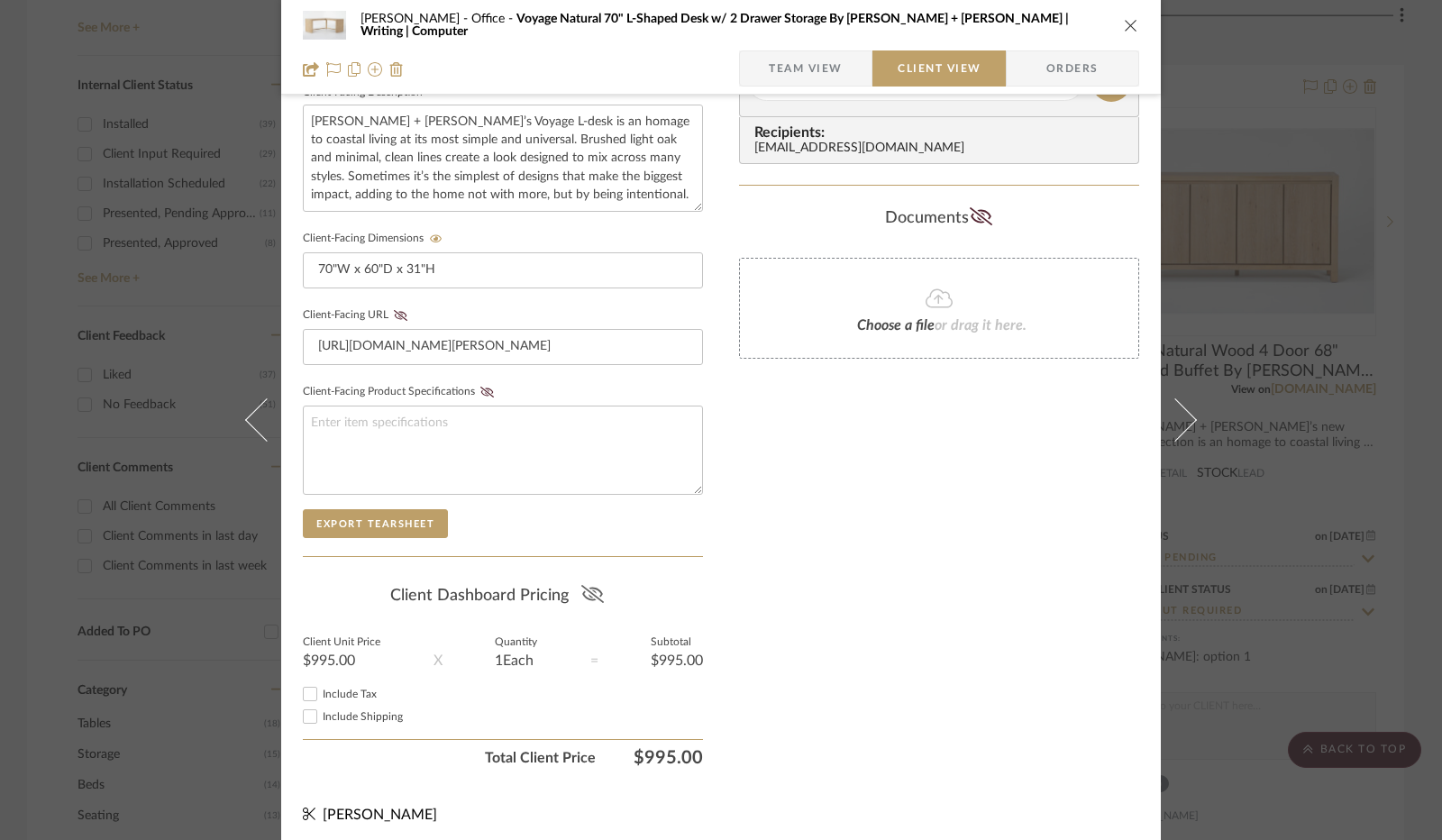
click at [582, 587] on icon at bounding box center [592, 593] width 23 height 18
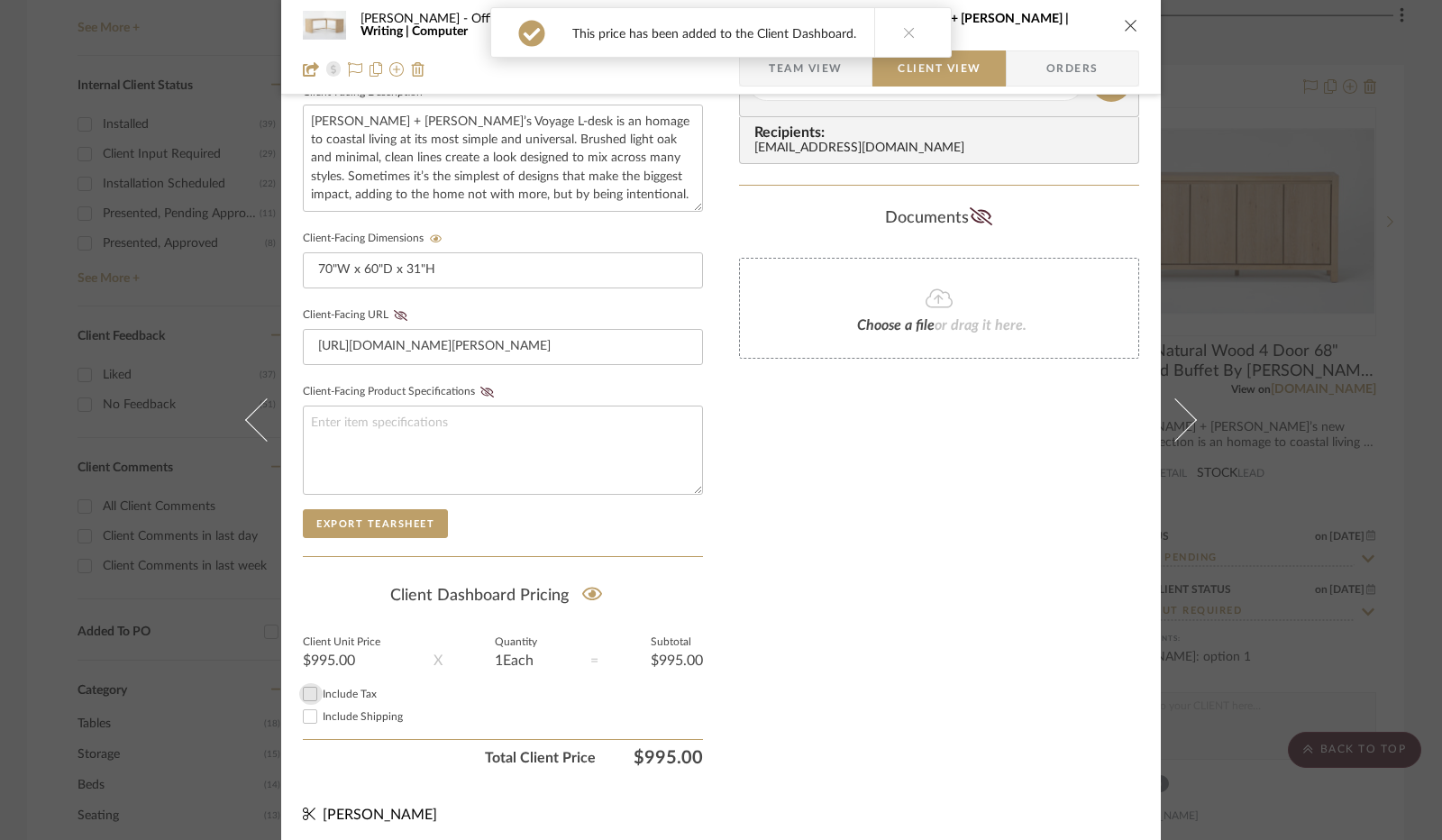
click at [300, 691] on input "Include Tax" at bounding box center [310, 694] width 22 height 22
checkbox input "true"
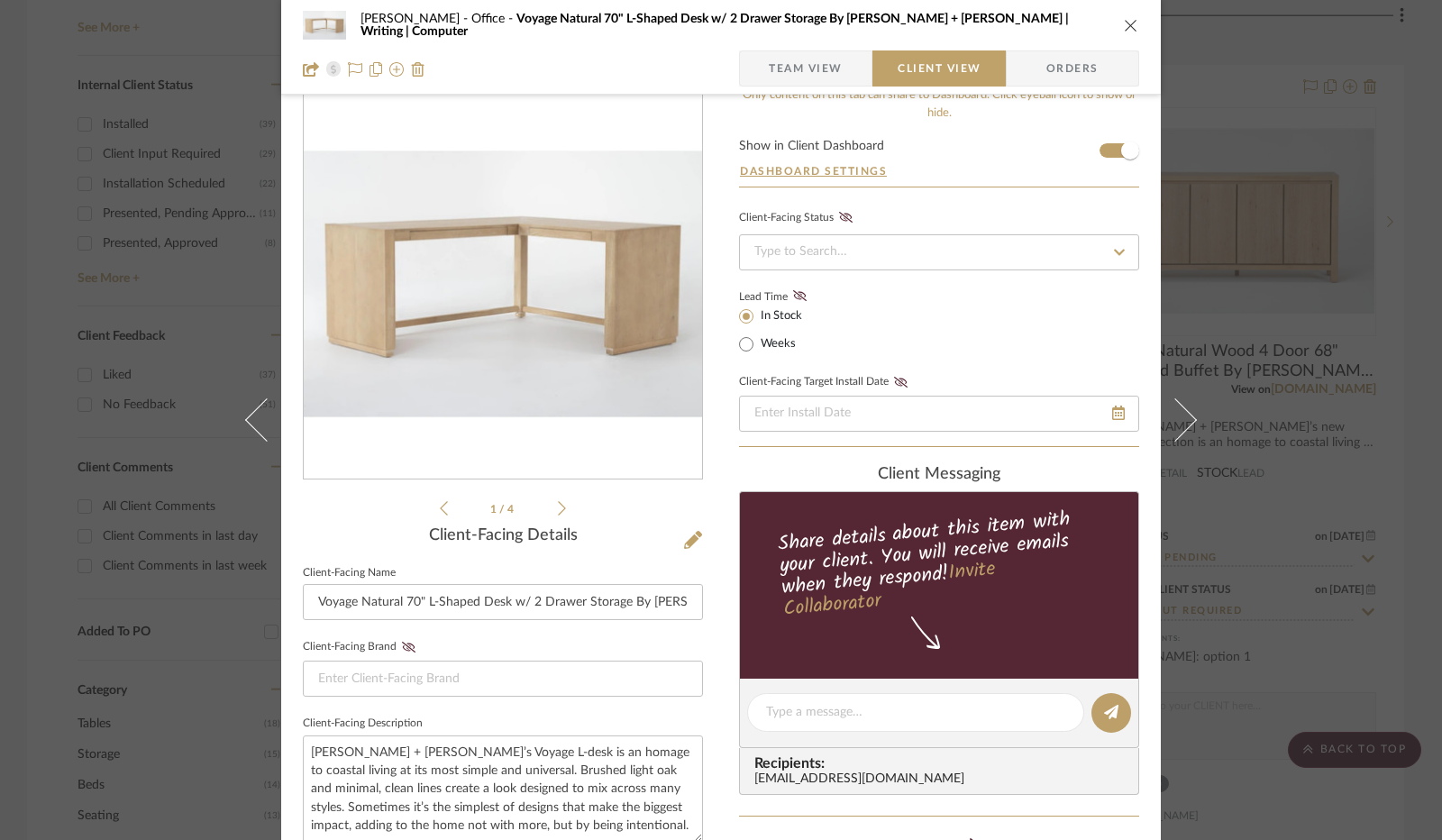
scroll to position [0, 0]
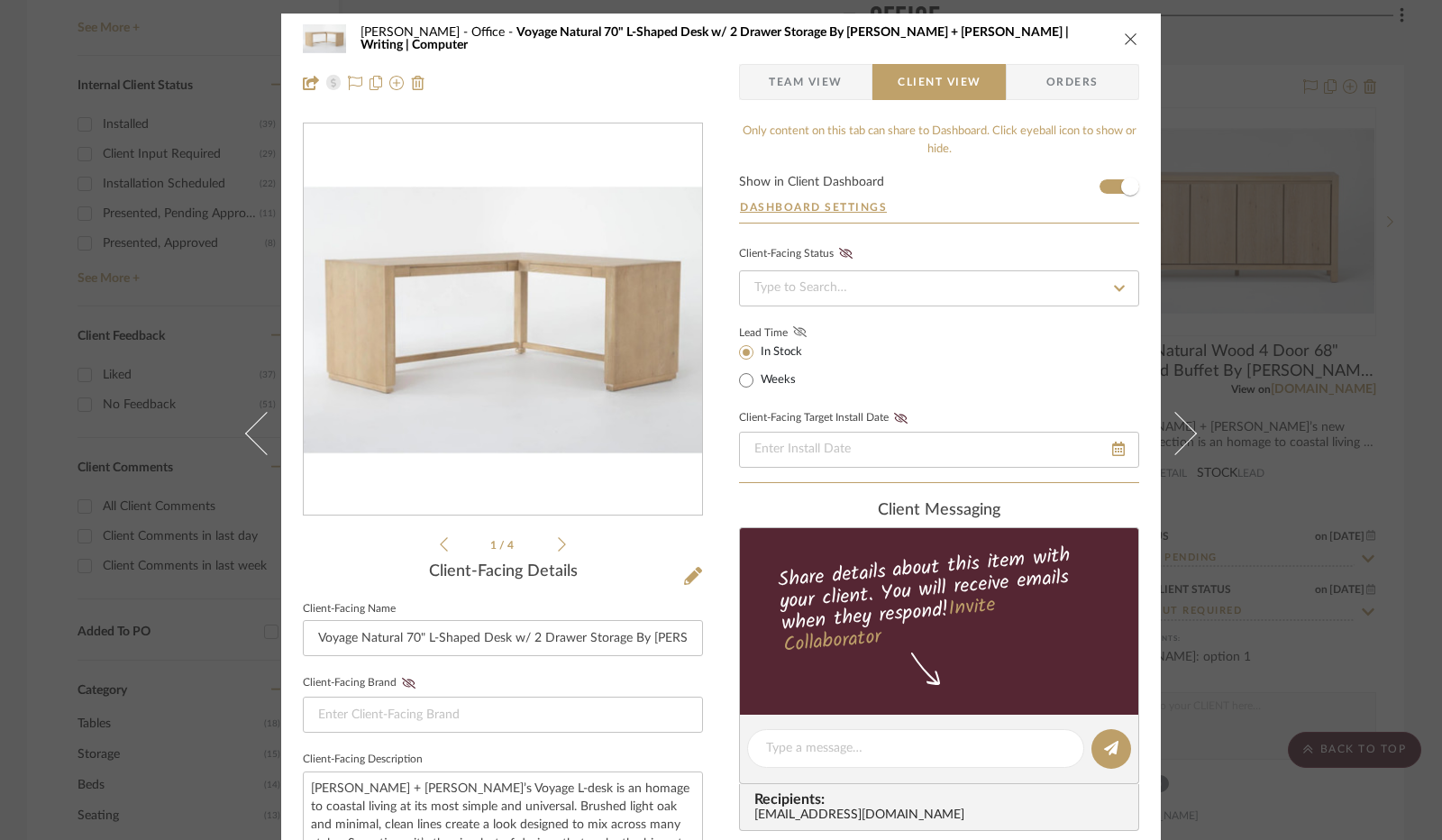
click at [793, 331] on icon at bounding box center [800, 331] width 14 height 11
click at [810, 289] on input at bounding box center [939, 288] width 400 height 36
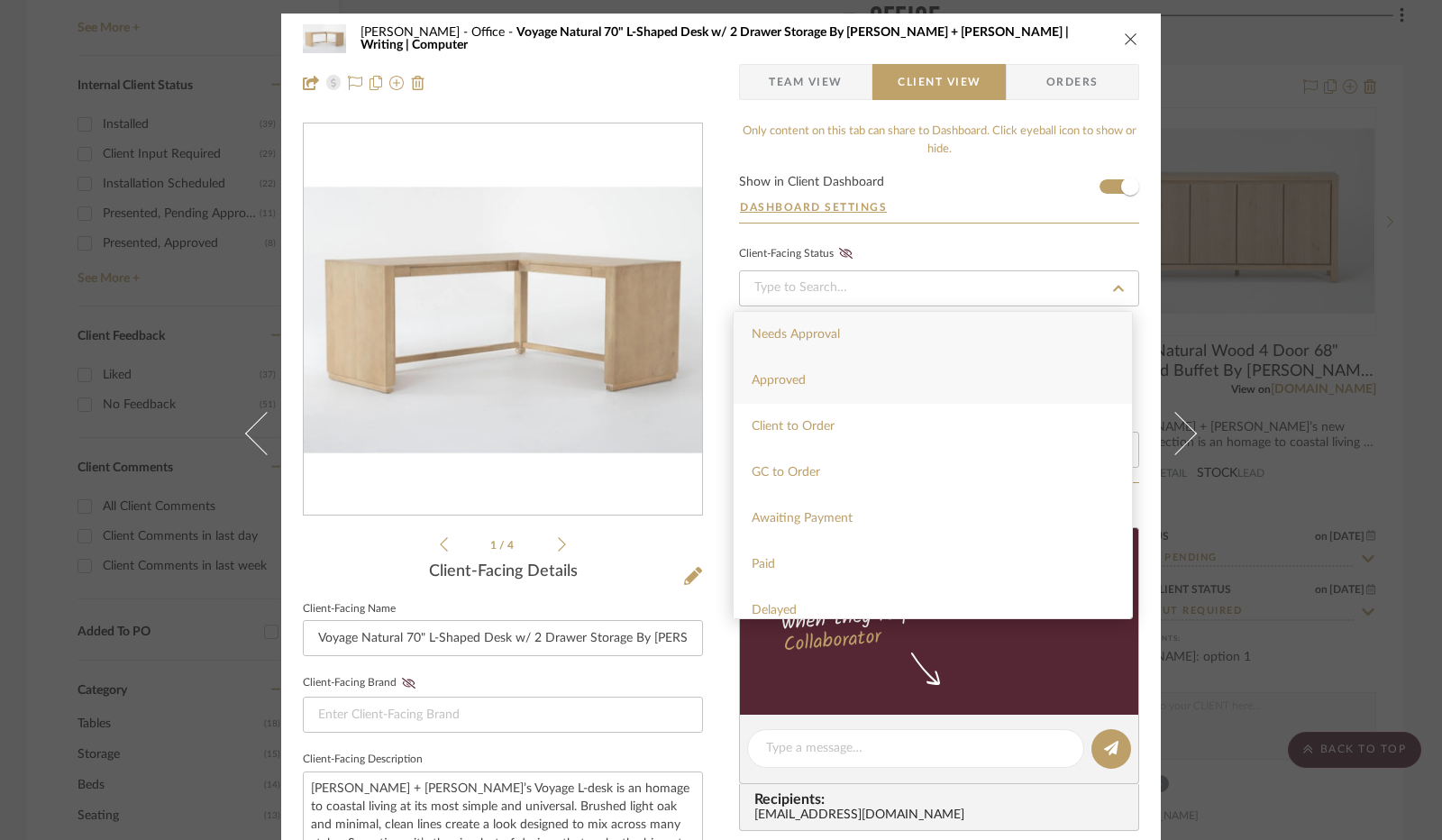
click at [807, 366] on div "Approved" at bounding box center [932, 380] width 398 height 46
type input "[DATE]"
type input "Approved"
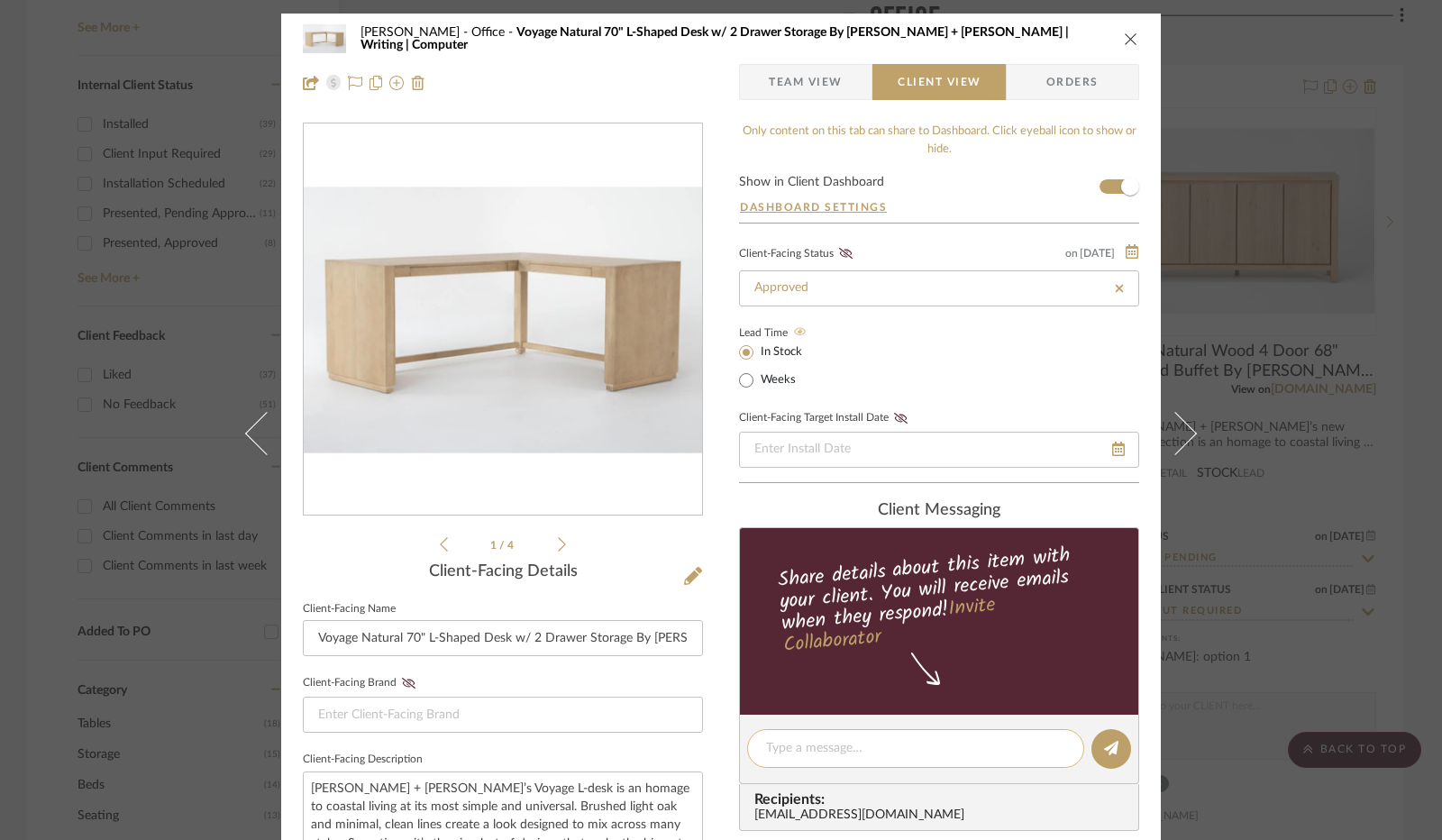
click at [881, 749] on textarea at bounding box center [915, 748] width 299 height 19
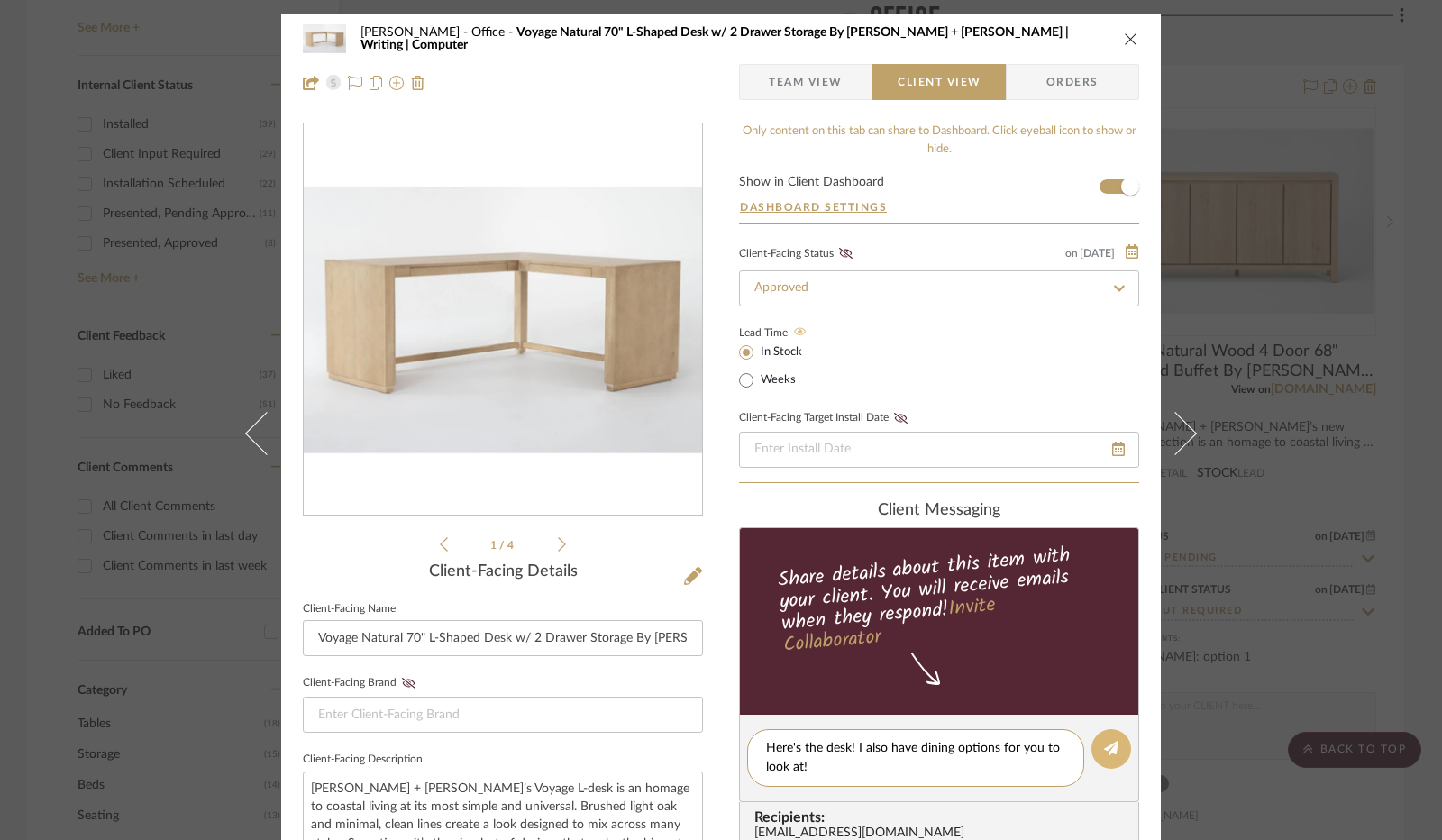
type textarea "Here's the desk! I also have dining options for you to look at!"
click at [1104, 750] on icon at bounding box center [1111, 748] width 14 height 14
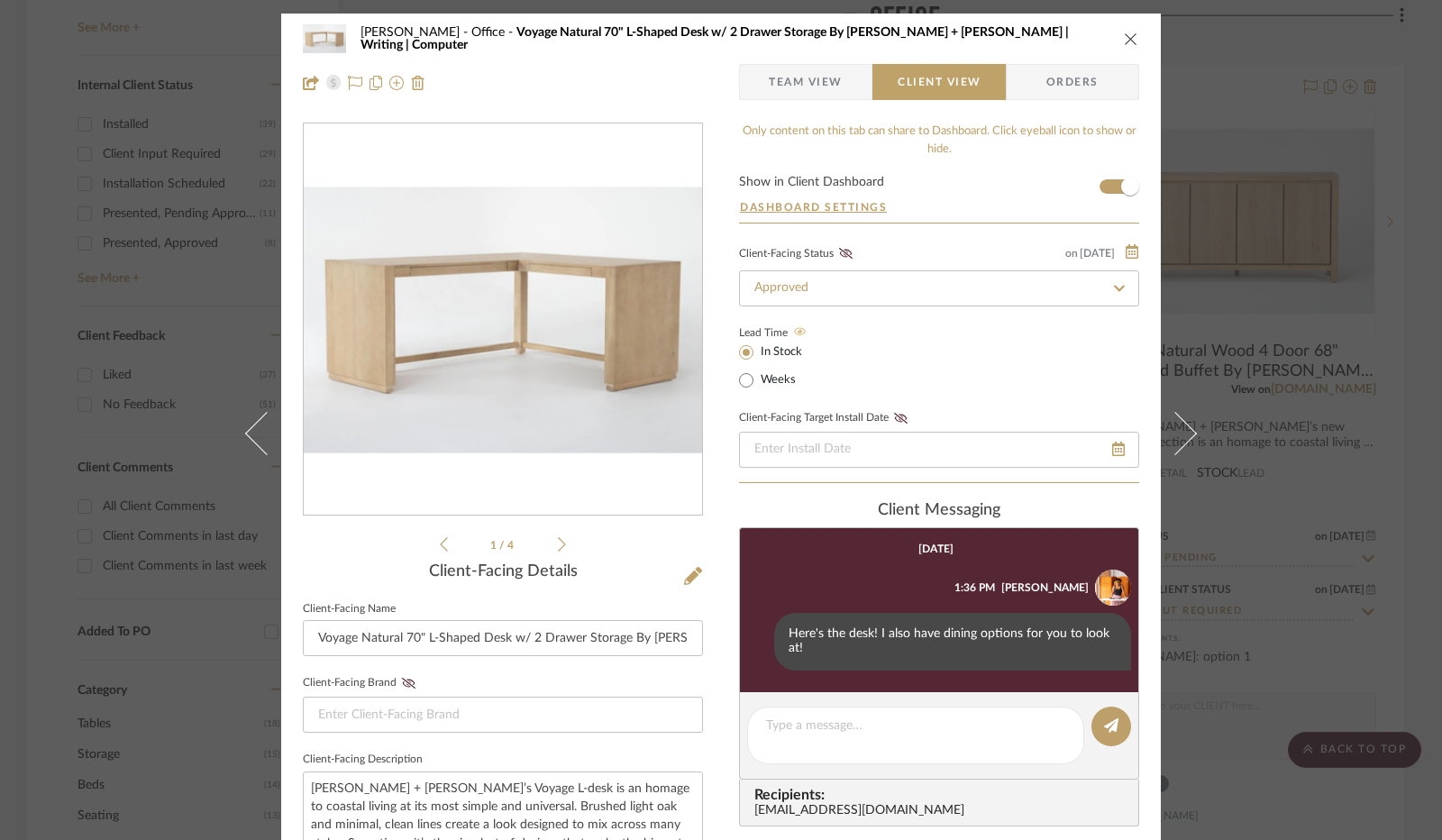
click at [1132, 41] on icon "close" at bounding box center [1131, 39] width 14 height 14
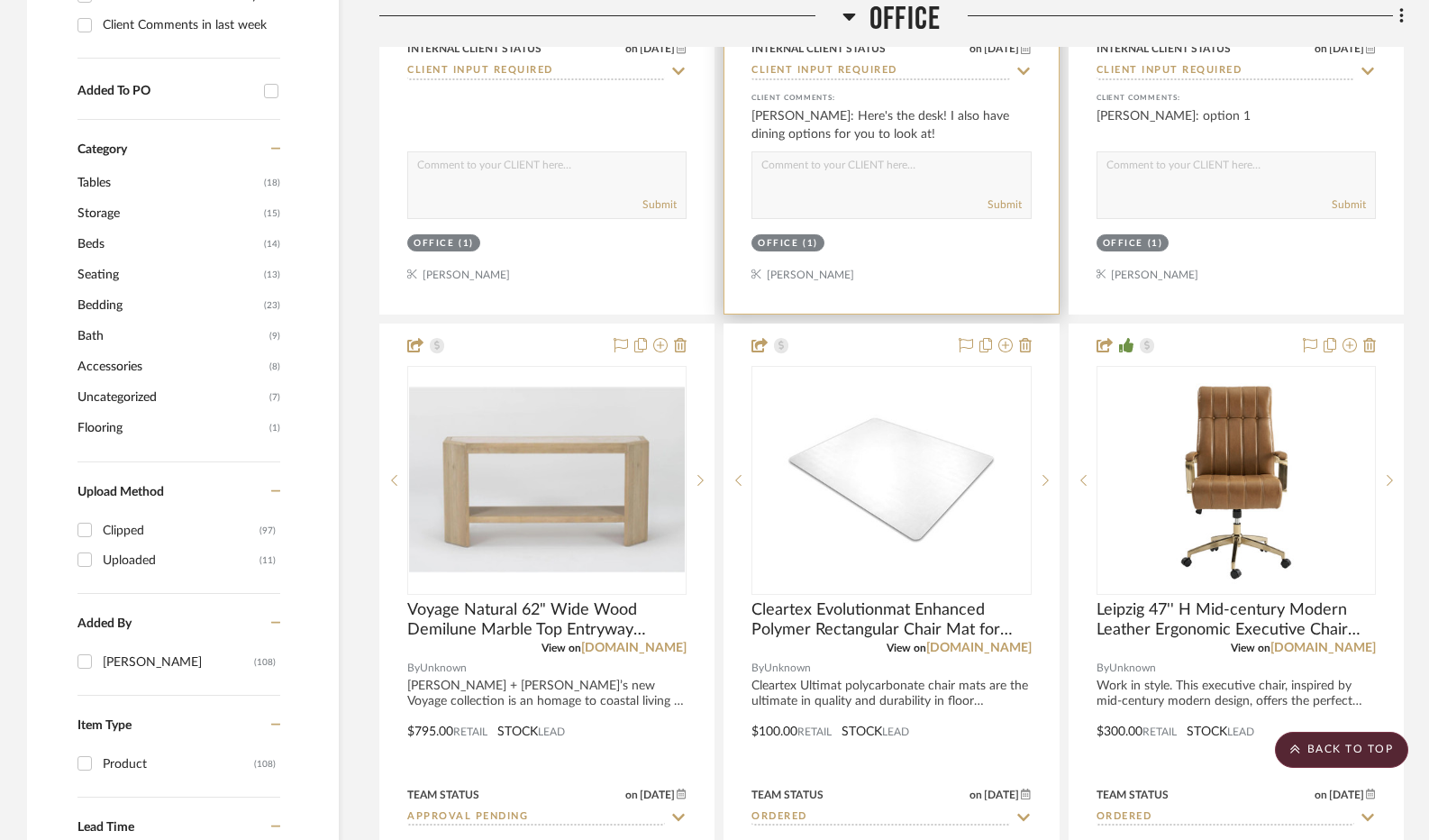
scroll to position [1802, 0]
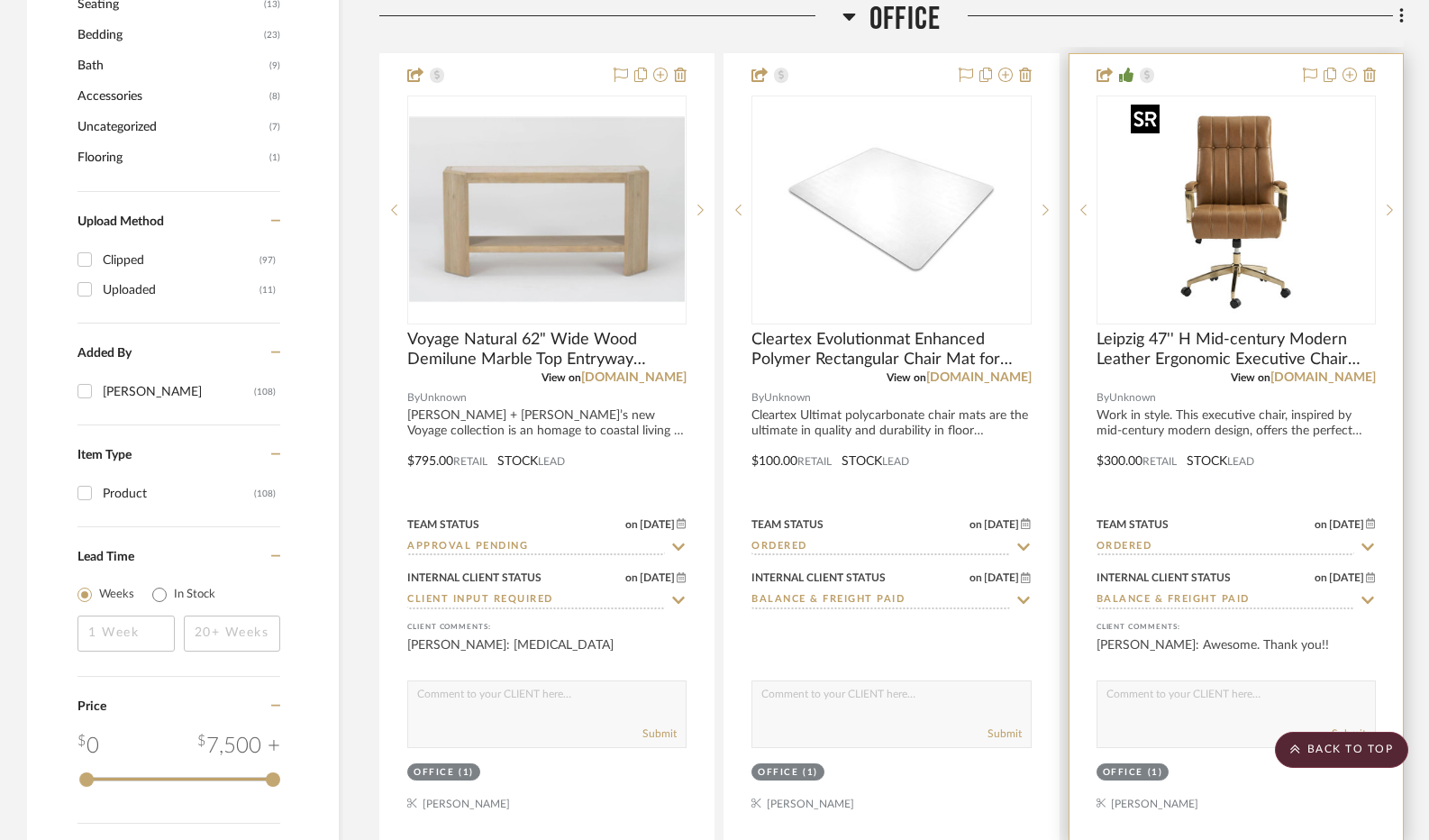
click at [1263, 287] on img "0" at bounding box center [1236, 210] width 225 height 225
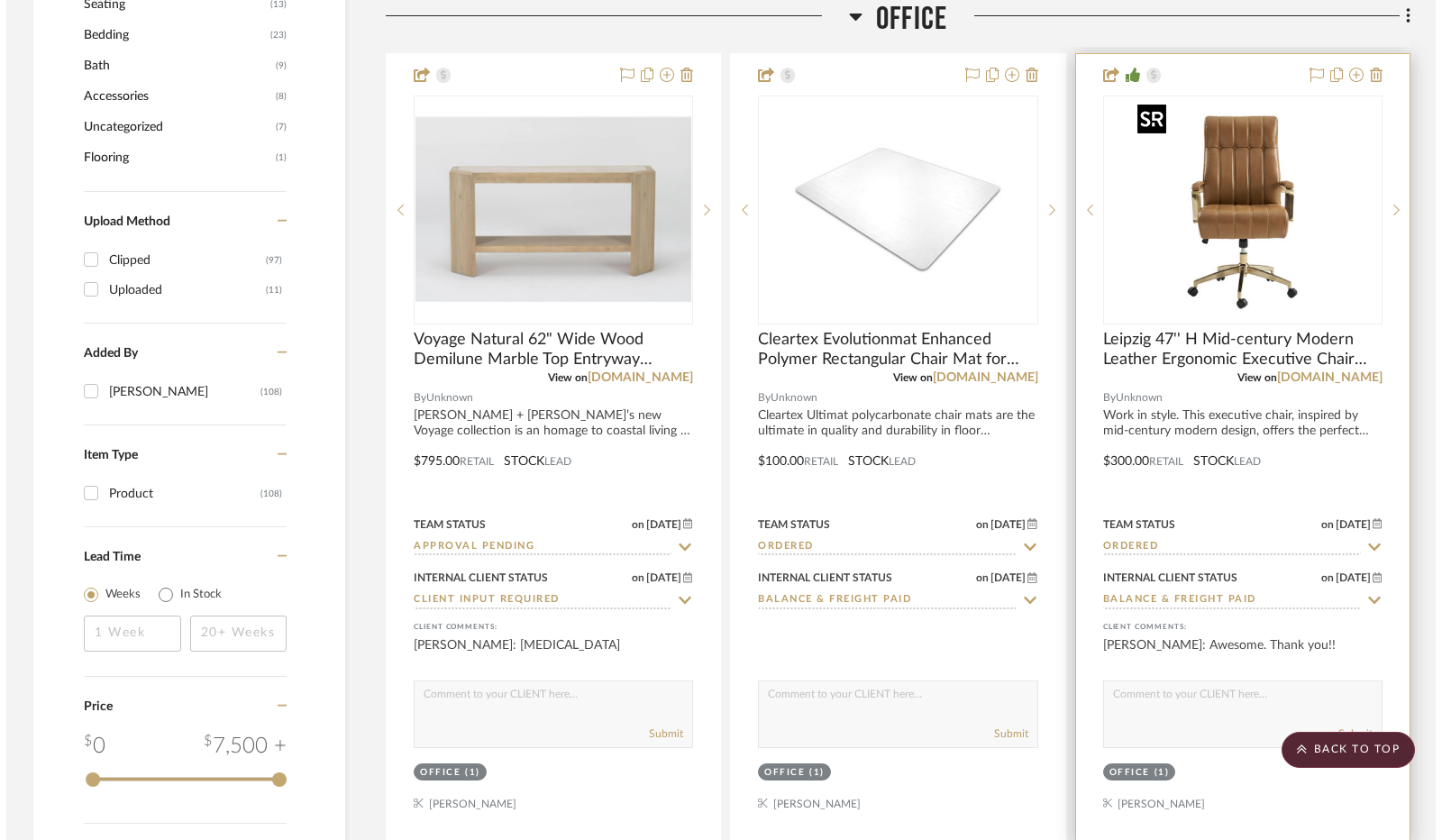
scroll to position [0, 0]
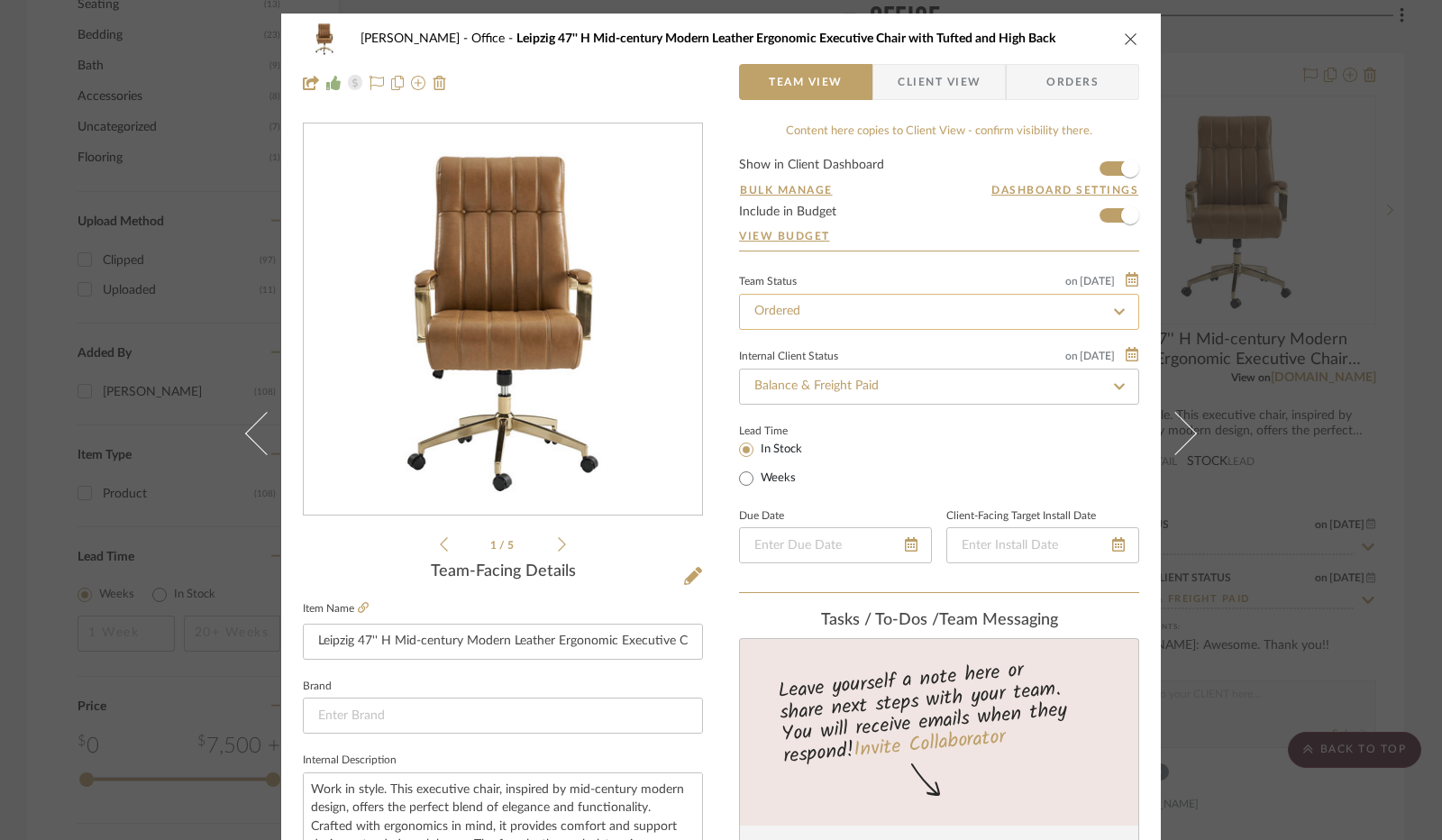
click at [921, 316] on input "Ordered" at bounding box center [939, 312] width 400 height 36
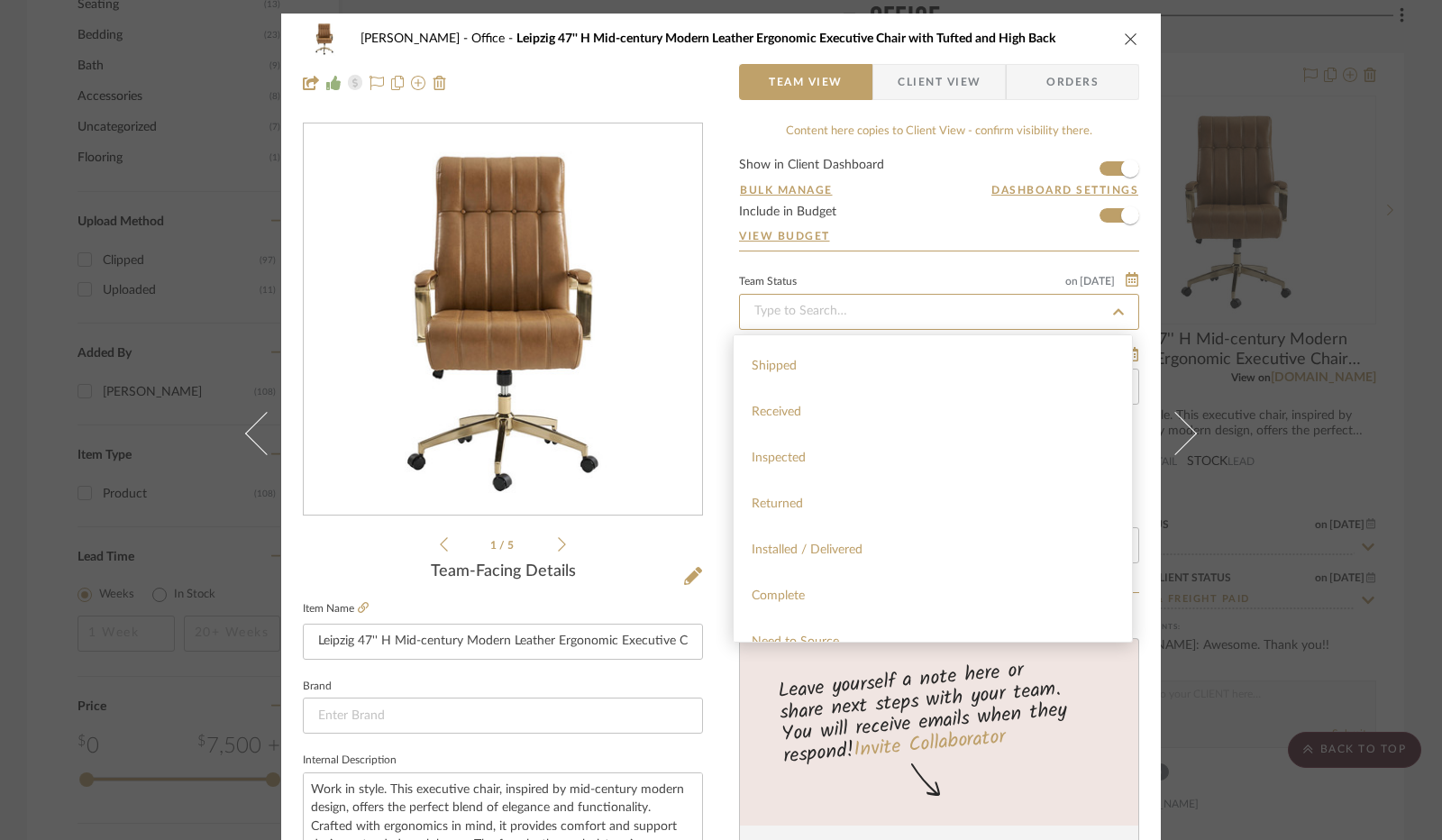
scroll to position [270, 0]
click at [885, 544] on div "Installed / Delivered" at bounding box center [932, 547] width 398 height 46
type input "[DATE]"
type input "Installed / Delivered"
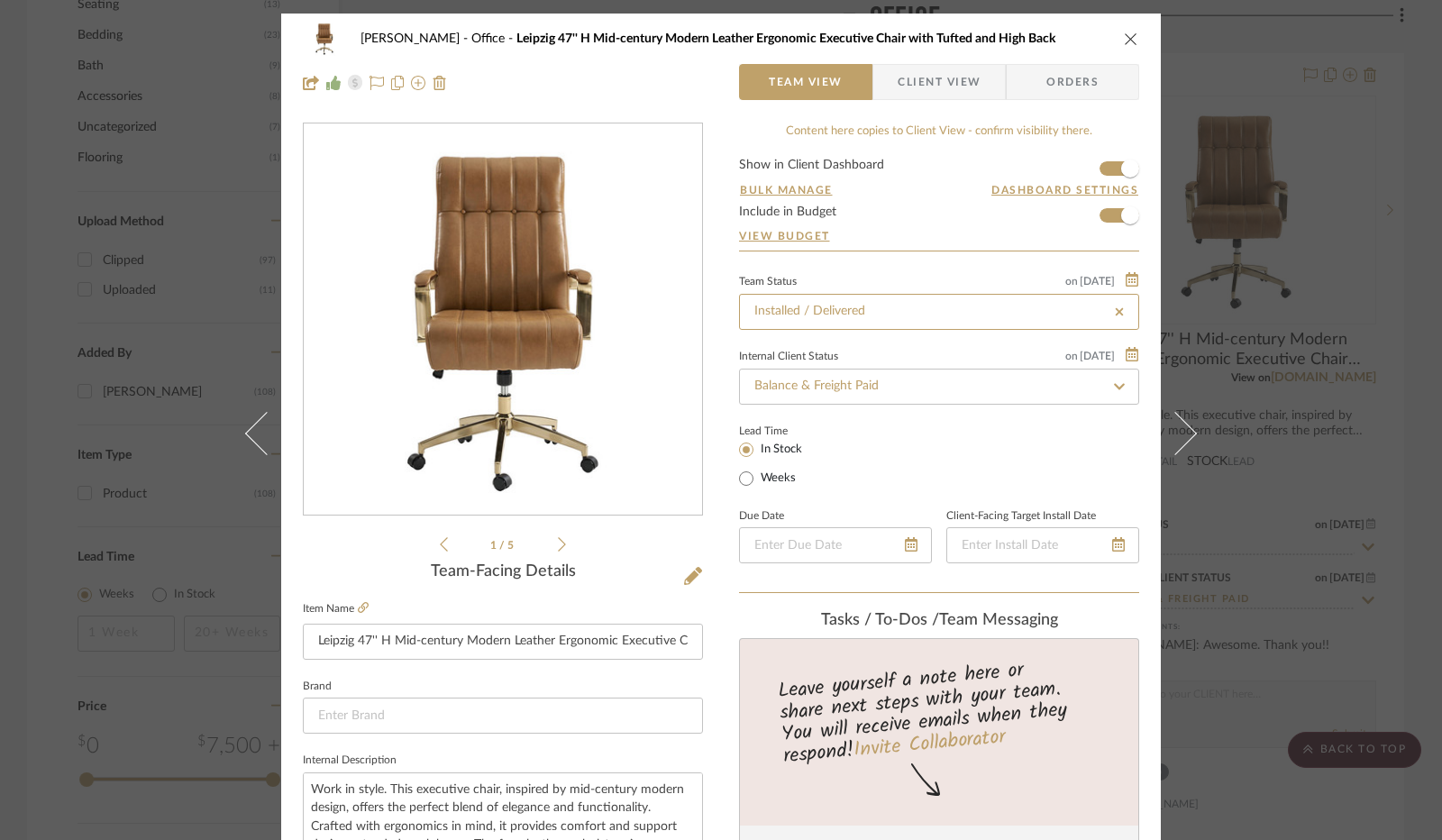
type input "[DATE]"
type input "Installed / Delivered"
click at [887, 390] on input "Balance & Freight Paid" at bounding box center [939, 387] width 400 height 36
click at [1111, 388] on icon at bounding box center [1119, 387] width 16 height 13
type input "[DATE]"
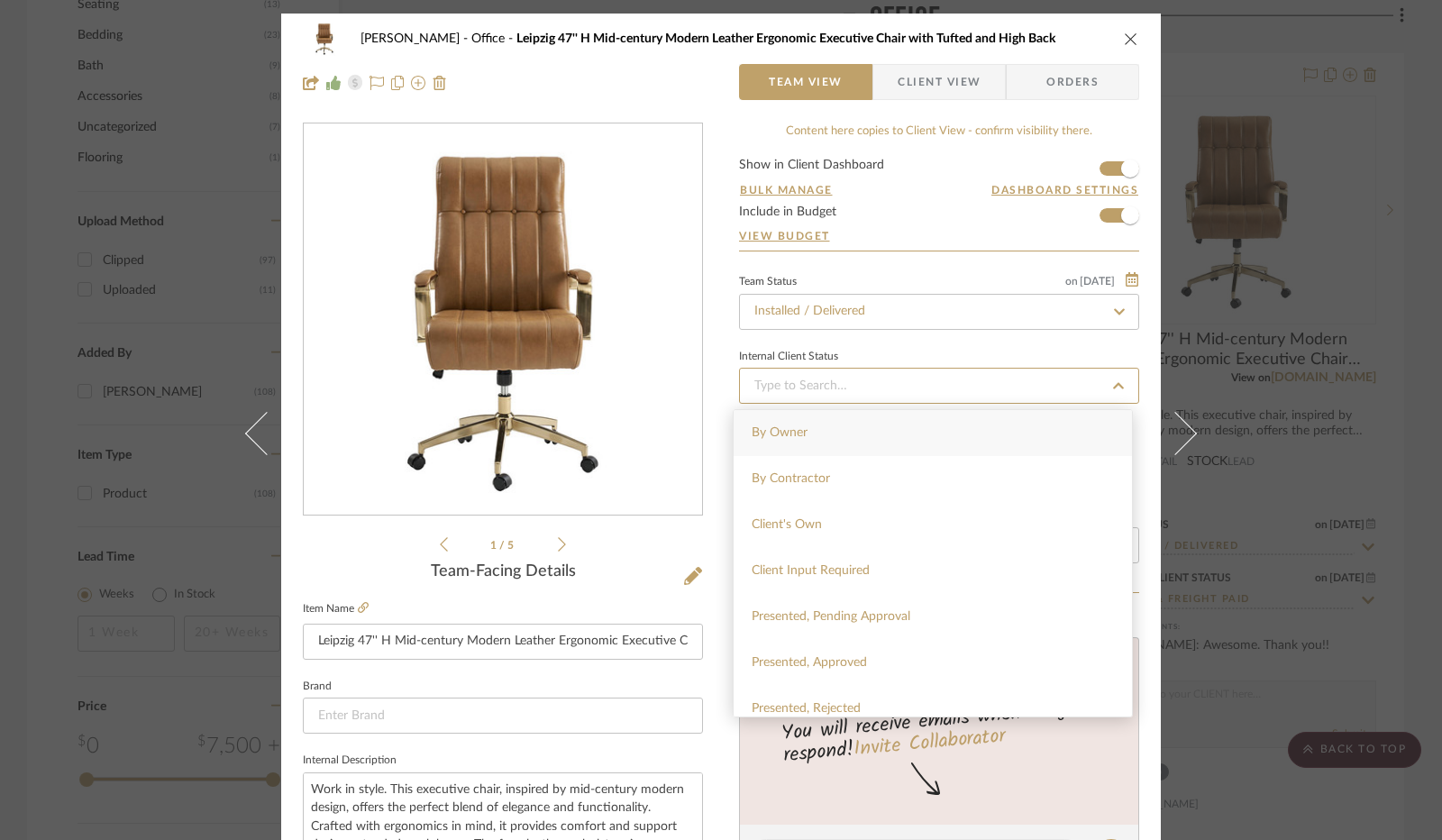
type input "[DATE]"
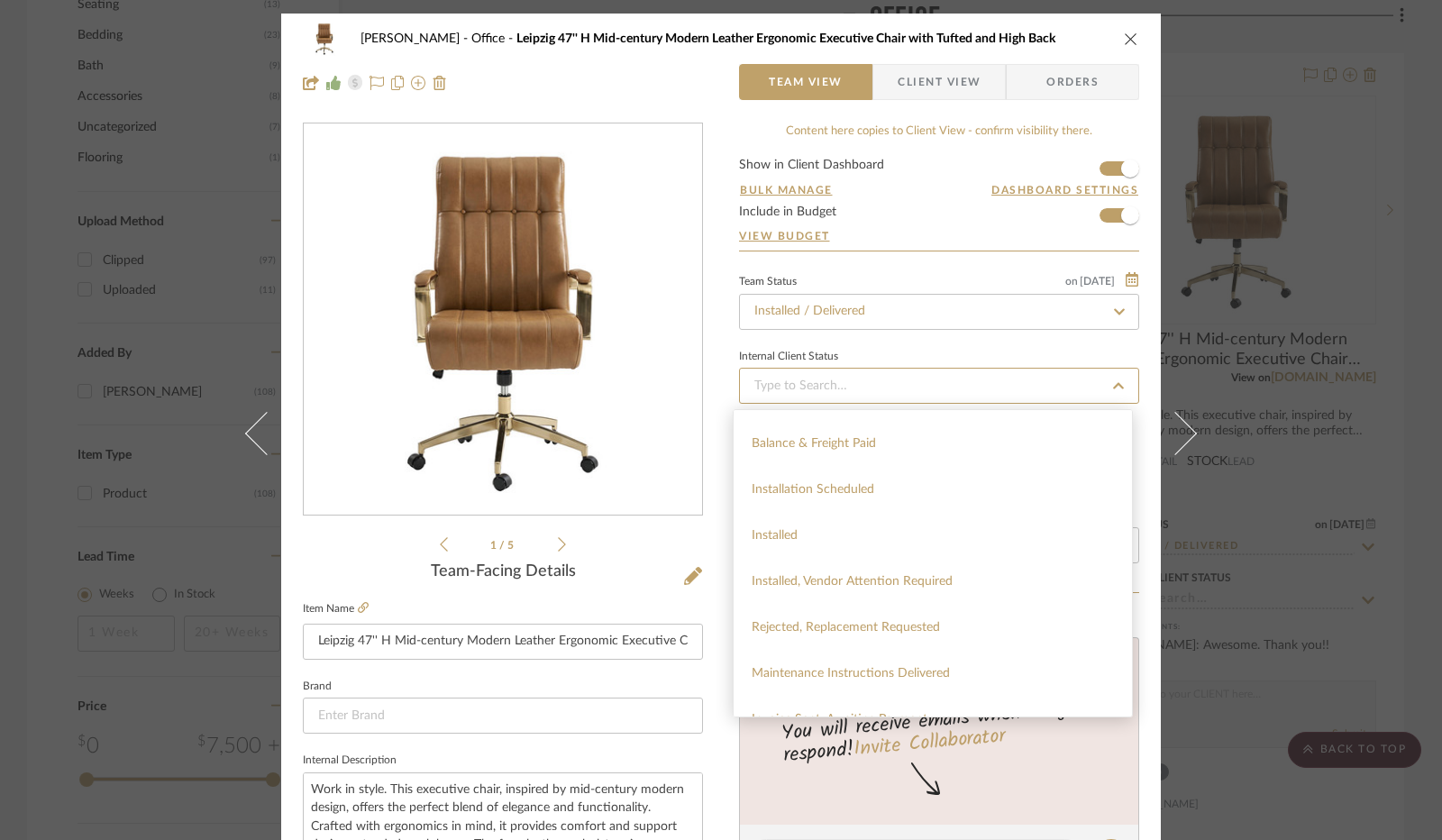
scroll to position [451, 0]
click at [876, 524] on div "Installed" at bounding box center [932, 534] width 398 height 46
type input "[DATE]"
type input "Installed"
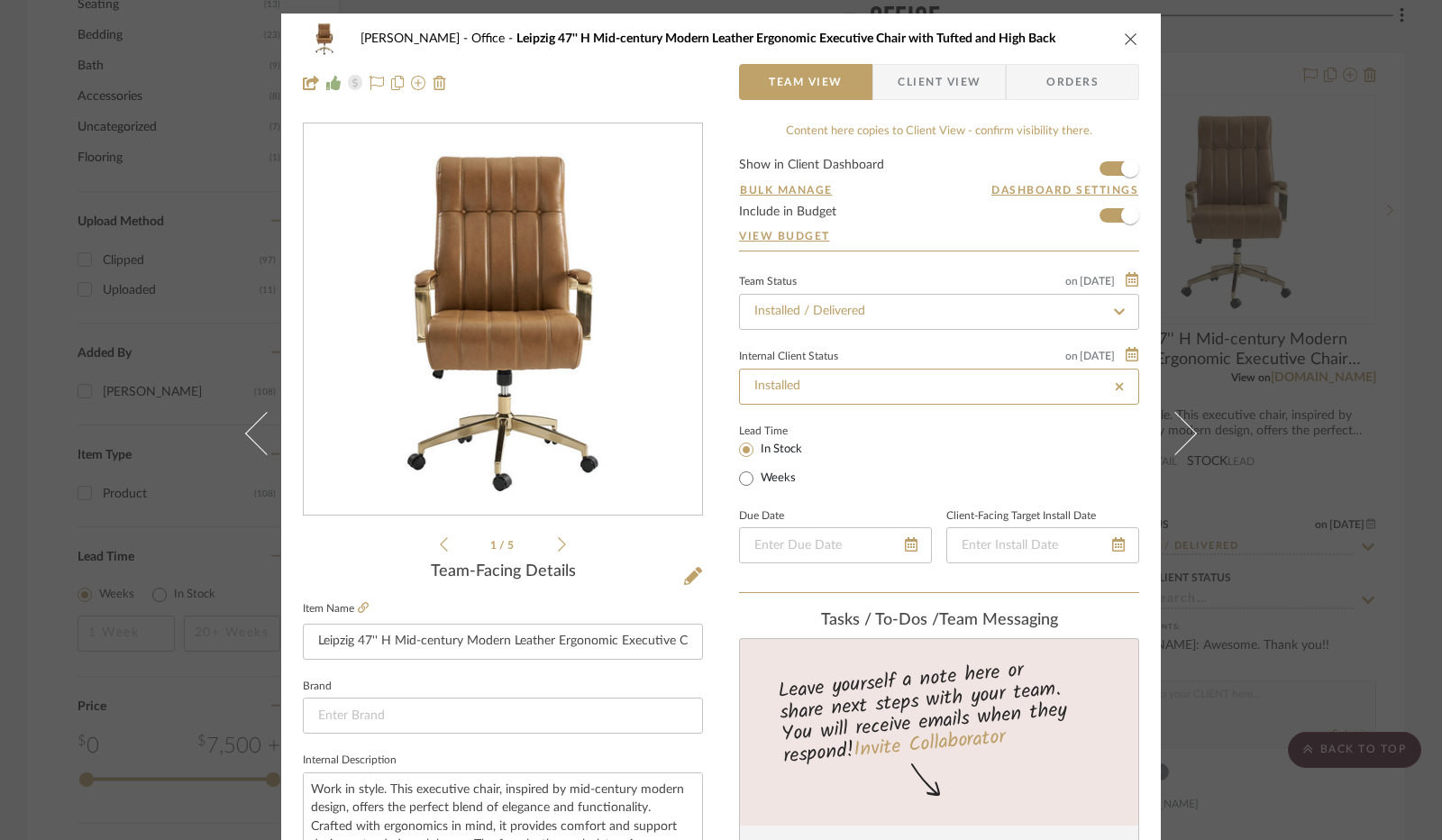
type input "Installed"
click at [1126, 40] on icon "close" at bounding box center [1131, 39] width 14 height 14
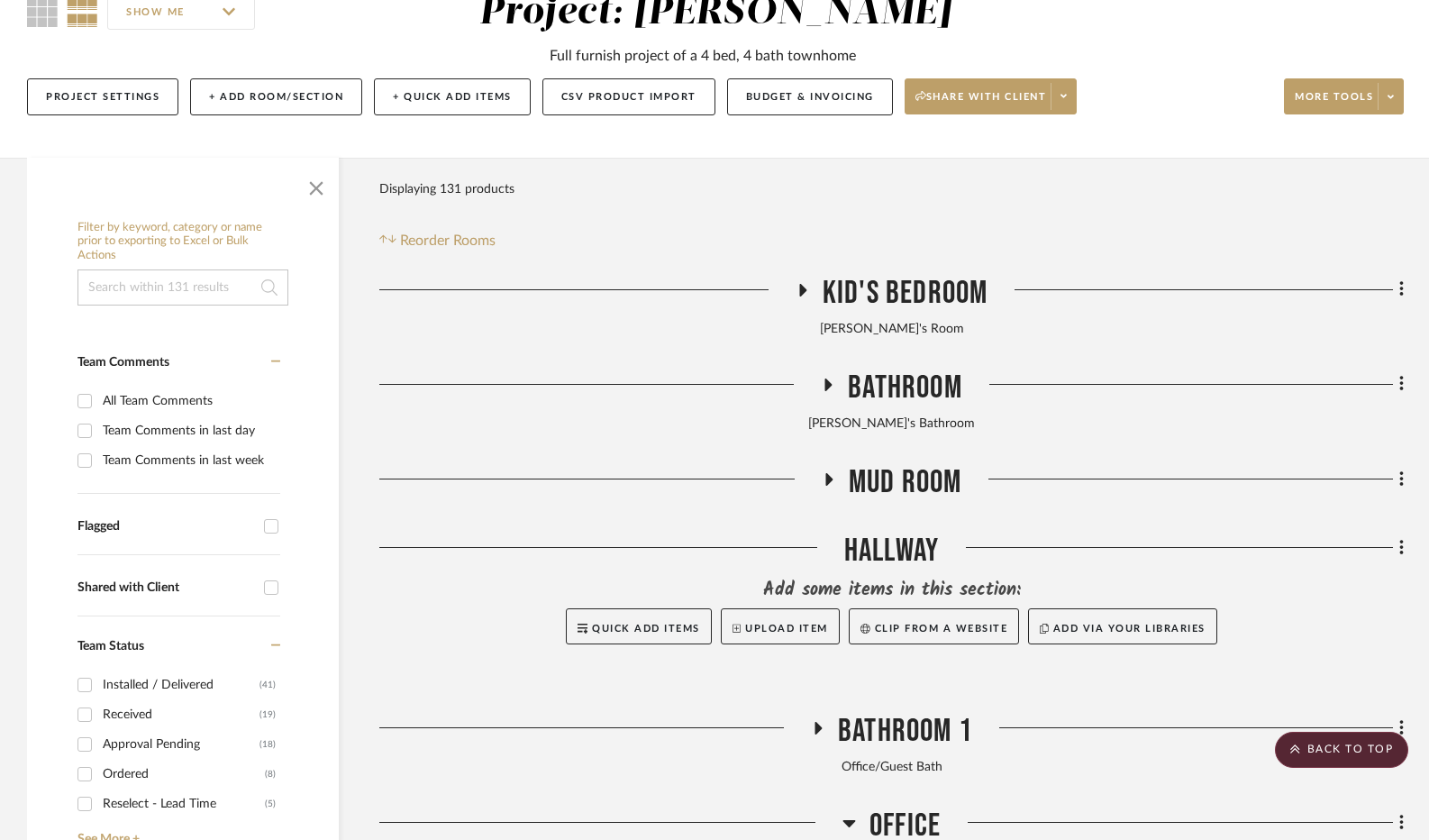
scroll to position [0, 0]
